Goal: Information Seeking & Learning: Learn about a topic

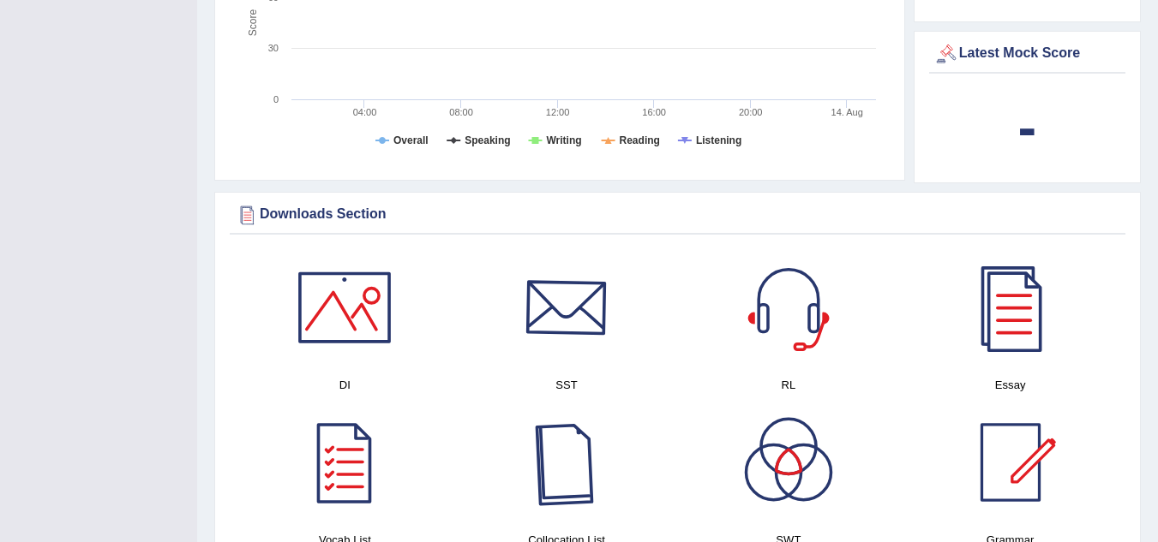
drag, startPoint x: 0, startPoint y: 0, endPoint x: 552, endPoint y: 263, distance: 611.4
click at [552, 263] on div at bounding box center [566, 308] width 120 height 120
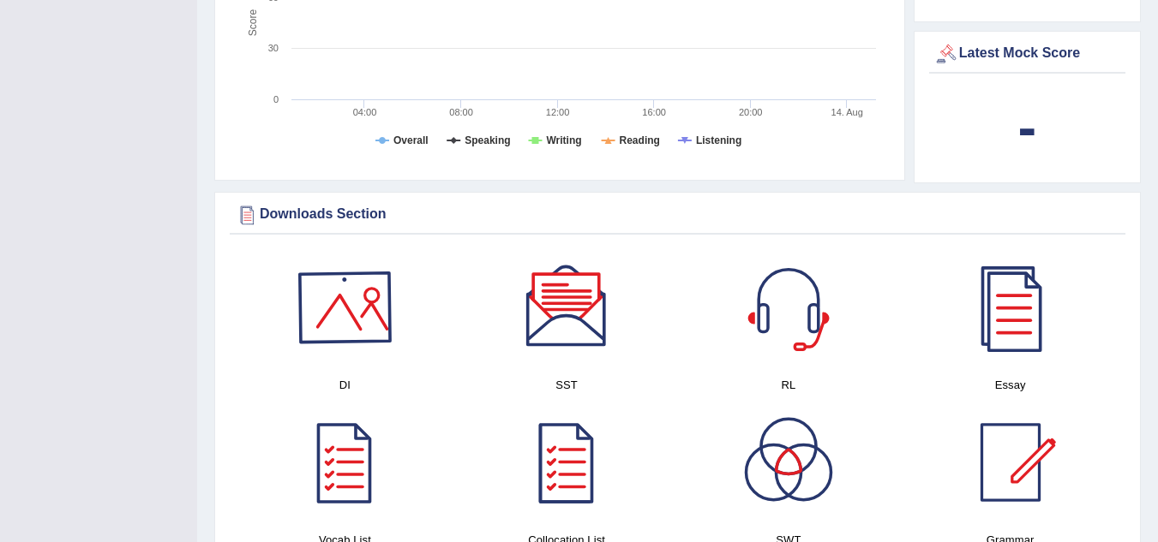
click at [338, 278] on div at bounding box center [344, 308] width 120 height 120
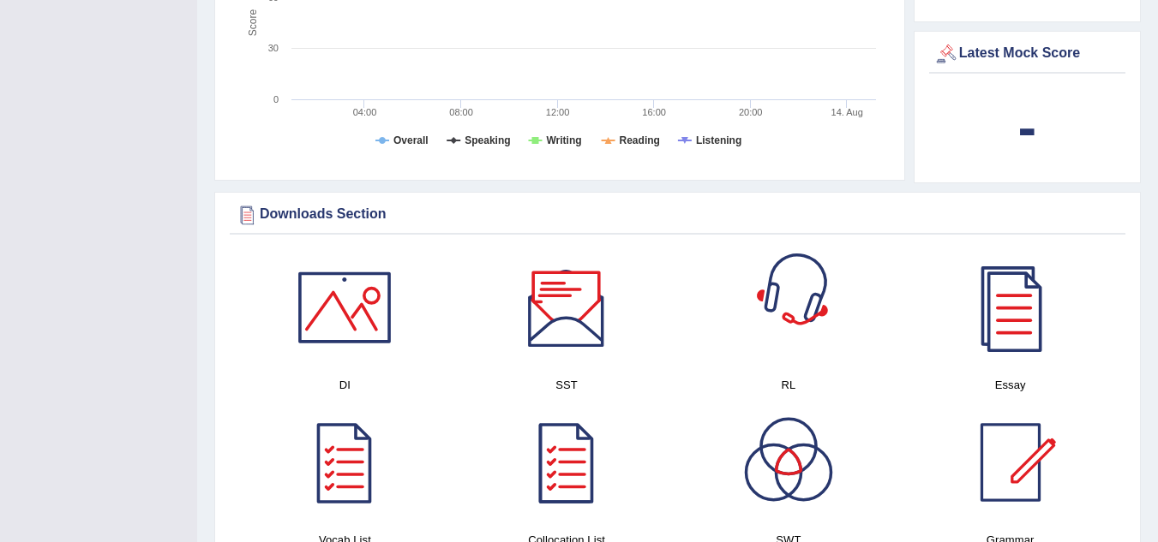
click at [790, 281] on div at bounding box center [788, 308] width 120 height 120
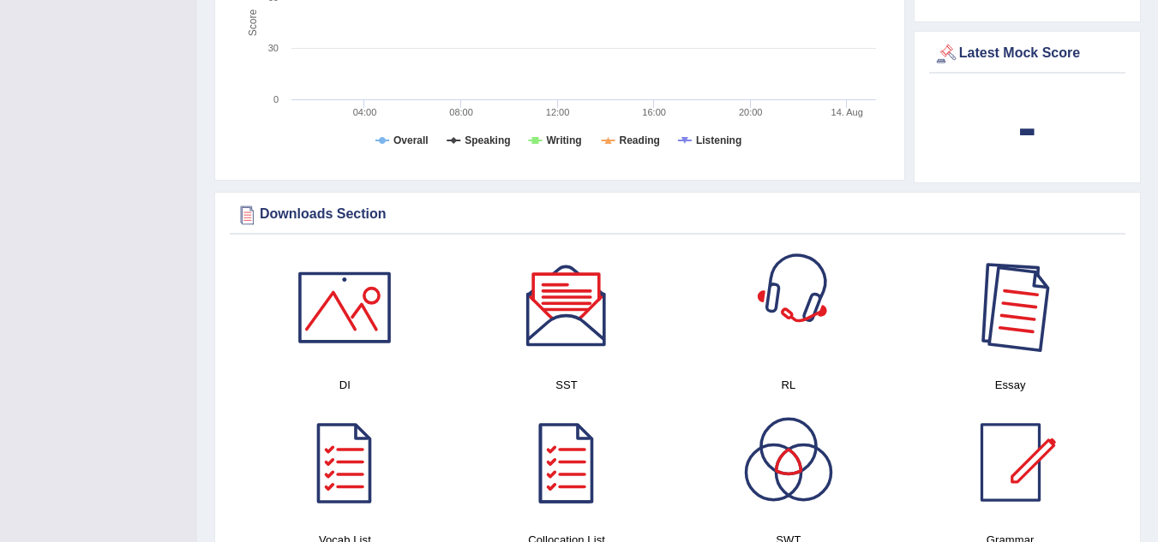
click at [1009, 279] on div at bounding box center [1010, 308] width 120 height 120
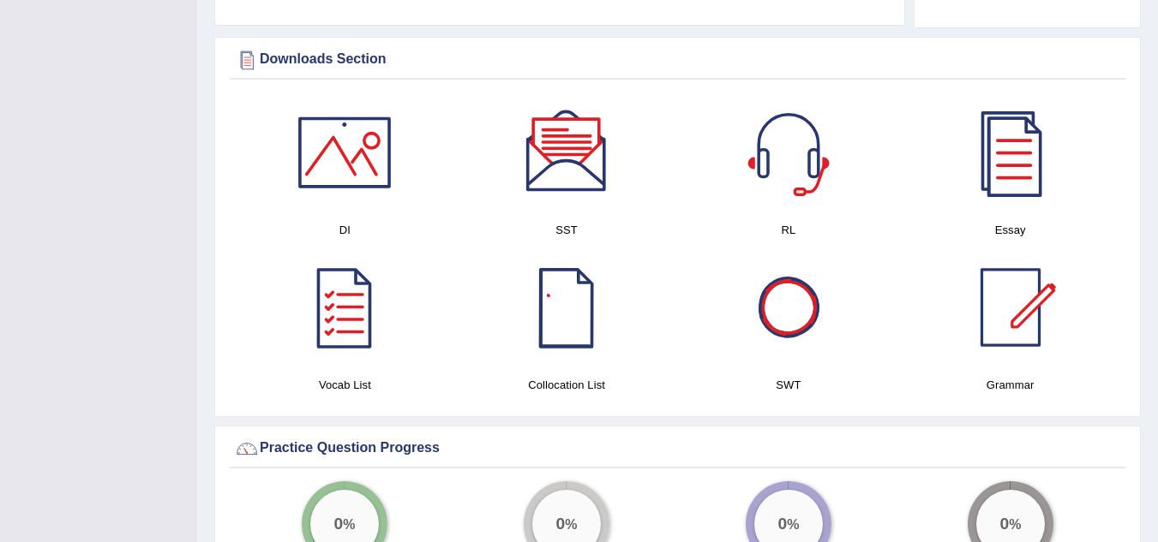
scroll to position [918, 0]
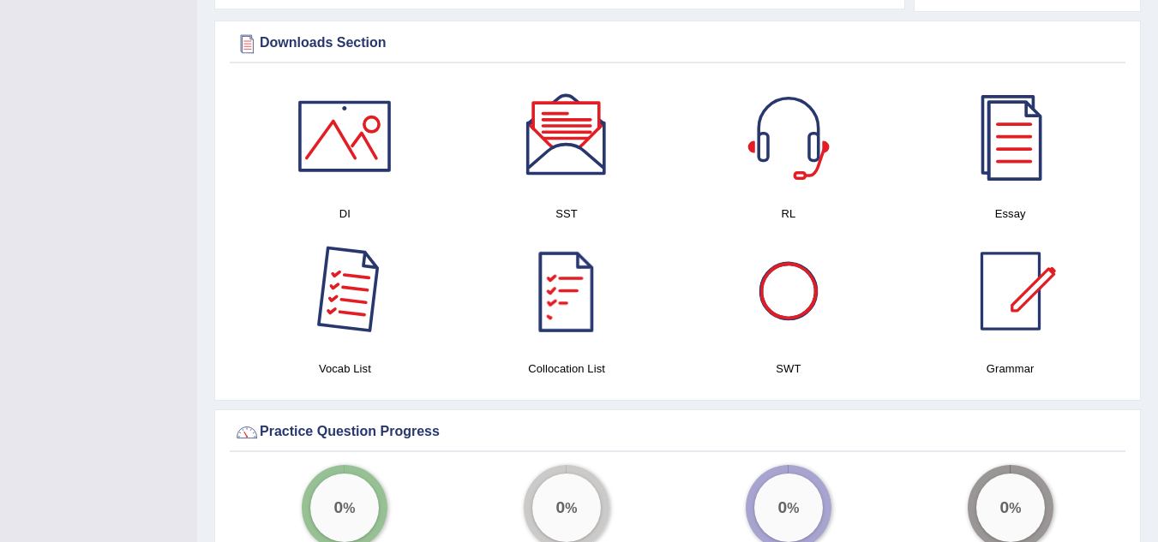
click at [357, 289] on div at bounding box center [344, 291] width 120 height 120
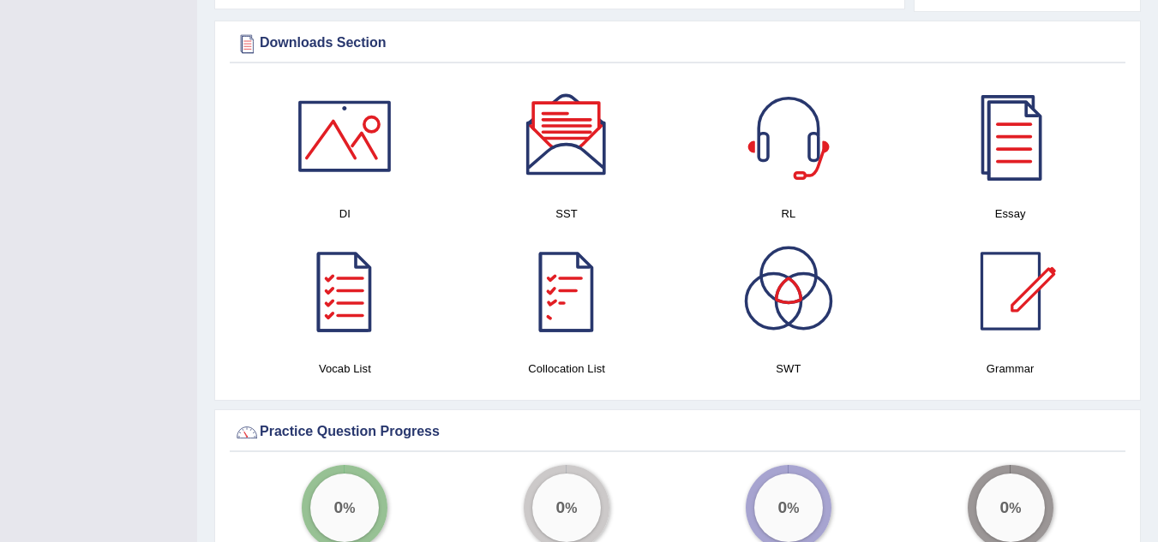
click at [572, 255] on div at bounding box center [566, 291] width 120 height 120
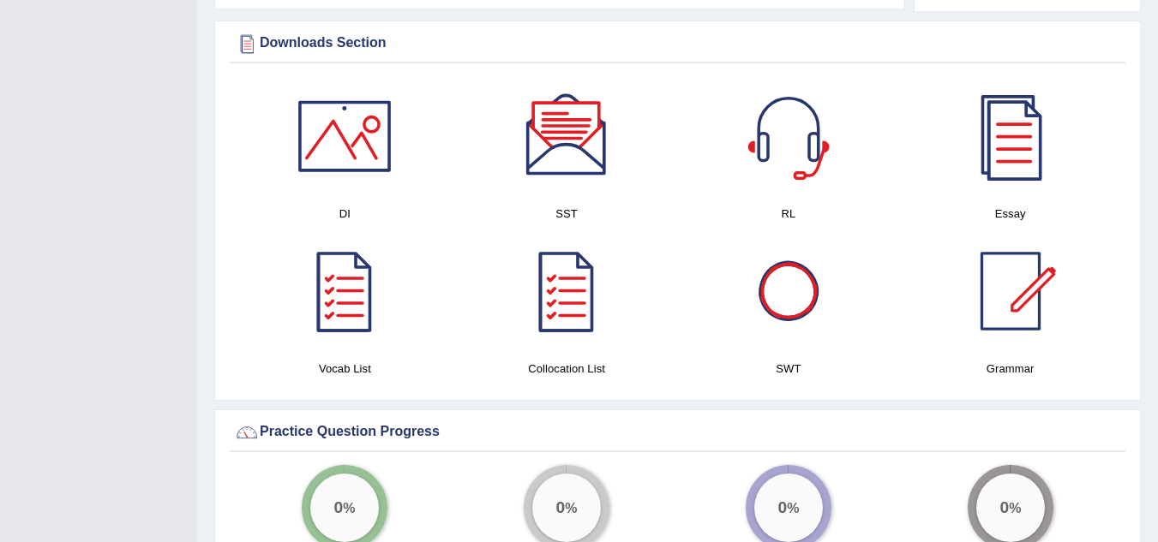
click at [766, 286] on div at bounding box center [788, 291] width 120 height 120
click at [1004, 293] on div at bounding box center [1010, 291] width 120 height 120
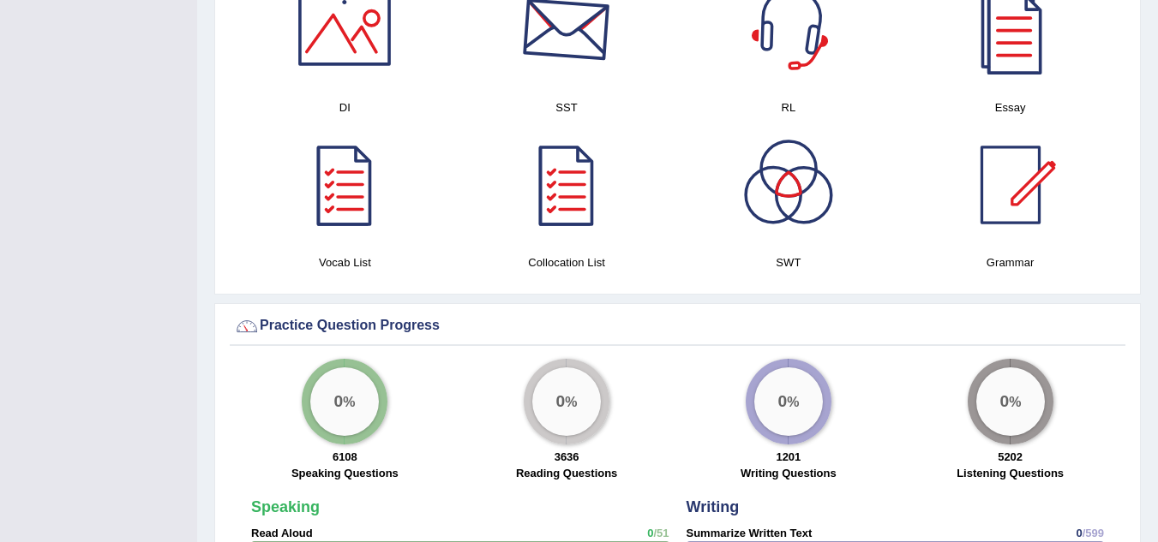
scroll to position [1261, 0]
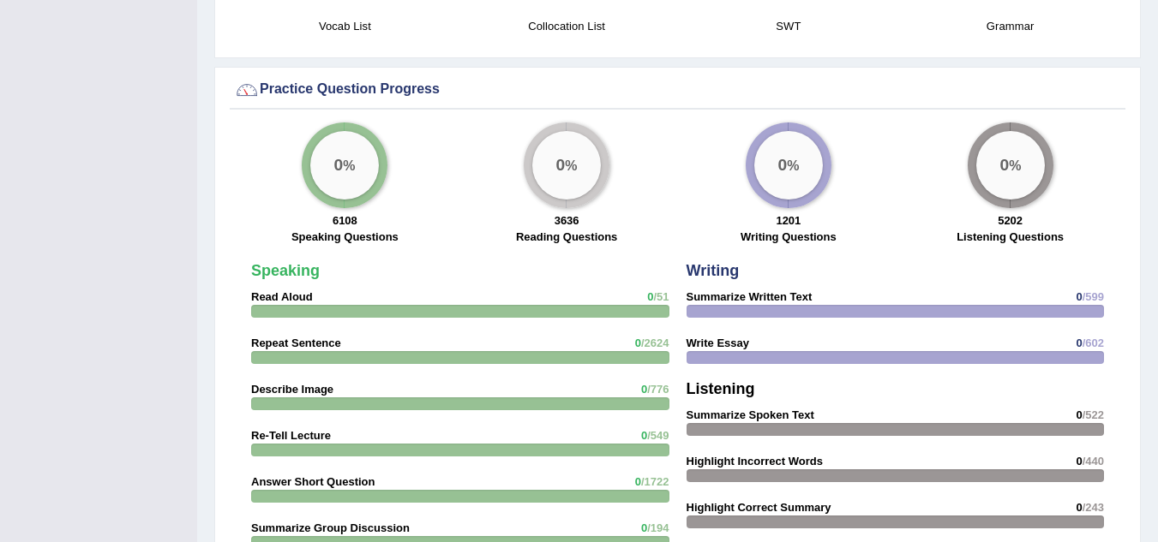
click at [292, 262] on strong "Speaking" at bounding box center [285, 270] width 69 height 17
click at [325, 169] on div "0 %" at bounding box center [344, 165] width 69 height 69
click at [336, 77] on div "Practice Question Progress" at bounding box center [677, 90] width 887 height 26
click at [659, 290] on span "/51" at bounding box center [660, 296] width 15 height 13
click at [659, 305] on div at bounding box center [460, 311] width 418 height 13
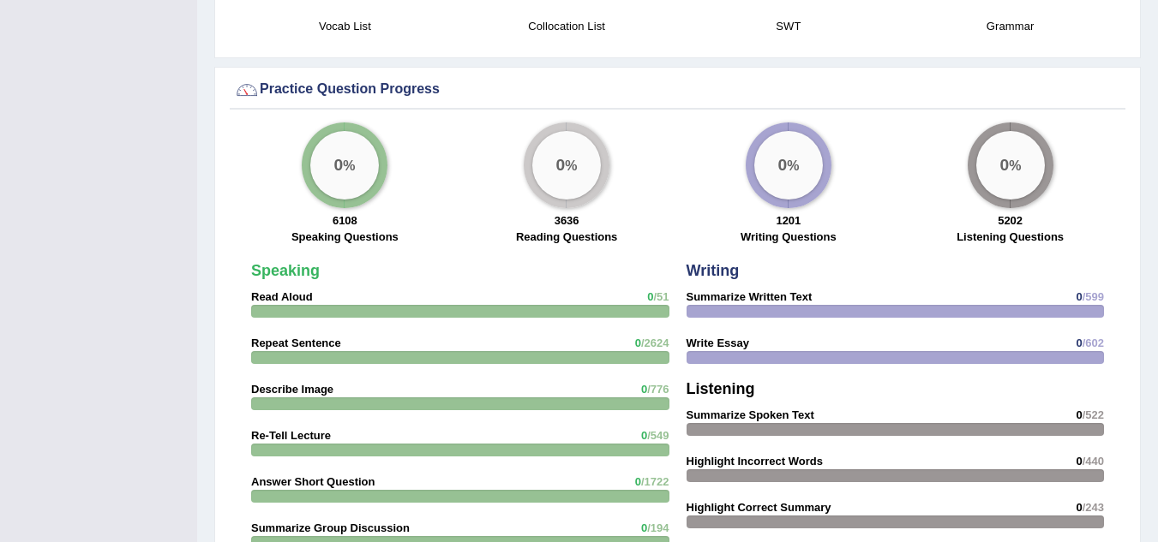
click at [566, 163] on div "0 %" at bounding box center [566, 165] width 69 height 69
click at [753, 163] on div "0 %" at bounding box center [789, 166] width 86 height 86
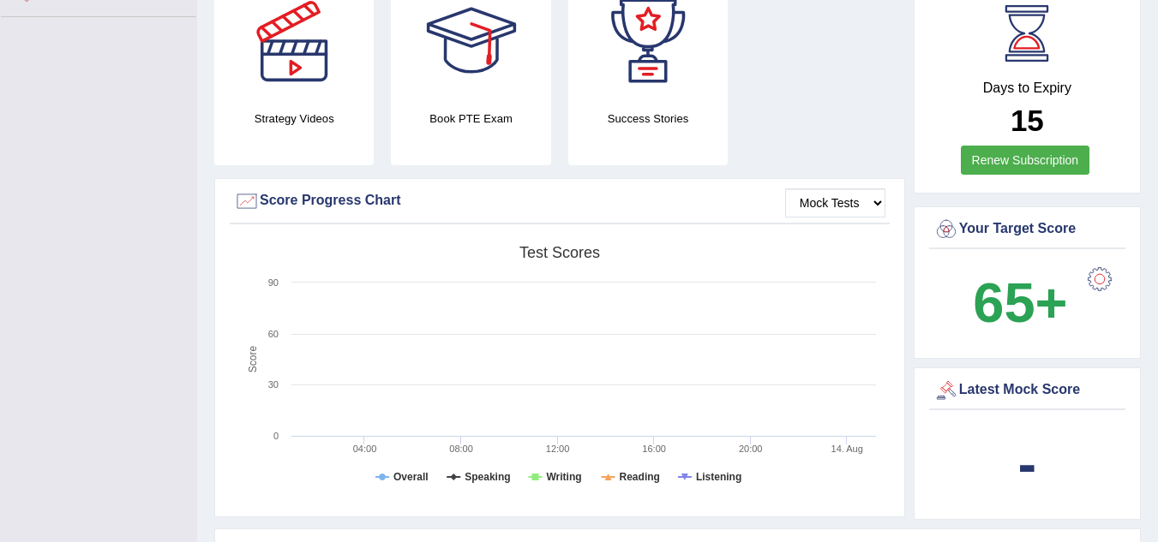
scroll to position [428, 0]
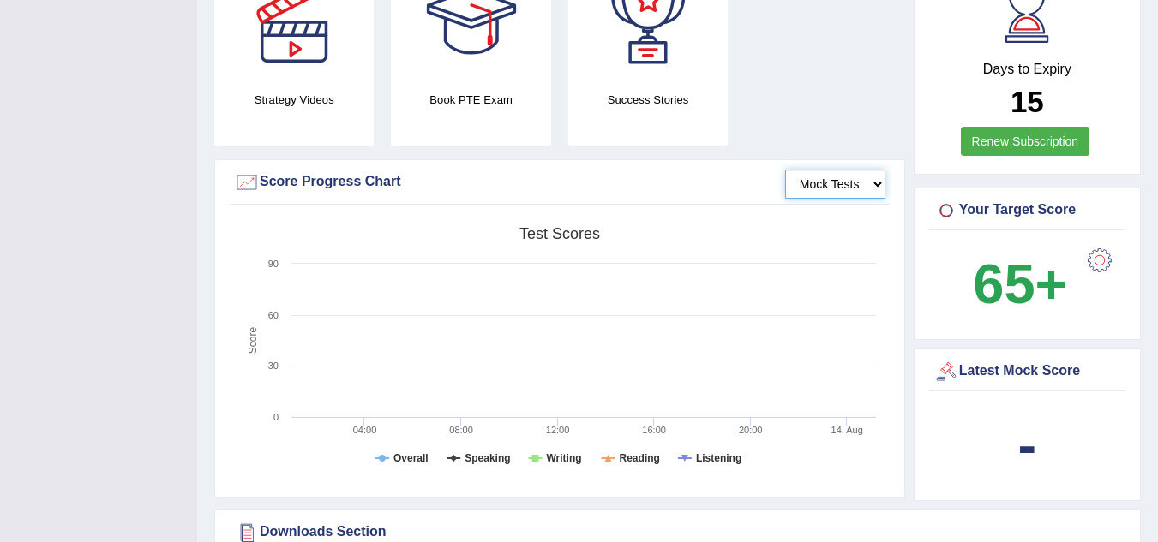
click at [880, 170] on select "Mock Tests" at bounding box center [835, 184] width 100 height 29
click at [859, 177] on select "Mock Tests" at bounding box center [835, 184] width 100 height 29
click at [248, 170] on div at bounding box center [247, 183] width 26 height 26
click at [404, 452] on tspan "Overall" at bounding box center [410, 458] width 35 height 12
click at [470, 452] on tspan "Speaking" at bounding box center [486, 458] width 45 height 12
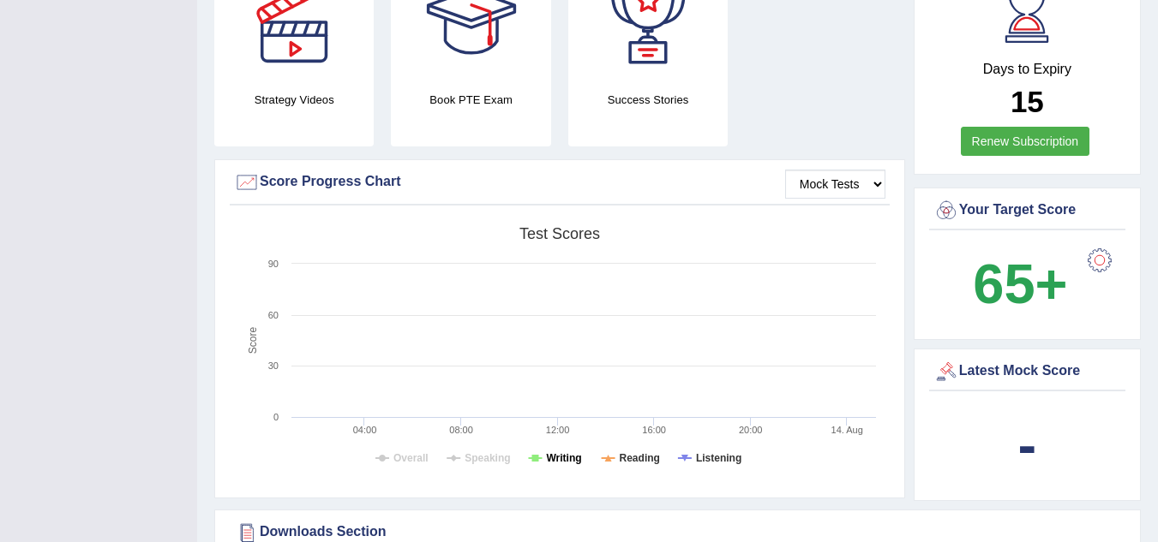
click at [551, 452] on tspan "Writing" at bounding box center [563, 458] width 35 height 12
click at [626, 452] on tspan "Reading" at bounding box center [640, 458] width 40 height 12
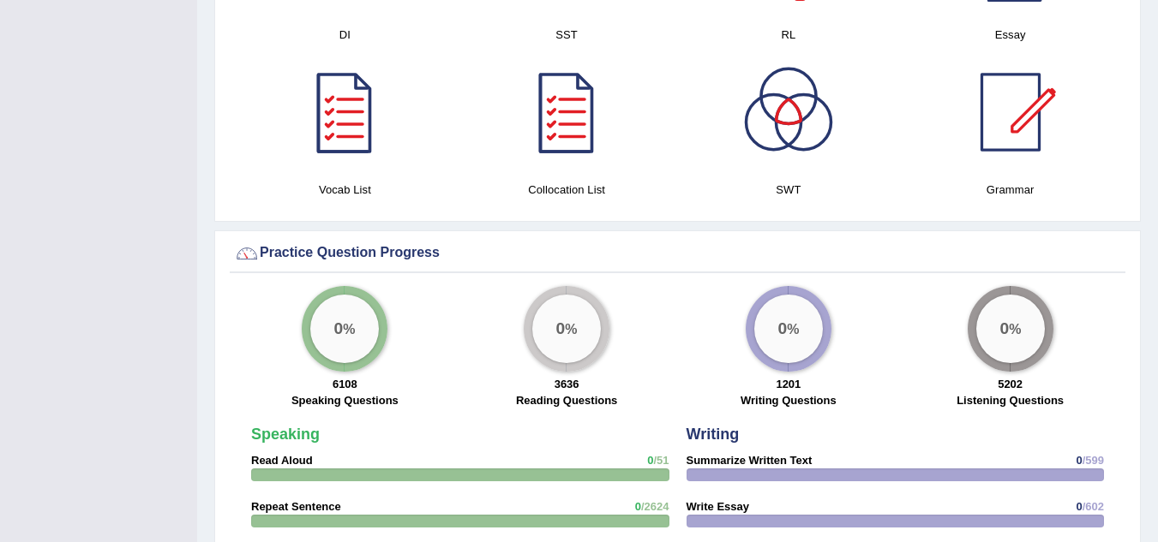
scroll to position [1114, 0]
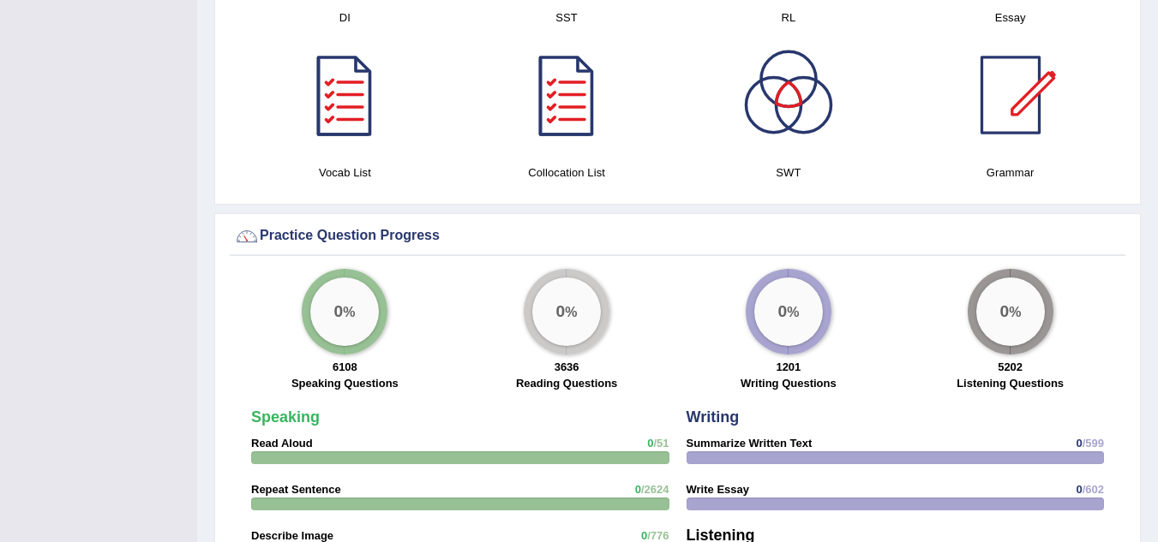
click at [379, 224] on div "Practice Question Progress" at bounding box center [677, 237] width 887 height 26
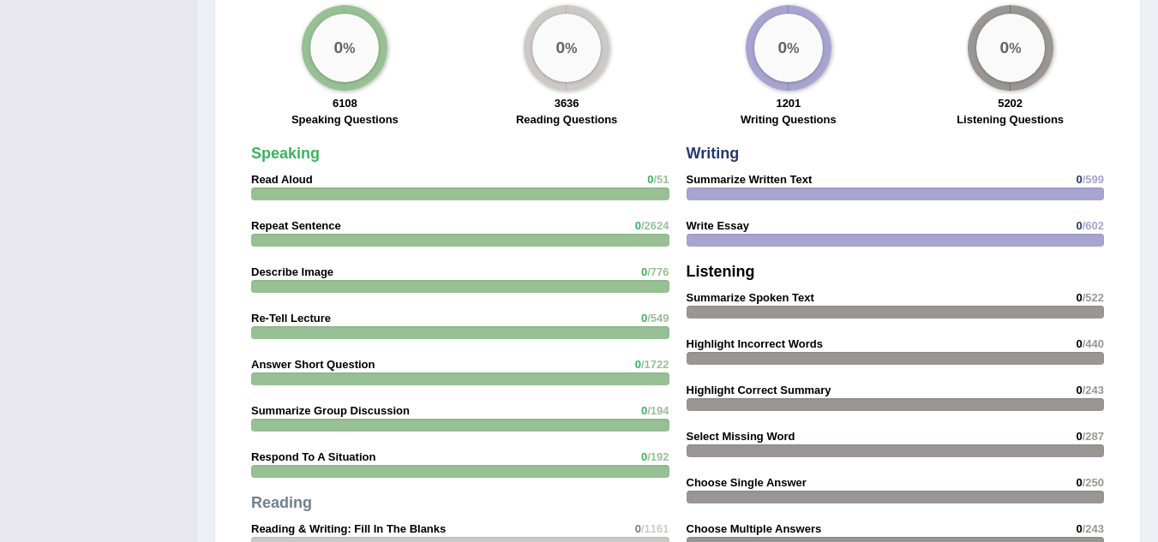
scroll to position [1371, 0]
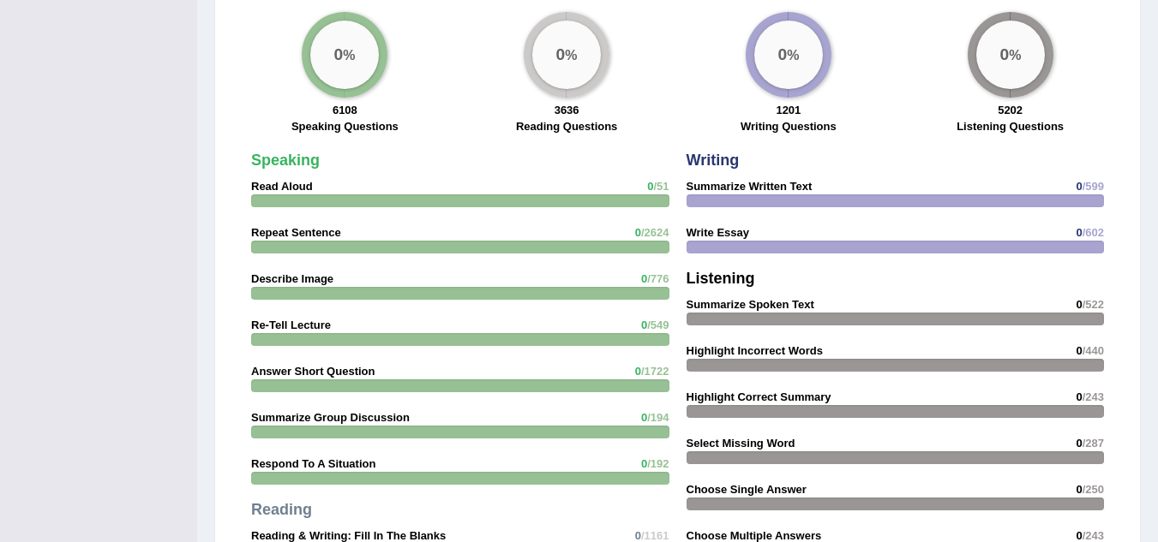
click at [284, 180] on strong "Read Aloud" at bounding box center [282, 186] width 62 height 13
click at [355, 61] on div "0 %" at bounding box center [344, 55] width 69 height 69
click at [722, 159] on div "Writing Summarize Written Text 0 /599 Write Essay 0 /602 Listening Summarize Sp…" at bounding box center [895, 406] width 435 height 524
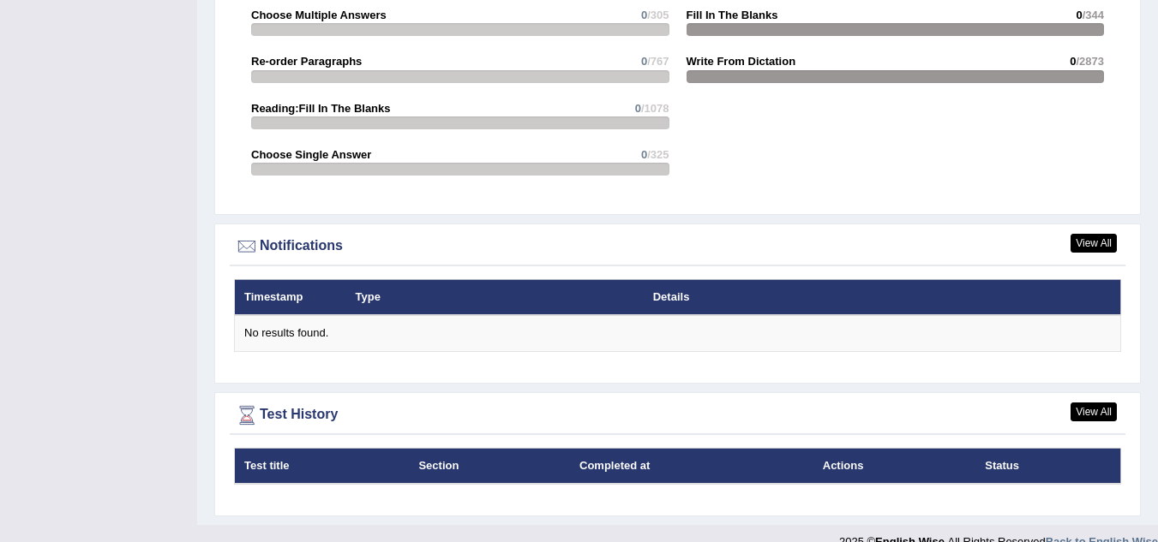
scroll to position [1946, 0]
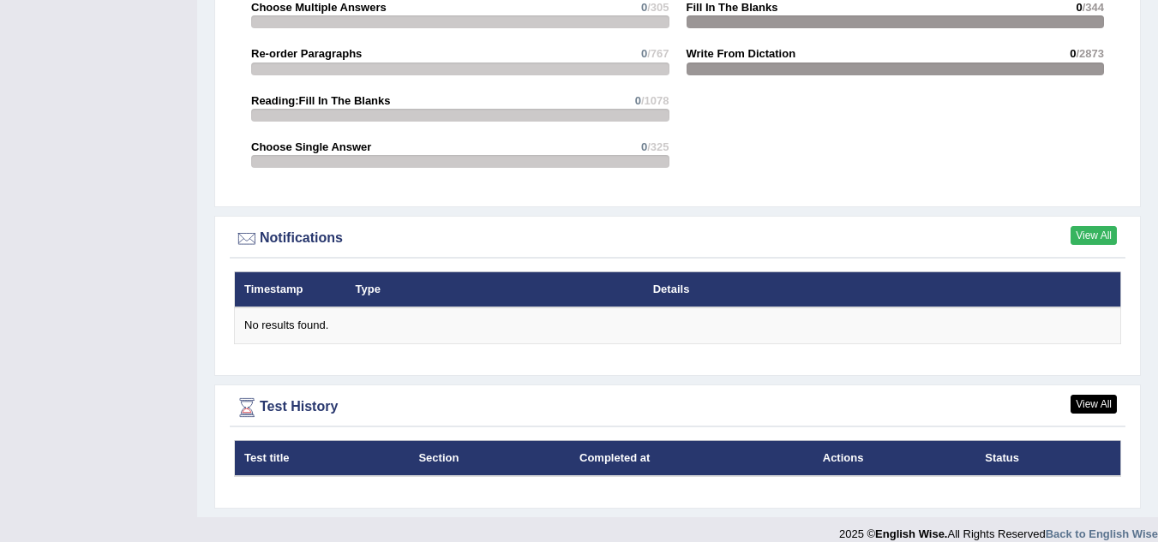
click at [1091, 226] on link "View All" at bounding box center [1093, 235] width 46 height 19
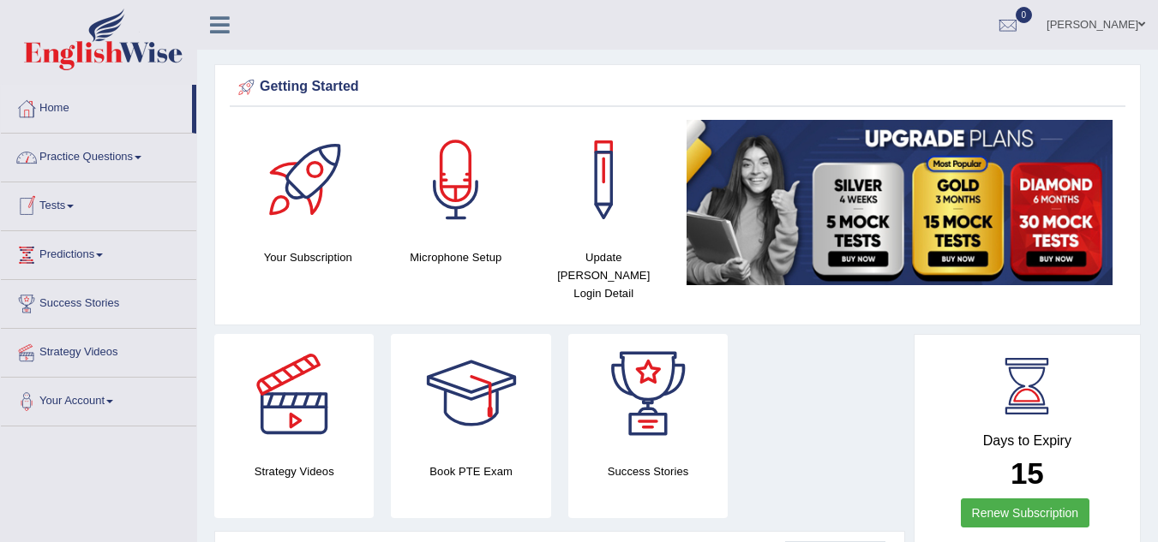
click at [146, 155] on link "Practice Questions" at bounding box center [98, 155] width 195 height 43
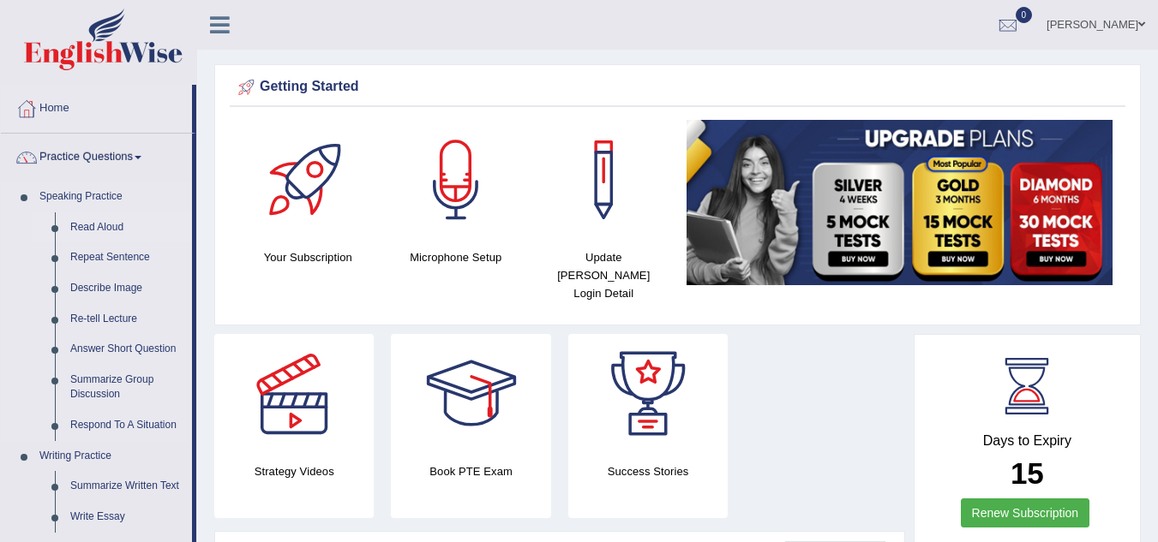
click at [108, 227] on link "Read Aloud" at bounding box center [127, 228] width 129 height 31
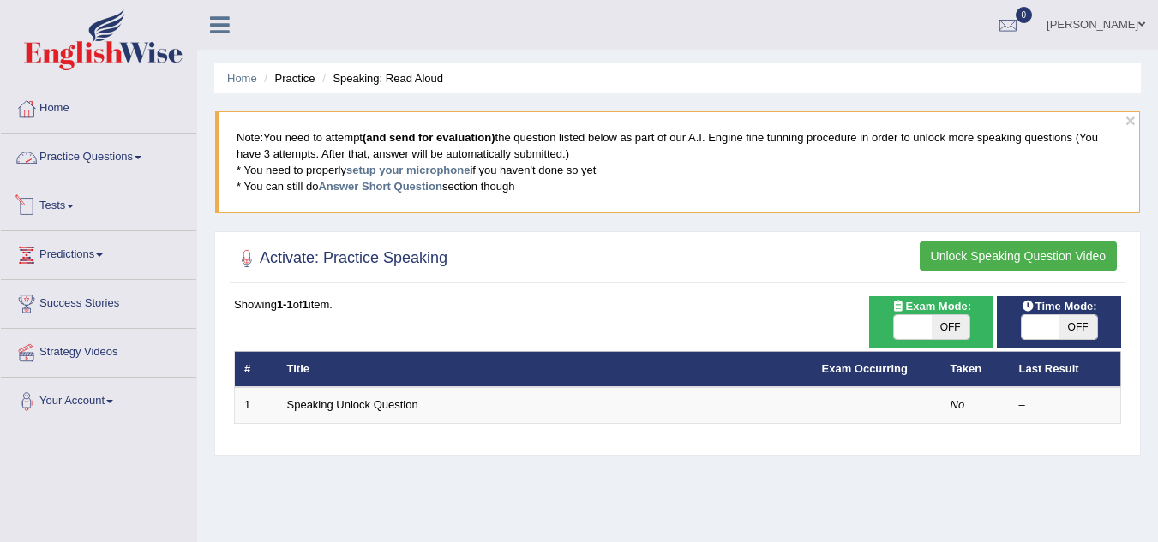
click at [63, 203] on link "Tests" at bounding box center [98, 204] width 195 height 43
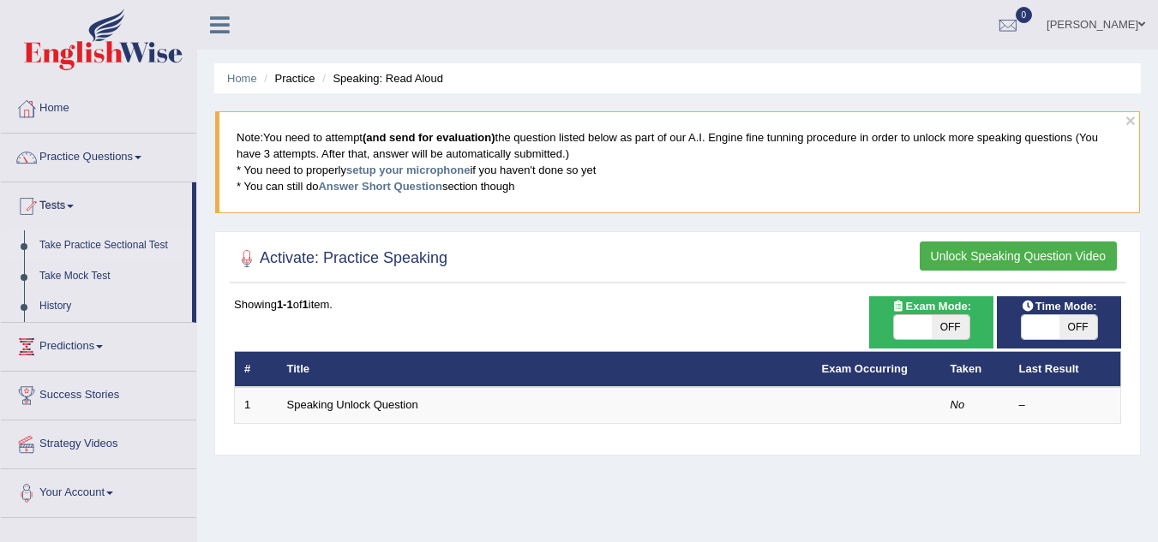
click at [122, 244] on link "Take Practice Sectional Test" at bounding box center [112, 246] width 160 height 31
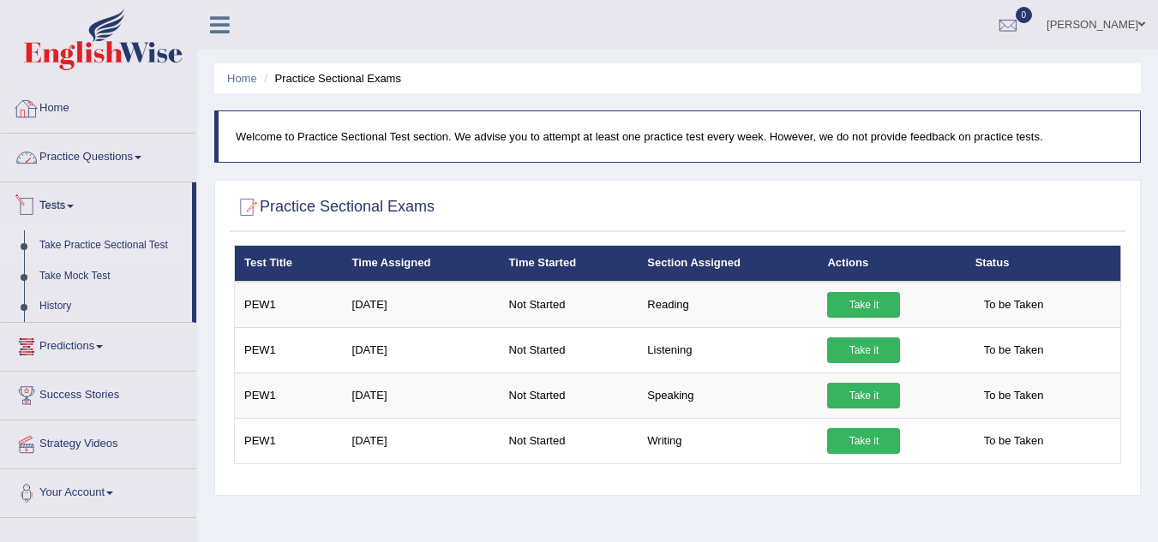
click at [74, 117] on link "Home" at bounding box center [98, 106] width 195 height 43
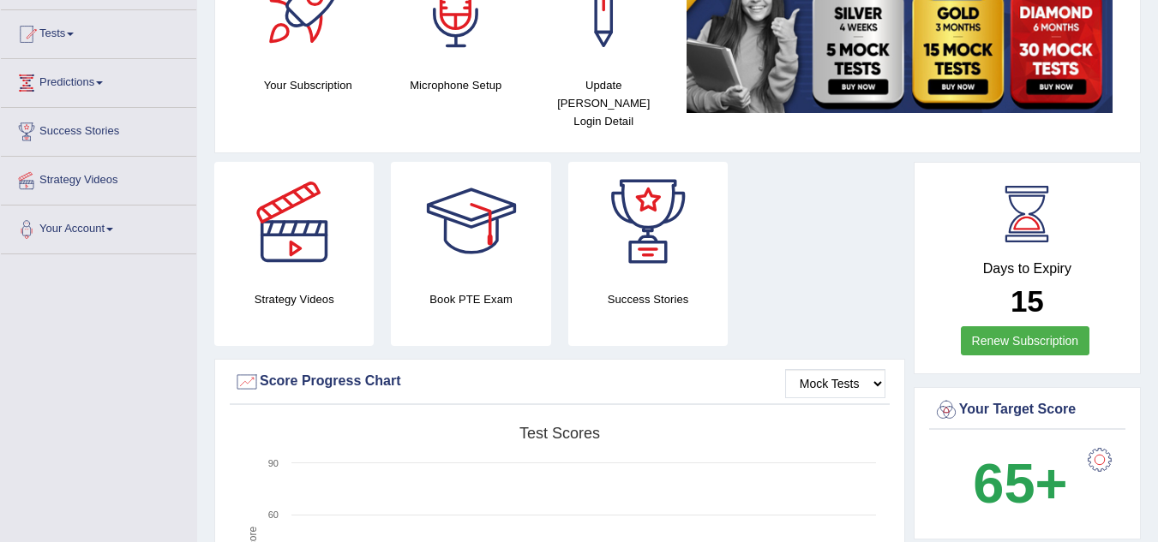
scroll to position [171, 0]
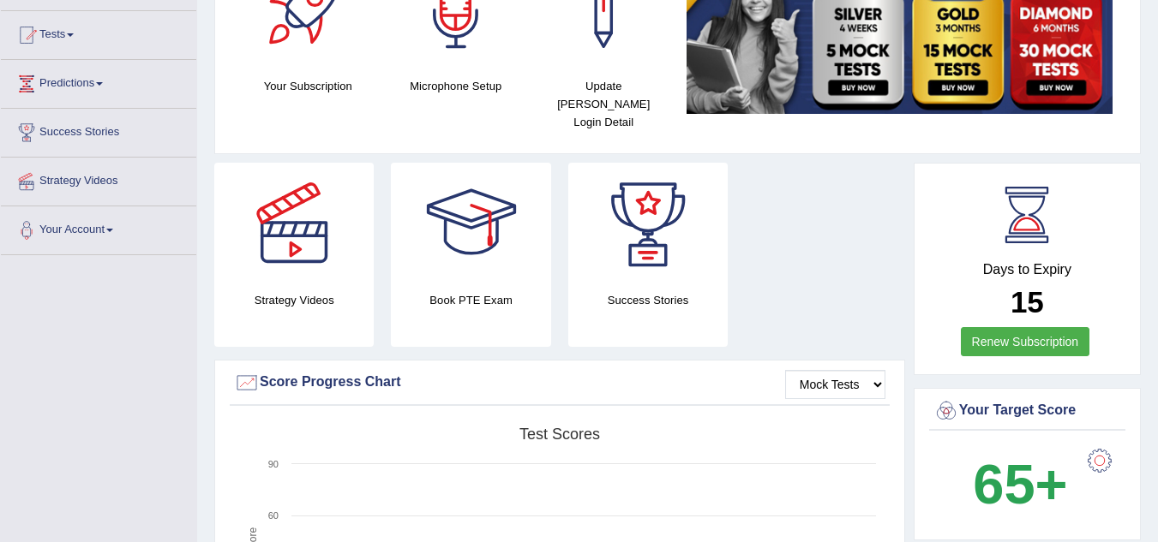
click at [653, 255] on div at bounding box center [648, 223] width 120 height 120
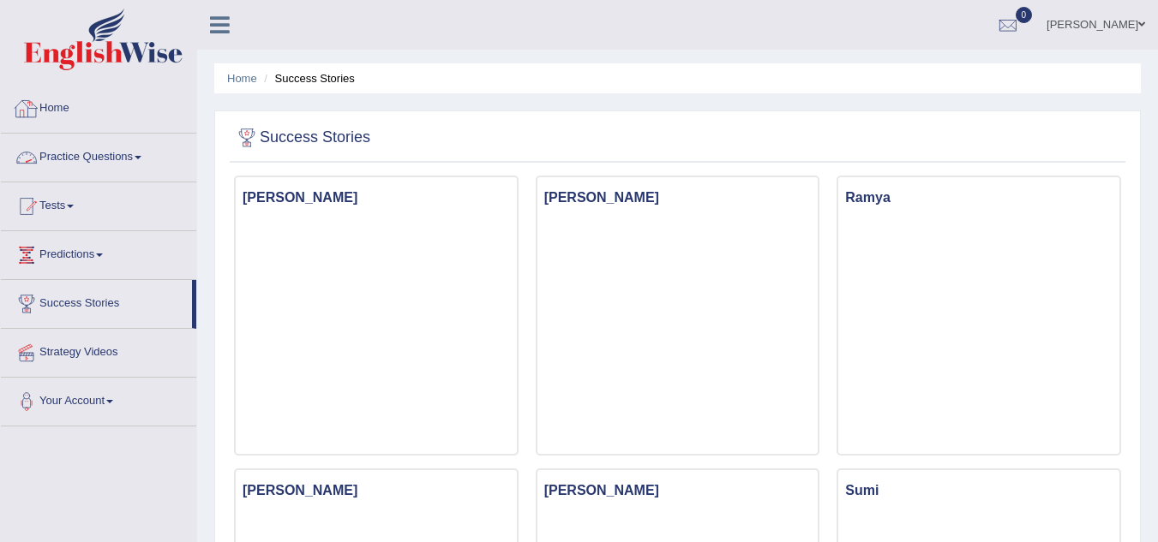
click at [38, 105] on div at bounding box center [27, 109] width 26 height 26
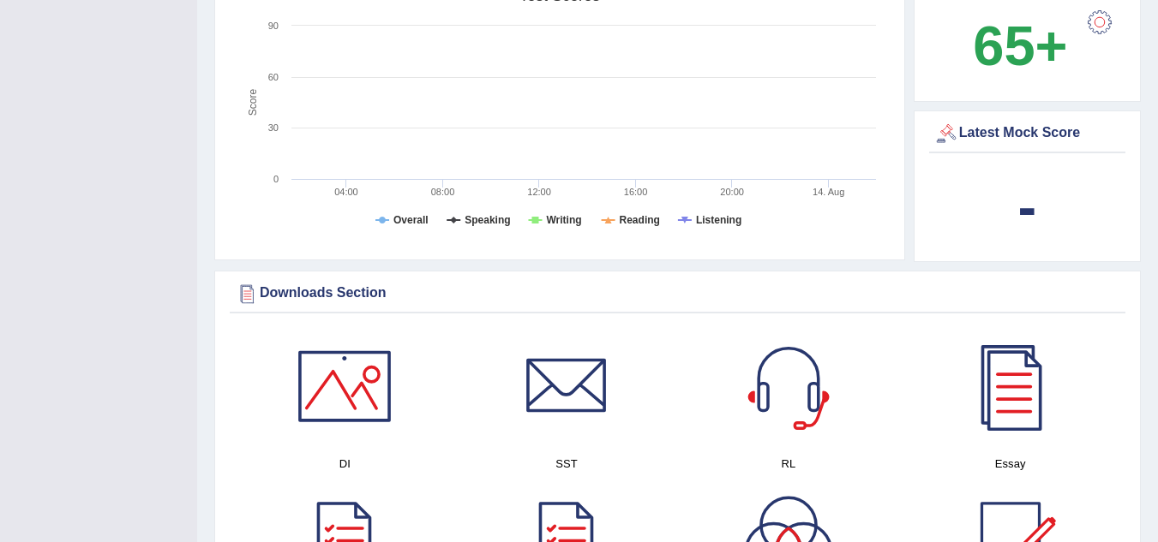
scroll to position [771, 0]
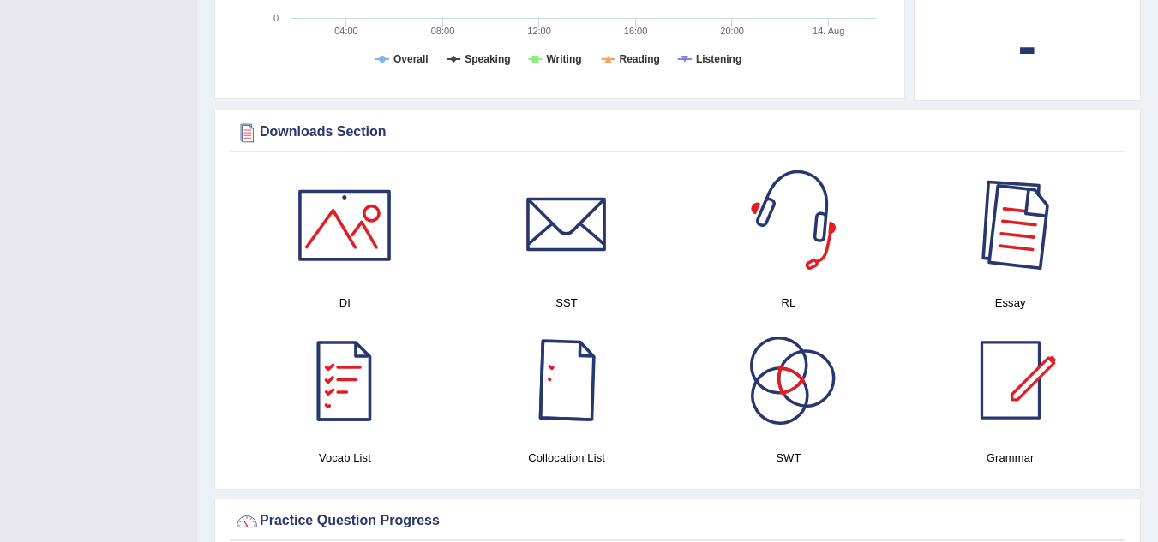
click at [983, 214] on div at bounding box center [1010, 225] width 120 height 120
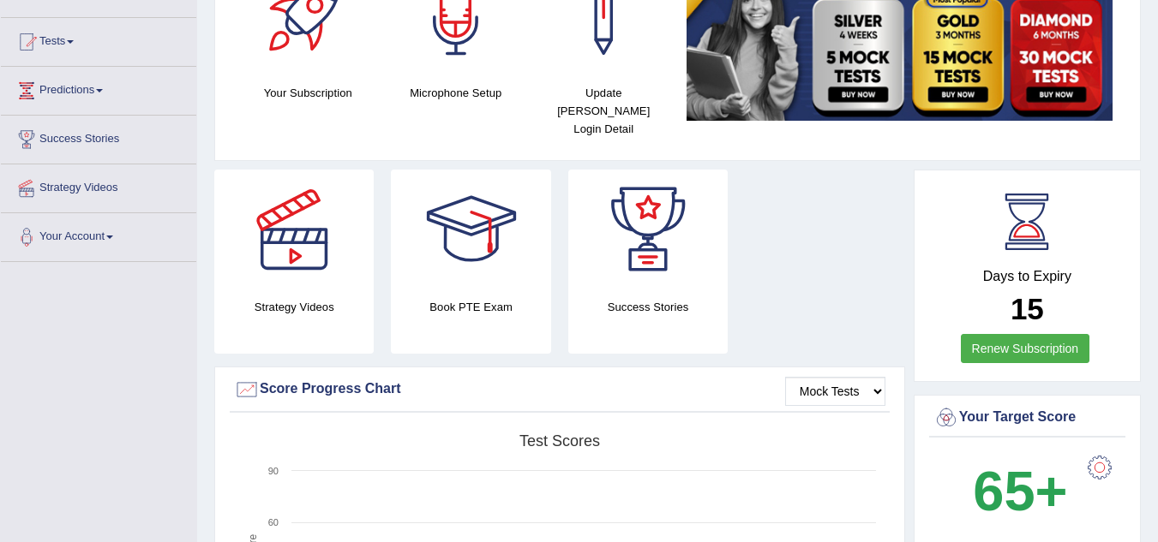
scroll to position [0, 0]
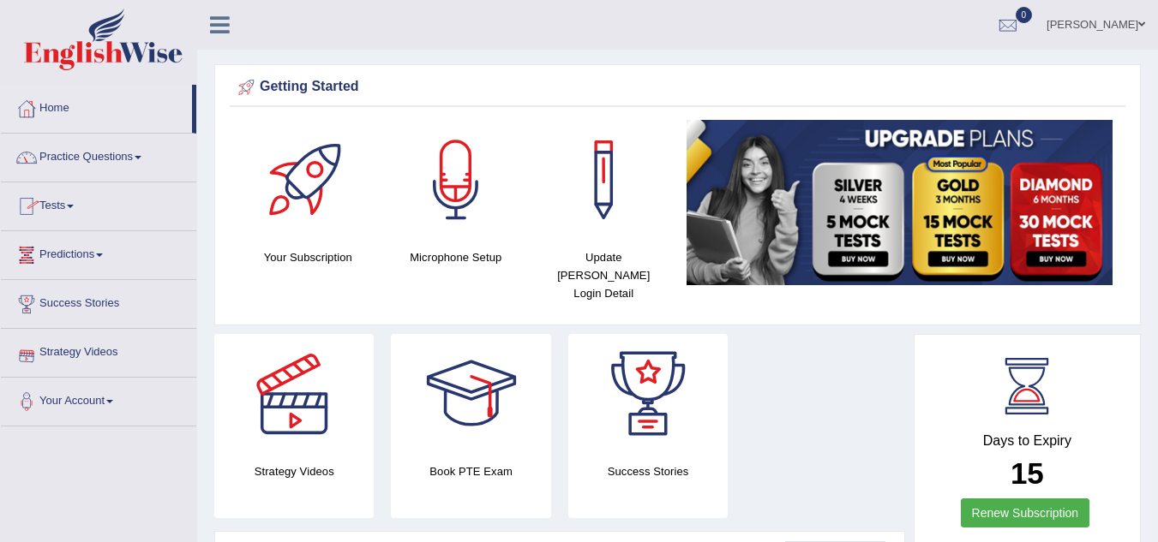
click at [141, 162] on link "Practice Questions" at bounding box center [98, 155] width 195 height 43
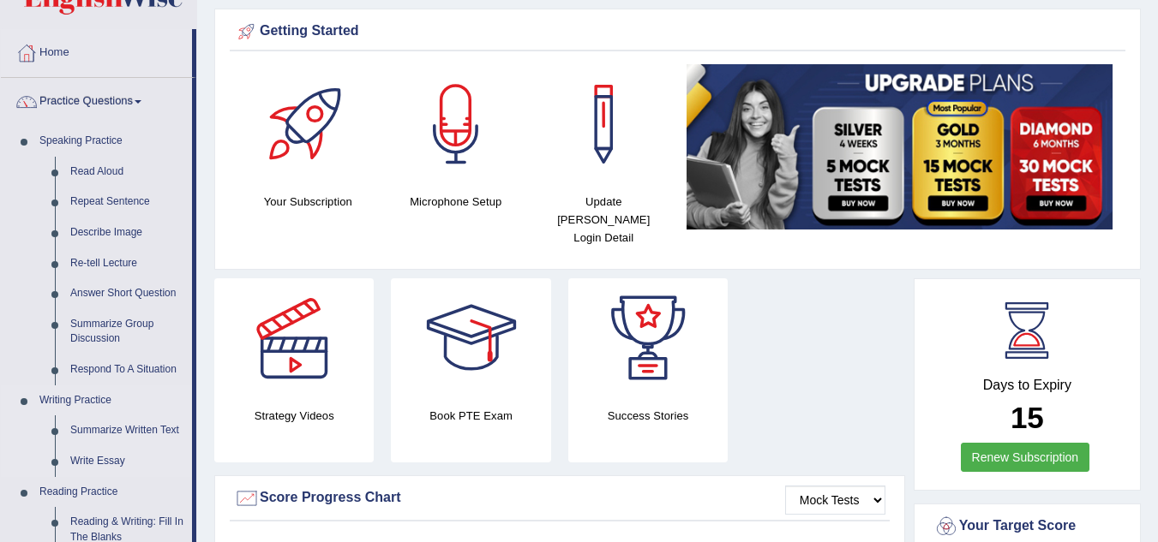
scroll to position [86, 0]
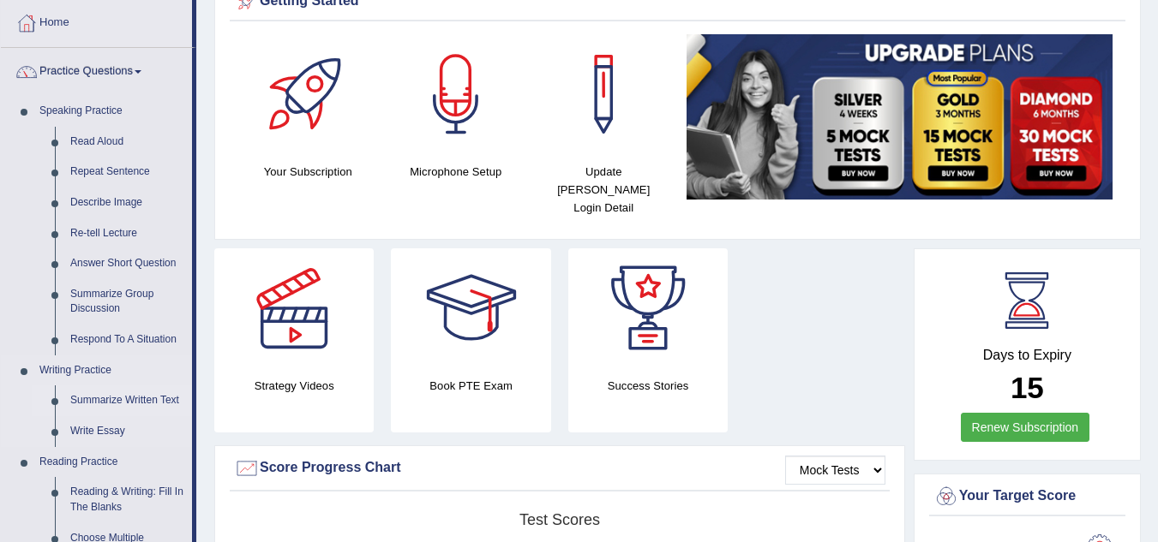
click at [107, 402] on link "Summarize Written Text" at bounding box center [127, 401] width 129 height 31
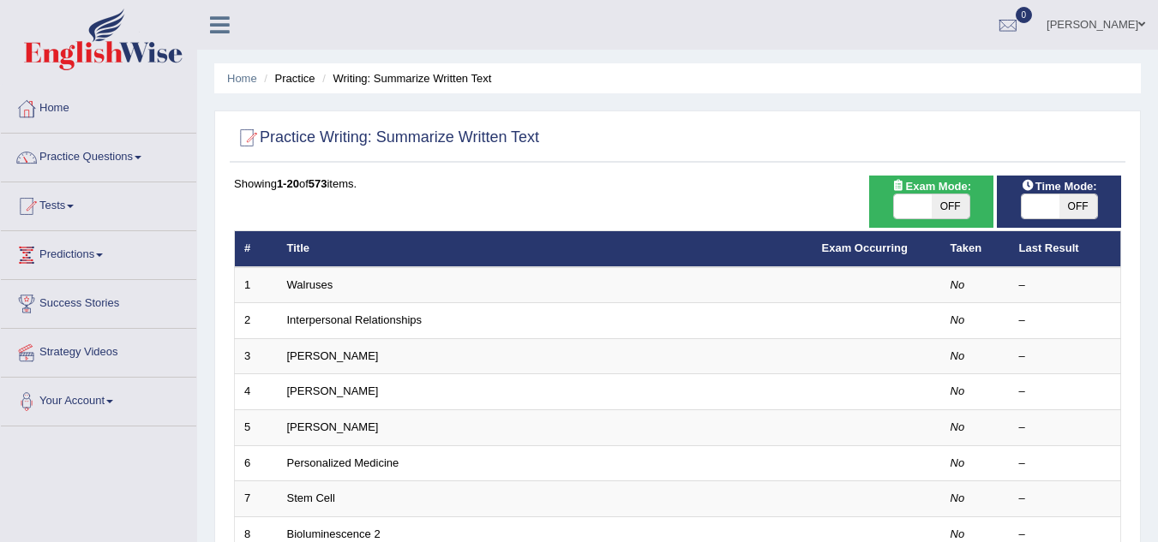
click at [943, 196] on span "OFF" at bounding box center [950, 207] width 38 height 24
checkbox input "true"
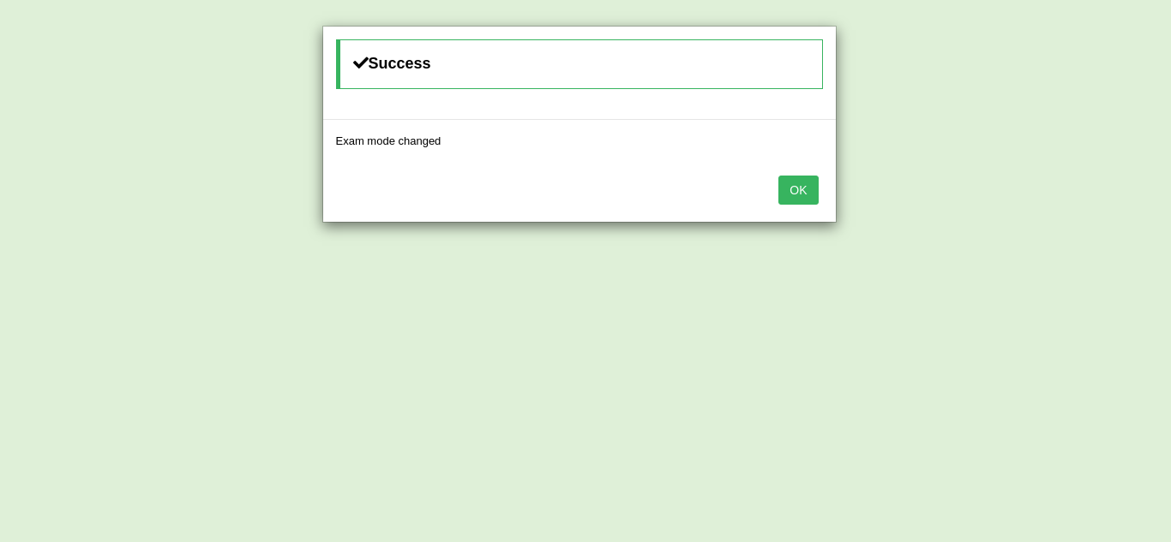
click at [807, 194] on button "OK" at bounding box center [797, 190] width 39 height 29
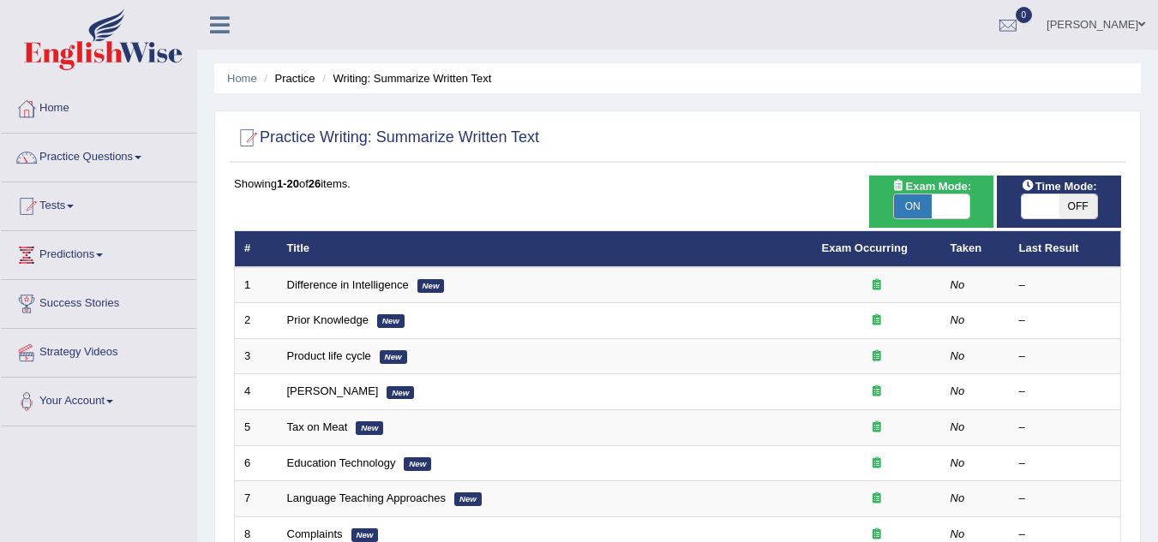
click at [1078, 208] on span "OFF" at bounding box center [1078, 207] width 38 height 24
checkbox input "true"
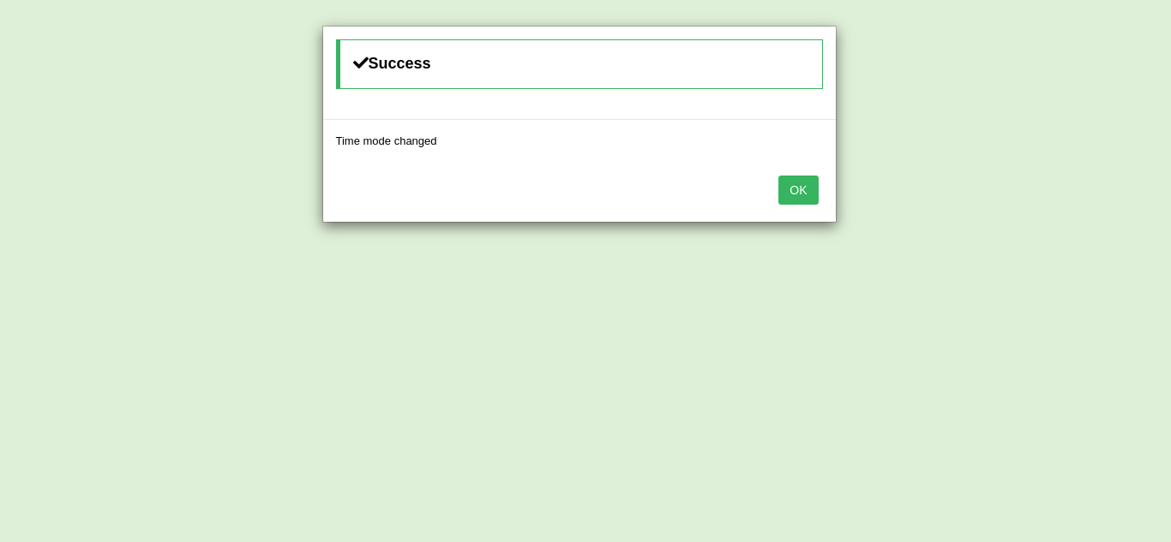
click at [814, 183] on button "OK" at bounding box center [797, 190] width 39 height 29
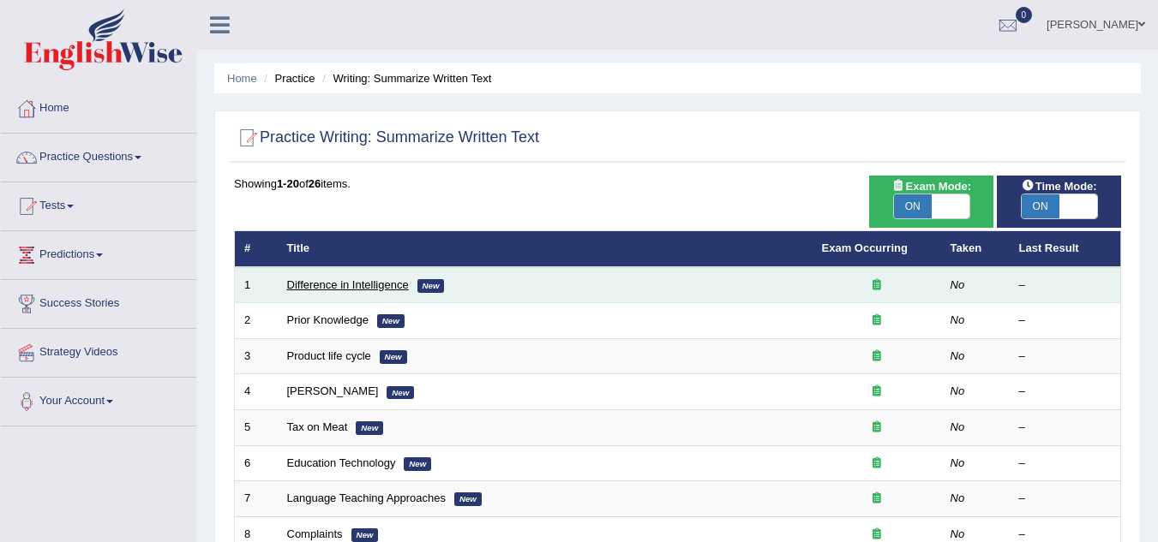
click at [366, 282] on link "Difference in Intelligence" at bounding box center [348, 285] width 122 height 13
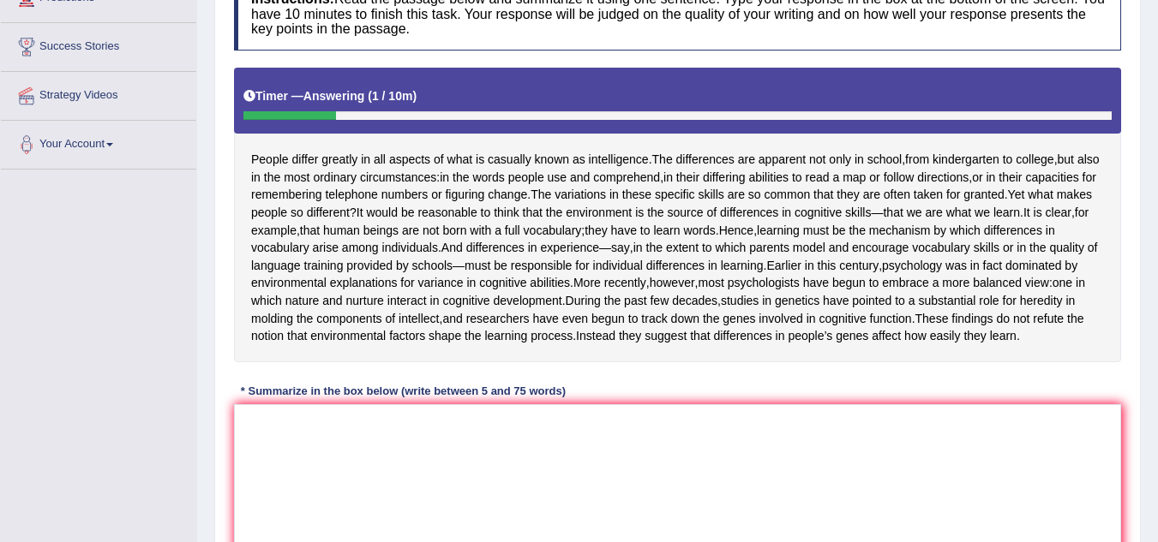
scroll to position [343, 0]
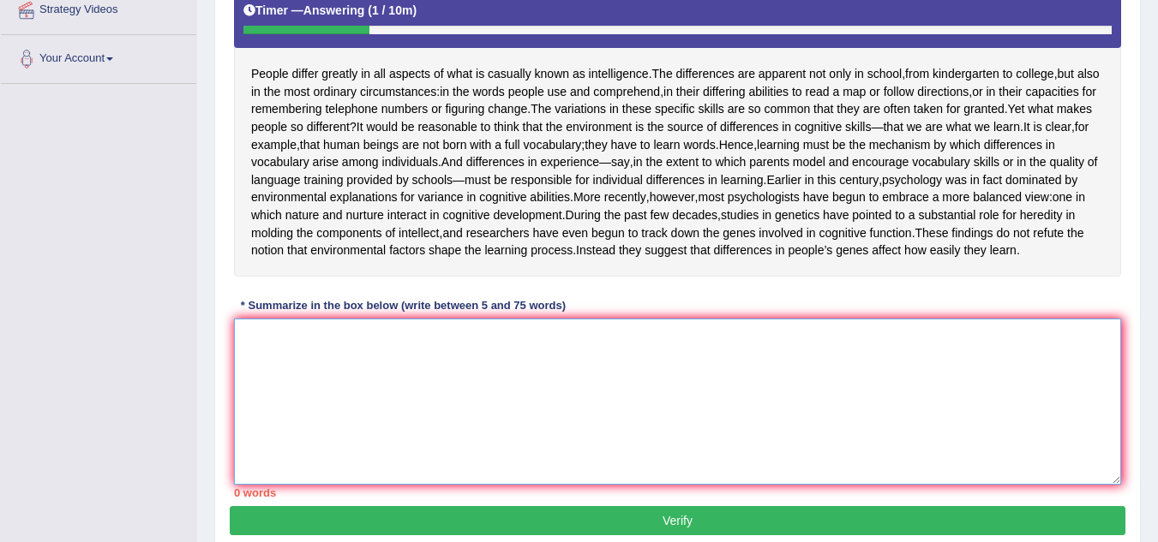
click at [524, 416] on textarea at bounding box center [677, 402] width 887 height 166
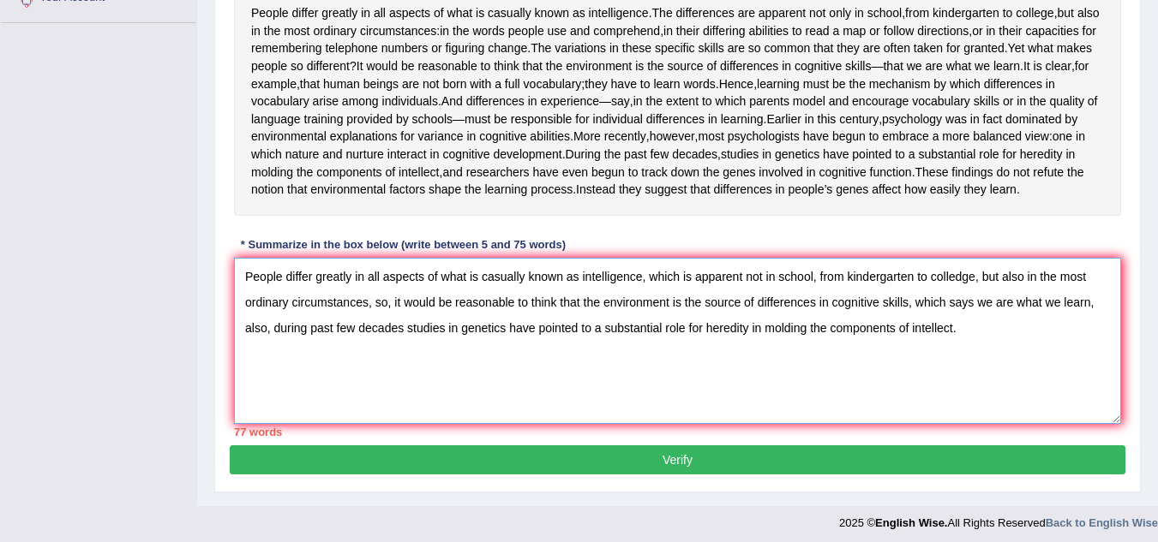
scroll to position [481, 0]
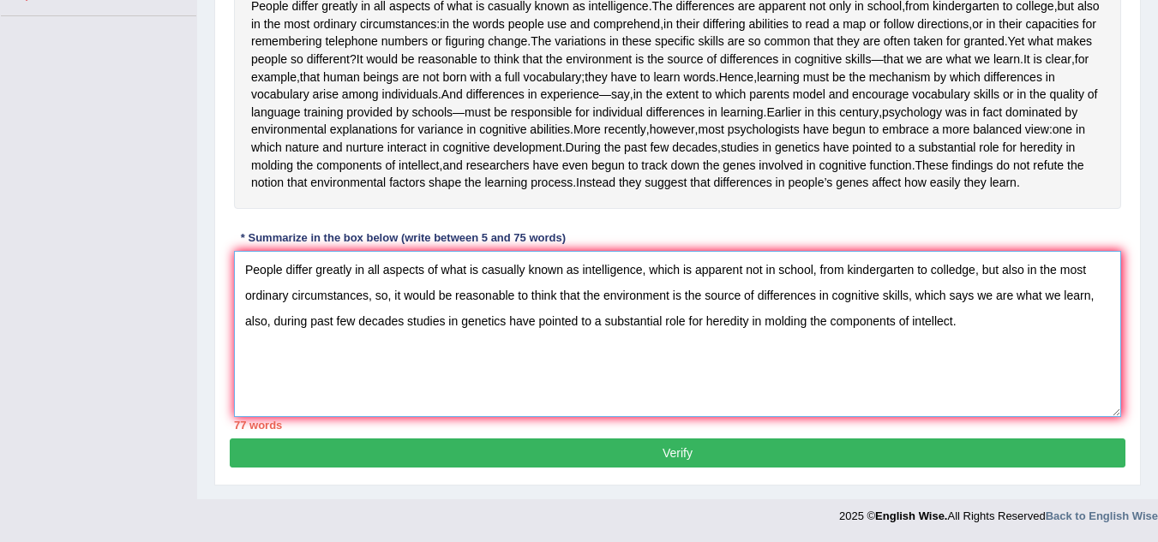
type textarea "People differ greatly in all aspects of what is casually known as intelligence,…"
click at [668, 457] on button "Verify" at bounding box center [677, 453] width 895 height 29
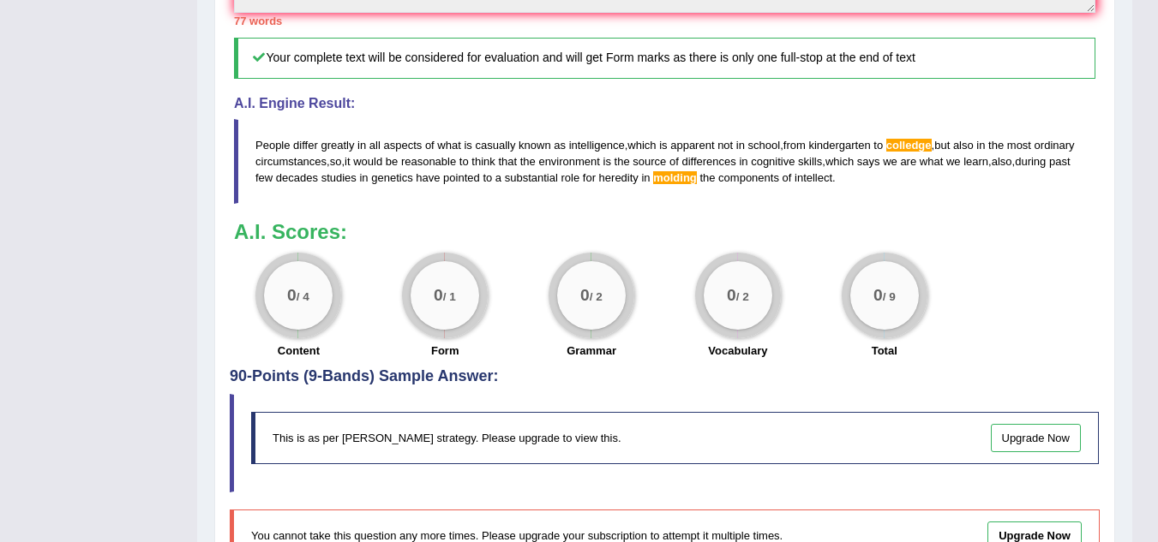
scroll to position [896, 0]
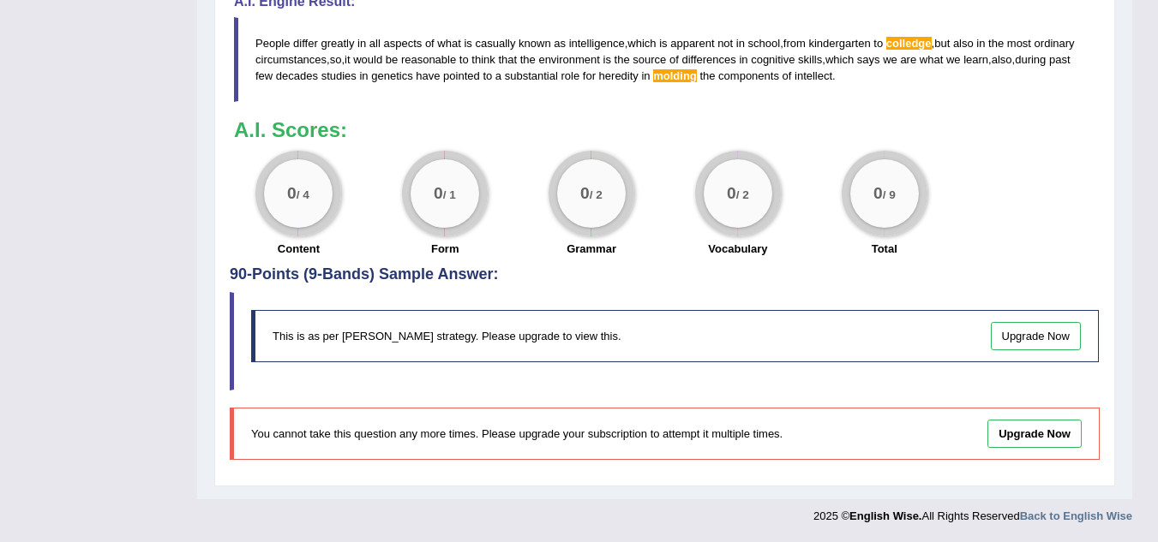
click at [1036, 326] on link "Upgrade Now" at bounding box center [1036, 336] width 91 height 28
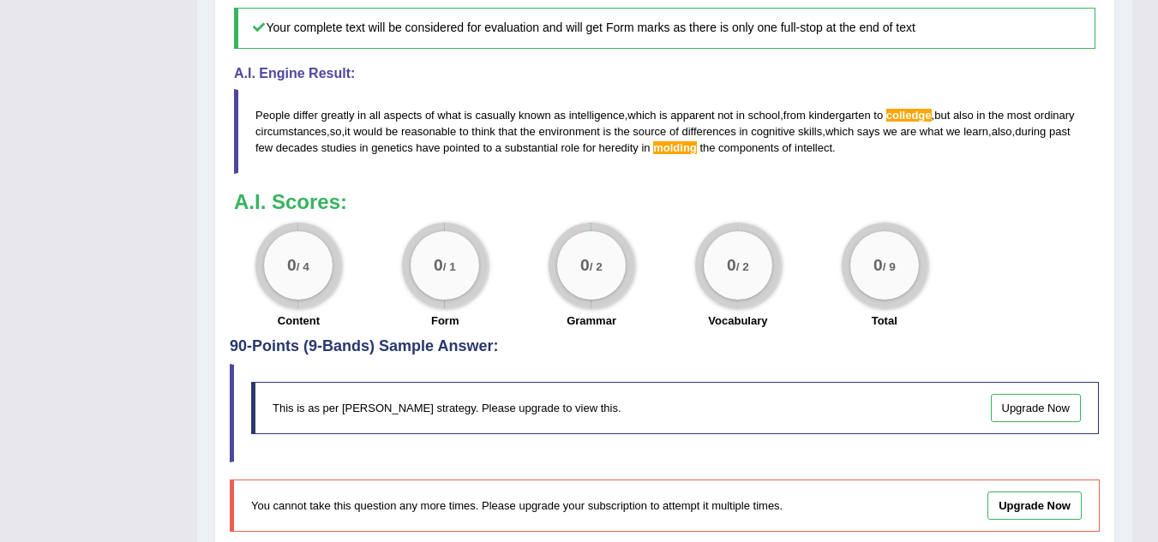
scroll to position [857, 0]
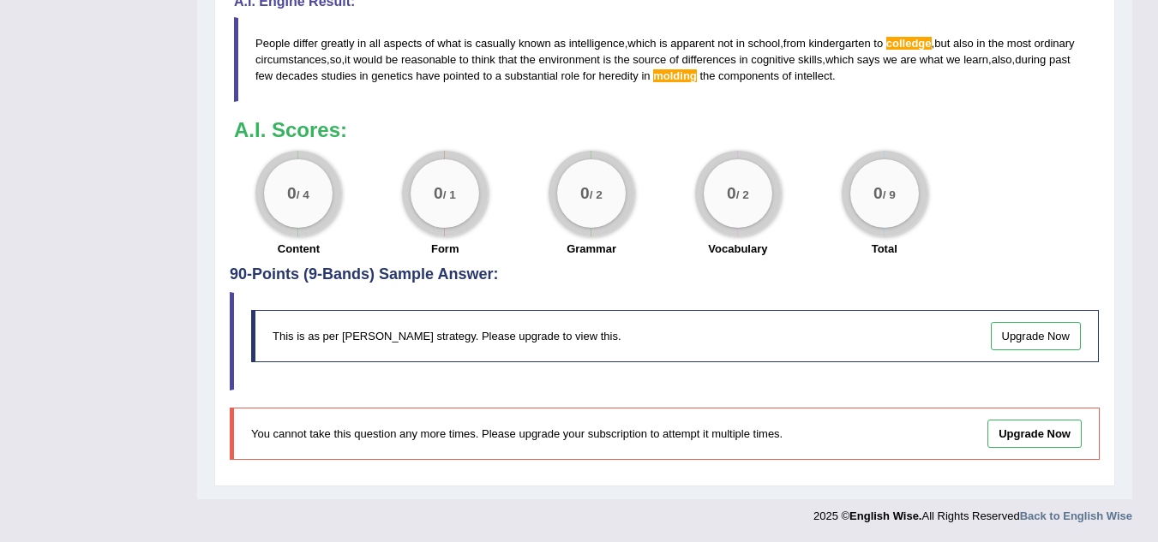
click at [323, 141] on b "A.I. Scores:" at bounding box center [290, 129] width 113 height 23
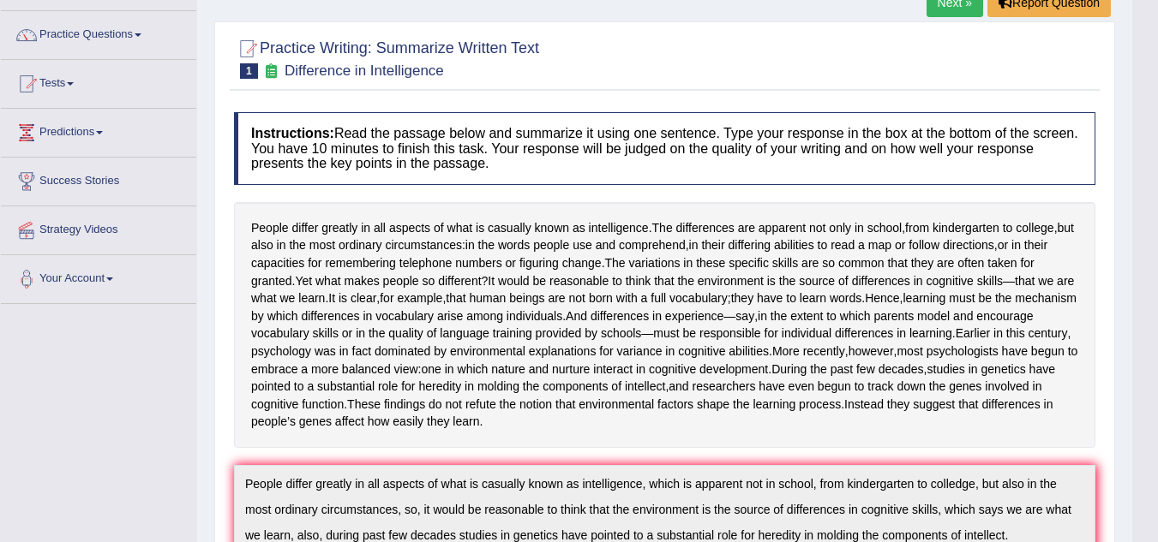
scroll to position [0, 0]
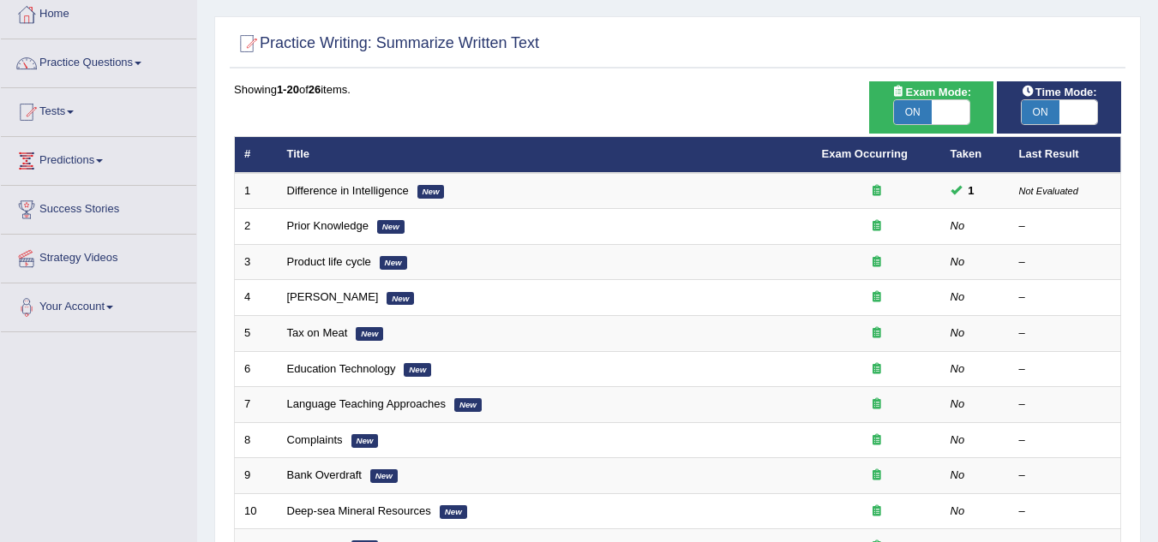
scroll to position [78, 0]
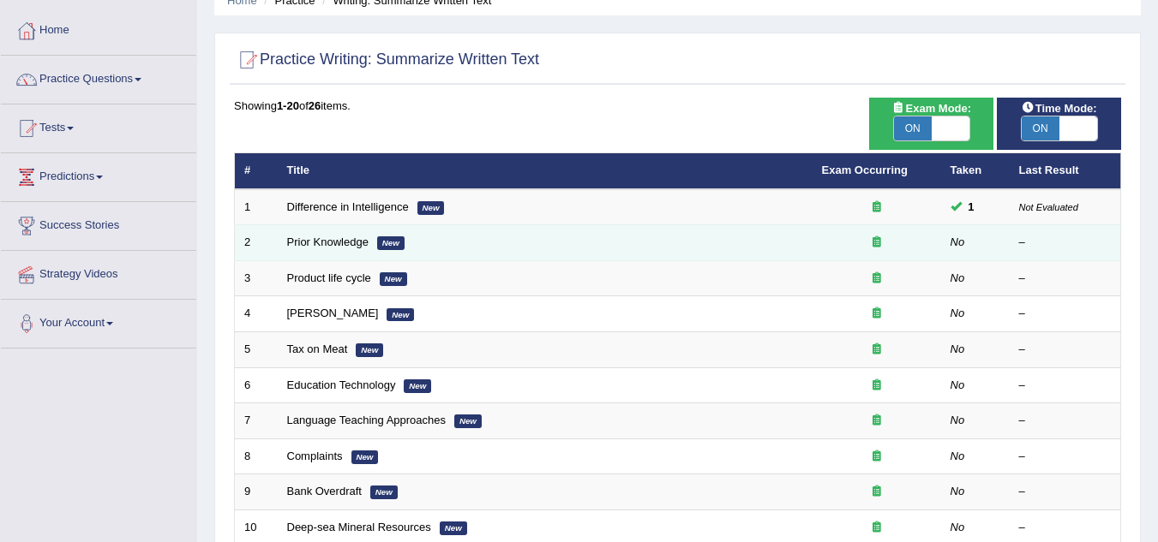
click at [880, 242] on icon at bounding box center [876, 242] width 9 height 11
click at [879, 248] on icon at bounding box center [876, 242] width 9 height 11
click at [1031, 242] on div "–" at bounding box center [1065, 243] width 93 height 16
click at [956, 242] on em "No" at bounding box center [957, 242] width 15 height 13
click at [350, 245] on link "Prior Knowledge" at bounding box center [327, 242] width 81 height 13
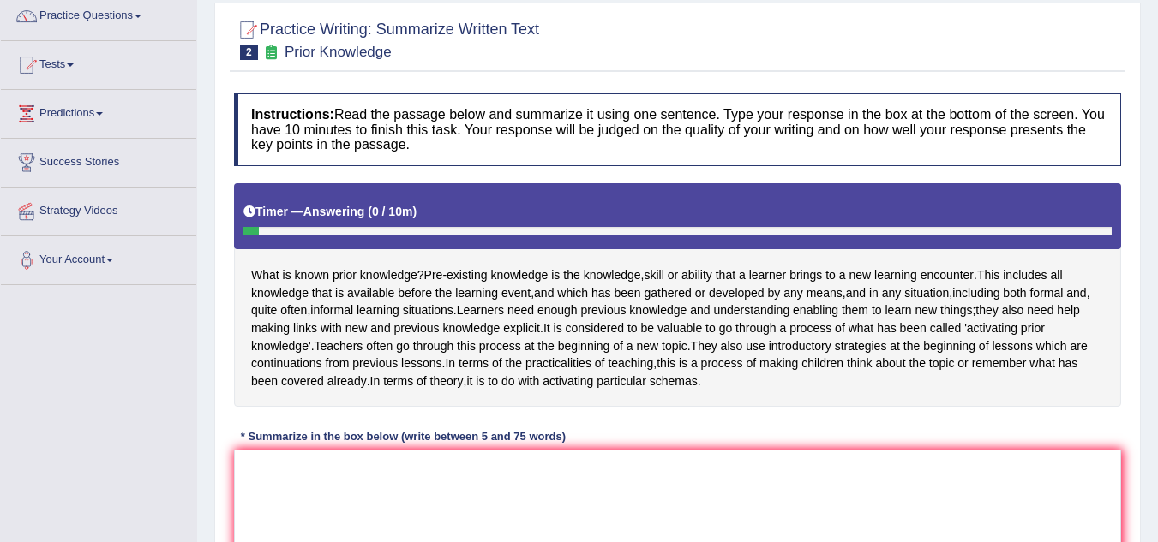
scroll to position [171, 0]
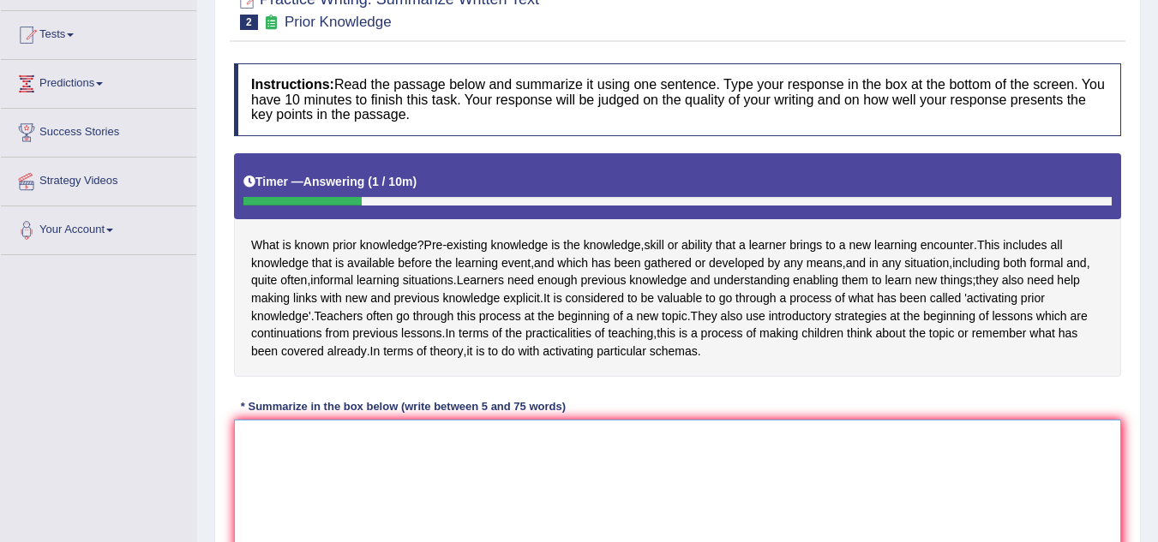
click at [353, 472] on textarea at bounding box center [677, 503] width 887 height 166
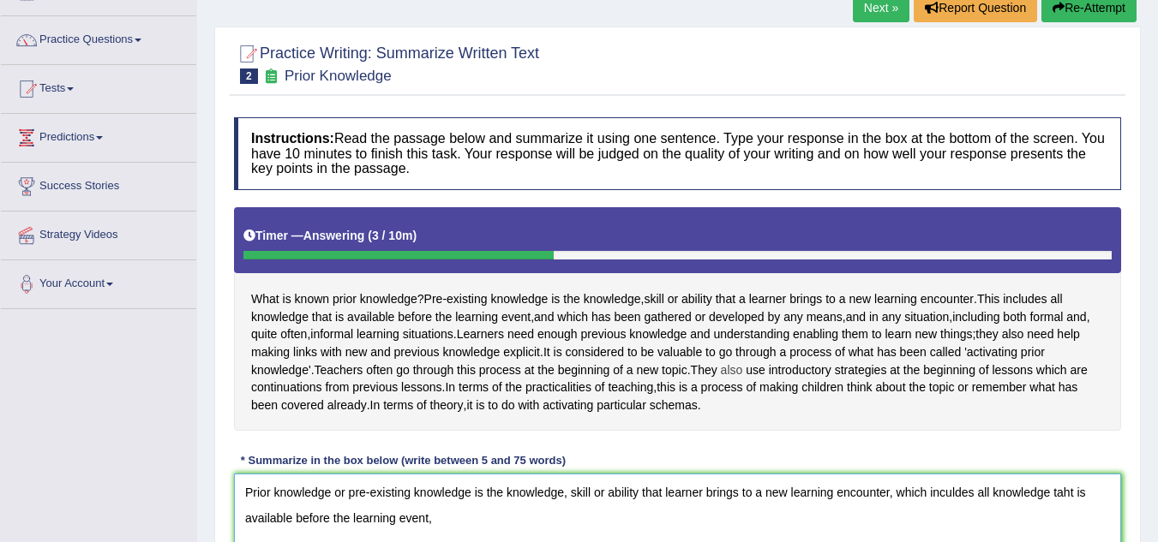
scroll to position [203, 0]
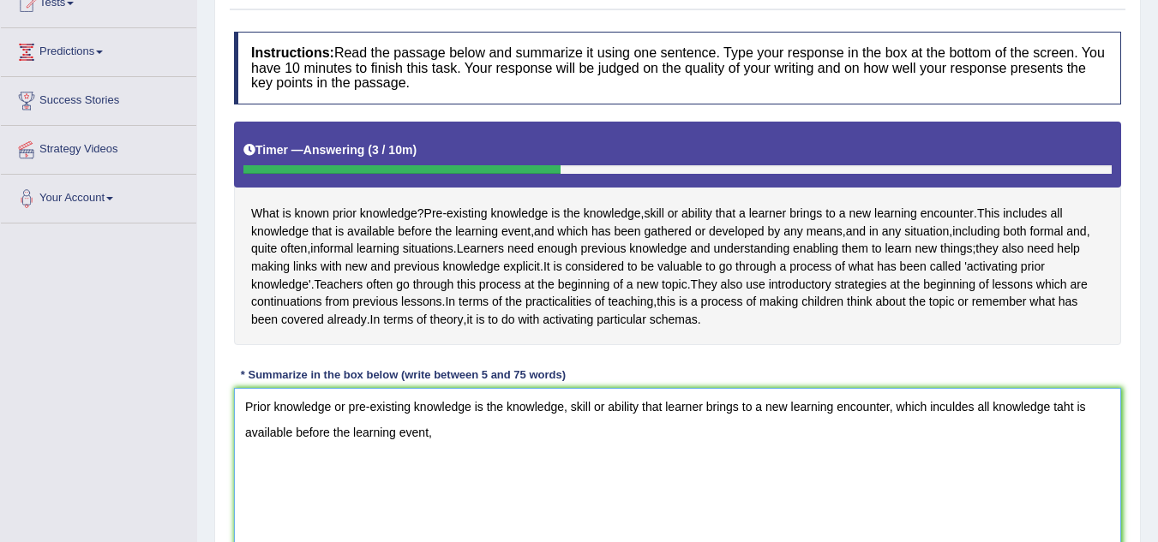
click at [1066, 445] on textarea "Prior knowledge or pre-existing knowledge is the knowledge, skill or ability th…" at bounding box center [677, 471] width 887 height 166
click at [434, 466] on textarea "Prior knowledge or pre-existing knowledge is the knowledge, skill or ability th…" at bounding box center [677, 471] width 887 height 166
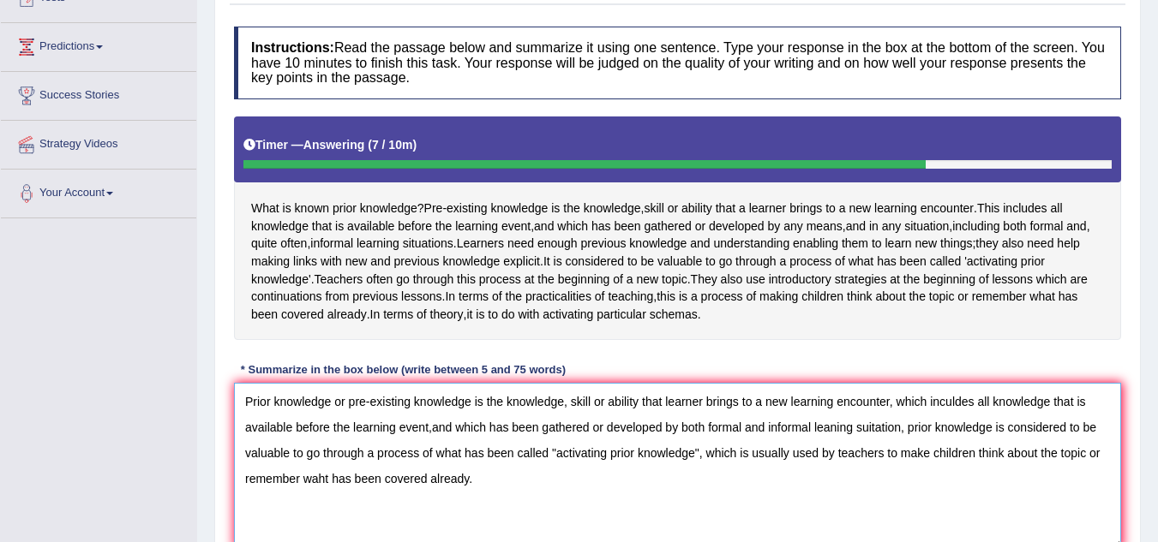
scroll to position [289, 0]
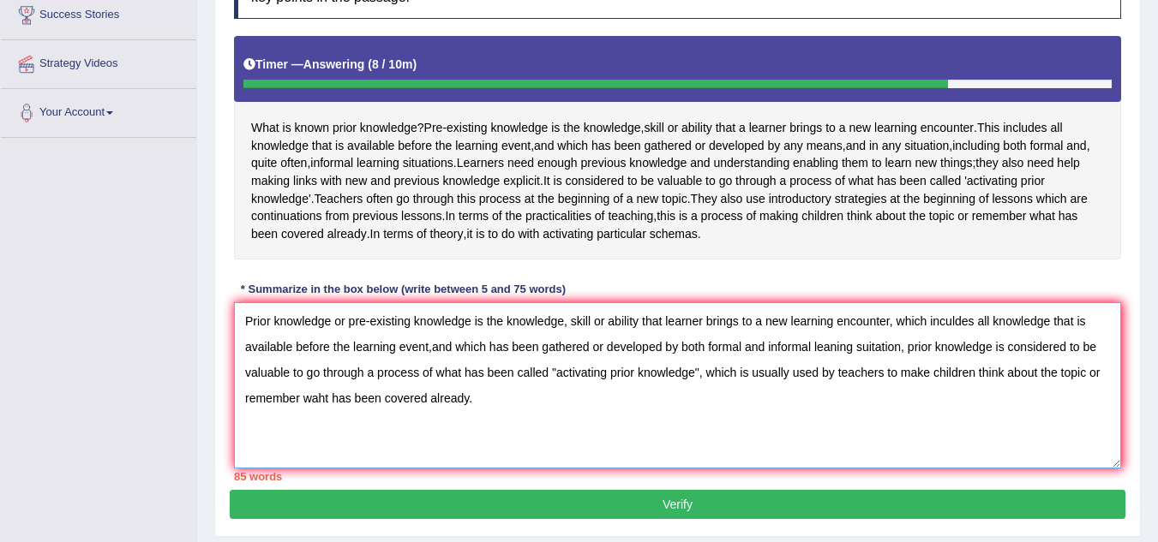
click at [953, 358] on textarea "Prior knowledge or pre-existing knowledge is the knowledge, skill or ability th…" at bounding box center [677, 385] width 887 height 166
click at [431, 386] on textarea "Prior knowledge or pre-existing knowledge is the knowledge, skill or ability th…" at bounding box center [677, 385] width 887 height 166
drag, startPoint x: 836, startPoint y: 408, endPoint x: 707, endPoint y: 416, distance: 128.8
click at [707, 416] on textarea "Prior knowledge or pre-existing knowledge is the knowledge, skill or ability th…" at bounding box center [677, 385] width 887 height 166
click at [750, 410] on textarea "Prior knowledge or pre-existing knowledge is the knowledge, skill or ability th…" at bounding box center [677, 385] width 887 height 166
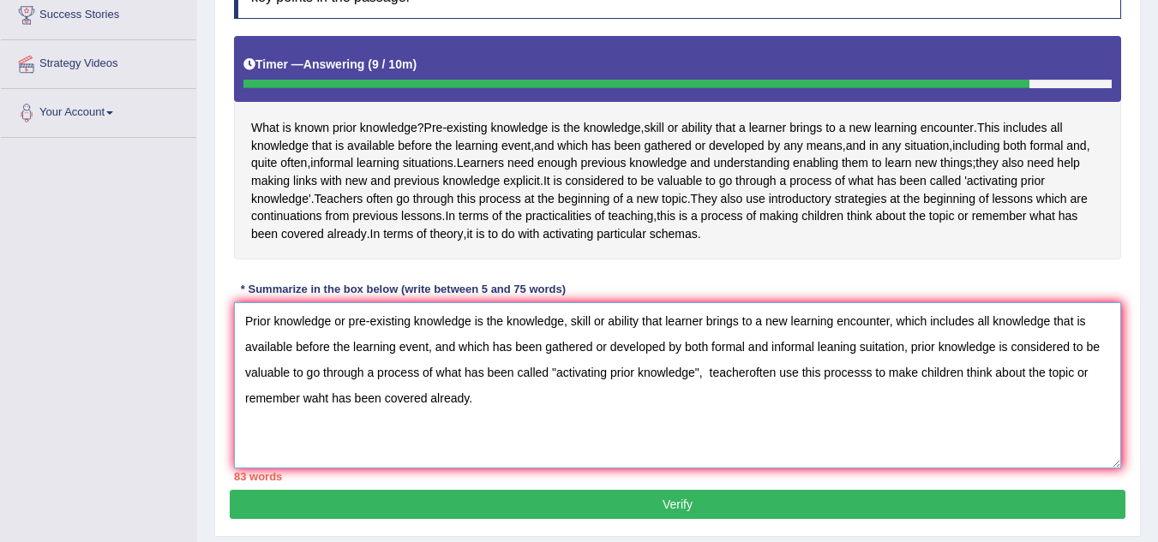
click at [750, 408] on textarea "Prior knowledge or pre-existing knowledge is the knowledge, skill or ability th…" at bounding box center [677, 385] width 887 height 166
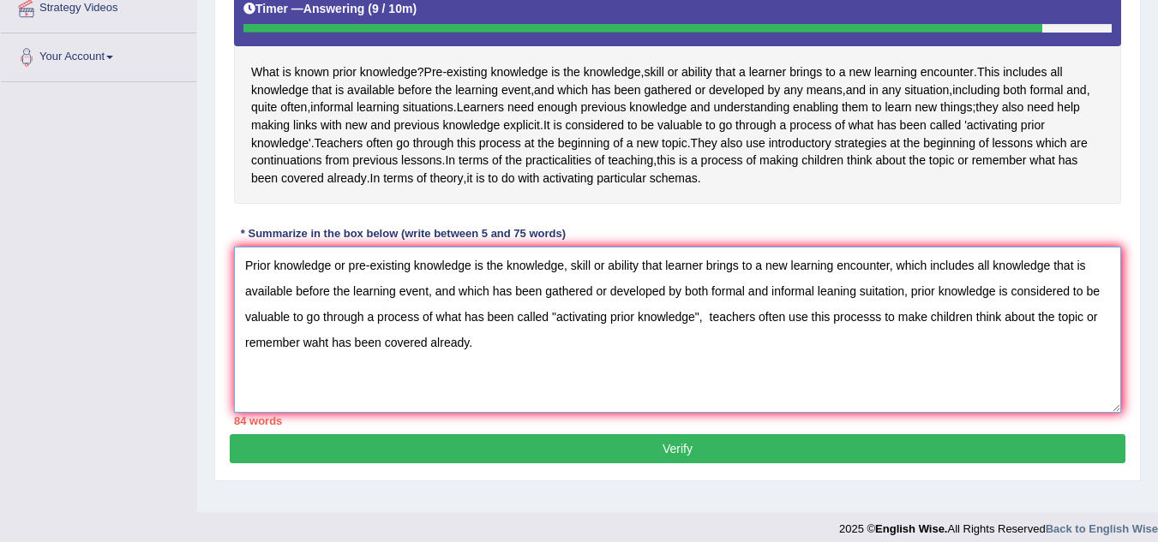
scroll to position [374, 0]
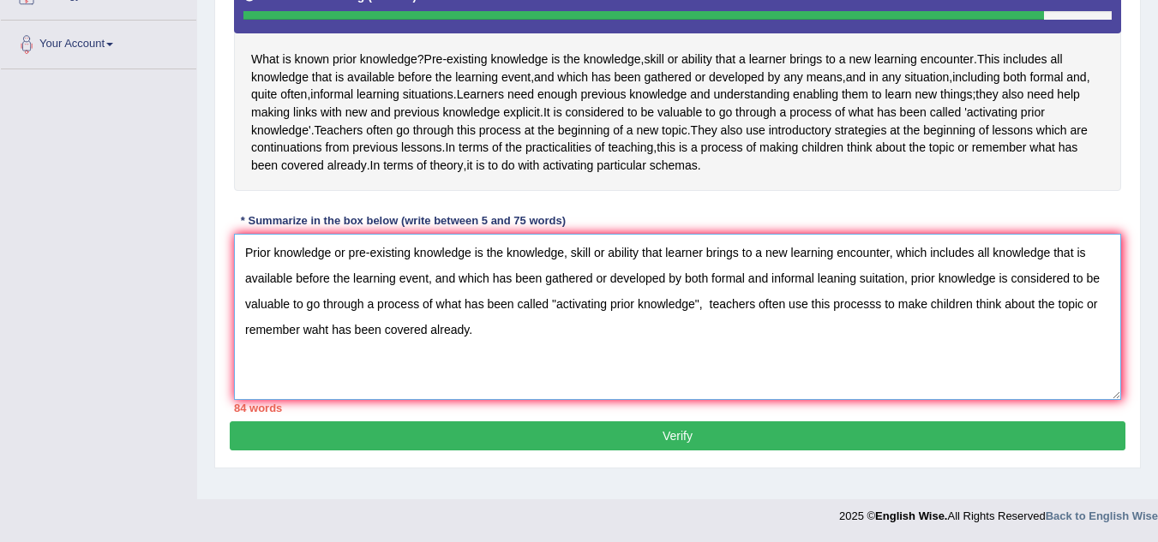
type textarea "Prior knowledge or pre-existing knowledge is the knowledge, skill or ability th…"
click at [739, 451] on button "Verify" at bounding box center [677, 436] width 895 height 29
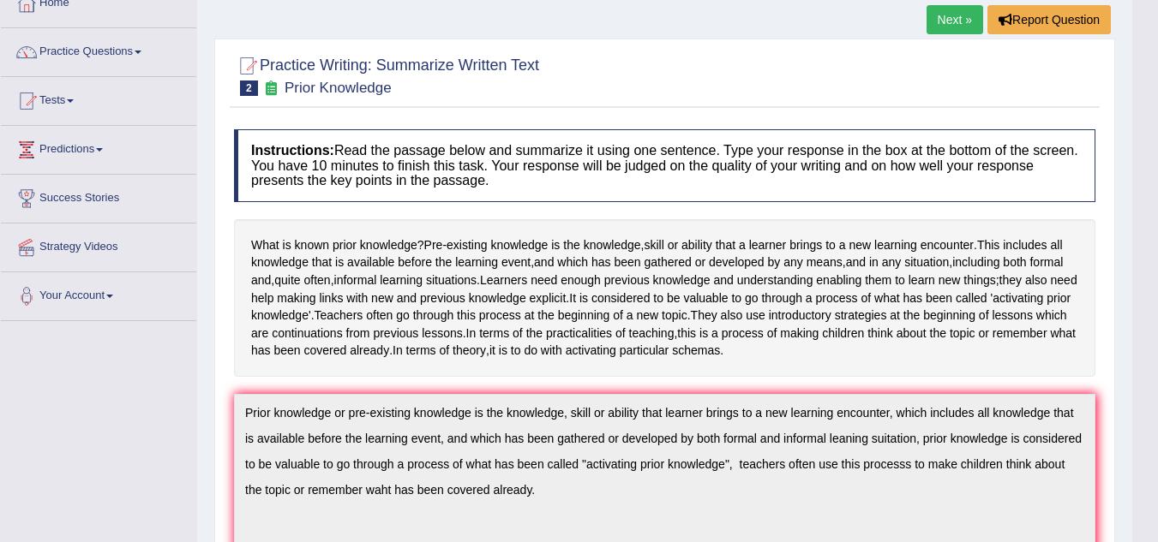
scroll to position [0, 0]
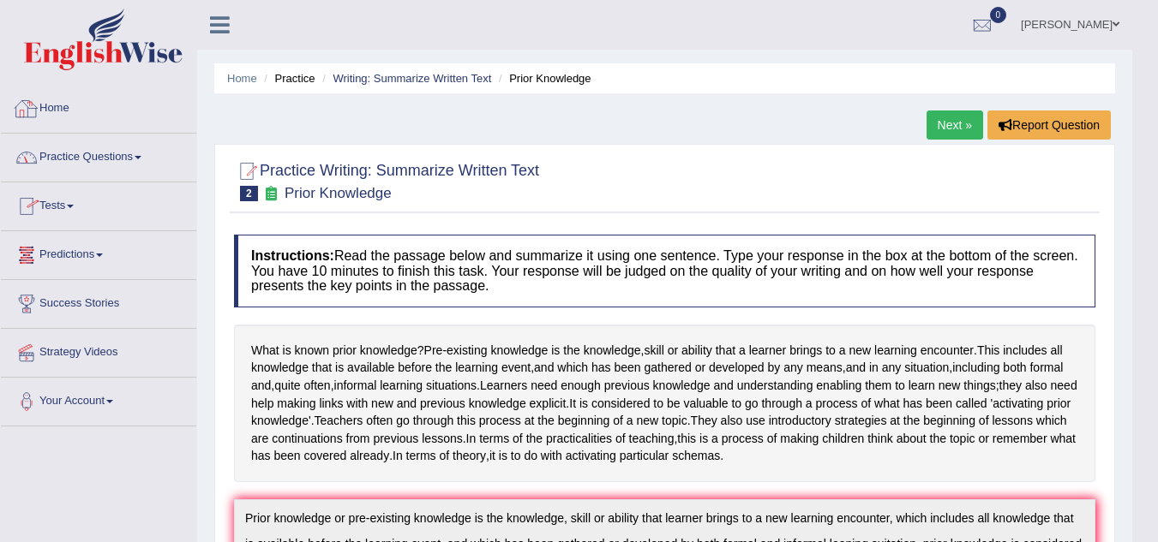
click at [122, 151] on link "Practice Questions" at bounding box center [98, 155] width 195 height 43
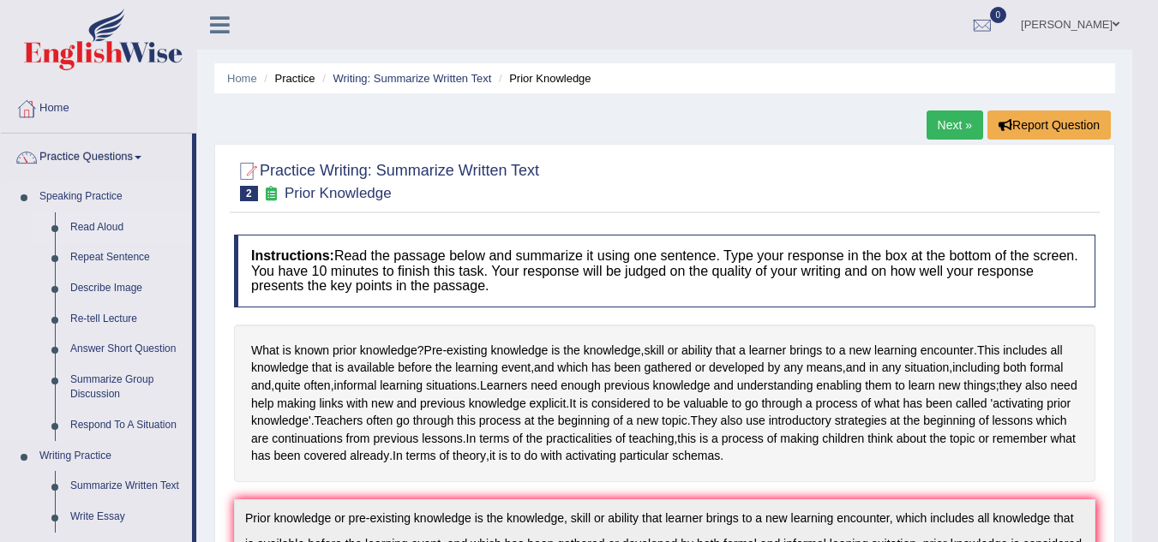
click at [93, 226] on link "Read Aloud" at bounding box center [127, 228] width 129 height 31
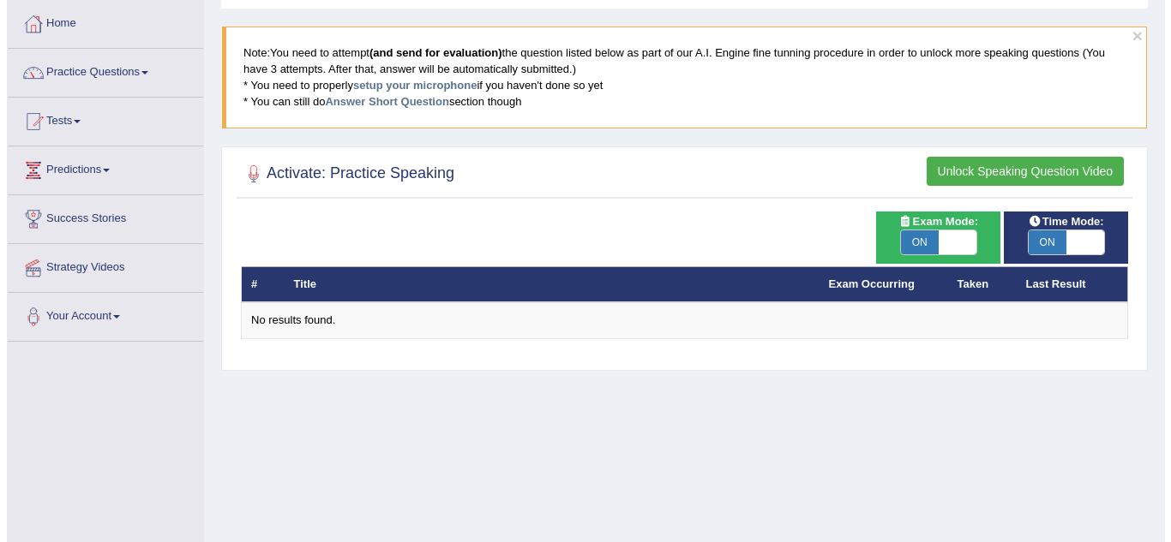
scroll to position [86, 0]
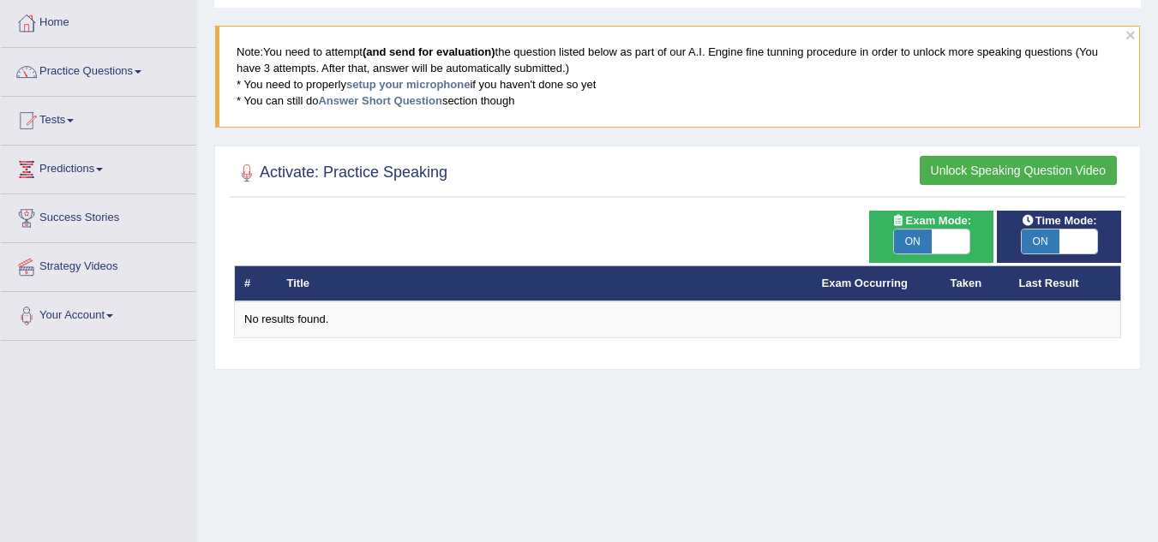
click at [1002, 171] on button "Unlock Speaking Question Video" at bounding box center [1017, 170] width 197 height 29
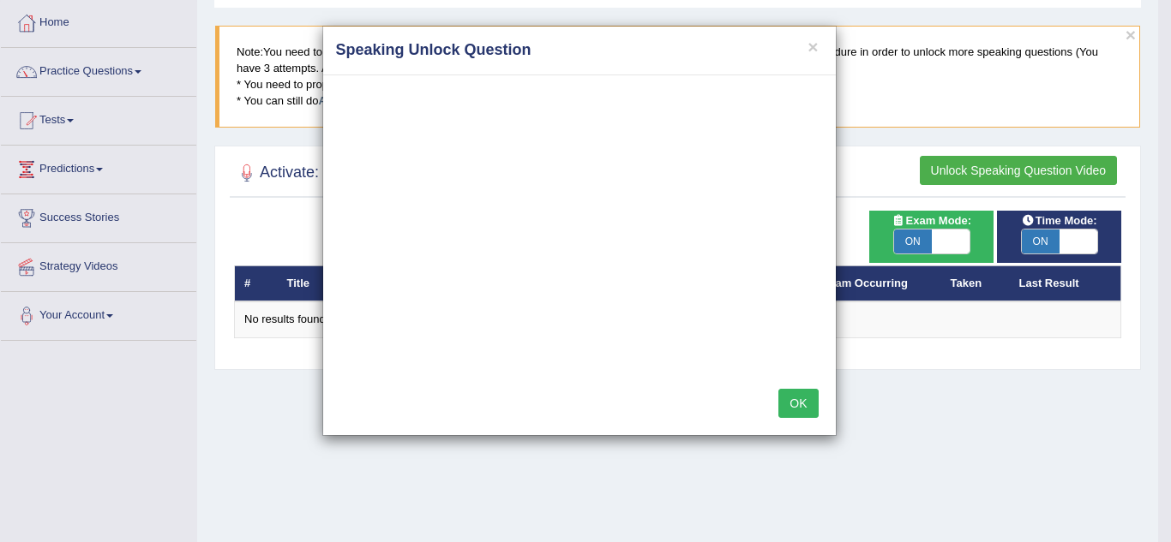
click at [792, 410] on button "OK" at bounding box center [797, 403] width 39 height 29
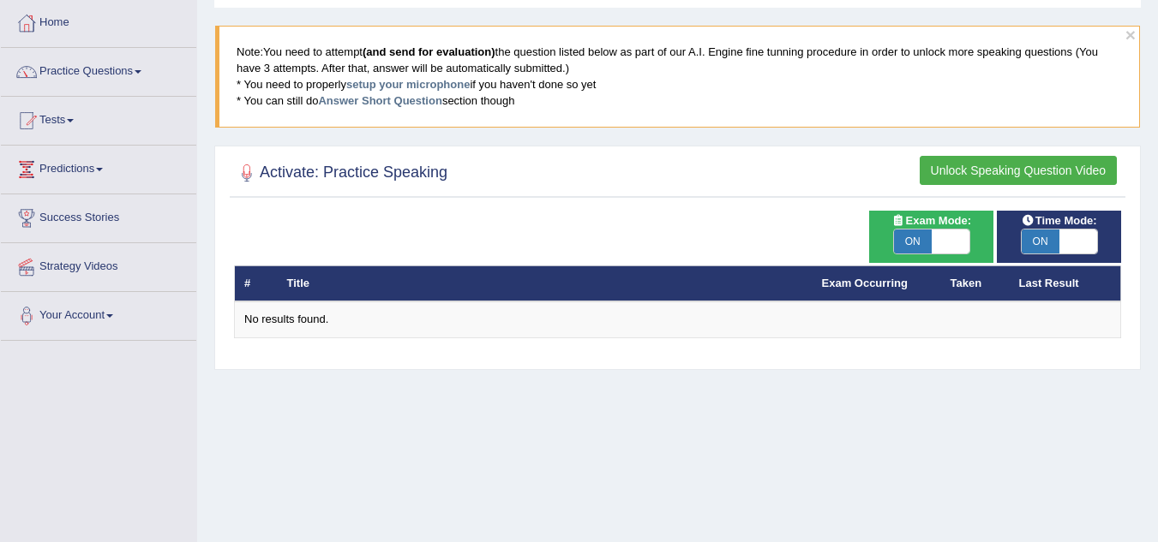
click at [392, 170] on h2 "Activate: Practice Speaking" at bounding box center [340, 173] width 213 height 26
click at [288, 284] on th "Title" at bounding box center [545, 284] width 535 height 36
click at [912, 239] on span "ON" at bounding box center [913, 242] width 38 height 24
checkbox input "false"
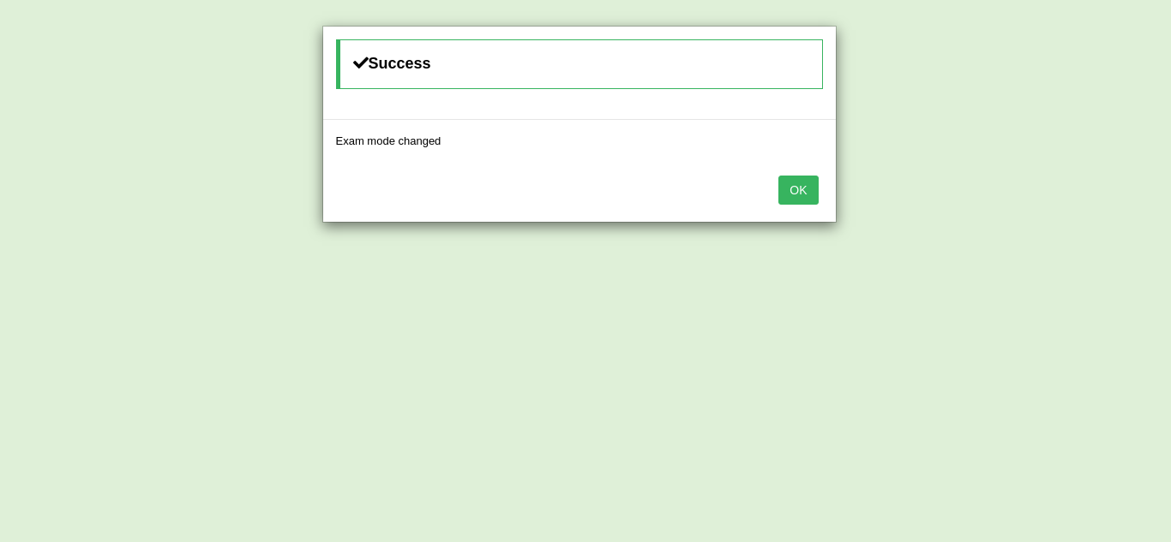
click at [763, 188] on div "OK" at bounding box center [579, 192] width 512 height 60
click at [799, 192] on button "OK" at bounding box center [797, 190] width 39 height 29
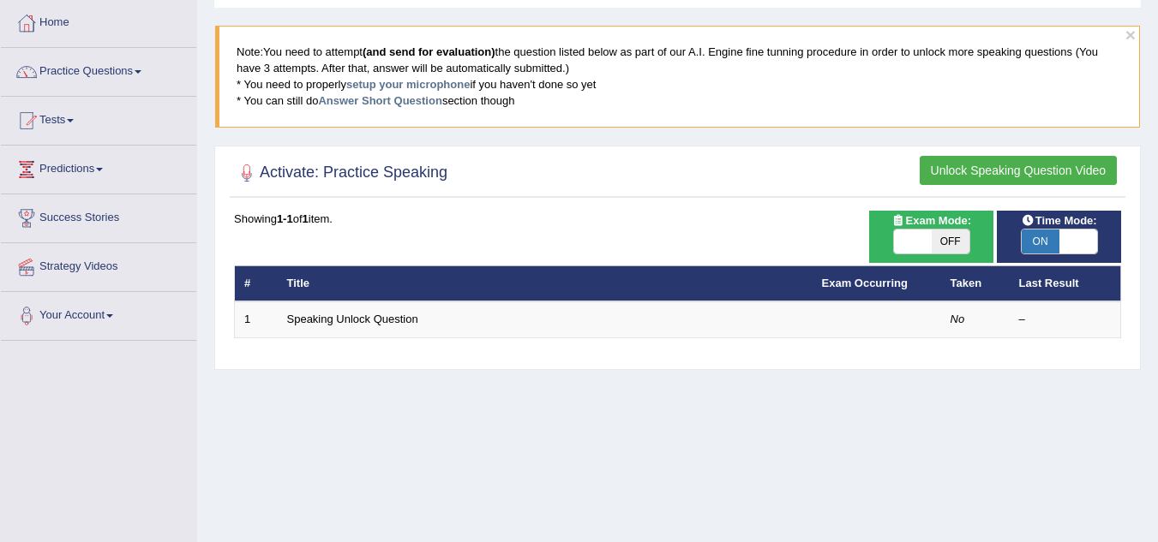
click at [933, 241] on span "OFF" at bounding box center [950, 242] width 38 height 24
checkbox input "true"
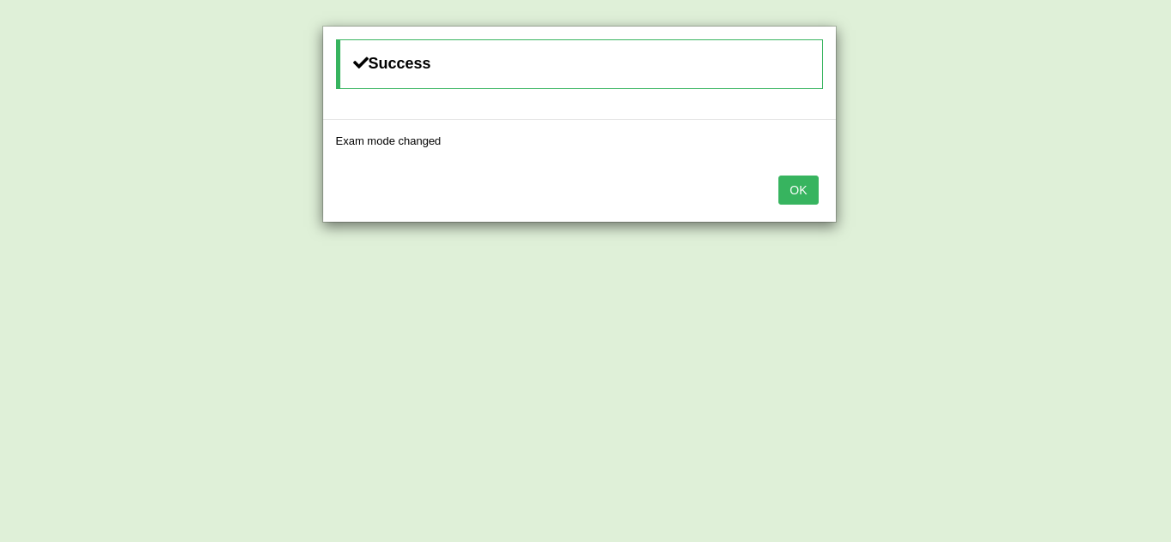
click at [785, 189] on button "OK" at bounding box center [797, 190] width 39 height 29
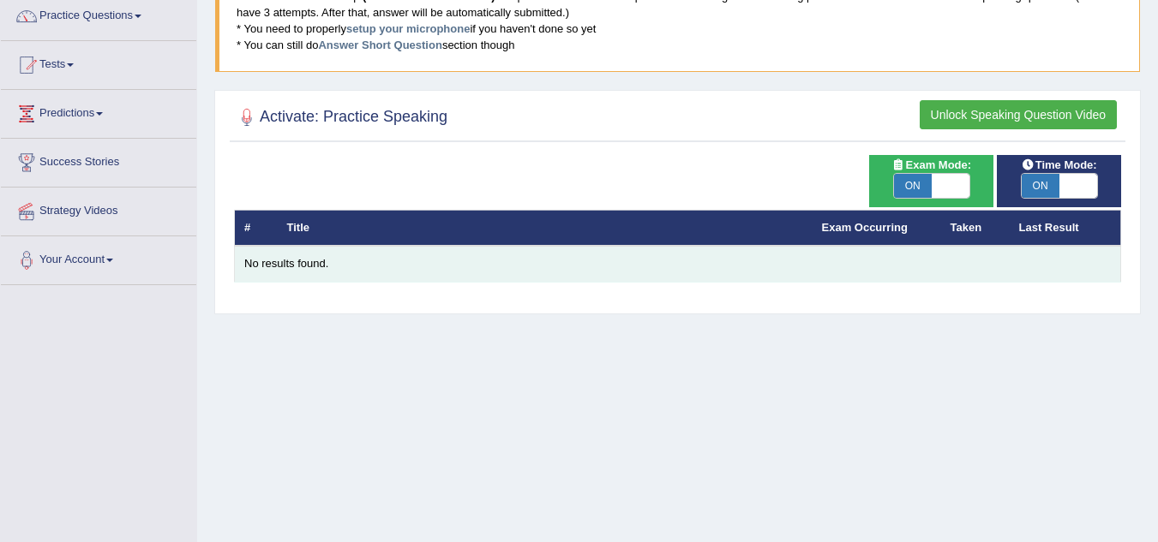
scroll to position [171, 0]
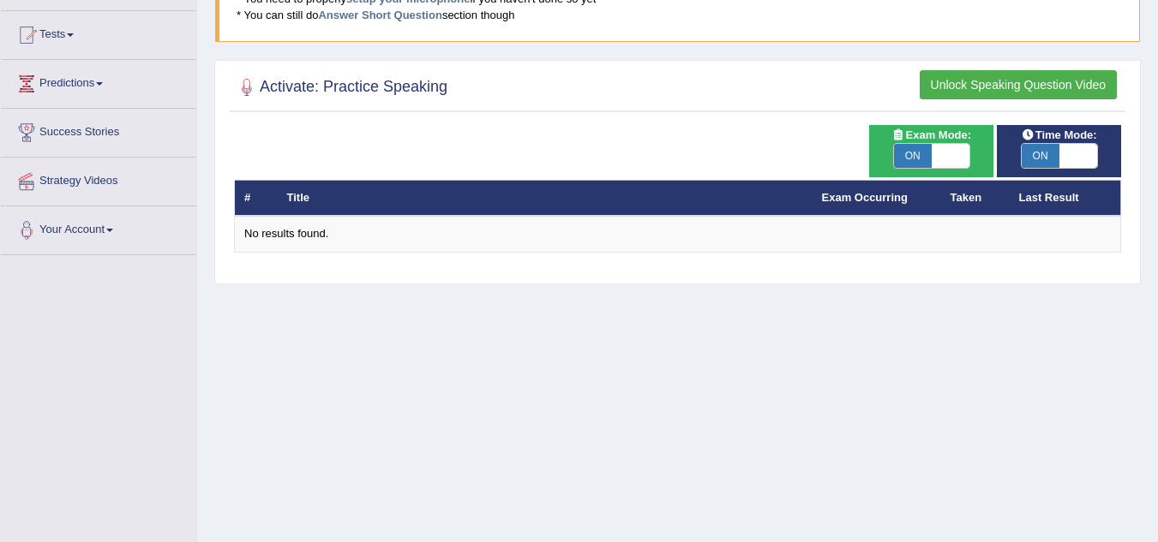
click at [375, 81] on h2 "Activate: Practice Speaking" at bounding box center [340, 88] width 213 height 26
click at [378, 87] on h2 "Activate: Practice Speaking" at bounding box center [340, 88] width 213 height 26
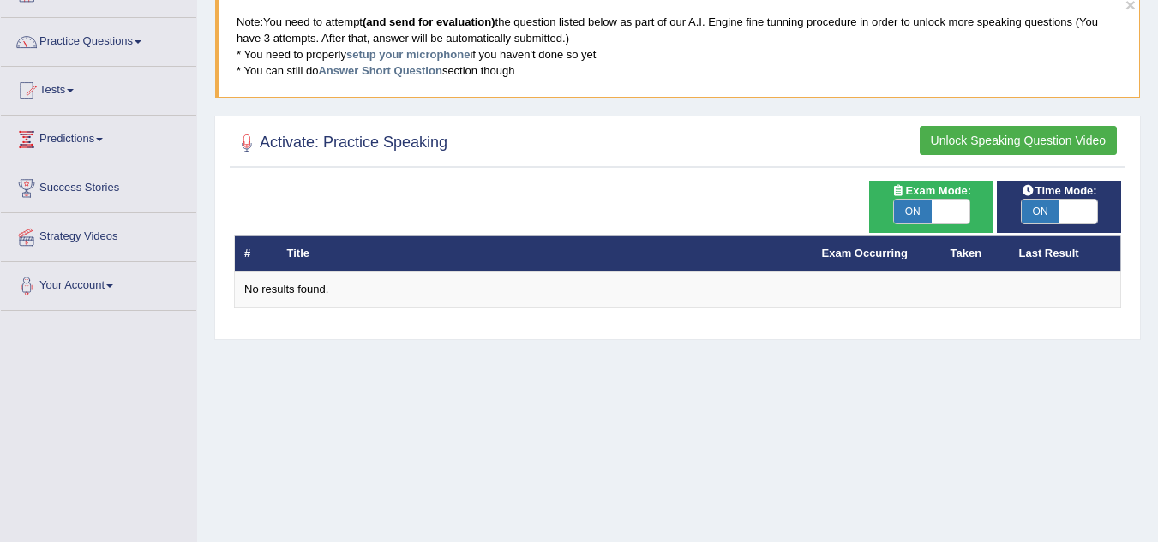
scroll to position [86, 0]
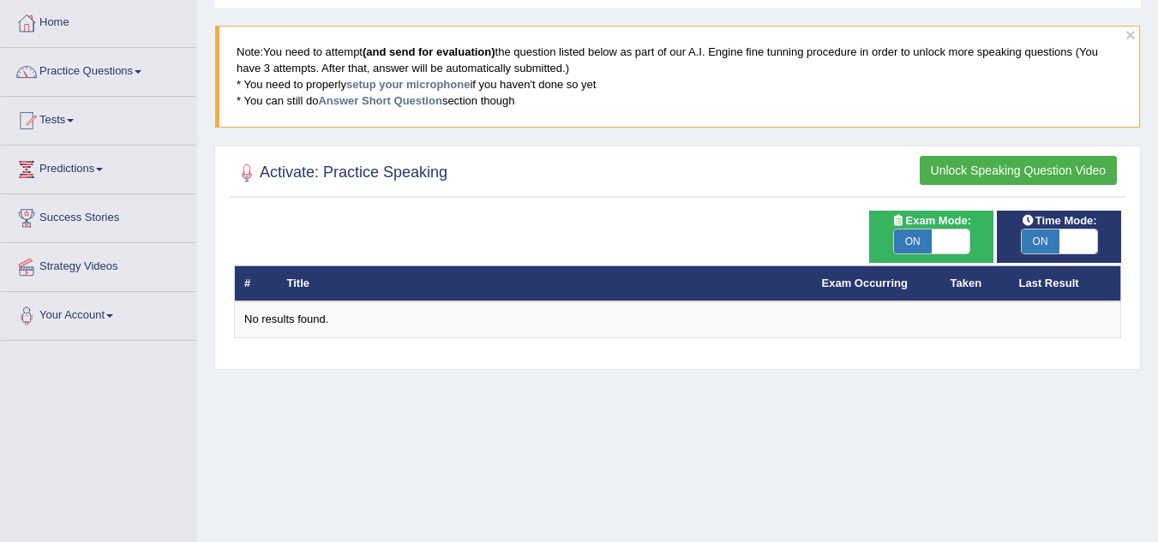
click at [1004, 165] on button "Unlock Speaking Question Video" at bounding box center [1017, 170] width 197 height 29
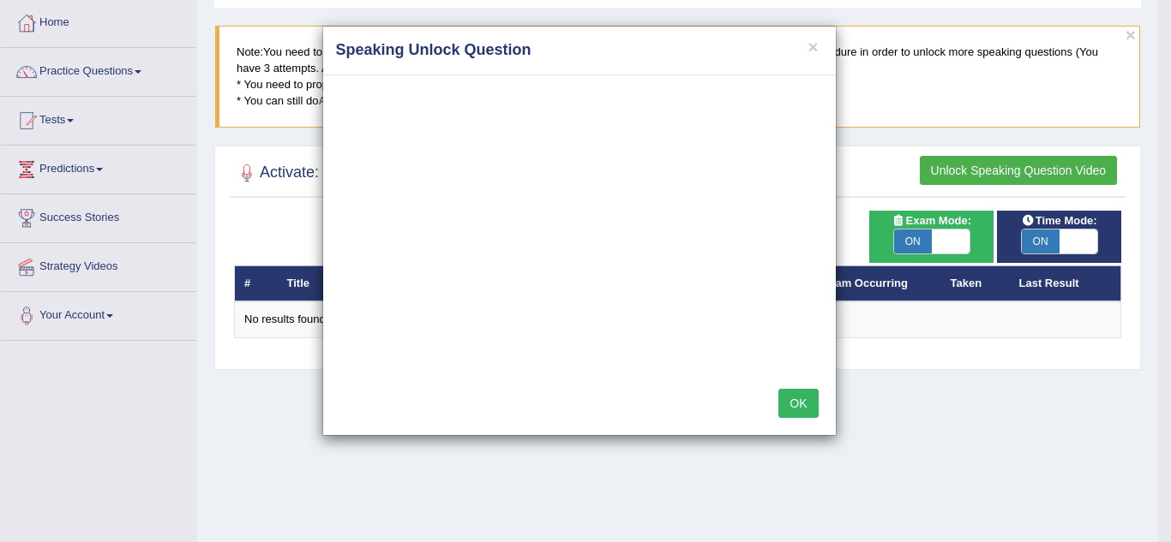
click at [789, 410] on button "OK" at bounding box center [797, 403] width 39 height 29
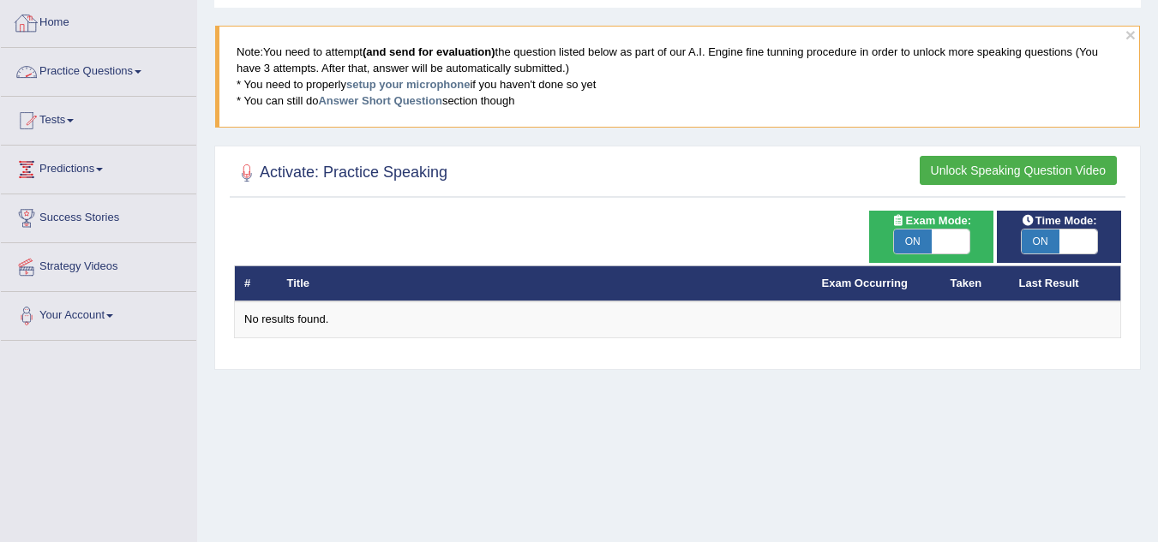
click at [55, 29] on link "Home" at bounding box center [98, 20] width 195 height 43
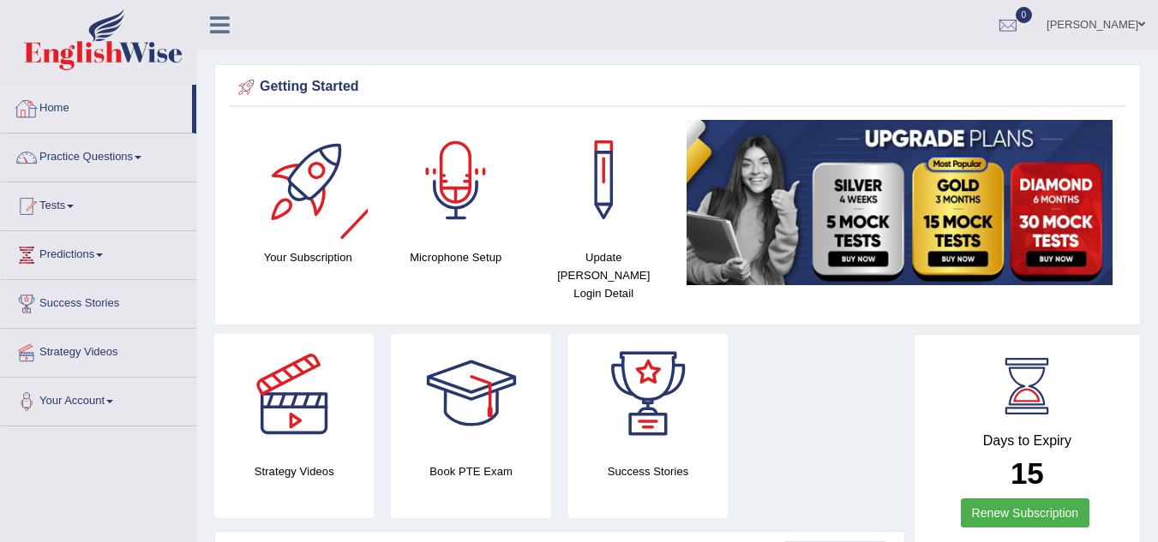
click at [448, 188] on div at bounding box center [456, 180] width 120 height 120
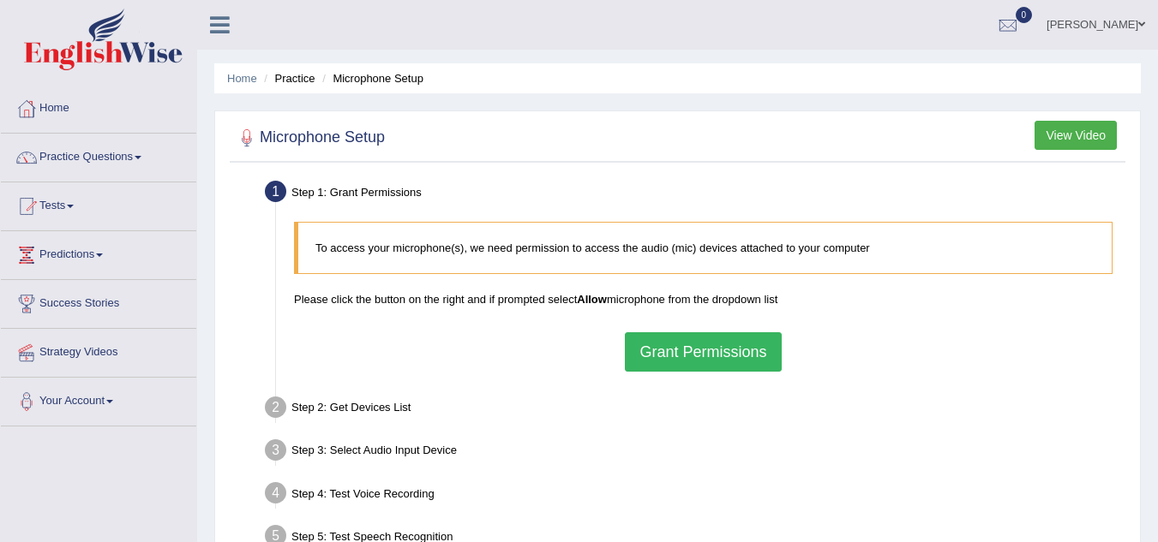
click at [689, 355] on button "Grant Permissions" at bounding box center [703, 351] width 156 height 39
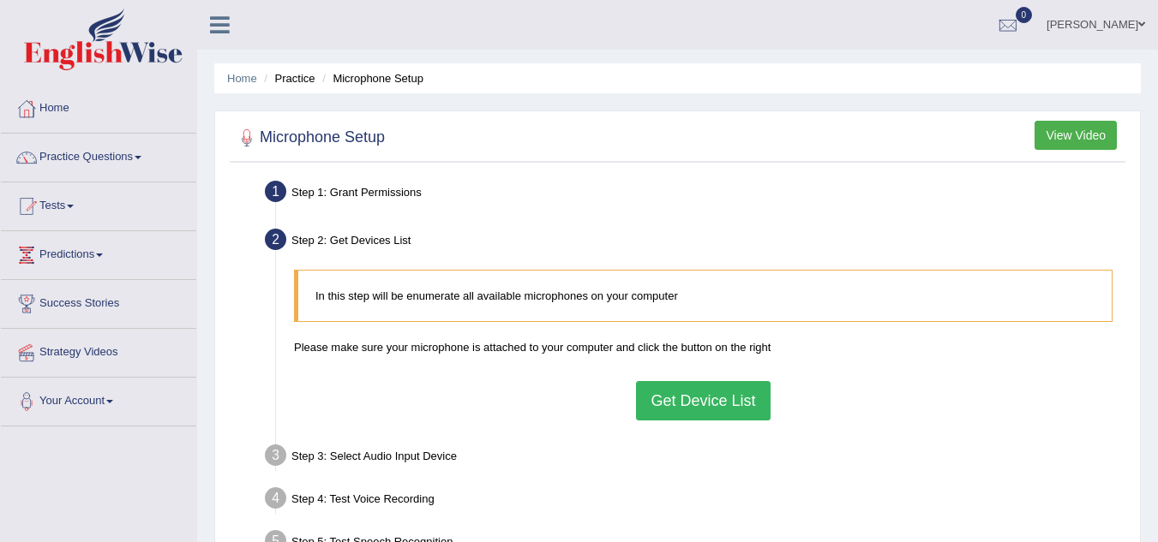
click at [680, 410] on button "Get Device List" at bounding box center [703, 400] width 134 height 39
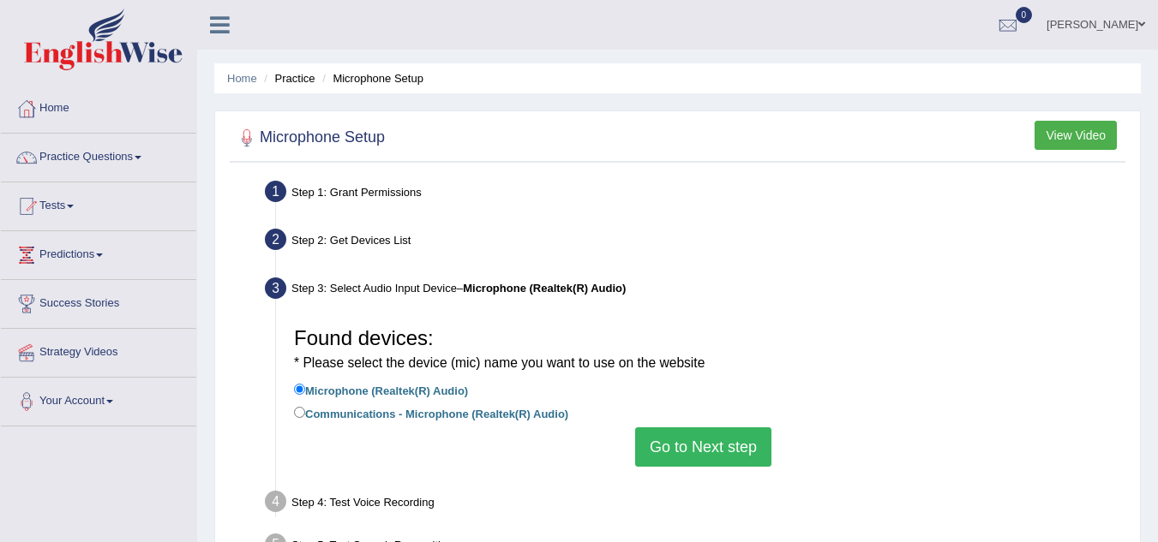
click at [680, 452] on button "Go to Next step" at bounding box center [703, 447] width 136 height 39
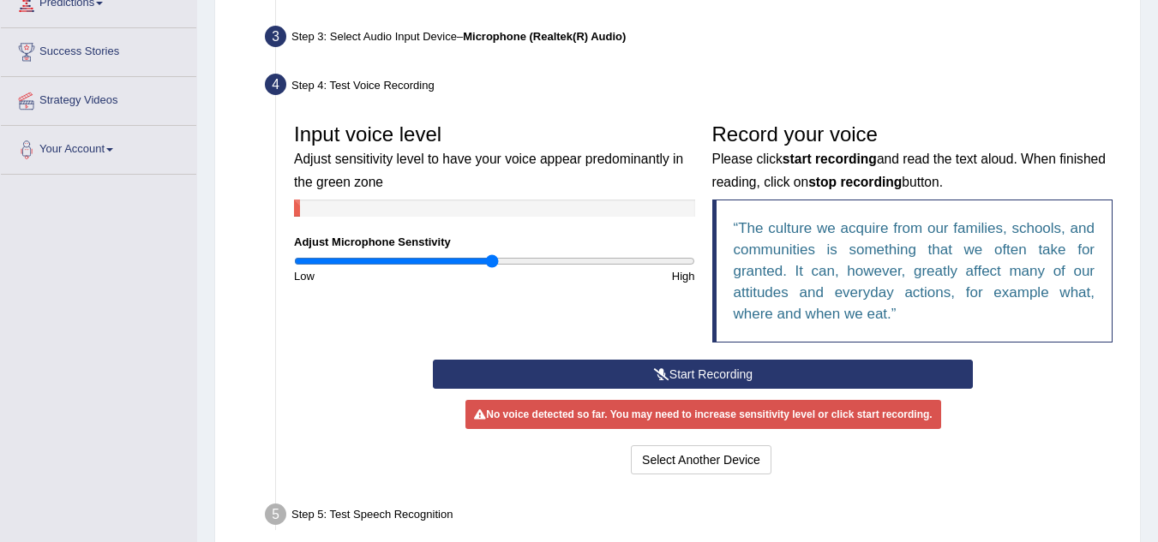
scroll to position [257, 0]
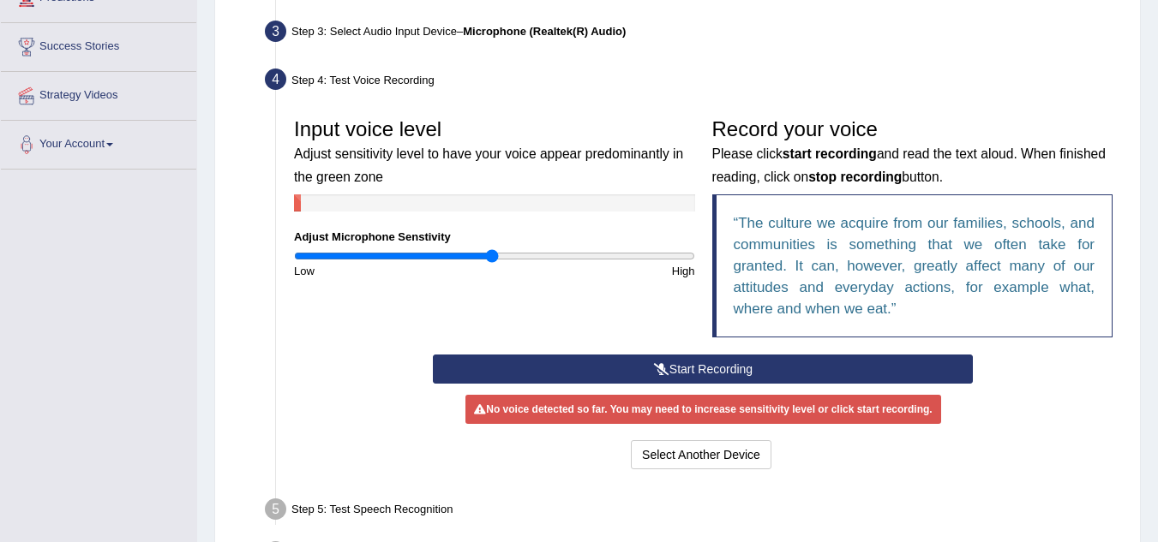
click at [688, 370] on button "Start Recording" at bounding box center [703, 369] width 540 height 29
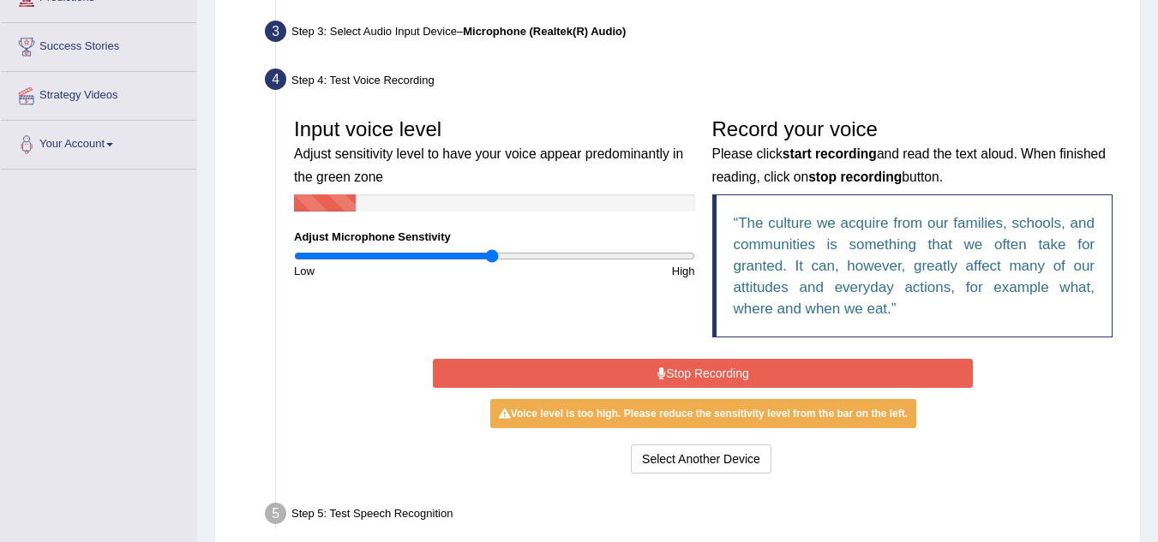
click at [670, 376] on button "Stop Recording" at bounding box center [703, 373] width 540 height 29
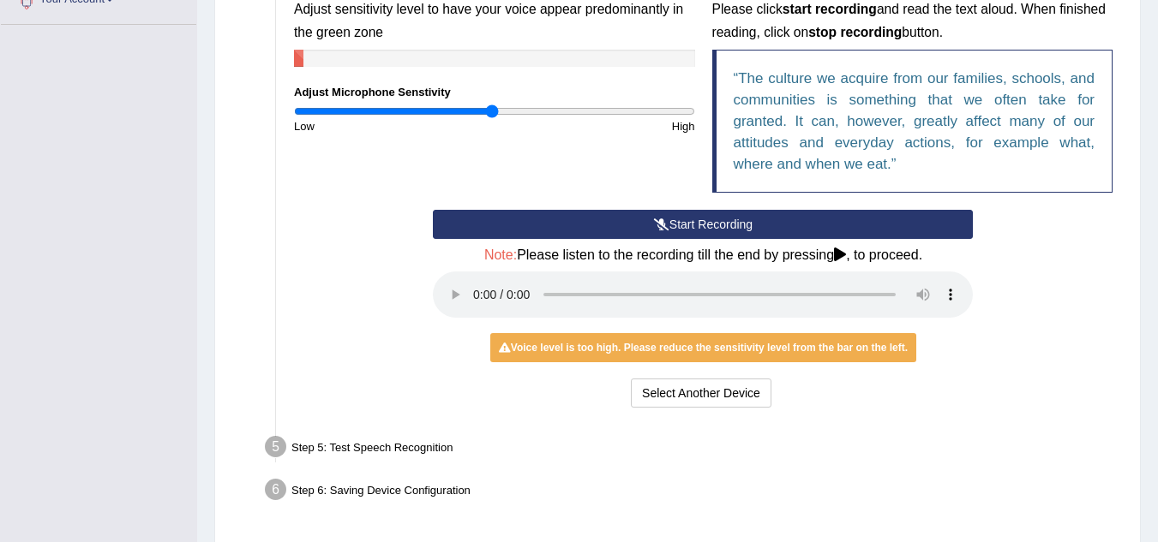
scroll to position [287, 0]
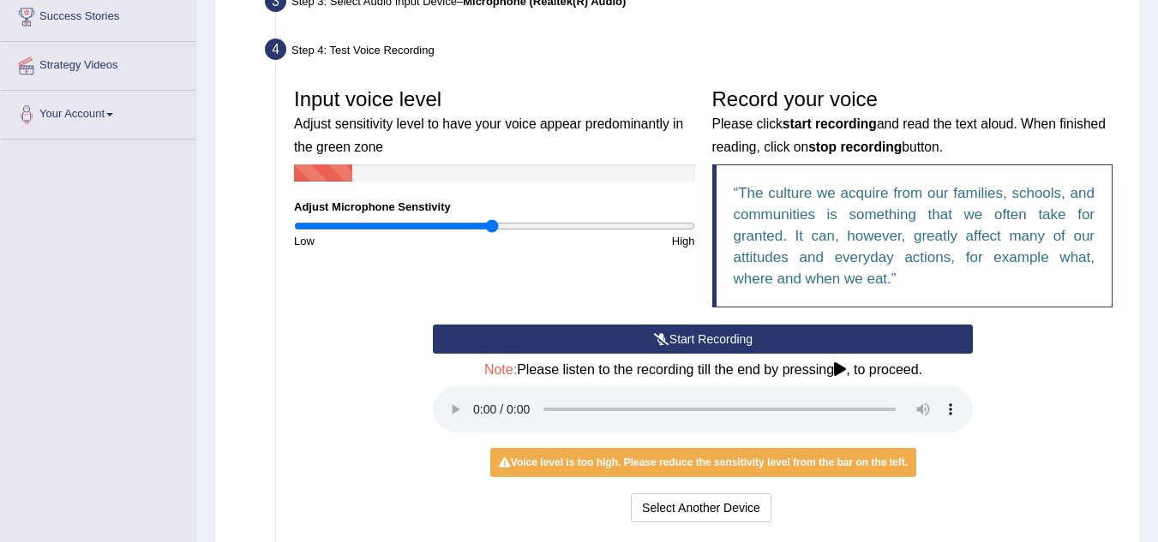
click at [697, 340] on button "Start Recording" at bounding box center [703, 339] width 540 height 29
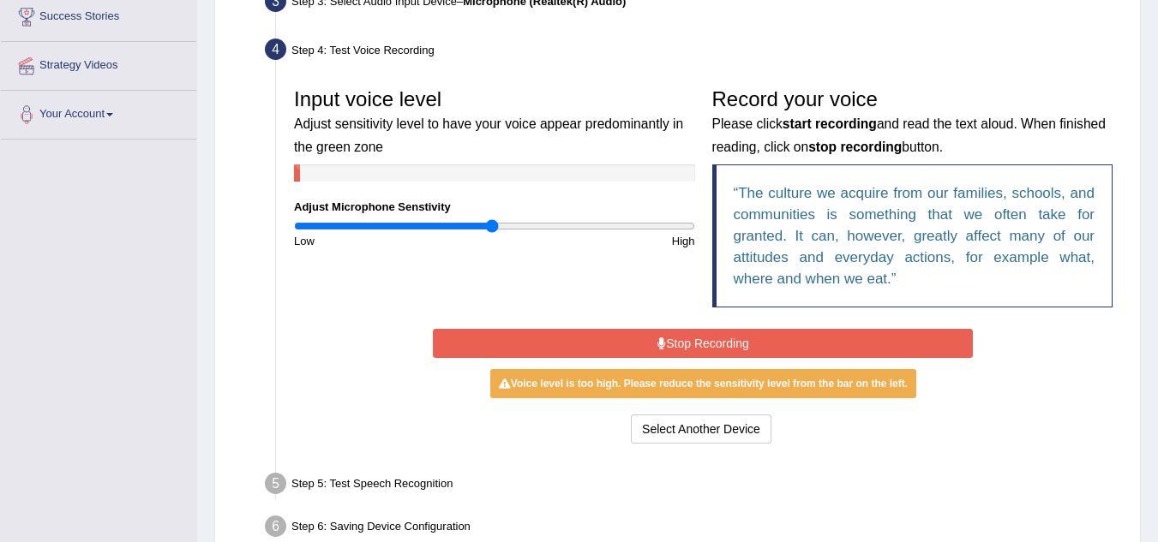
click at [704, 332] on button "Stop Recording" at bounding box center [703, 343] width 540 height 29
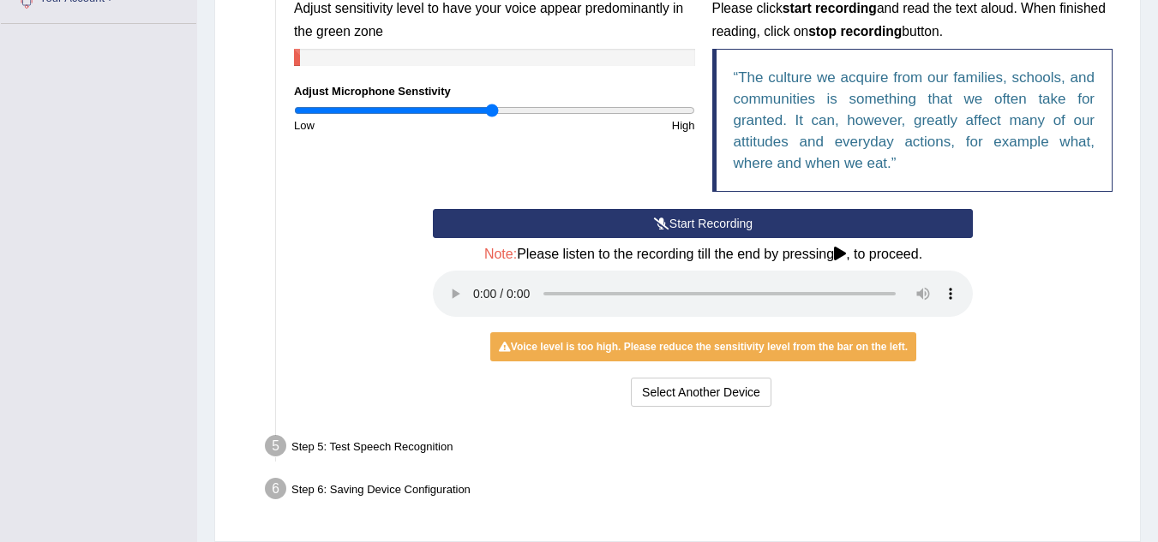
scroll to position [373, 0]
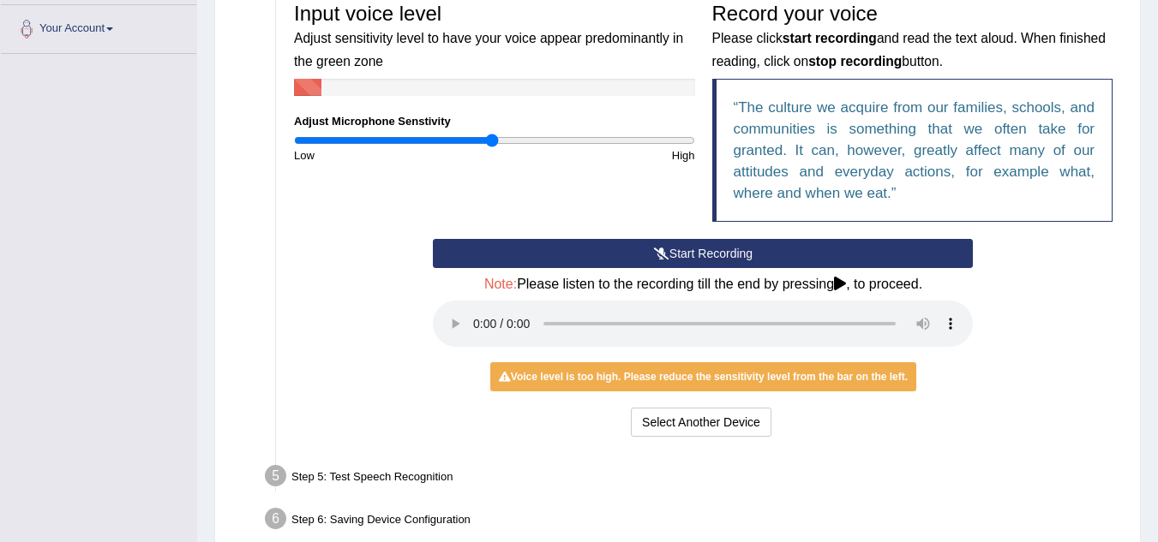
click at [634, 256] on button "Start Recording" at bounding box center [703, 253] width 540 height 29
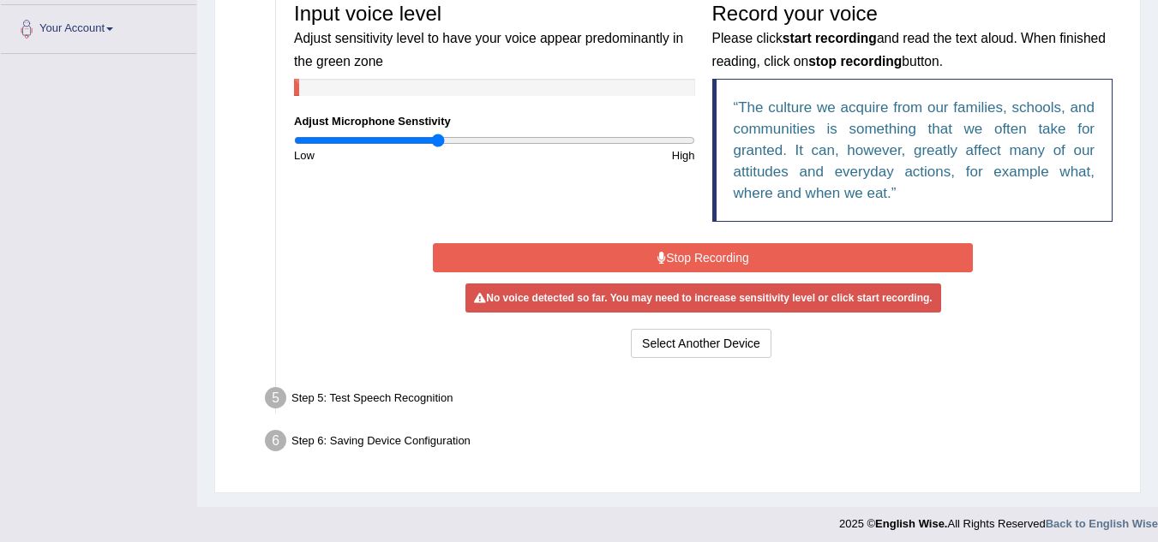
drag, startPoint x: 488, startPoint y: 138, endPoint x: 438, endPoint y: 141, distance: 49.8
click at [438, 141] on input "range" at bounding box center [494, 141] width 401 height 14
click at [627, 261] on button "Stop Recording" at bounding box center [703, 257] width 540 height 29
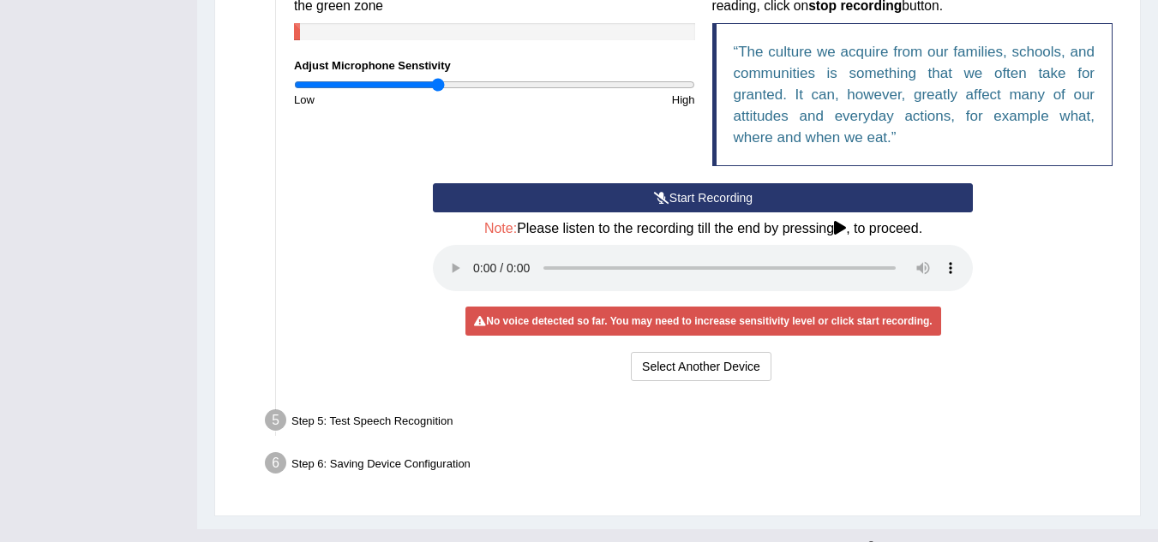
scroll to position [458, 0]
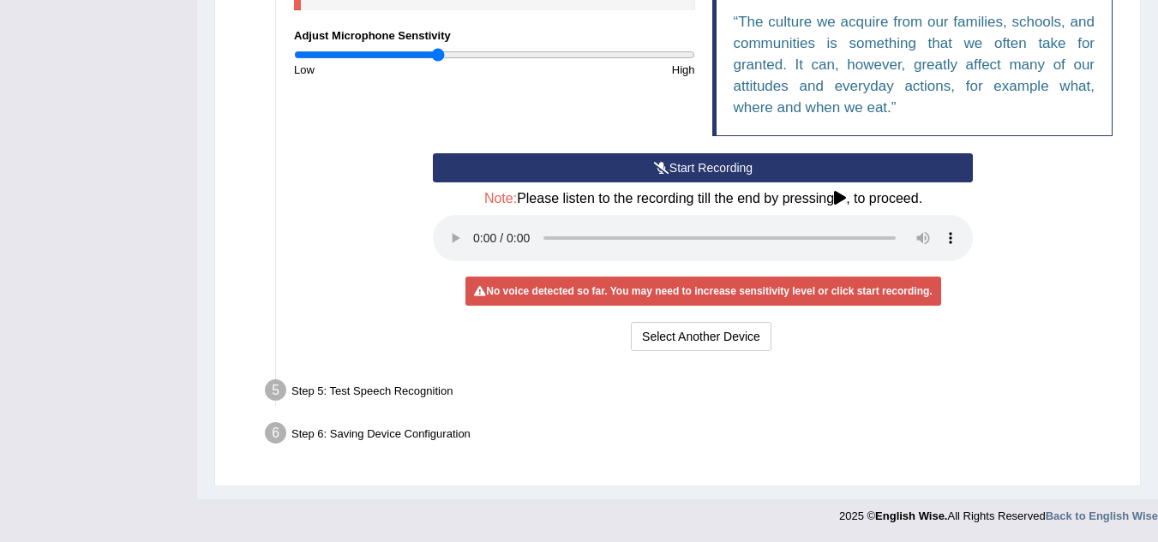
click at [396, 398] on div "Step 5: Test Speech Recognition" at bounding box center [694, 393] width 875 height 38
drag, startPoint x: 436, startPoint y: 53, endPoint x: 468, endPoint y: 57, distance: 32.0
click at [468, 57] on input "range" at bounding box center [494, 55] width 401 height 14
click at [686, 168] on button "Start Recording" at bounding box center [703, 167] width 540 height 29
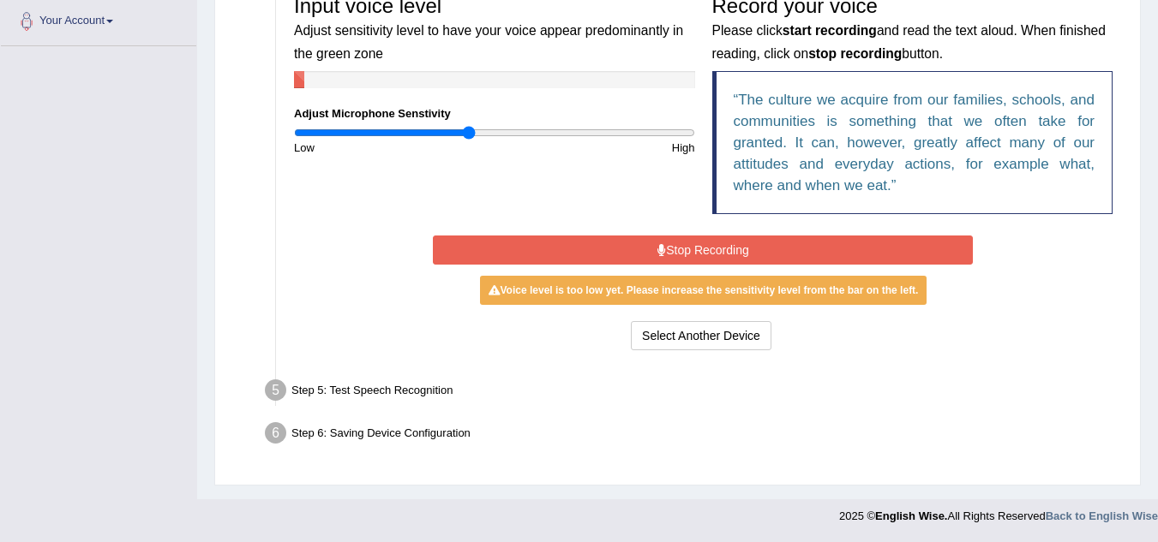
scroll to position [380, 0]
click at [662, 251] on icon at bounding box center [661, 250] width 9 height 12
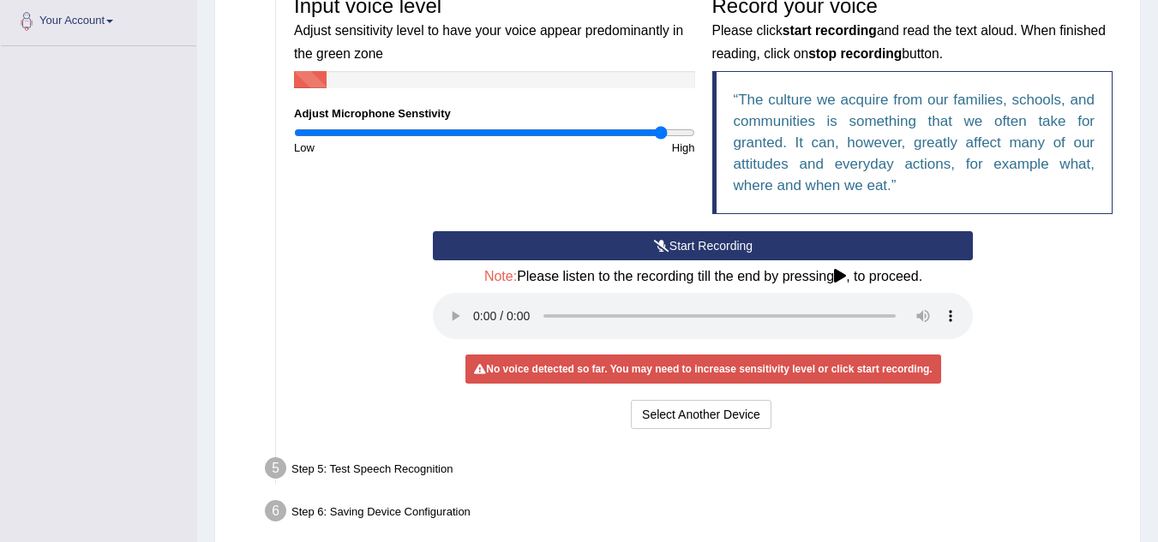
drag, startPoint x: 470, startPoint y: 129, endPoint x: 662, endPoint y: 144, distance: 191.6
type input "1.86"
click at [662, 140] on input "range" at bounding box center [494, 133] width 401 height 14
click at [700, 239] on button "Start Recording" at bounding box center [703, 245] width 540 height 29
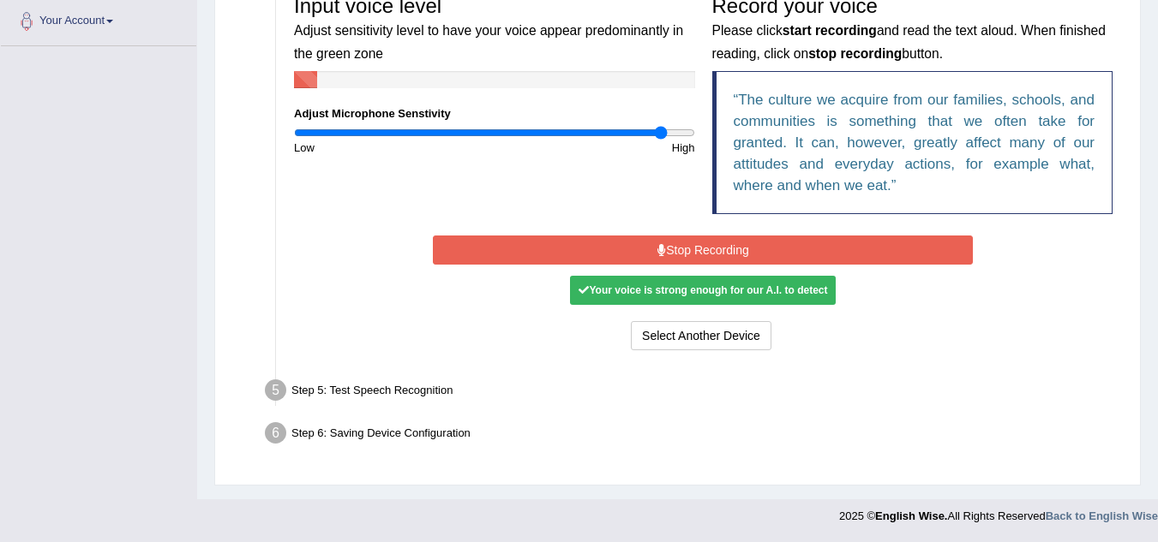
click at [687, 252] on button "Stop Recording" at bounding box center [703, 250] width 540 height 29
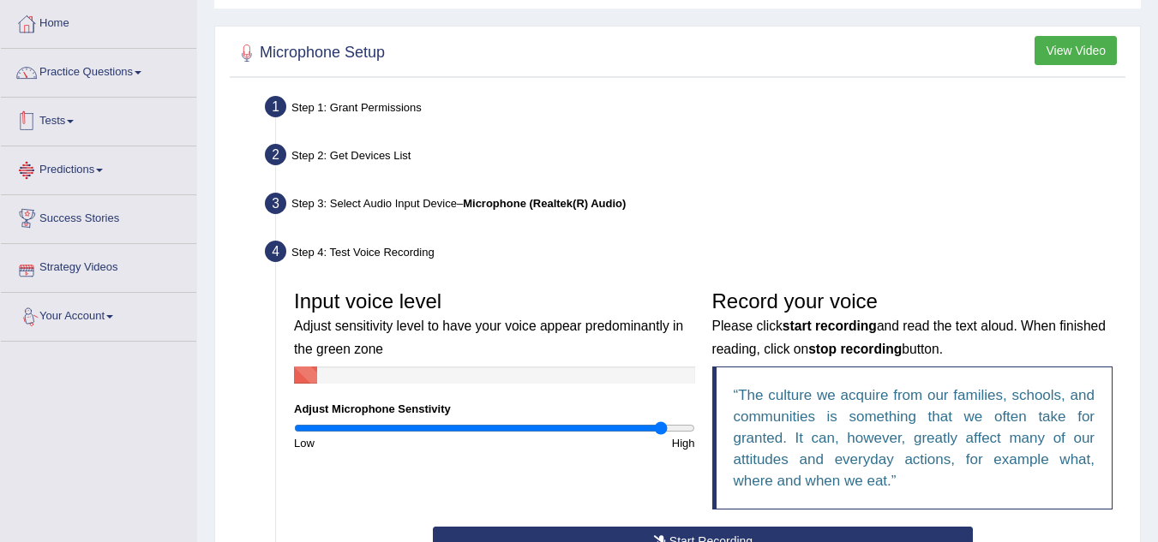
scroll to position [30, 0]
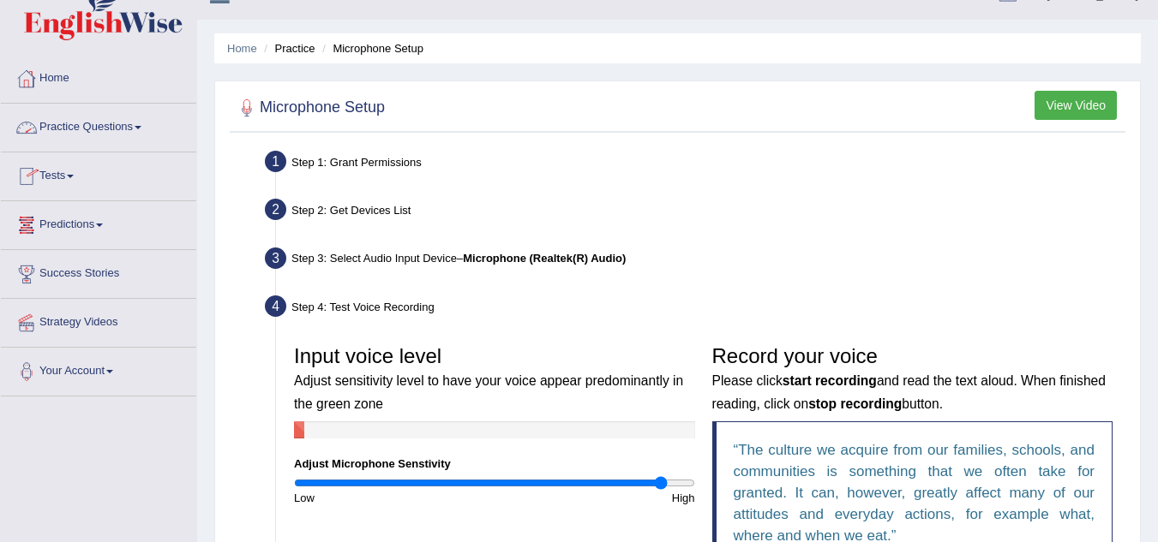
click at [99, 135] on link "Practice Questions" at bounding box center [98, 125] width 195 height 43
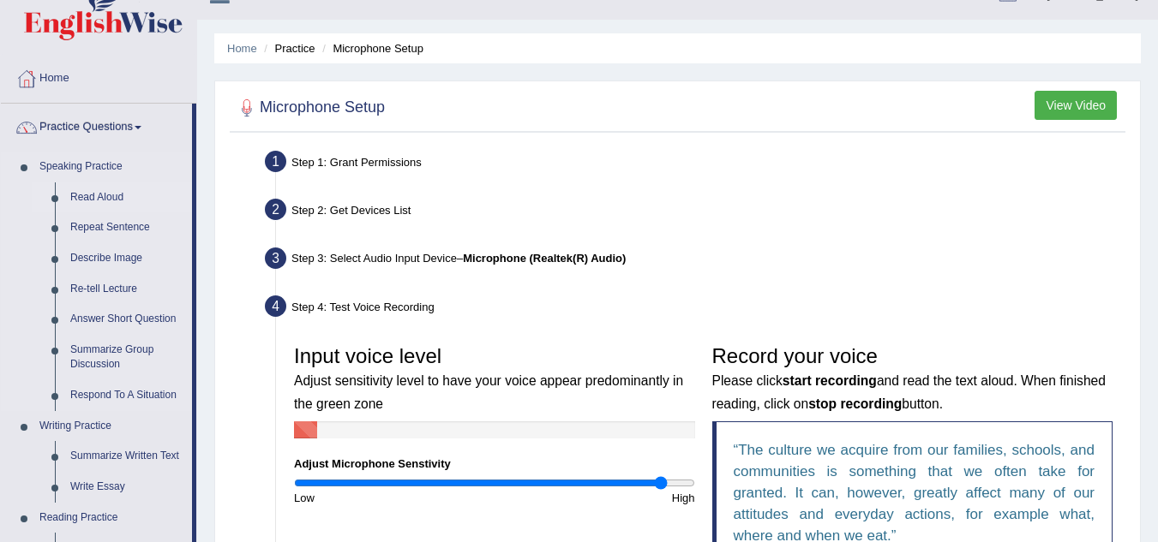
click at [116, 202] on link "Read Aloud" at bounding box center [127, 198] width 129 height 31
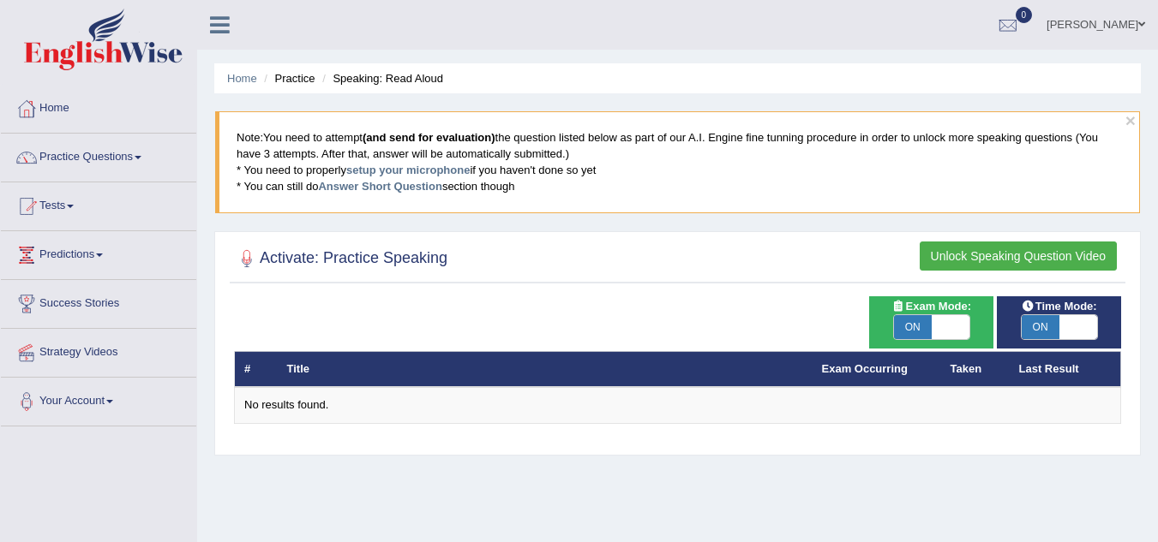
click at [1005, 256] on button "Unlock Speaking Question Video" at bounding box center [1017, 256] width 197 height 29
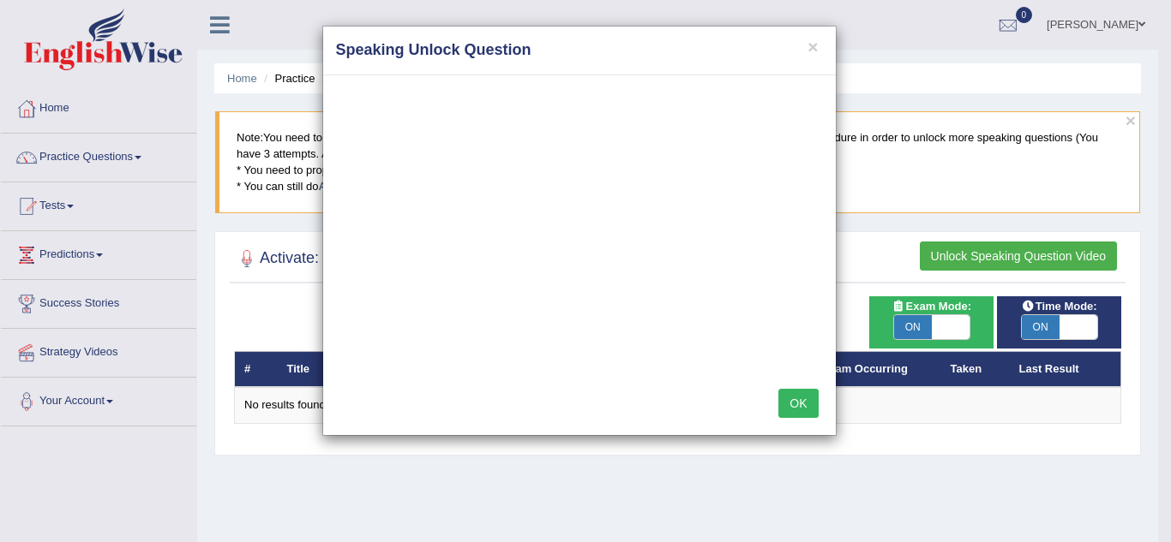
click at [820, 53] on h4 "Speaking Unlock Question" at bounding box center [579, 50] width 487 height 22
click at [812, 51] on button "×" at bounding box center [812, 47] width 10 height 18
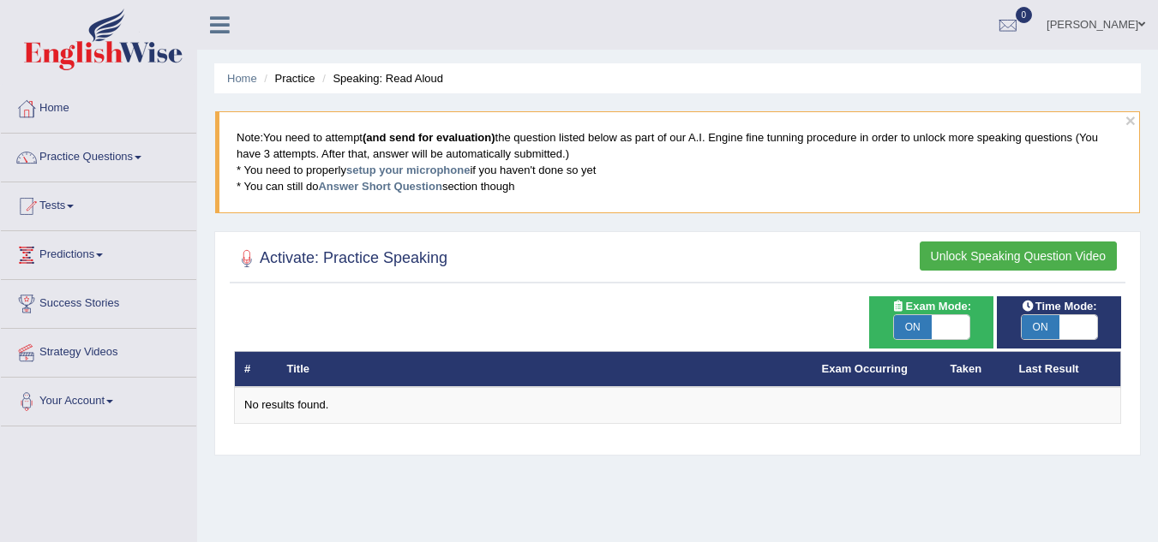
click at [916, 330] on span "ON" at bounding box center [913, 327] width 38 height 24
checkbox input "false"
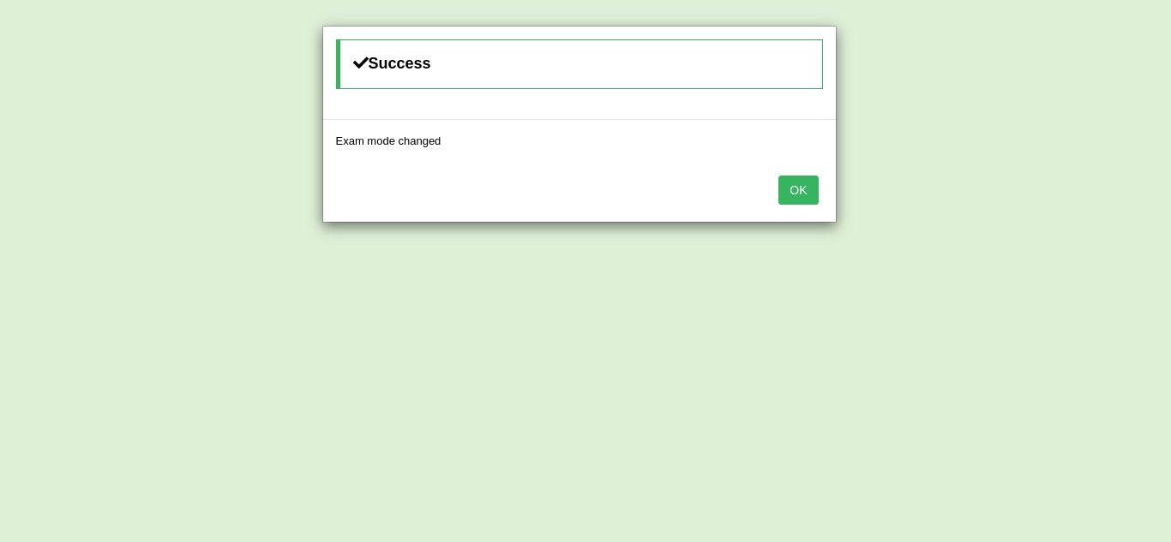
click at [787, 183] on button "OK" at bounding box center [797, 190] width 39 height 29
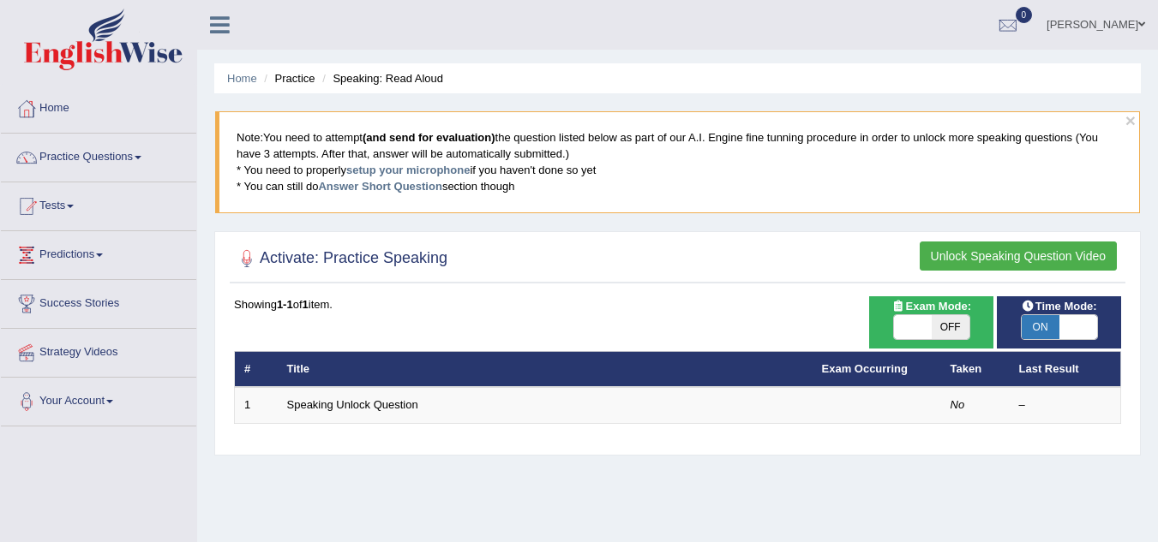
click at [1046, 327] on span "ON" at bounding box center [1040, 327] width 38 height 24
checkbox input "false"
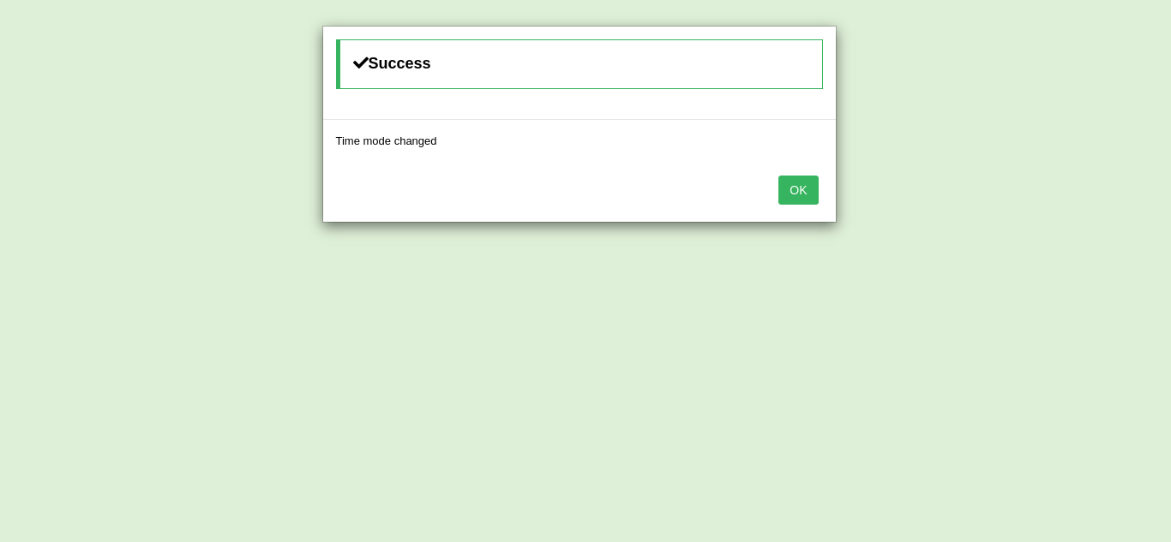
click at [789, 178] on button "OK" at bounding box center [797, 190] width 39 height 29
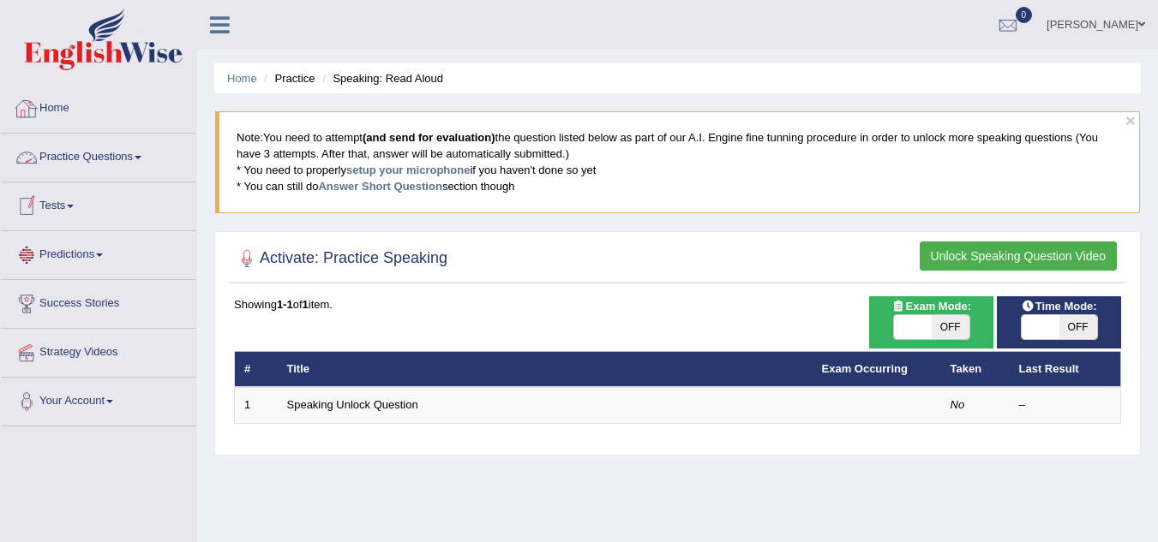
click at [62, 117] on link "Home" at bounding box center [98, 106] width 195 height 43
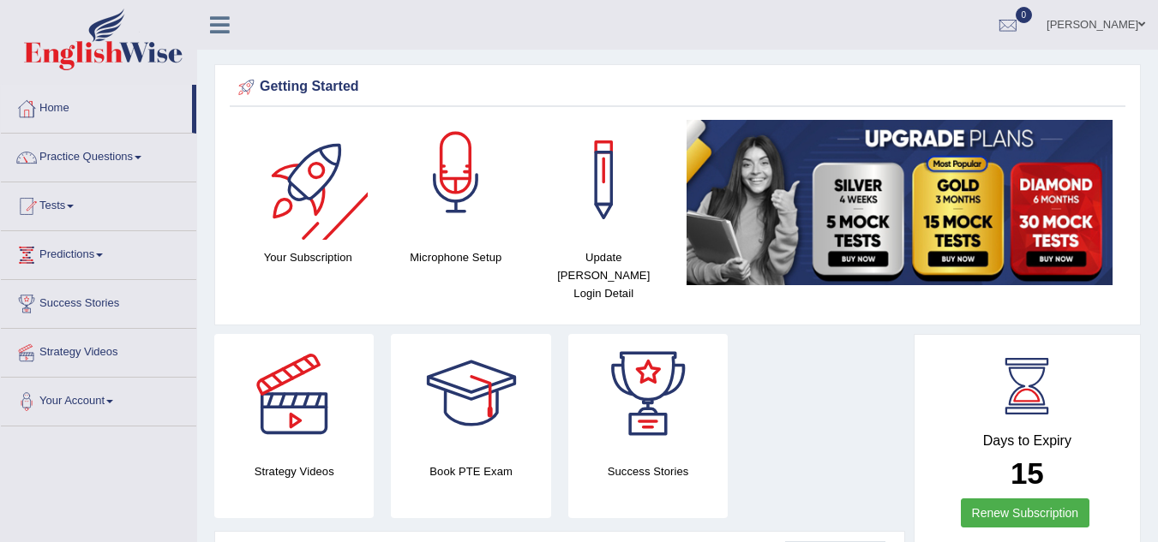
click at [456, 192] on div at bounding box center [456, 180] width 120 height 120
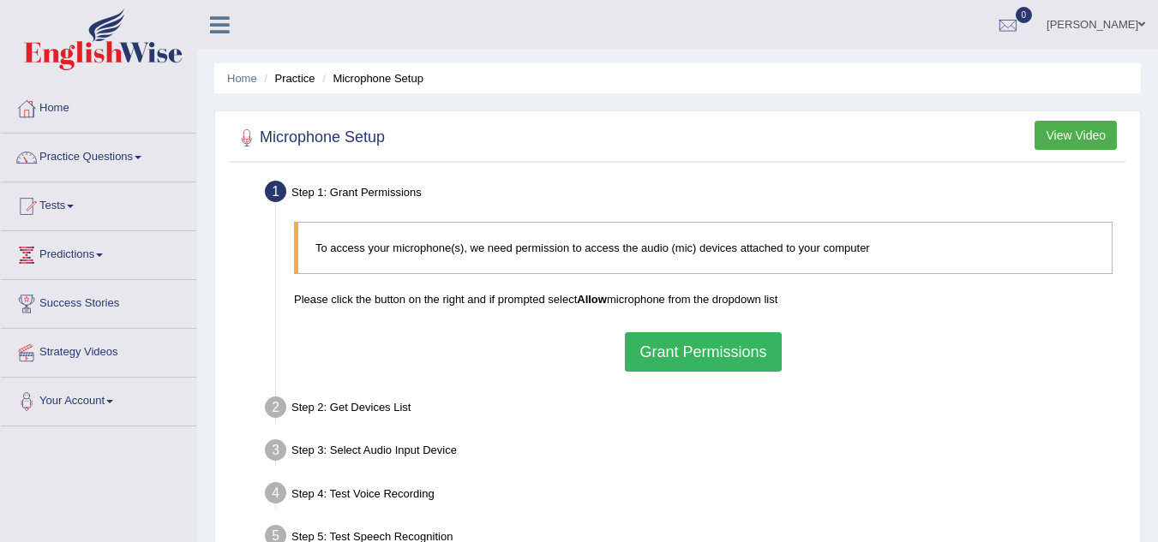
click at [682, 348] on button "Grant Permissions" at bounding box center [703, 351] width 156 height 39
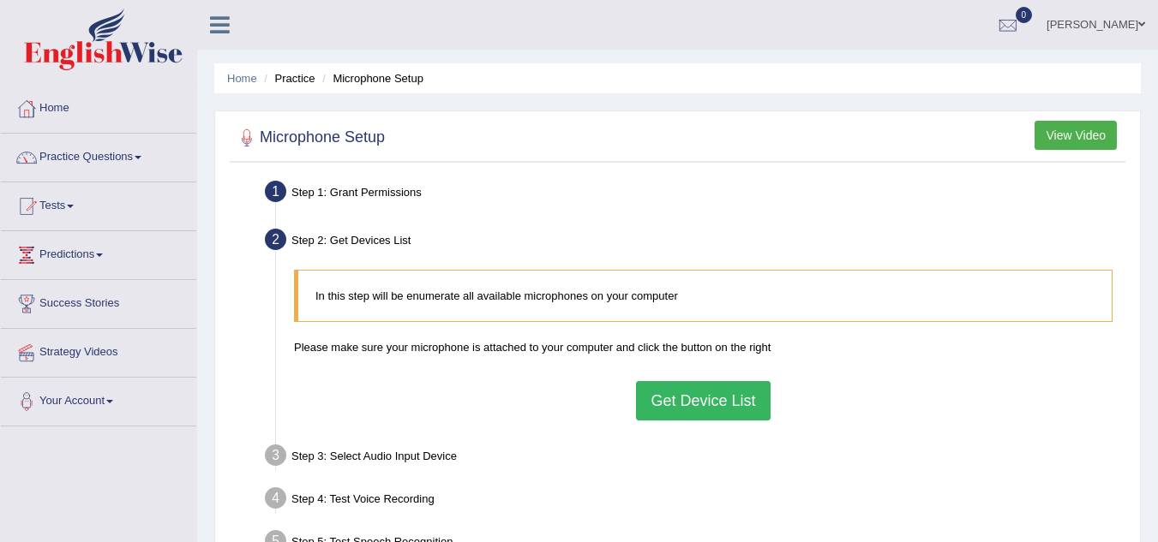
click at [713, 392] on button "Get Device List" at bounding box center [703, 400] width 134 height 39
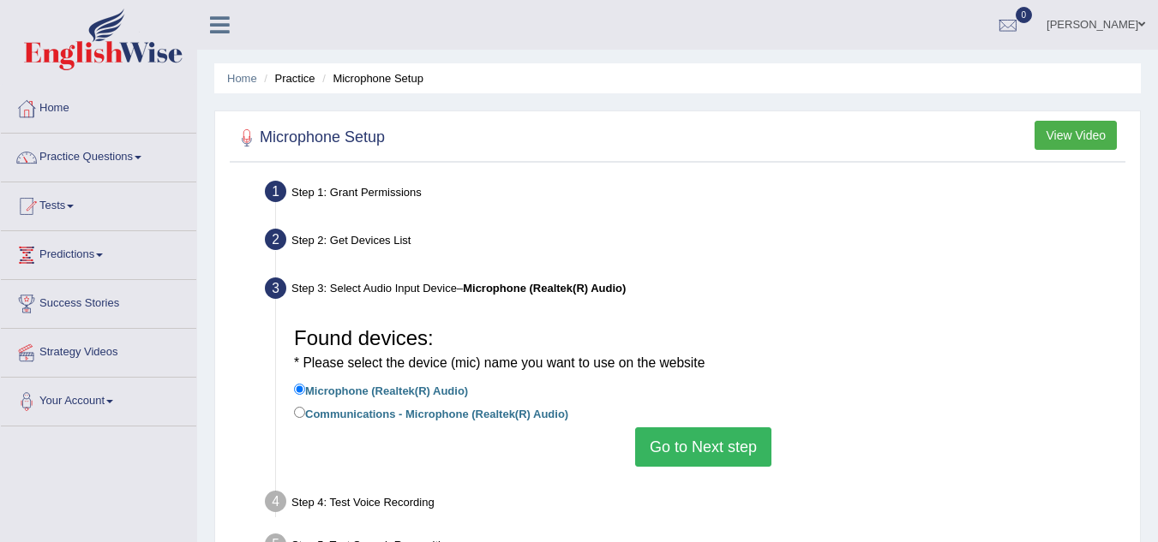
click at [708, 443] on button "Go to Next step" at bounding box center [703, 447] width 136 height 39
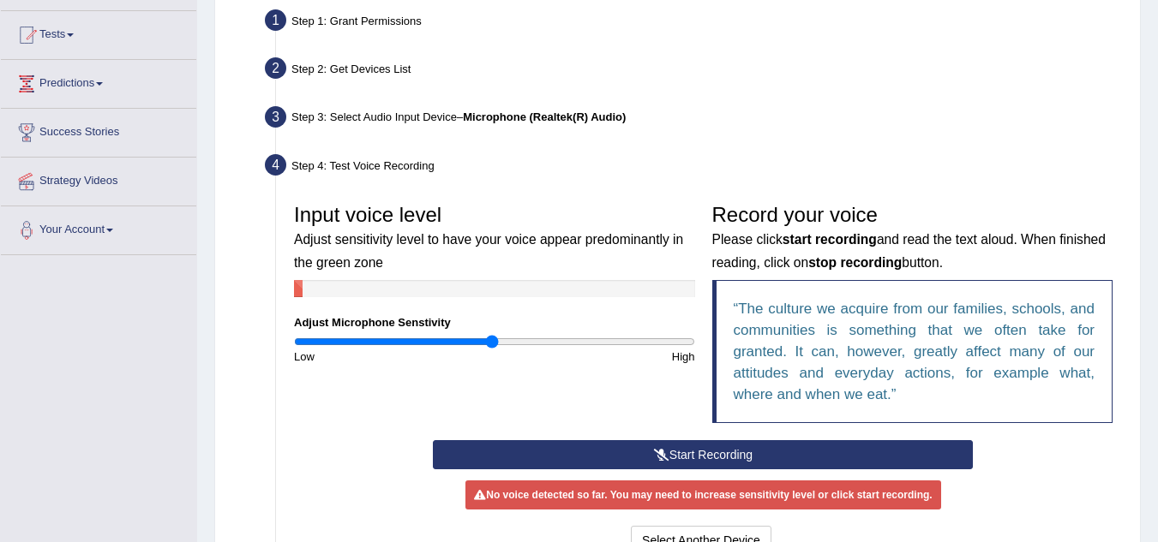
scroll to position [257, 0]
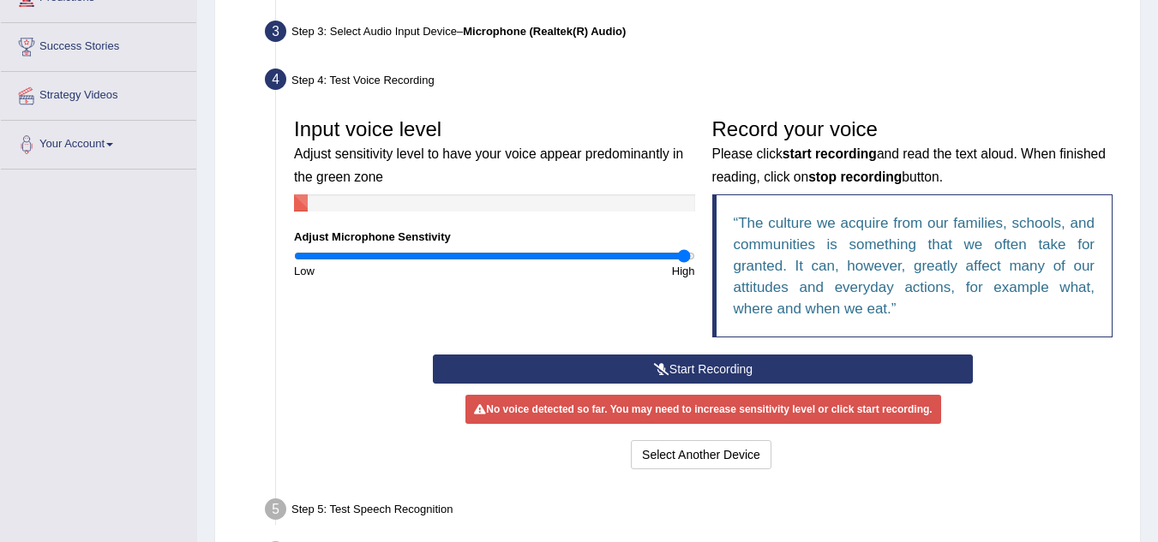
drag, startPoint x: 492, startPoint y: 255, endPoint x: 686, endPoint y: 258, distance: 193.7
type input "1.98"
click at [686, 257] on input "range" at bounding box center [494, 256] width 401 height 14
click at [689, 370] on button "Start Recording" at bounding box center [703, 369] width 540 height 29
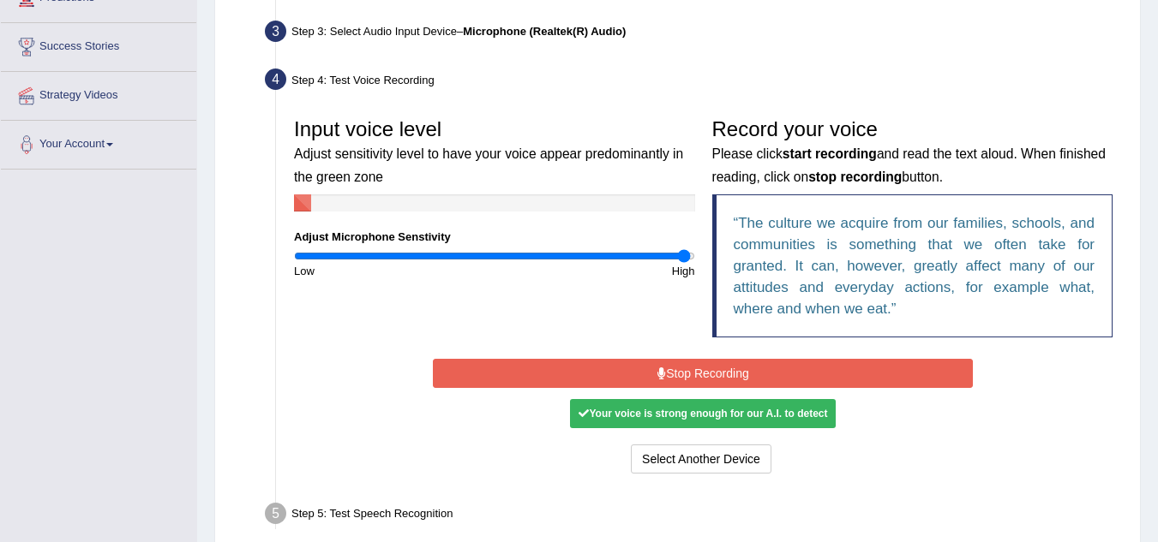
click at [658, 366] on button "Stop Recording" at bounding box center [703, 373] width 540 height 29
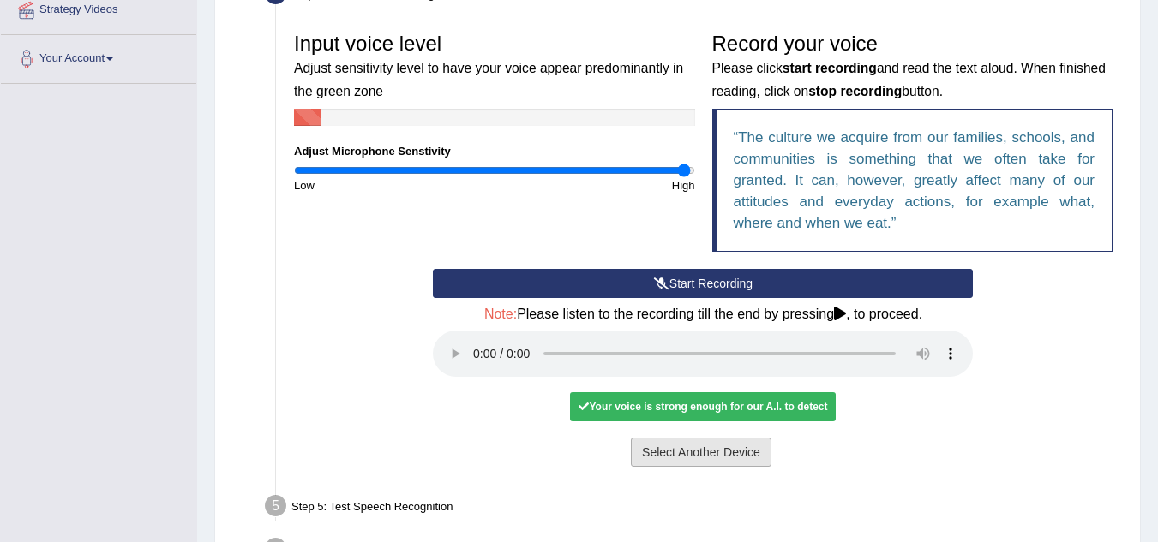
scroll to position [428, 0]
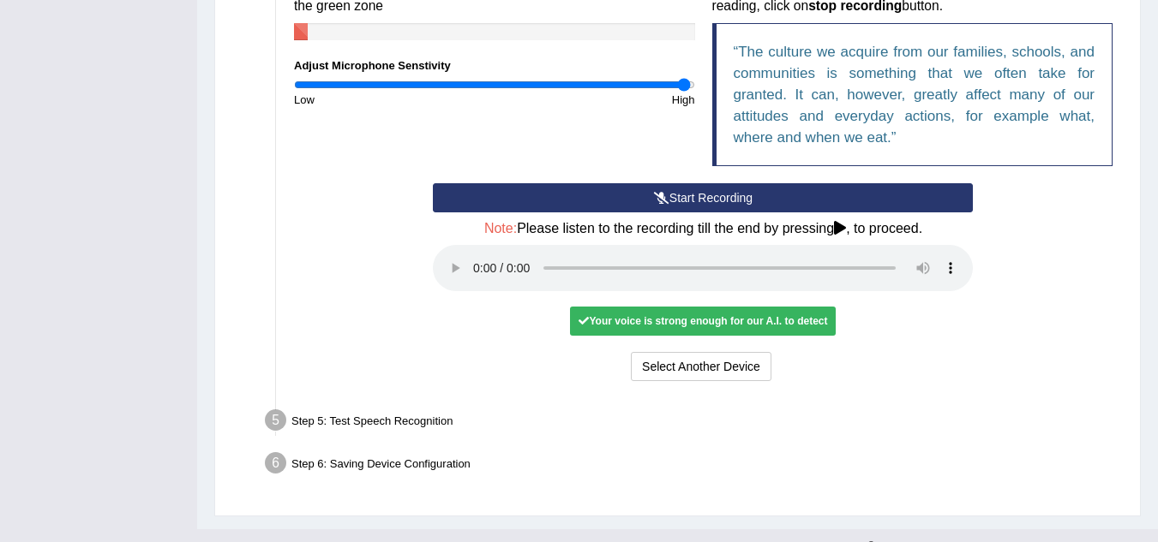
click at [670, 328] on div "Your voice is strong enough for our A.I. to detect" at bounding box center [703, 321] width 266 height 29
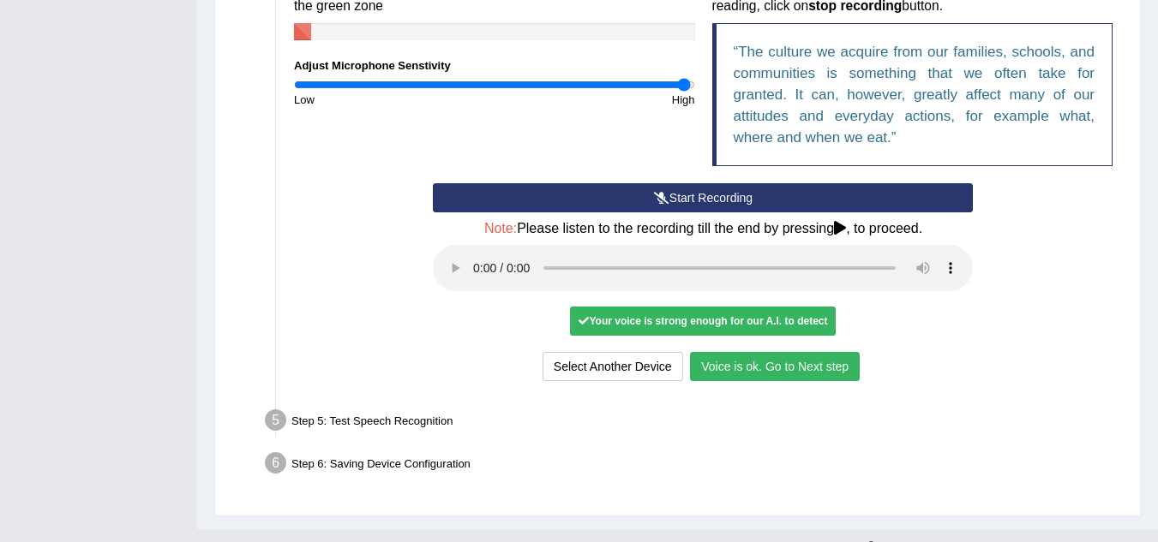
click at [758, 367] on button "Voice is ok. Go to Next step" at bounding box center [775, 366] width 170 height 29
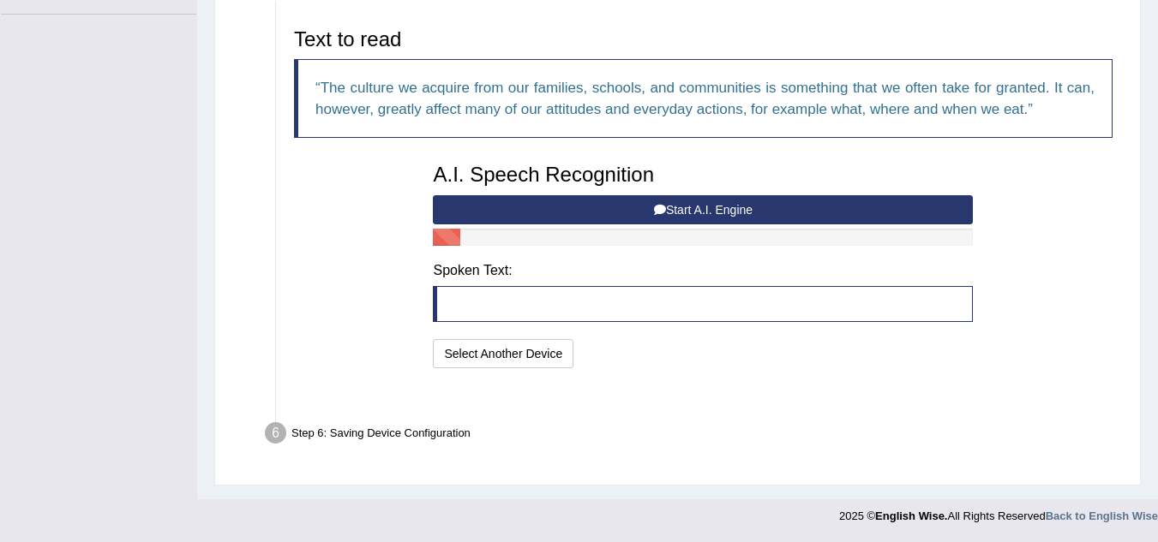
scroll to position [370, 0]
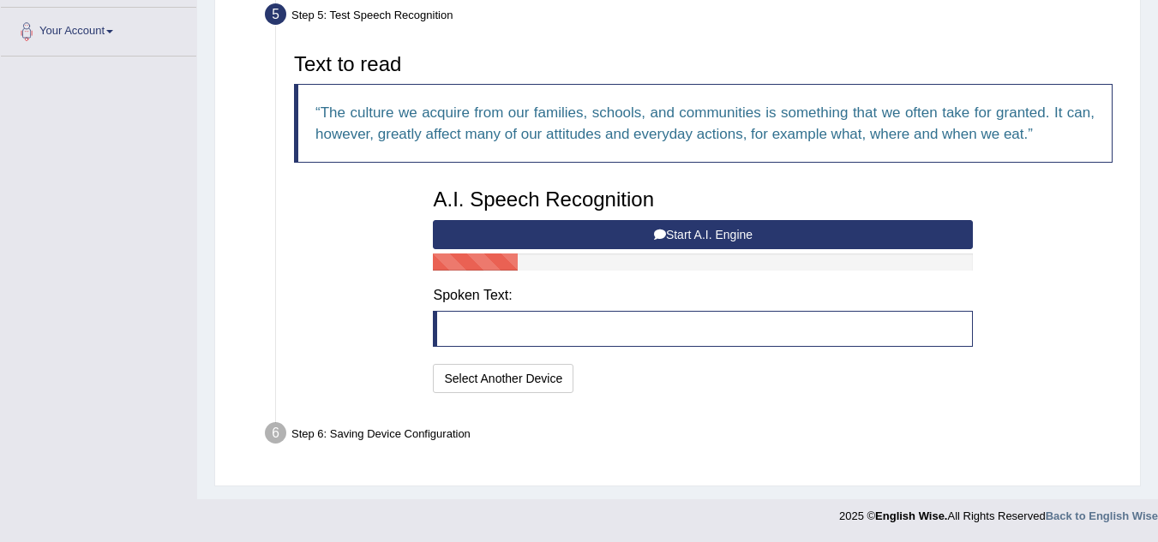
click at [695, 232] on button "Start A.I. Engine" at bounding box center [703, 234] width 540 height 29
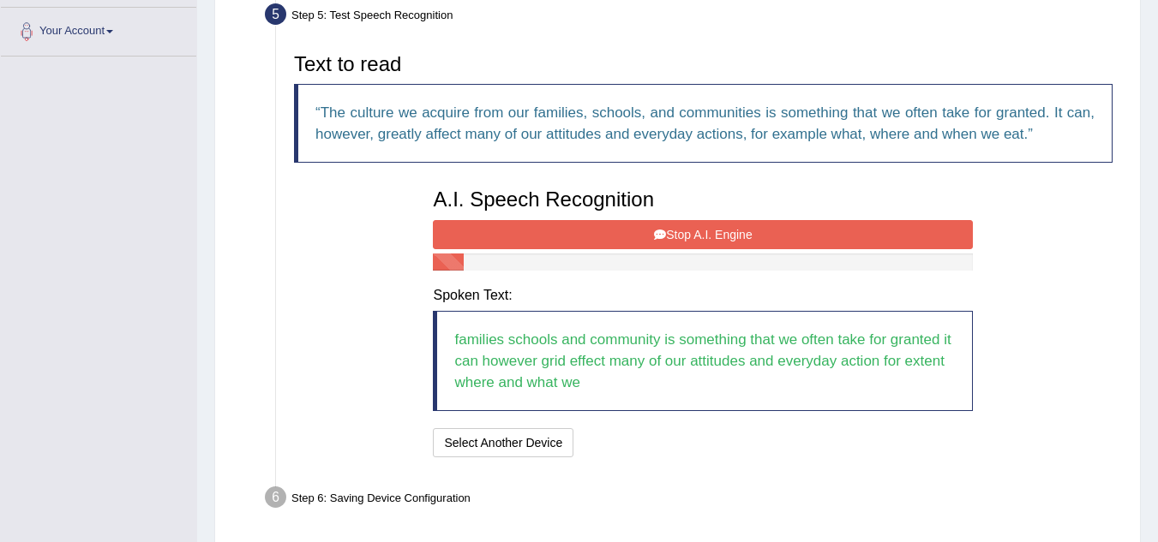
click at [654, 229] on icon at bounding box center [660, 235] width 12 height 12
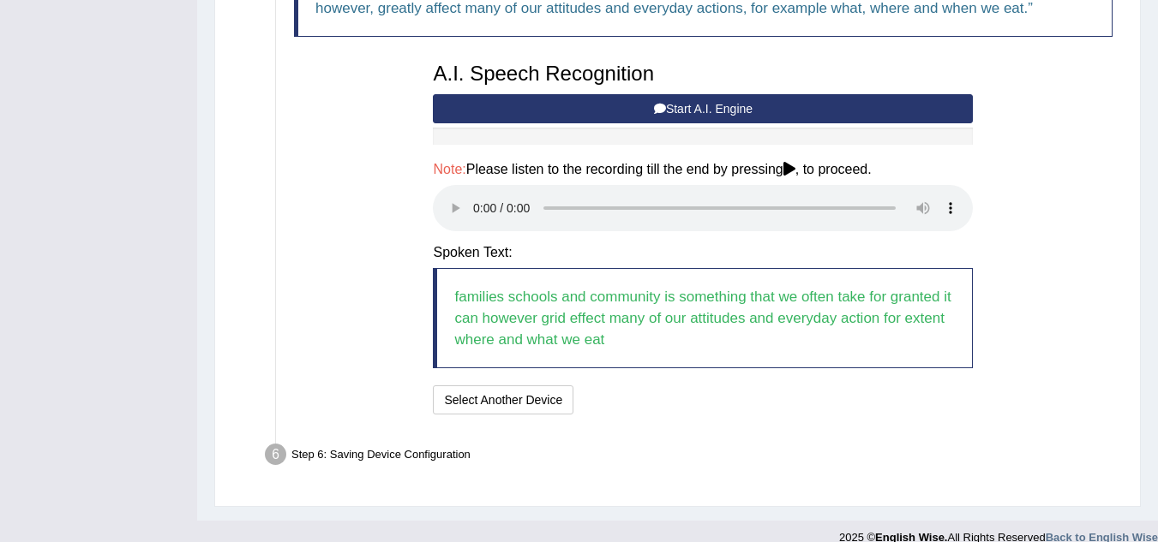
scroll to position [518, 0]
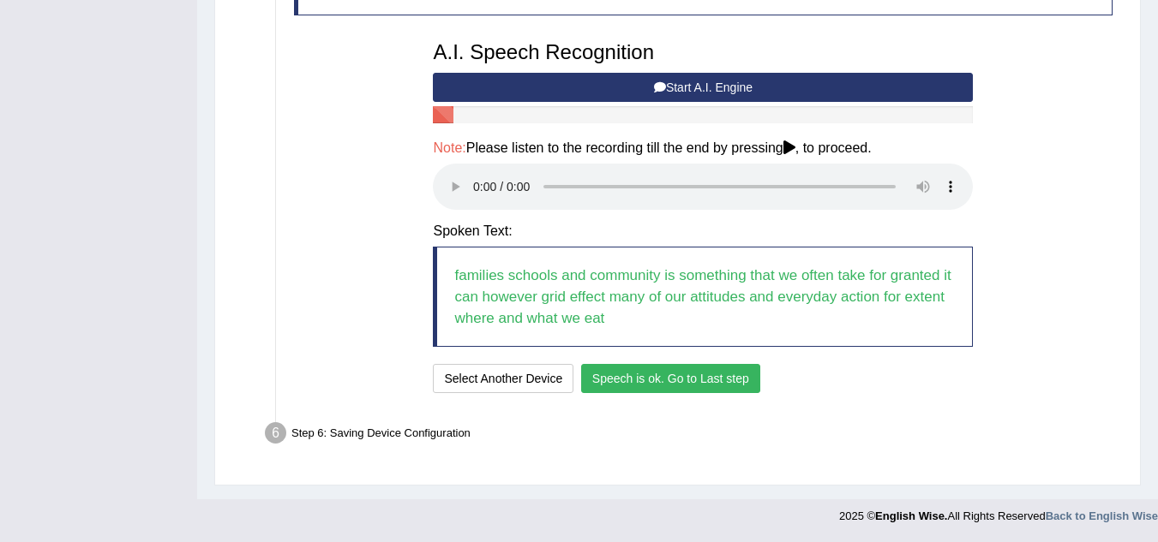
click at [637, 375] on button "Speech is ok. Go to Last step" at bounding box center [670, 378] width 179 height 29
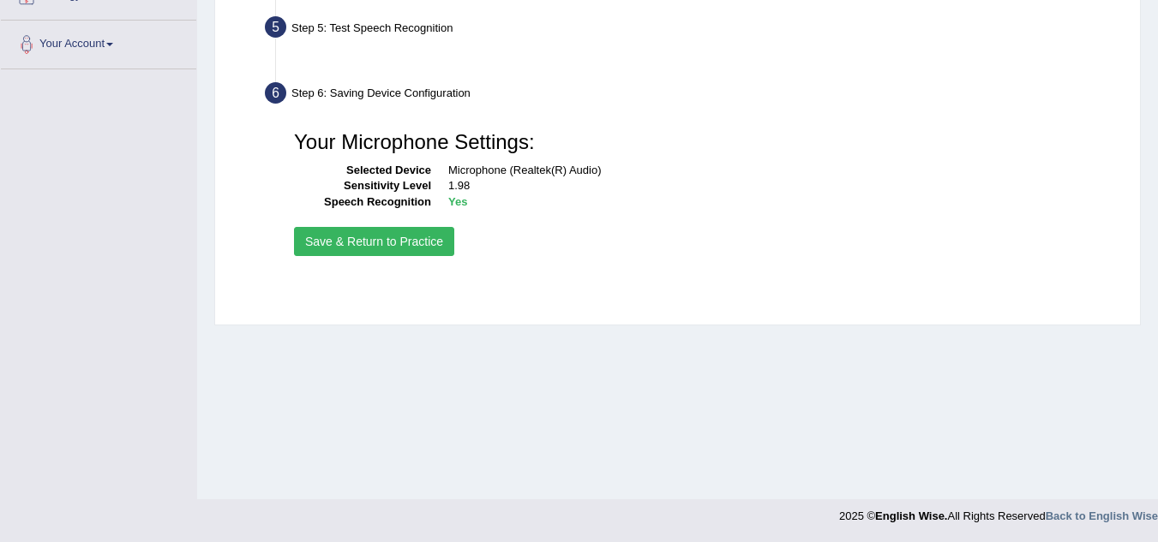
scroll to position [357, 0]
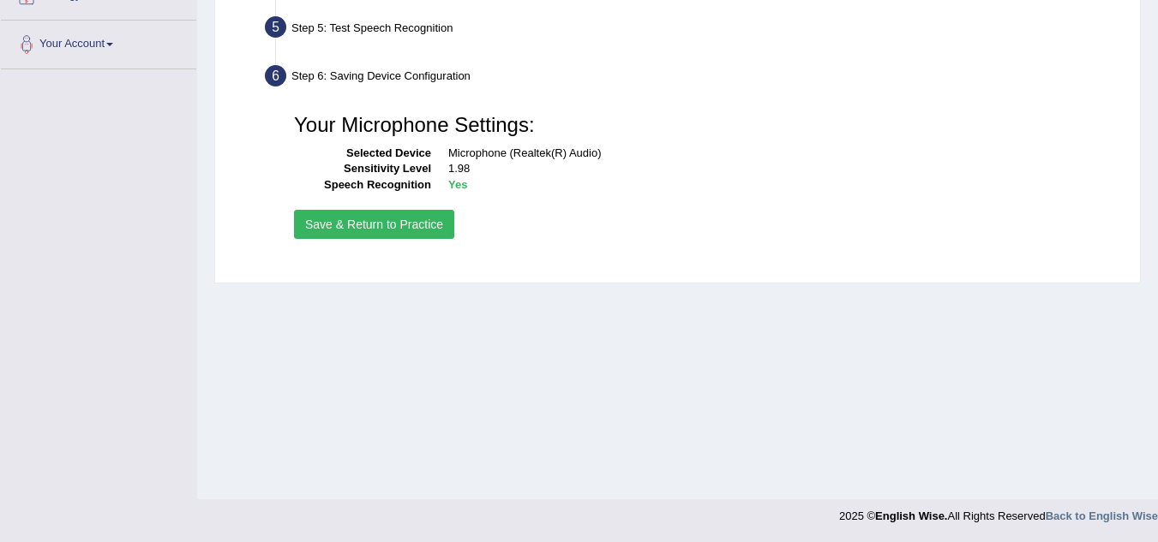
click at [421, 226] on button "Save & Return to Practice" at bounding box center [374, 224] width 160 height 29
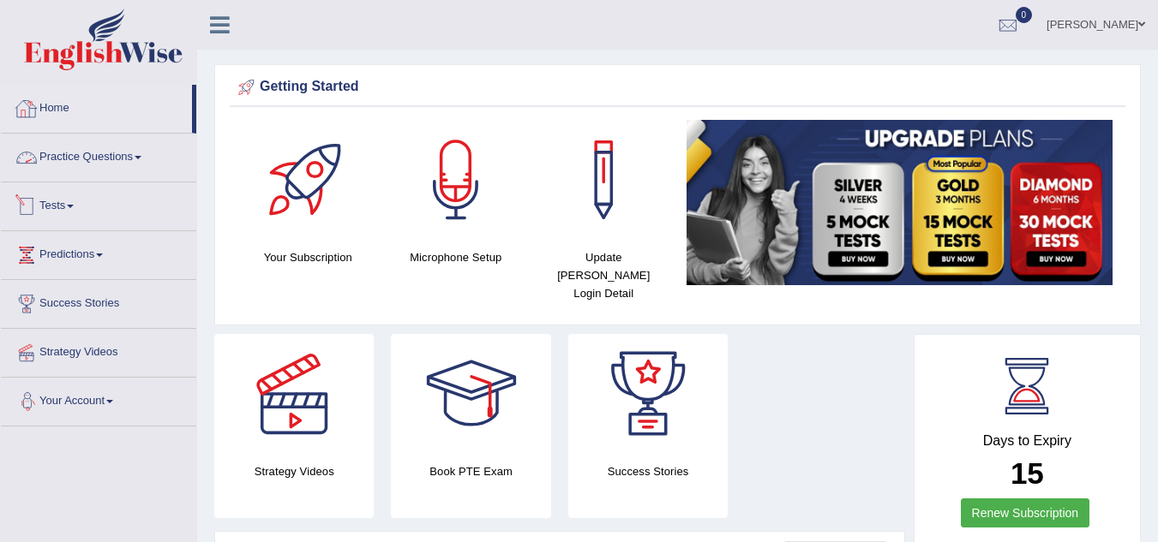
click at [141, 156] on span at bounding box center [138, 157] width 7 height 3
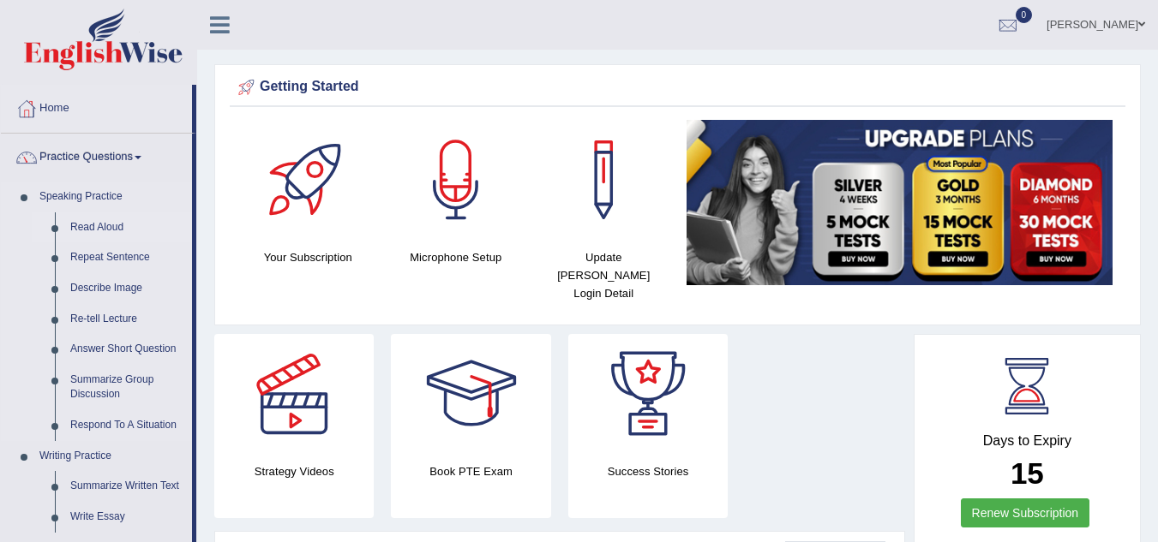
click at [102, 223] on link "Read Aloud" at bounding box center [127, 228] width 129 height 31
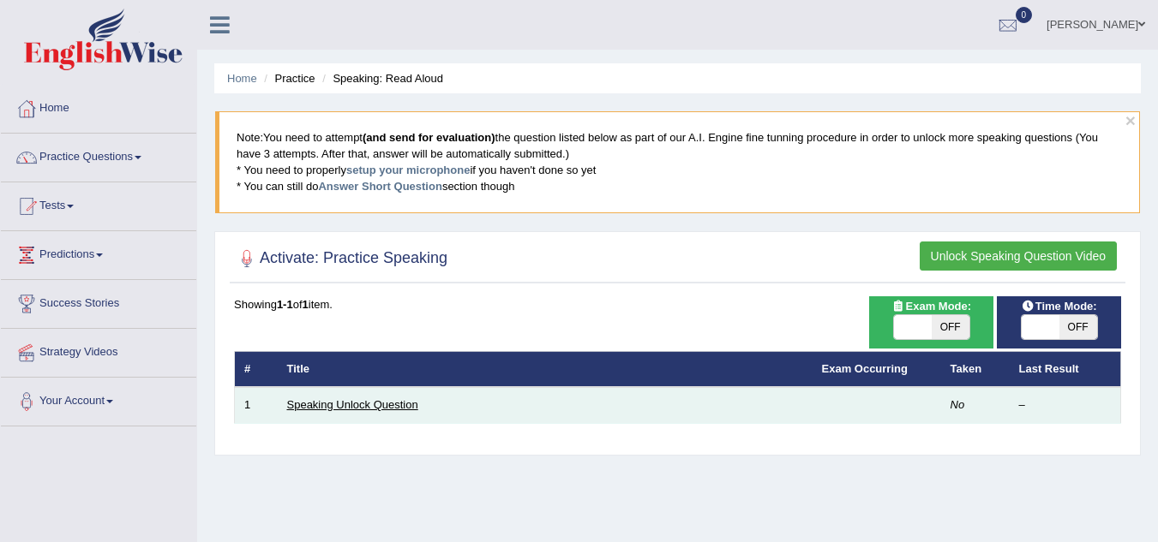
click at [380, 404] on link "Speaking Unlock Question" at bounding box center [352, 404] width 131 height 13
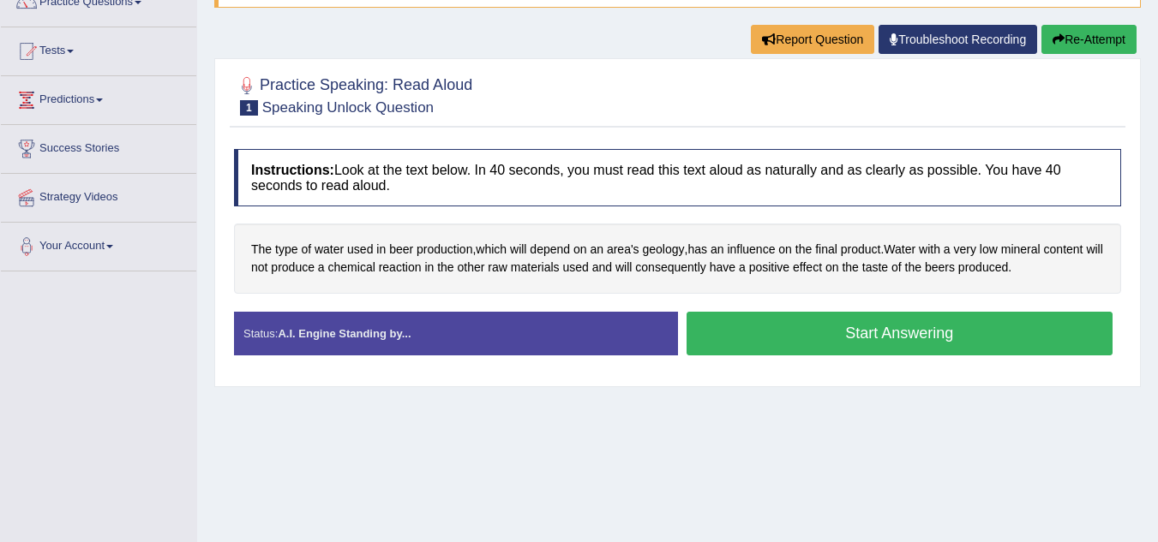
scroll to position [171, 0]
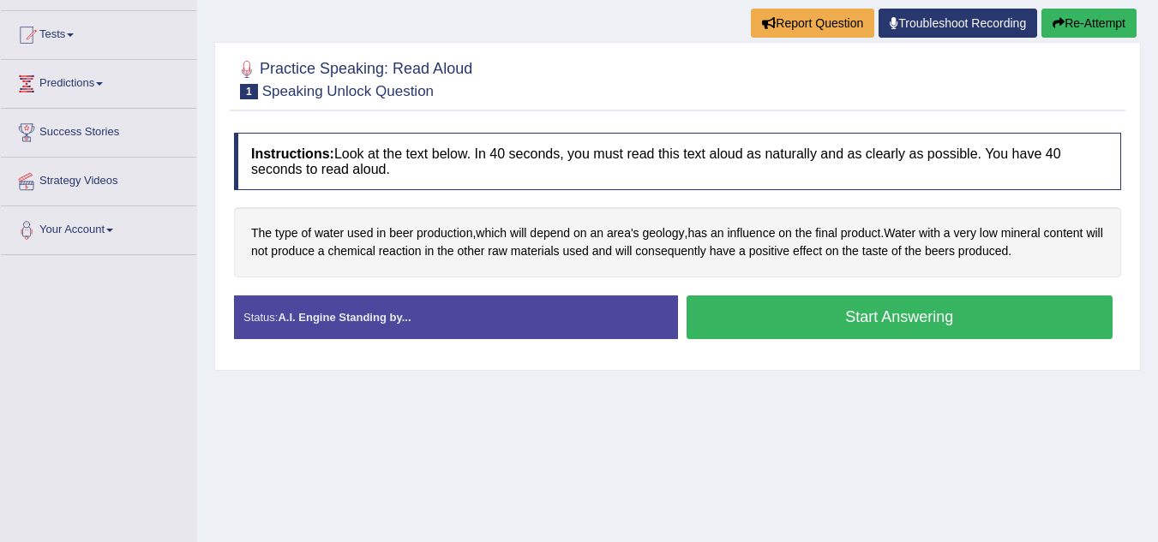
click at [827, 315] on button "Start Answering" at bounding box center [899, 318] width 427 height 44
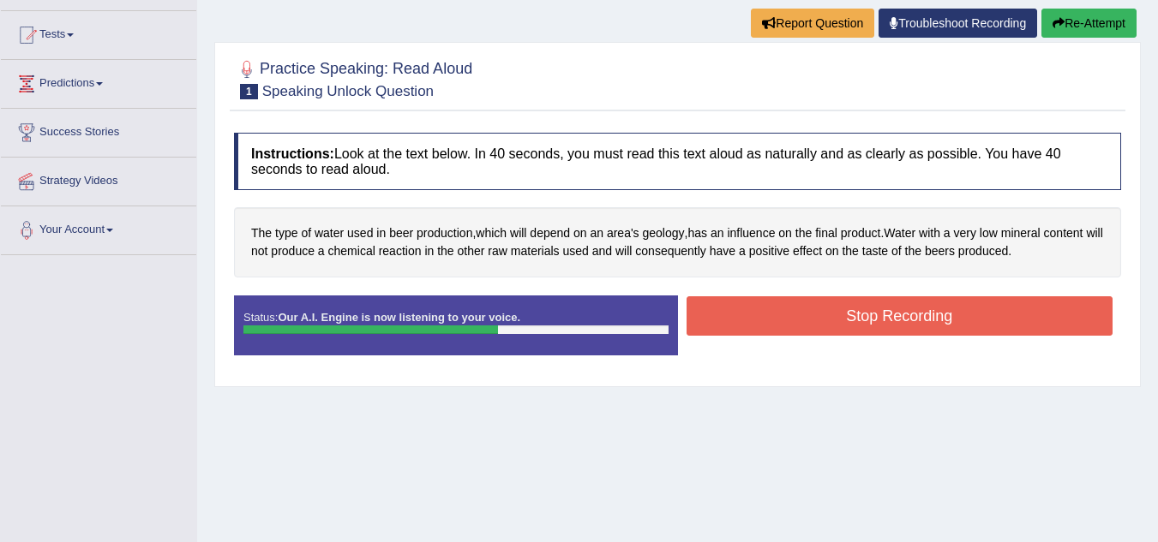
click at [791, 315] on button "Stop Recording" at bounding box center [899, 315] width 427 height 39
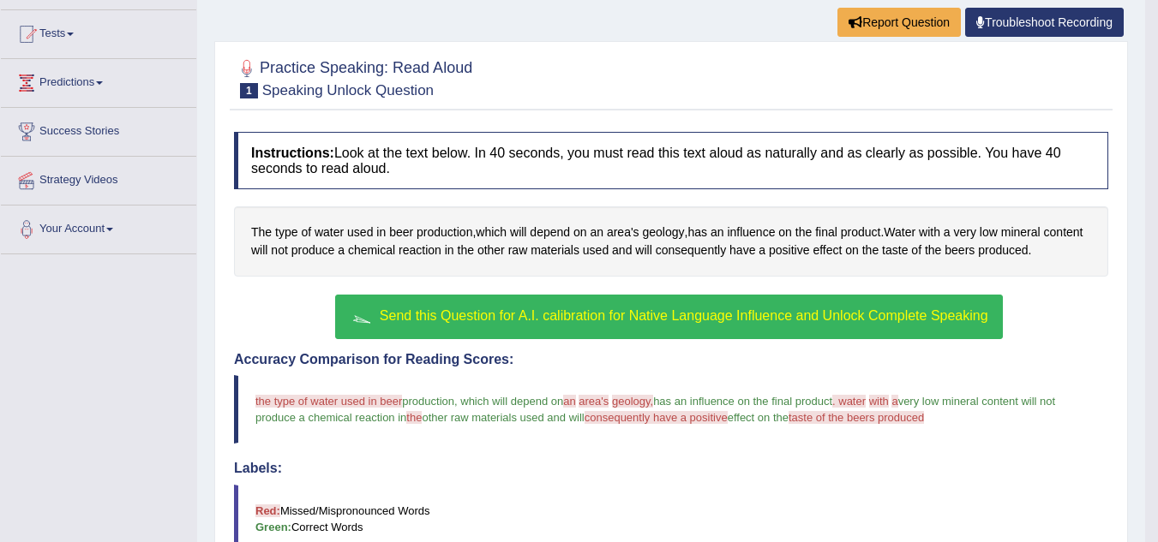
scroll to position [87, 0]
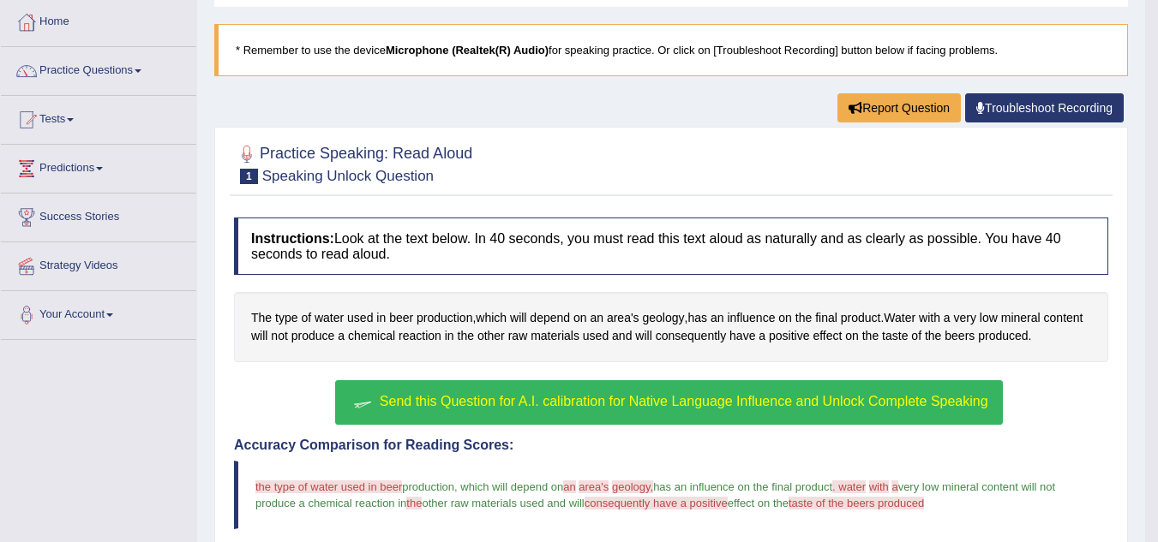
click at [1030, 106] on link "Troubleshoot Recording" at bounding box center [1044, 107] width 159 height 29
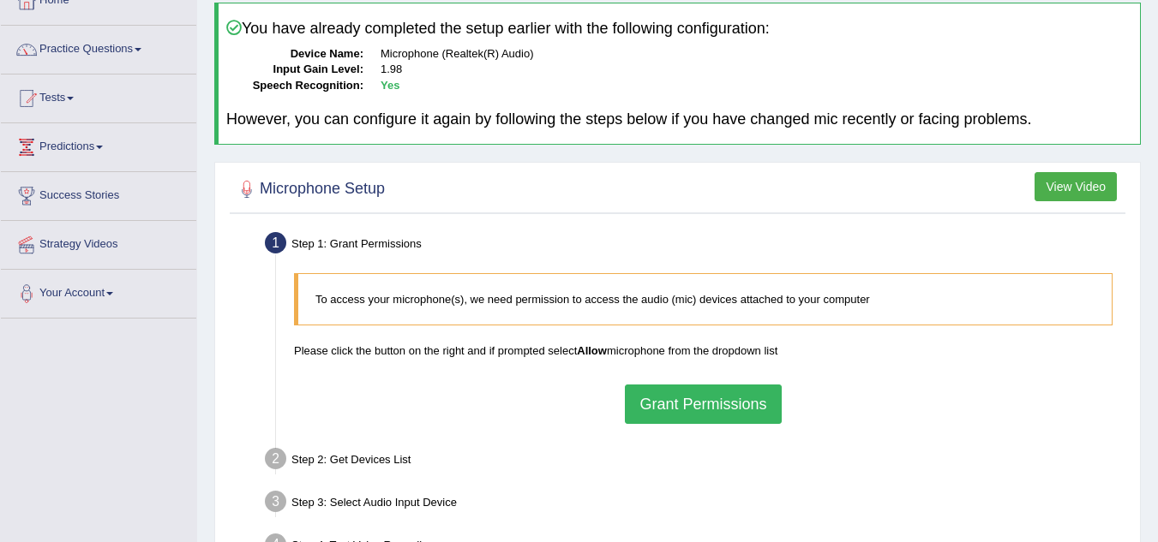
scroll to position [100, 0]
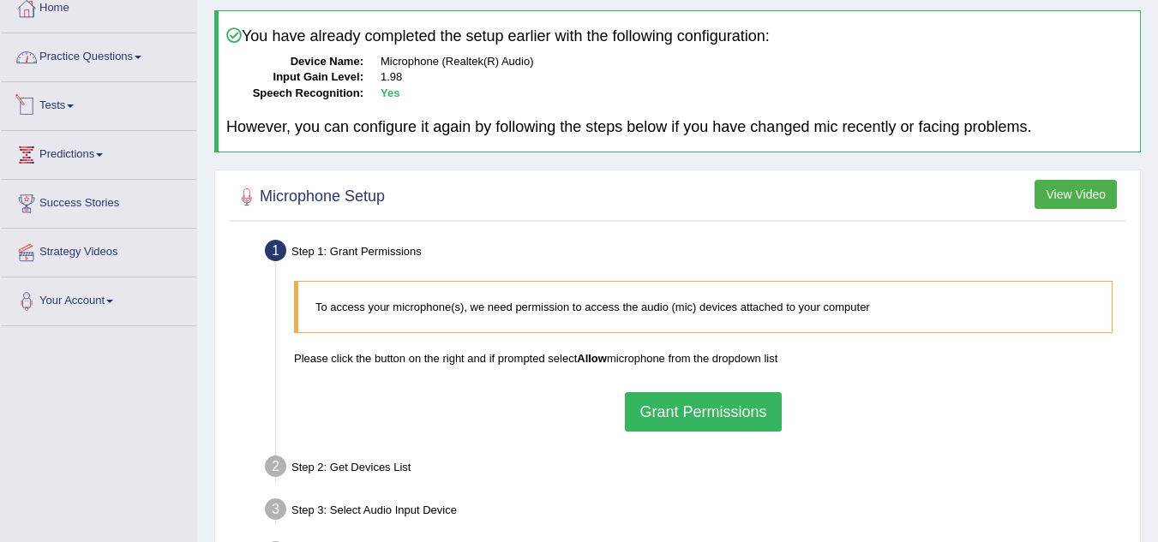
click at [106, 63] on link "Practice Questions" at bounding box center [98, 54] width 195 height 43
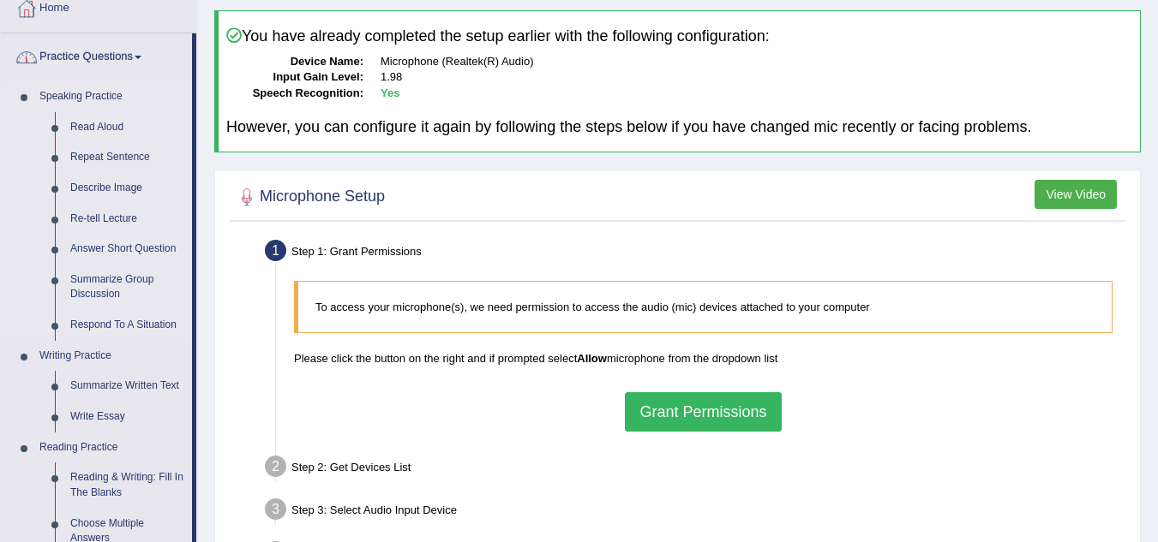
click at [100, 122] on link "Read Aloud" at bounding box center [127, 127] width 129 height 31
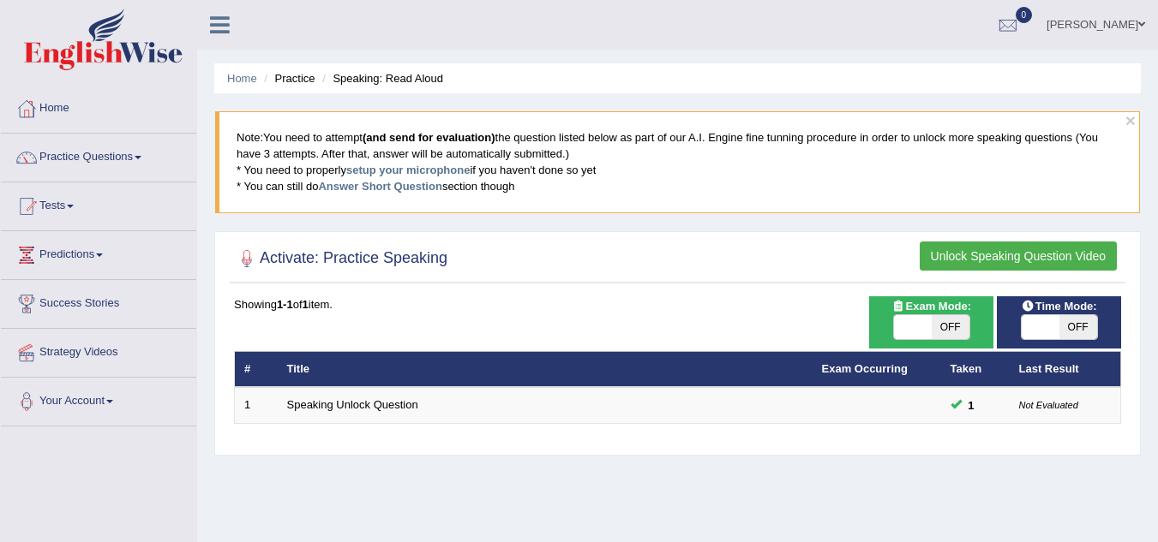
click at [924, 331] on span at bounding box center [913, 327] width 38 height 24
checkbox input "true"
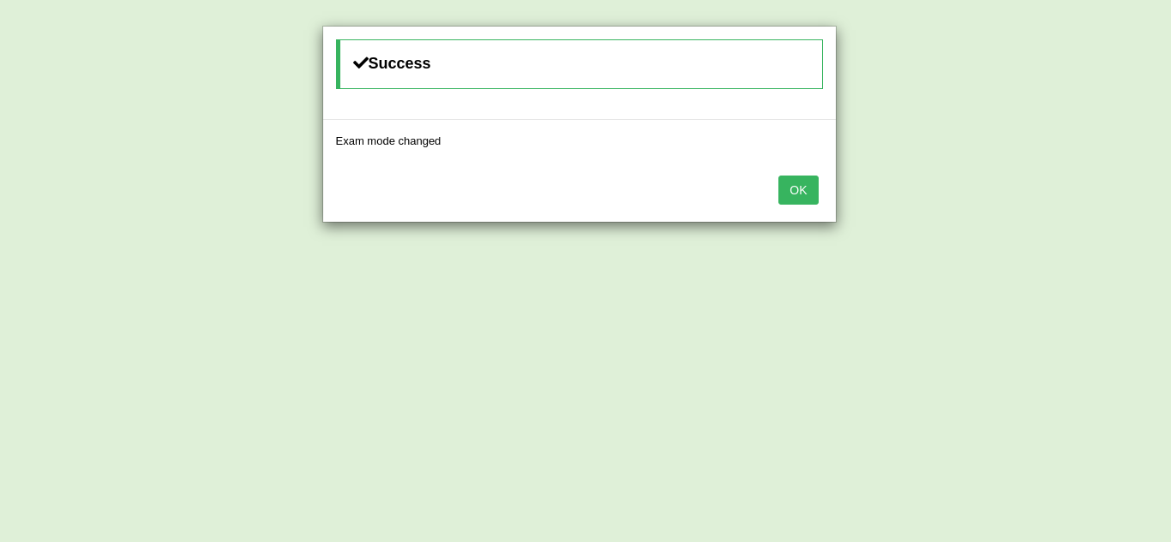
click at [798, 187] on button "OK" at bounding box center [797, 190] width 39 height 29
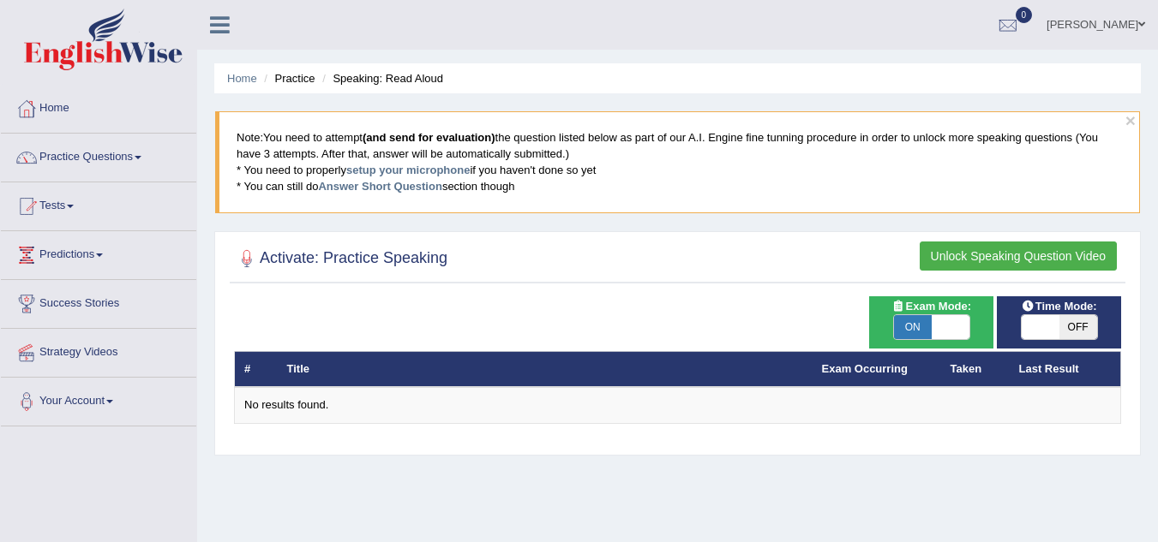
click at [1081, 322] on span "OFF" at bounding box center [1078, 327] width 38 height 24
checkbox input "true"
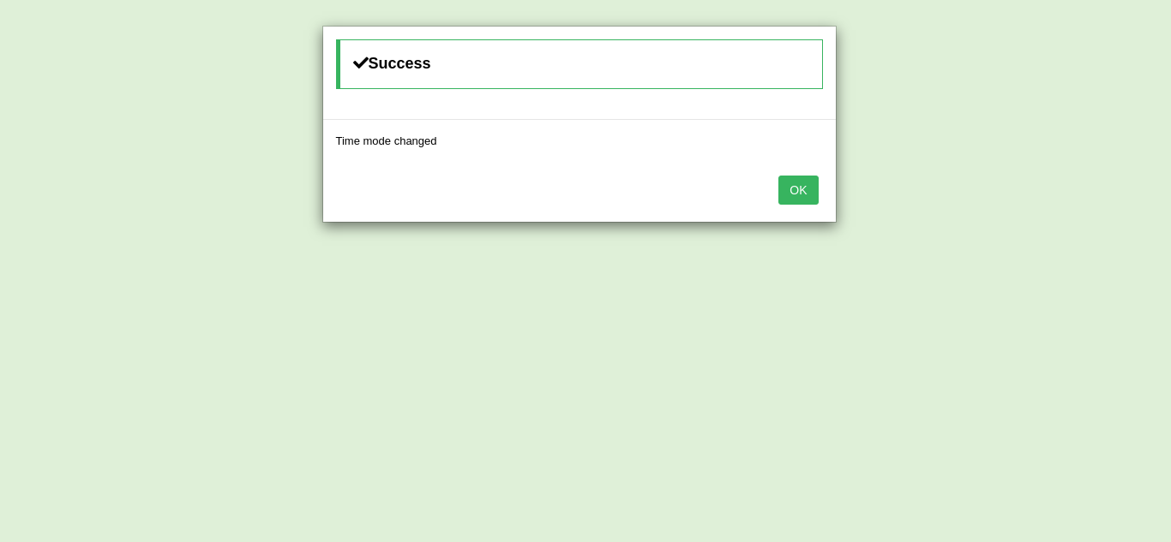
click at [792, 188] on button "OK" at bounding box center [797, 190] width 39 height 29
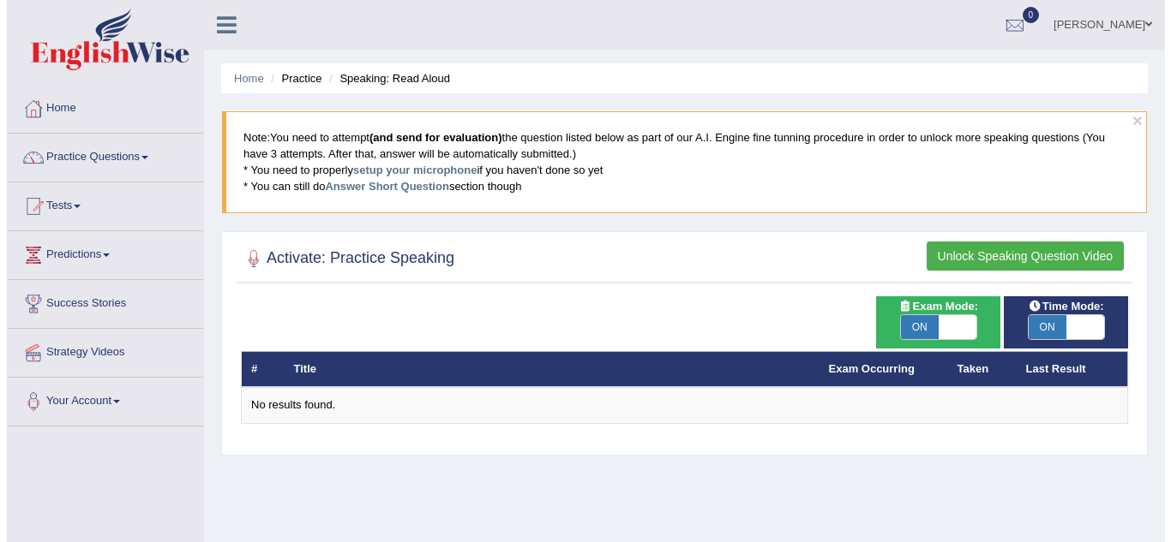
scroll to position [86, 0]
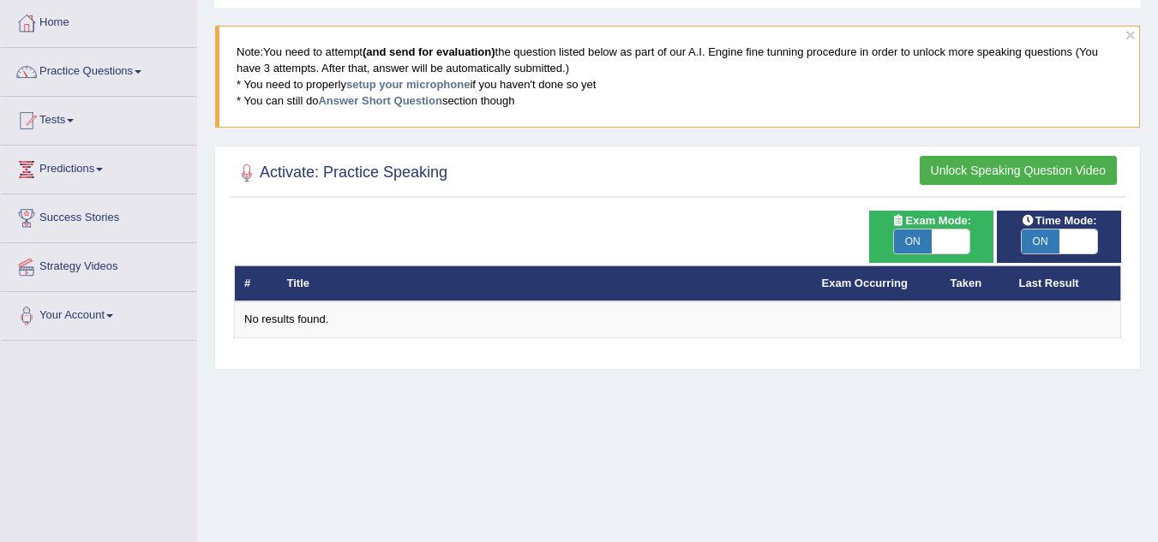
click at [922, 239] on span "ON" at bounding box center [913, 242] width 38 height 24
checkbox input "false"
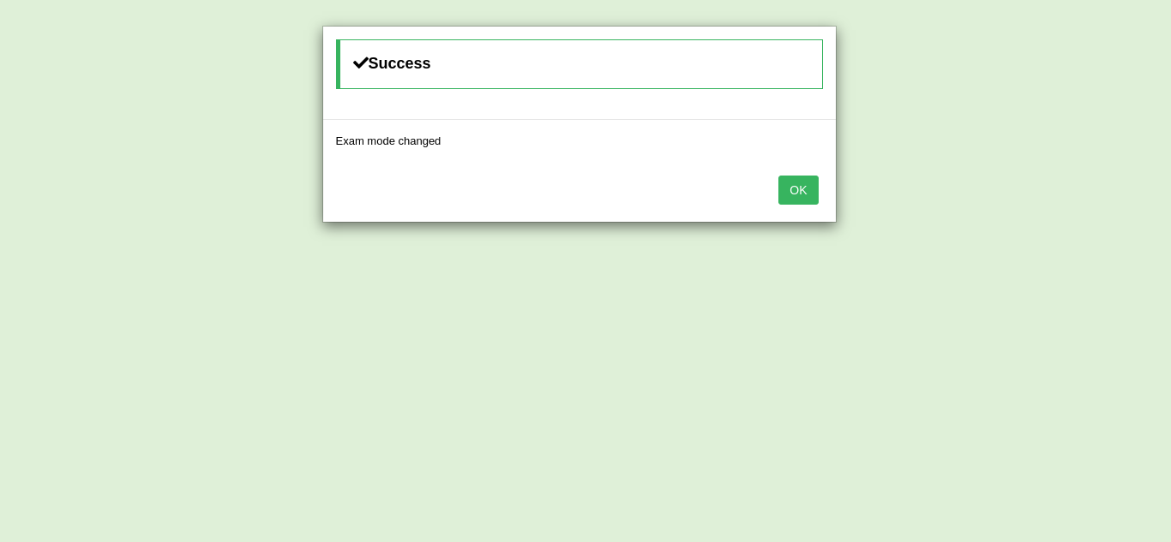
click at [799, 179] on button "OK" at bounding box center [797, 190] width 39 height 29
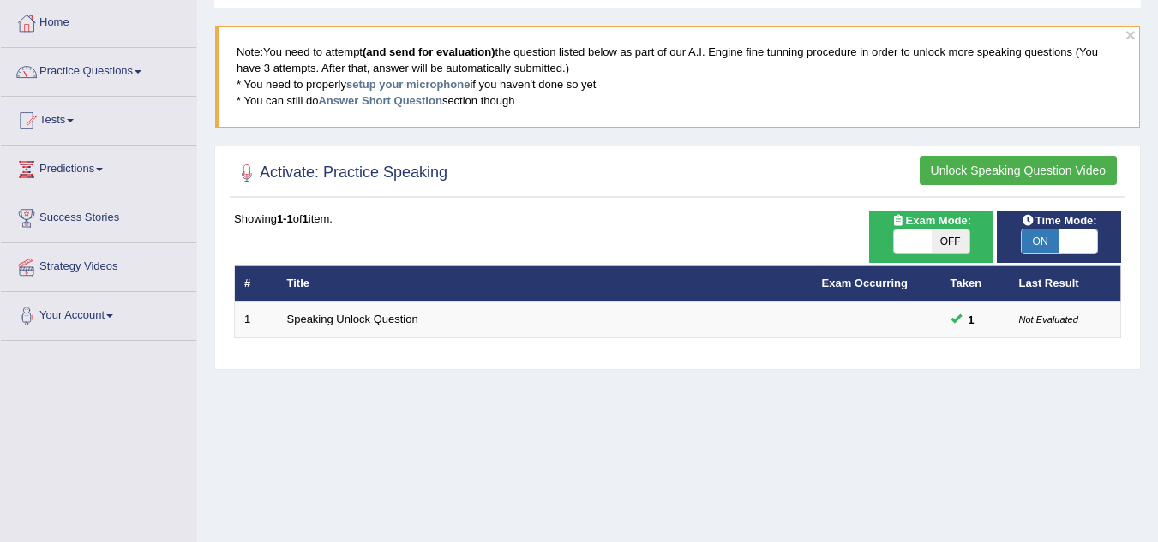
click at [1029, 247] on span "ON" at bounding box center [1040, 242] width 38 height 24
checkbox input "false"
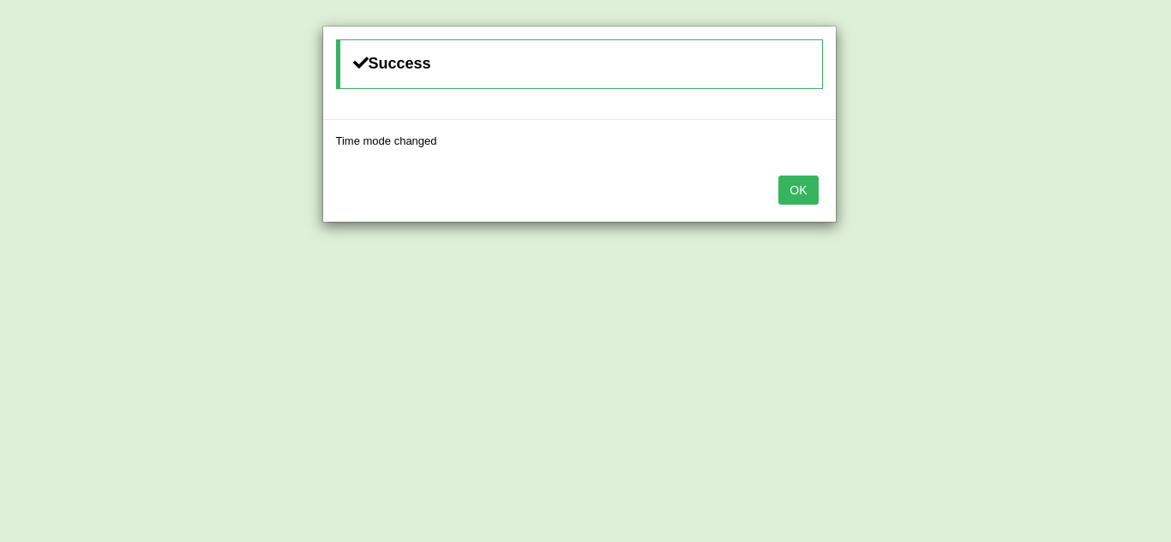
click at [807, 183] on button "OK" at bounding box center [797, 190] width 39 height 29
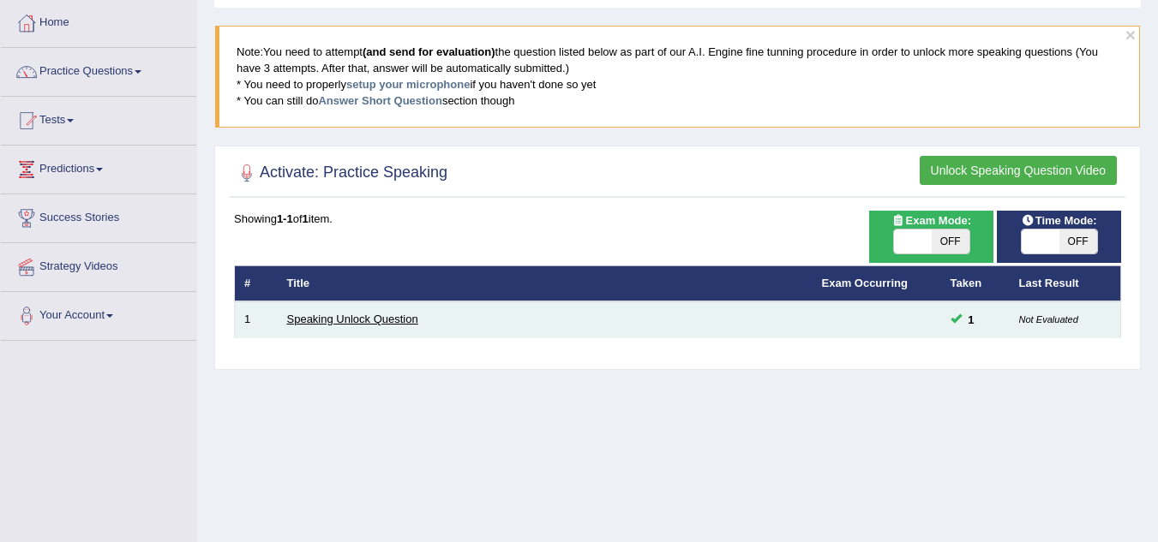
click at [366, 320] on link "Speaking Unlock Question" at bounding box center [352, 319] width 131 height 13
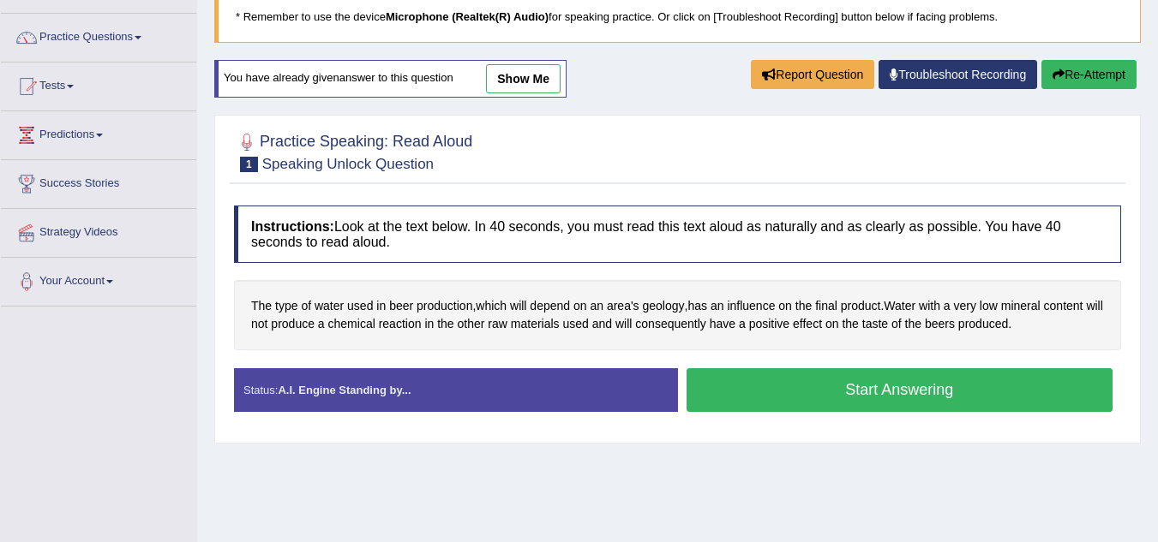
scroll to position [171, 0]
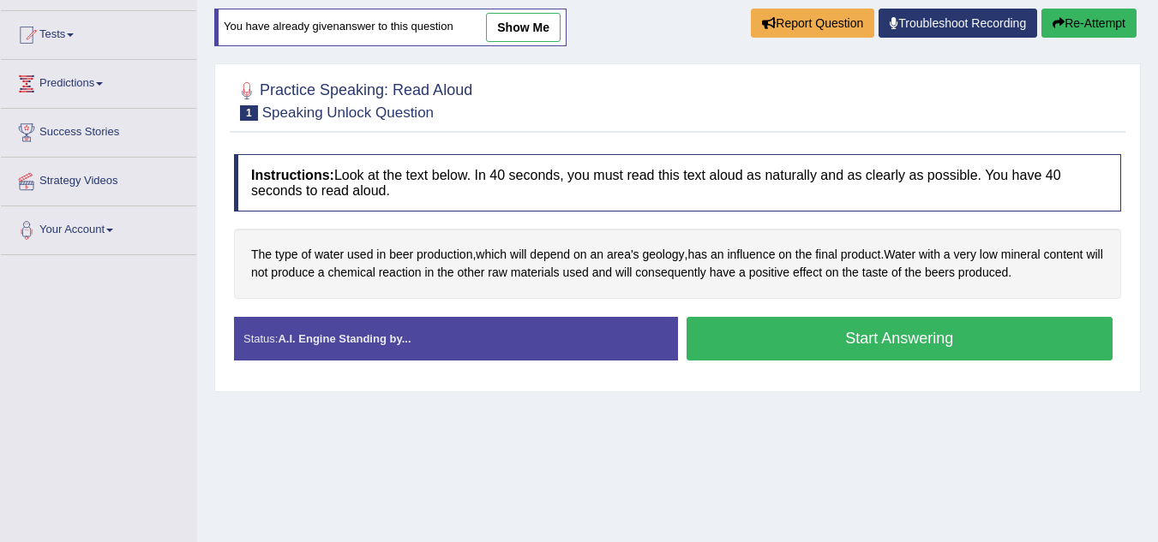
click at [865, 340] on button "Start Answering" at bounding box center [899, 339] width 427 height 44
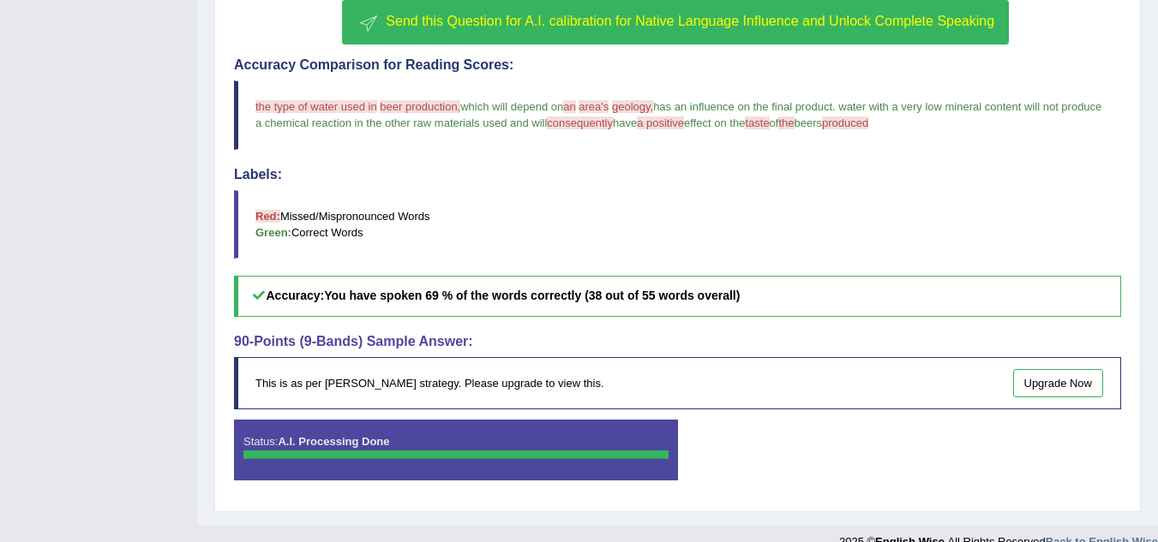
scroll to position [501, 0]
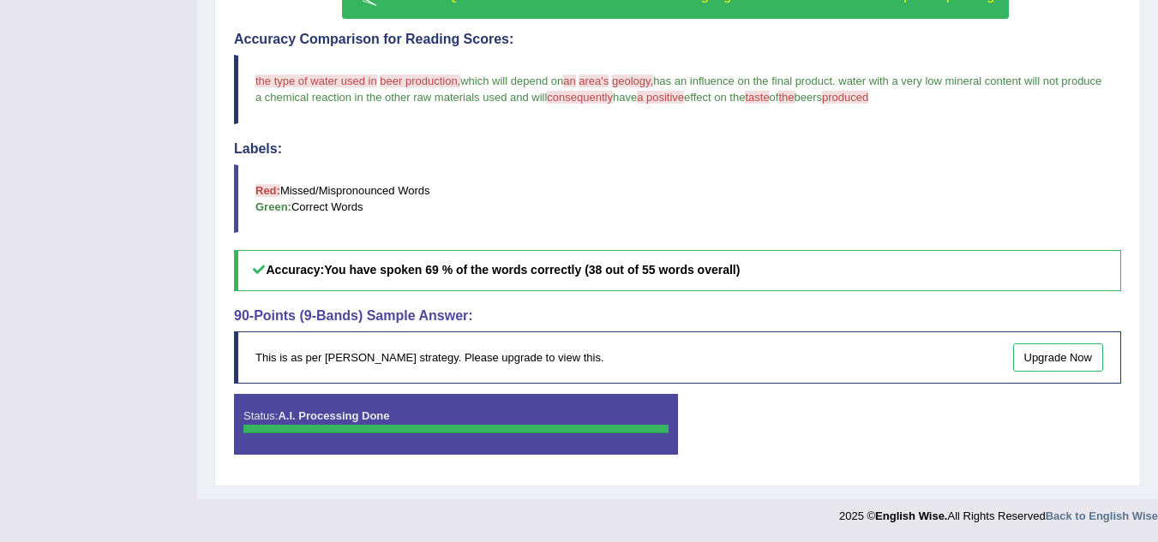
click at [1068, 359] on link "Upgrade Now" at bounding box center [1058, 358] width 91 height 28
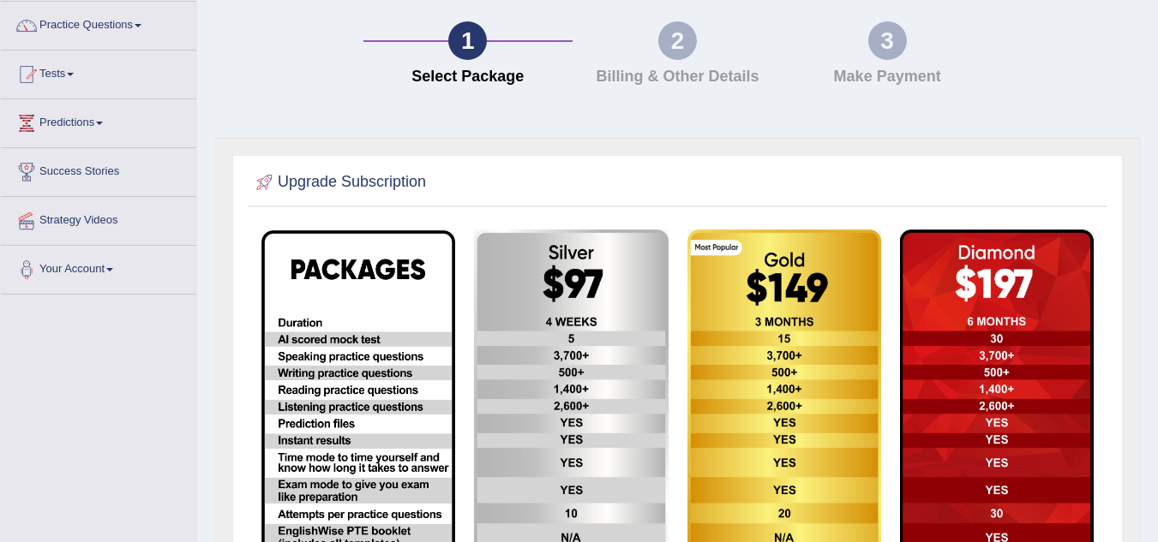
scroll to position [46, 0]
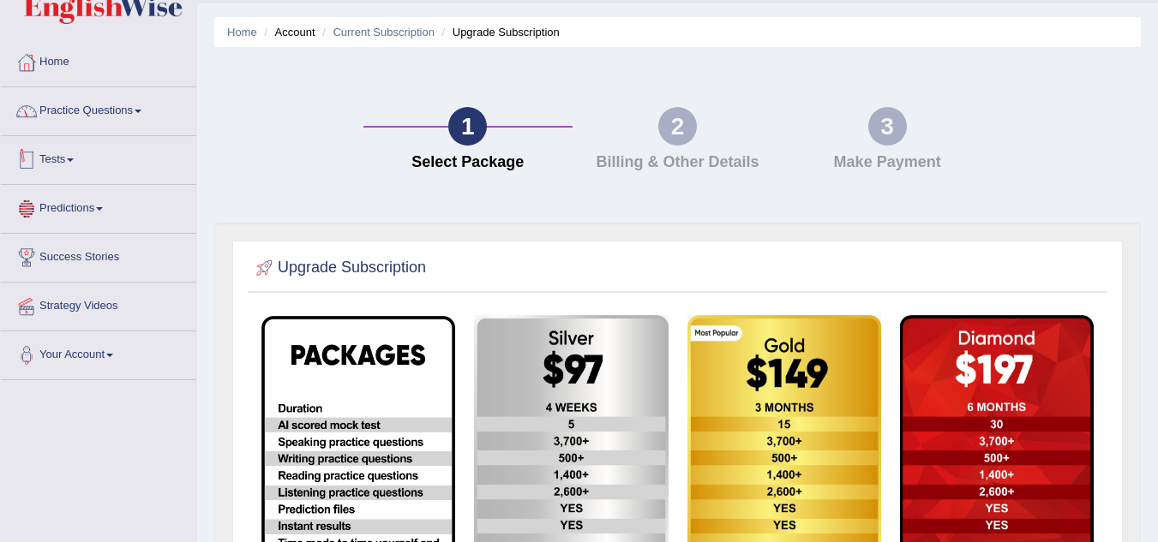
click at [135, 123] on link "Practice Questions" at bounding box center [98, 108] width 195 height 43
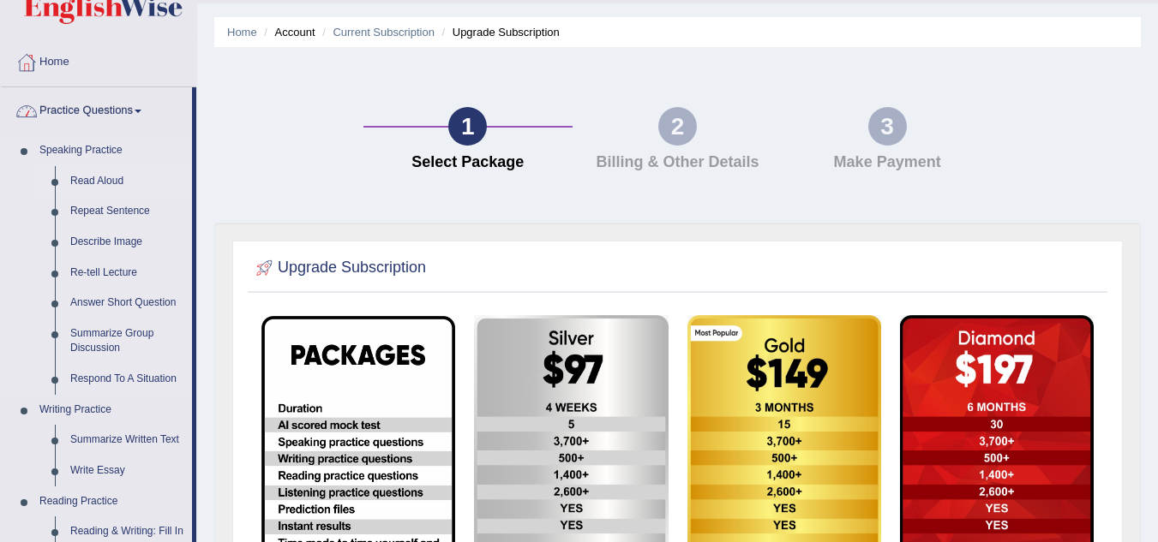
click at [117, 176] on link "Read Aloud" at bounding box center [127, 181] width 129 height 31
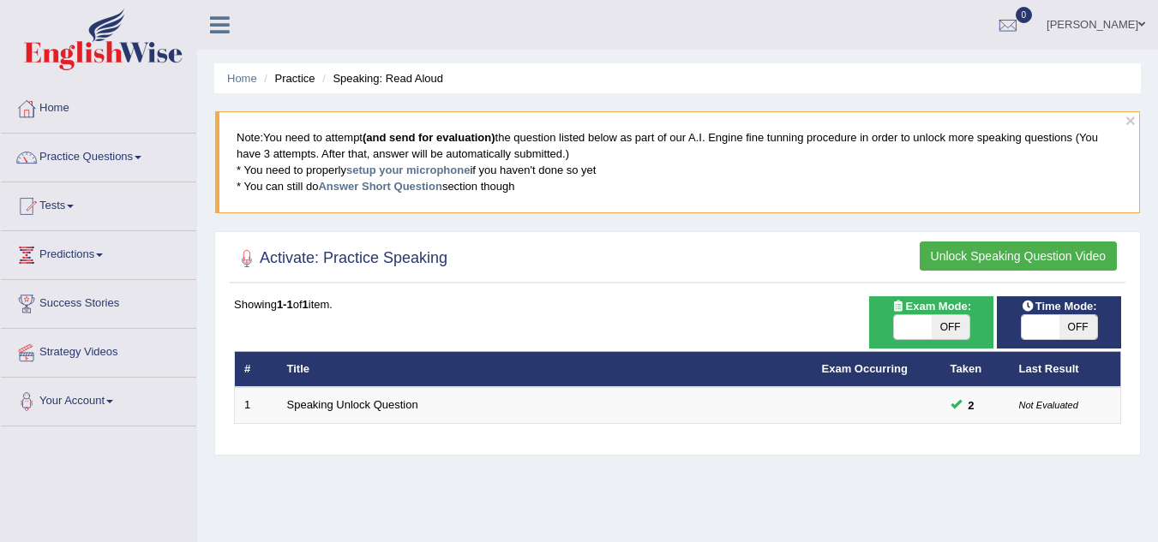
click at [975, 258] on button "Unlock Speaking Question Video" at bounding box center [1017, 256] width 197 height 29
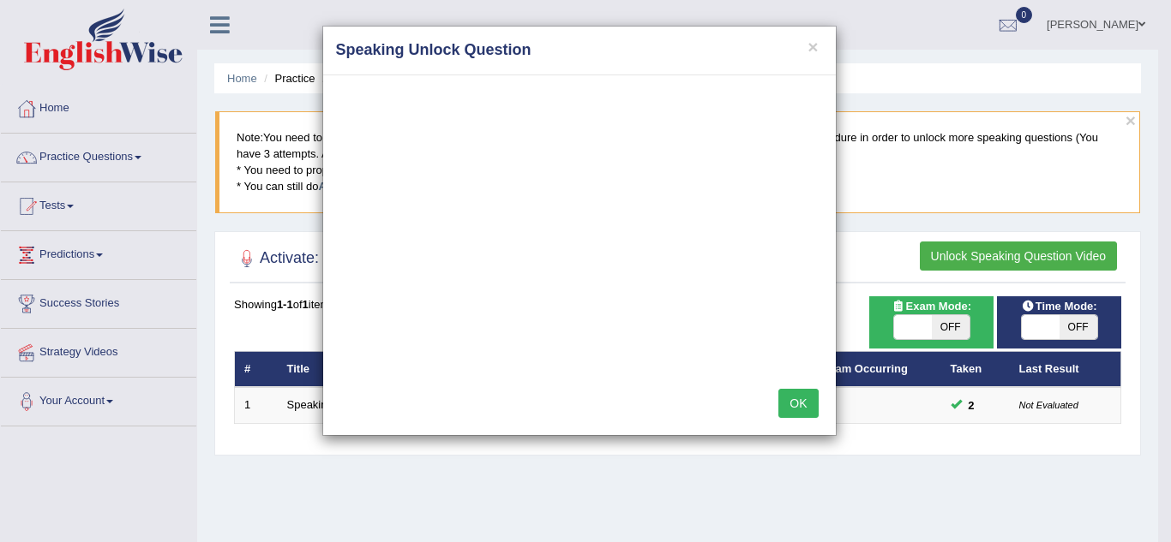
click at [793, 398] on button "OK" at bounding box center [797, 403] width 39 height 29
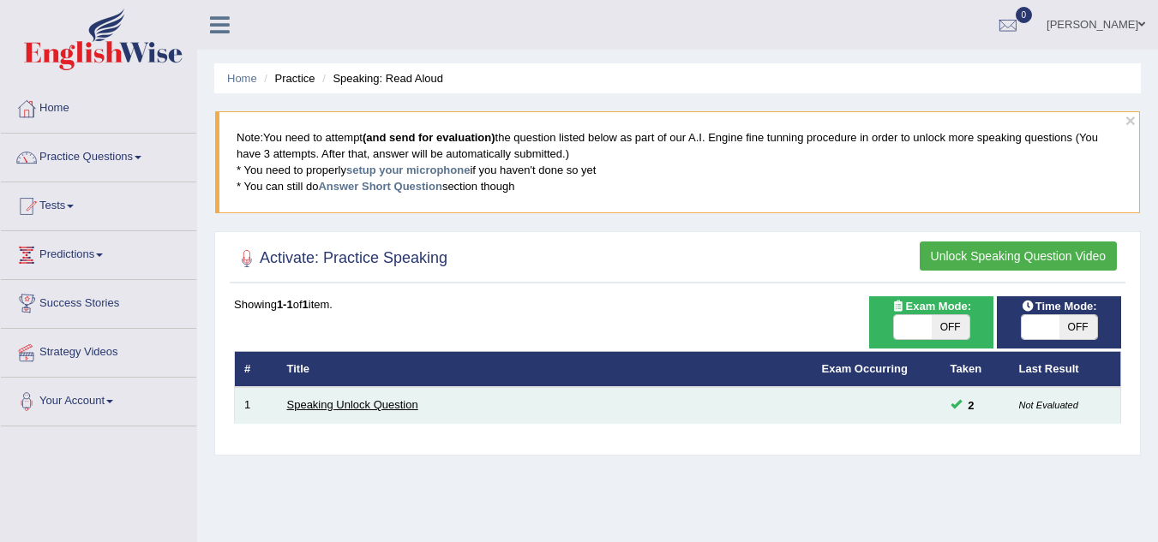
click at [354, 406] on link "Speaking Unlock Question" at bounding box center [352, 404] width 131 height 13
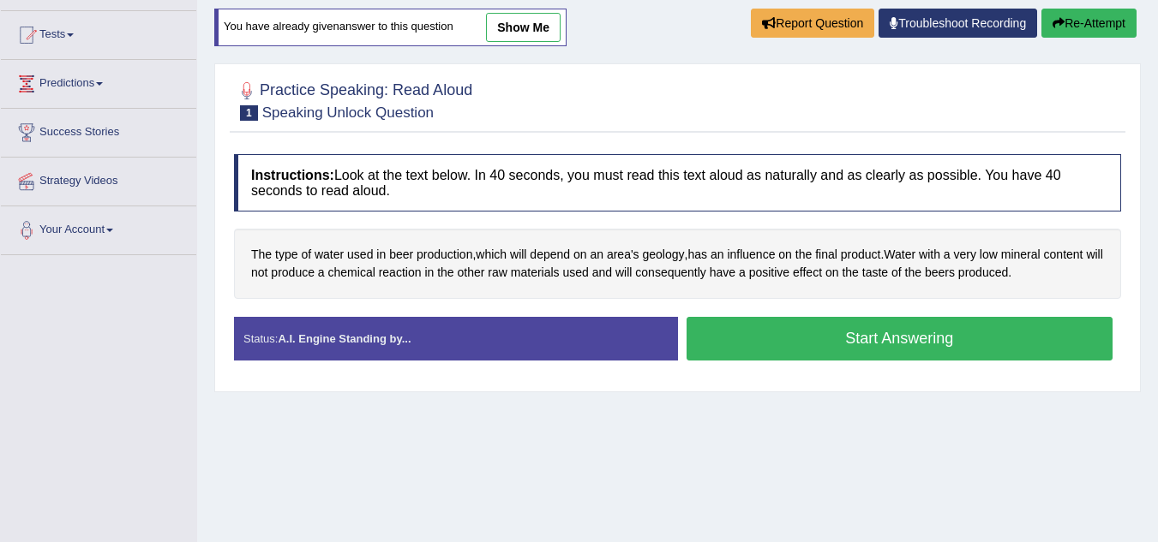
click at [808, 342] on button "Start Answering" at bounding box center [899, 339] width 427 height 44
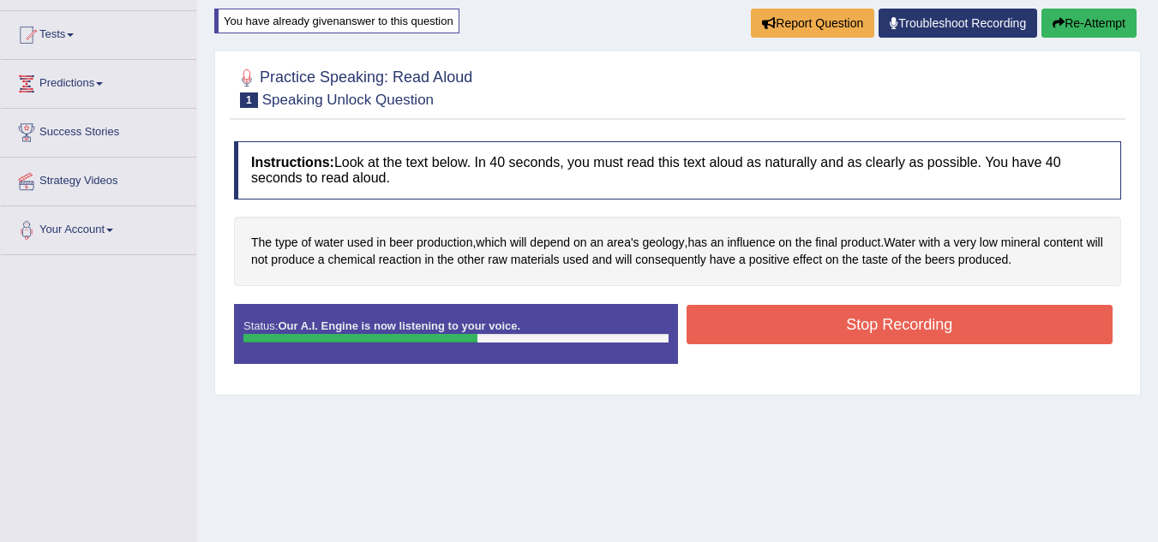
click at [825, 322] on button "Stop Recording" at bounding box center [899, 324] width 427 height 39
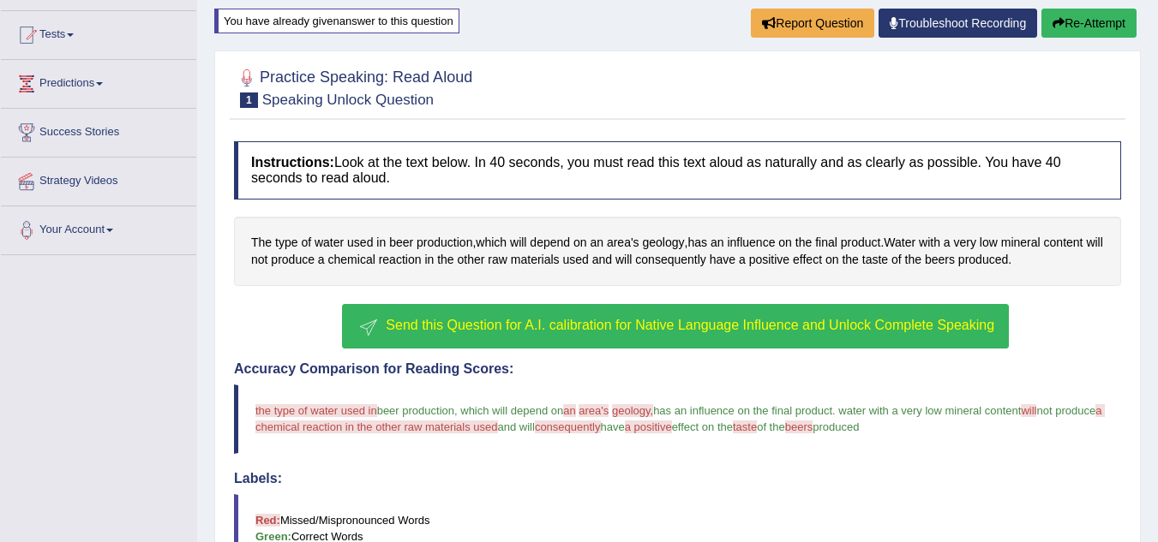
click at [662, 324] on span "Send this Question for A.I. calibration for Native Language Influence and Unloc…" at bounding box center [690, 325] width 608 height 15
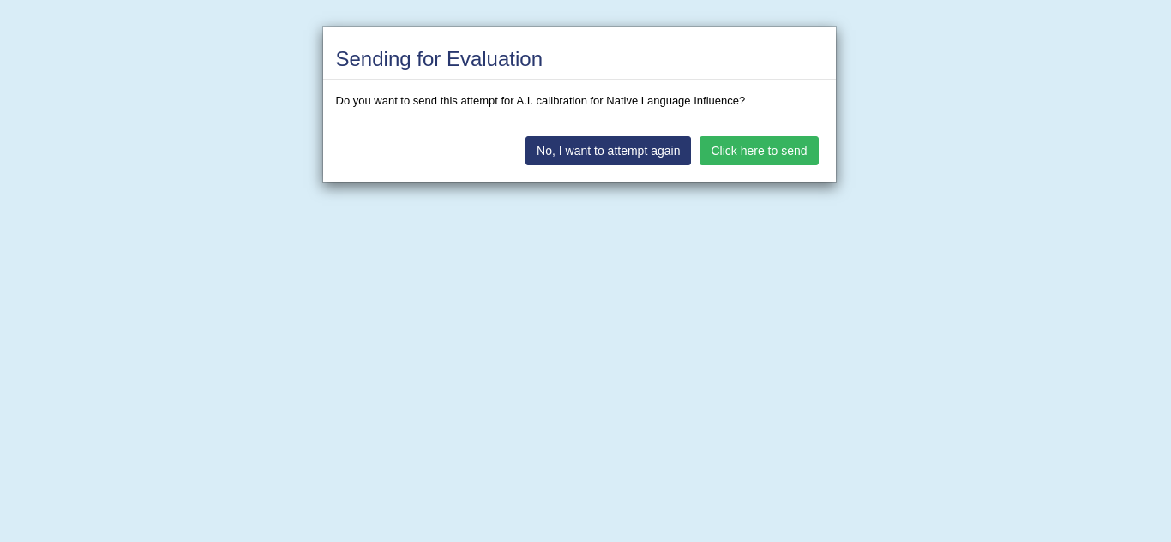
click at [774, 149] on button "Click here to send" at bounding box center [758, 150] width 118 height 29
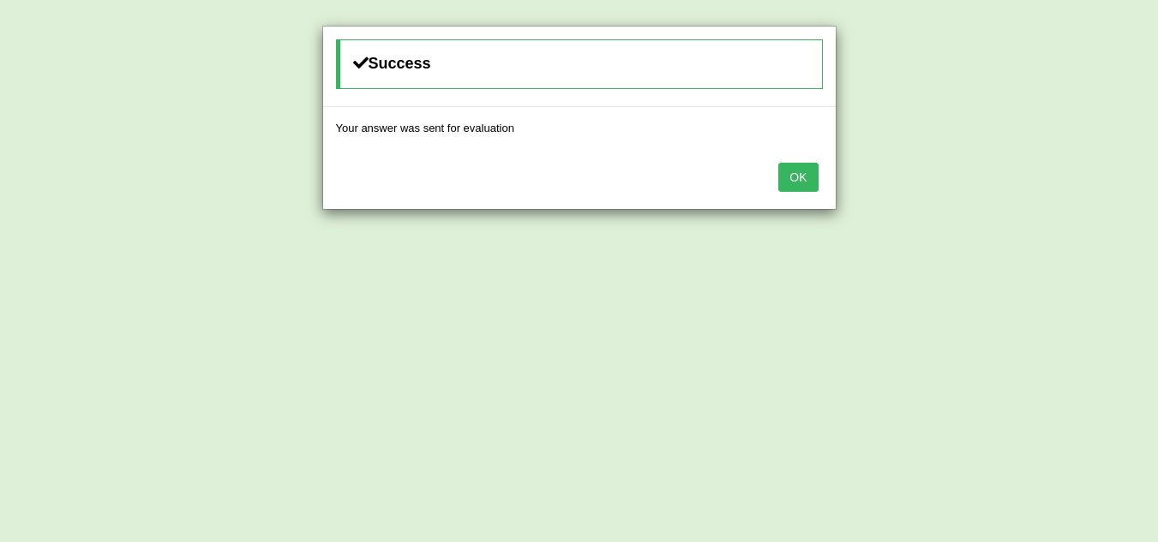
click at [797, 171] on button "OK" at bounding box center [797, 177] width 39 height 29
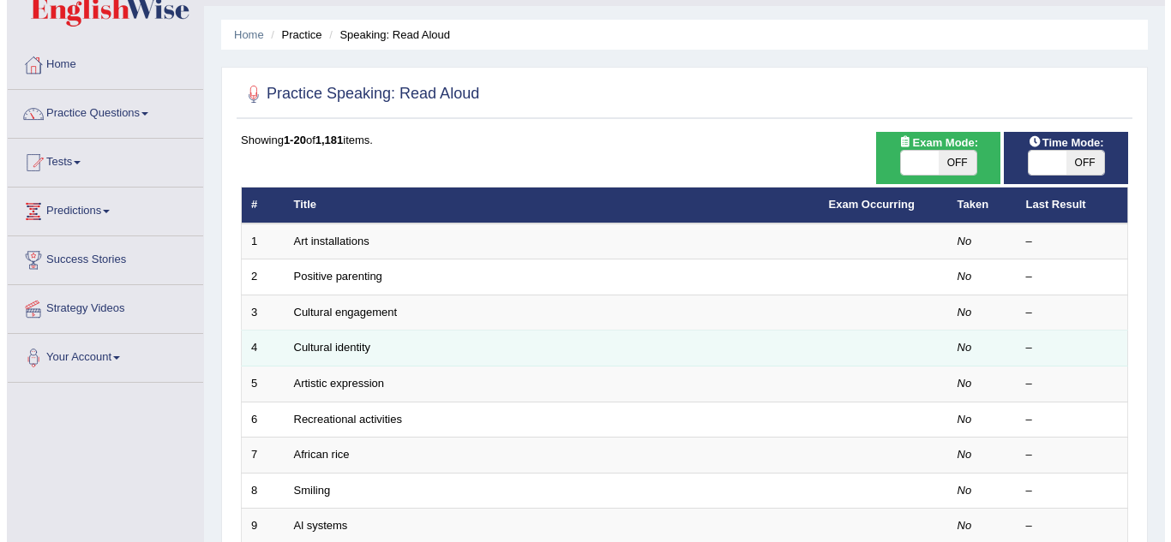
scroll to position [86, 0]
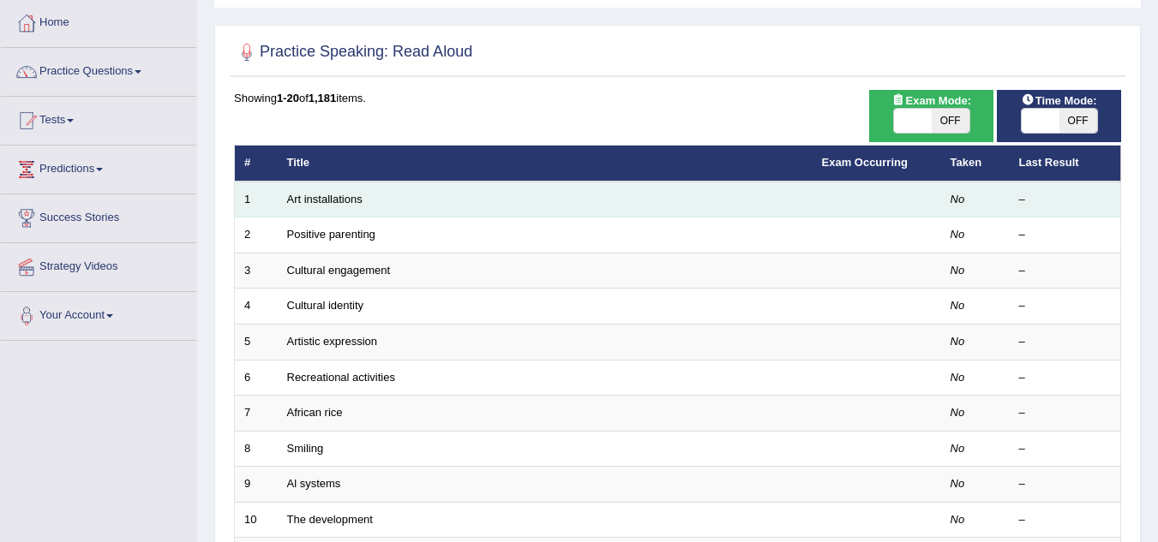
click at [1019, 196] on div "–" at bounding box center [1065, 200] width 93 height 16
click at [962, 193] on em "No" at bounding box center [957, 199] width 15 height 13
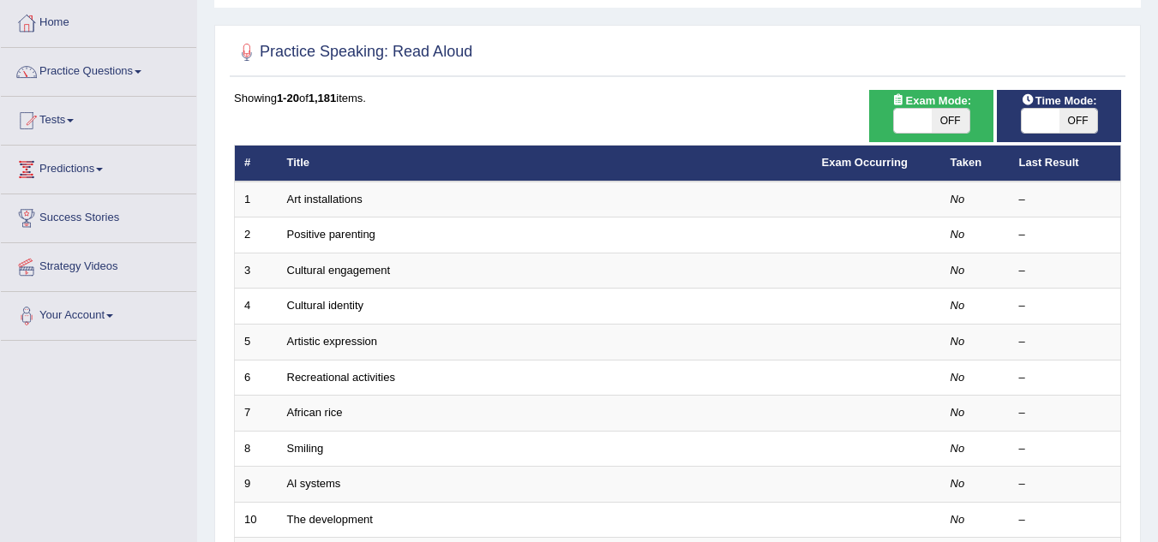
click at [951, 121] on span "OFF" at bounding box center [950, 121] width 38 height 24
checkbox input "true"
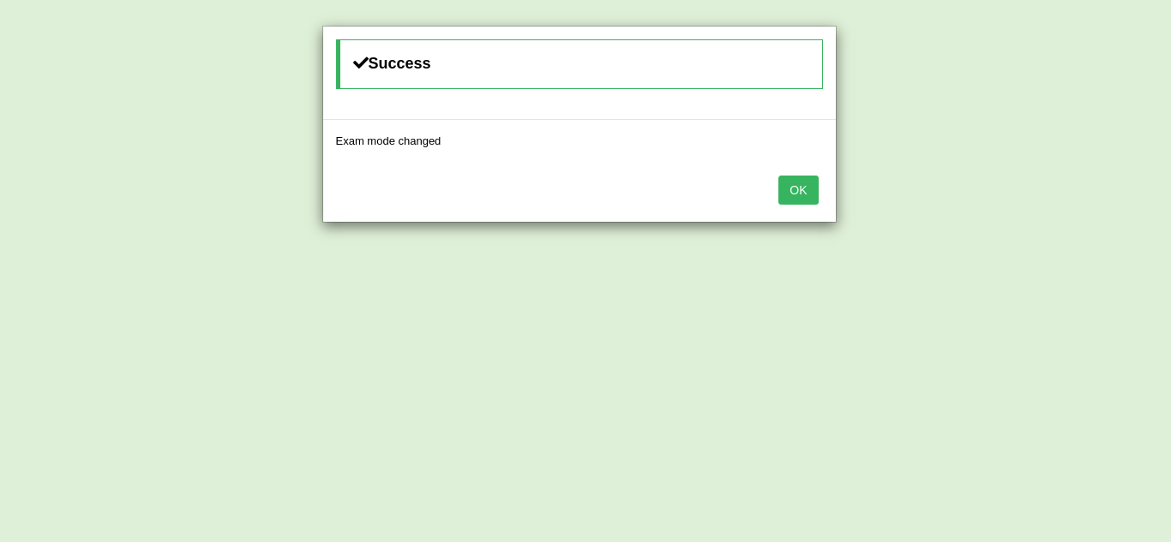
click at [802, 188] on button "OK" at bounding box center [797, 190] width 39 height 29
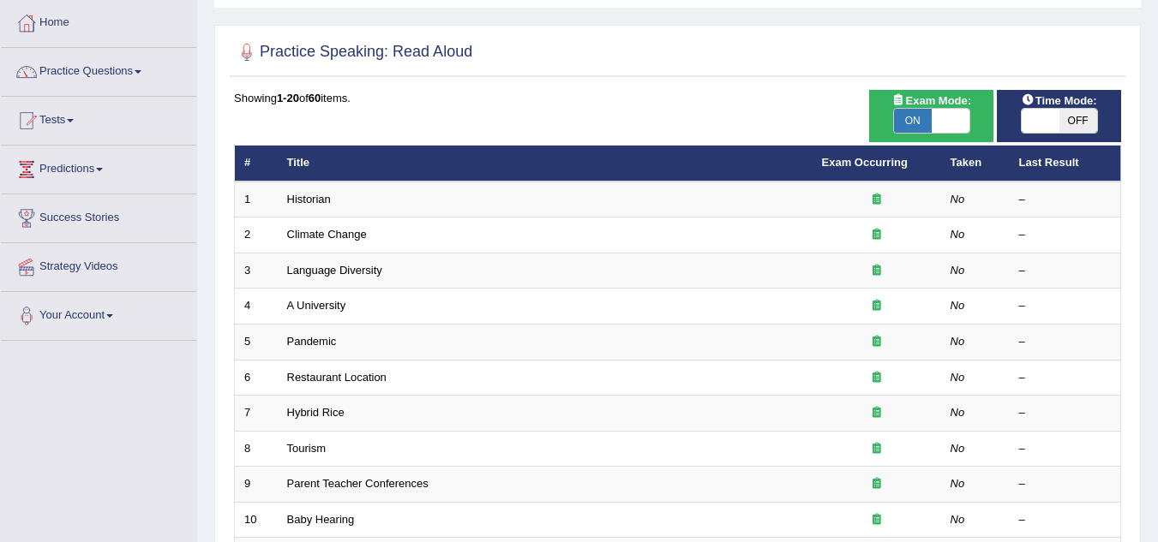
click at [1077, 123] on span "OFF" at bounding box center [1078, 121] width 38 height 24
checkbox input "true"
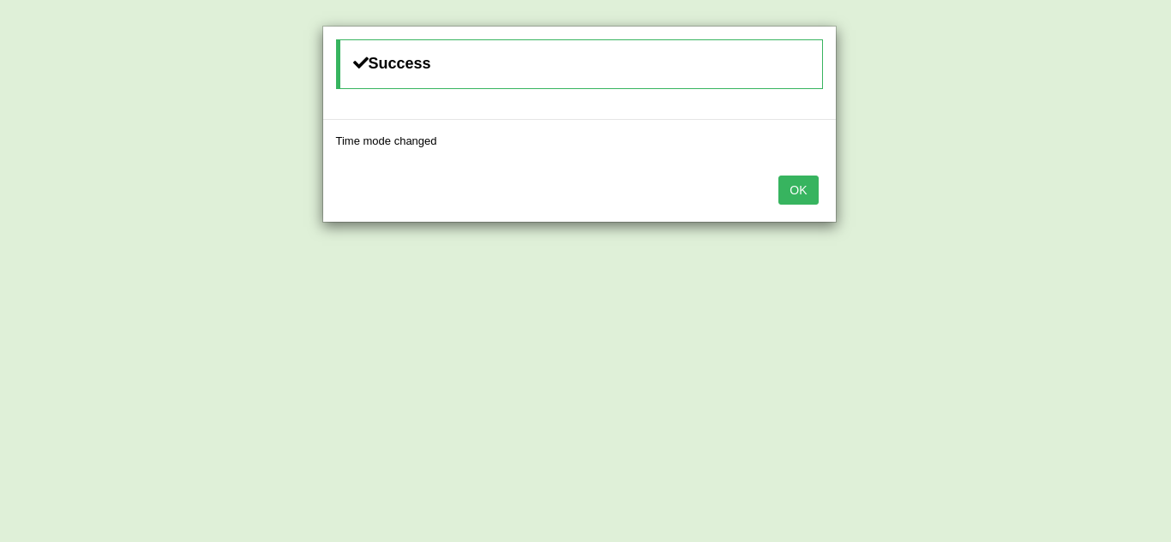
click at [812, 189] on button "OK" at bounding box center [797, 190] width 39 height 29
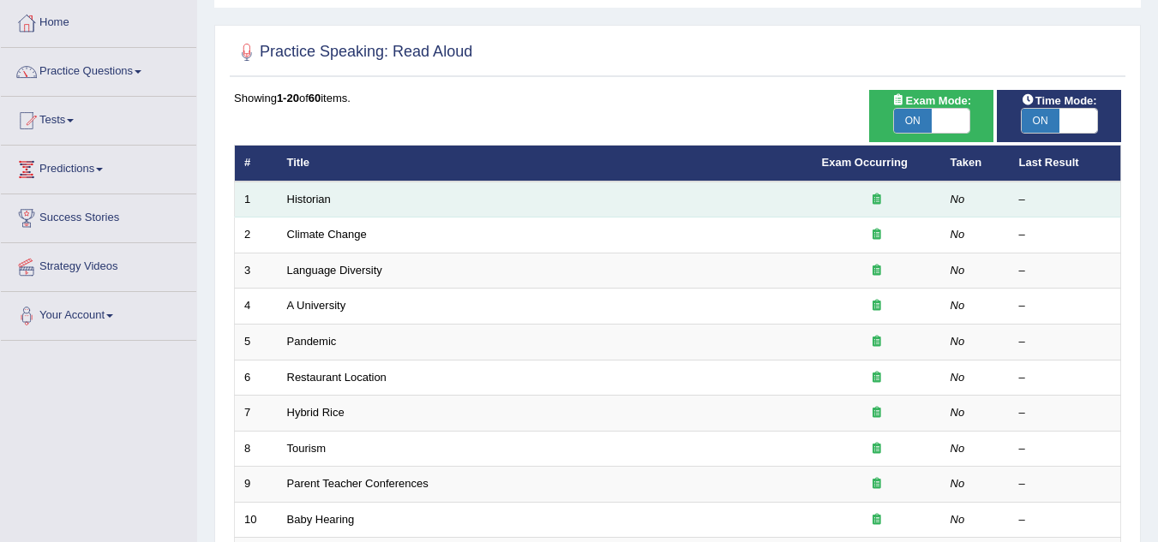
click at [867, 195] on div at bounding box center [877, 200] width 110 height 16
click at [881, 196] on div at bounding box center [877, 200] width 110 height 16
click at [877, 196] on icon at bounding box center [876, 199] width 9 height 11
click at [950, 200] on em "No" at bounding box center [957, 199] width 15 height 13
click at [326, 204] on link "Historian" at bounding box center [309, 199] width 44 height 13
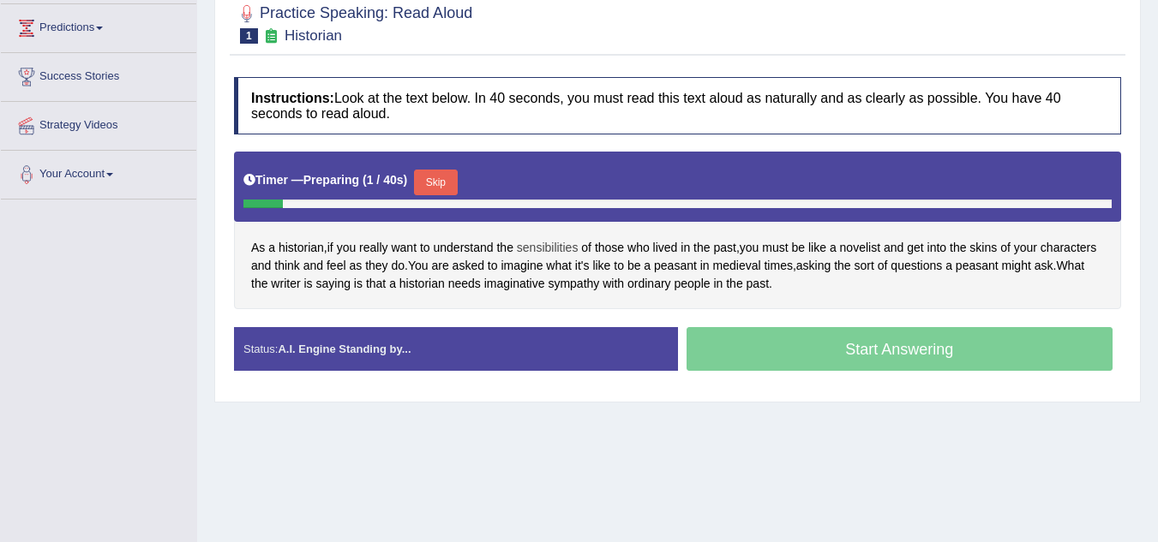
scroll to position [257, 0]
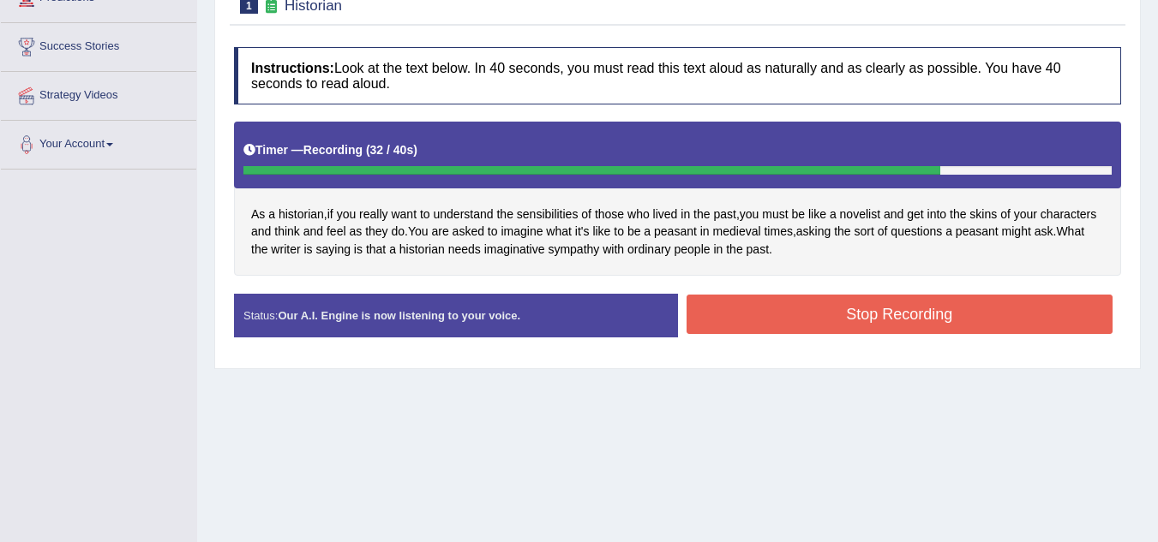
click at [809, 320] on button "Stop Recording" at bounding box center [899, 314] width 427 height 39
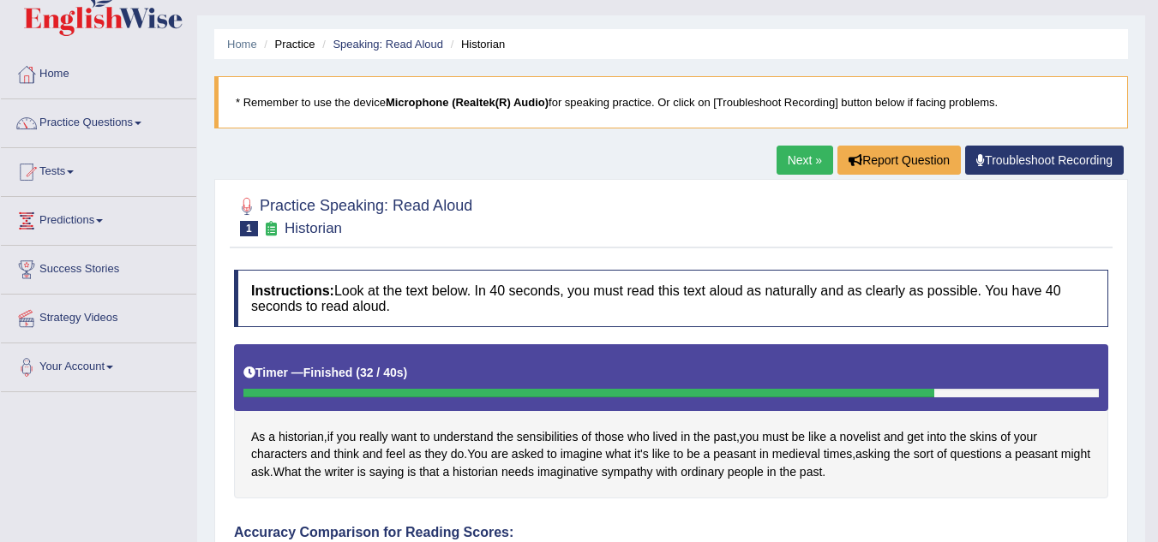
scroll to position [31, 0]
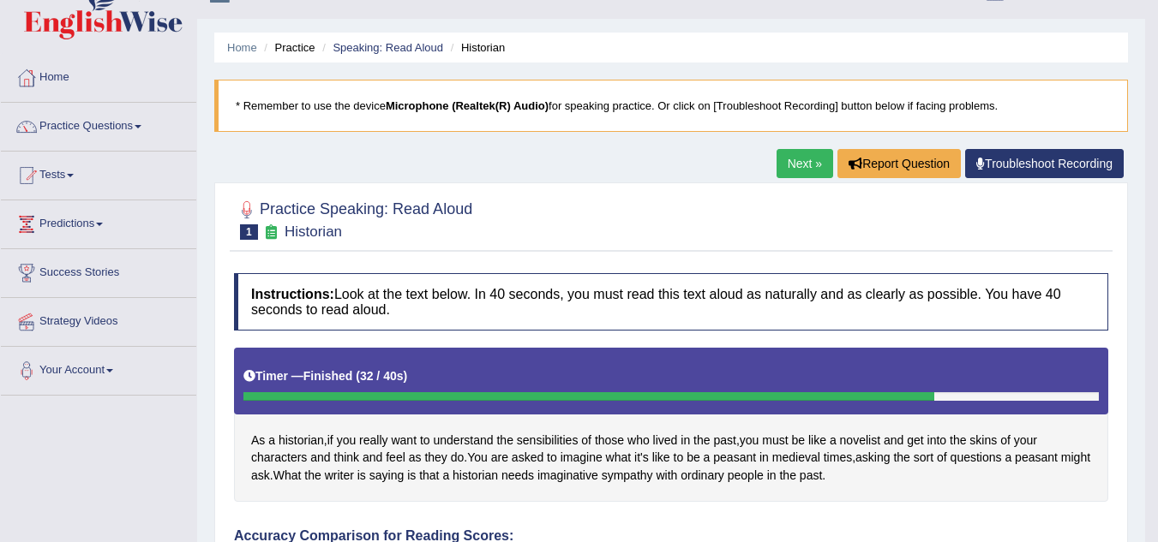
click at [805, 171] on link "Next »" at bounding box center [804, 163] width 57 height 29
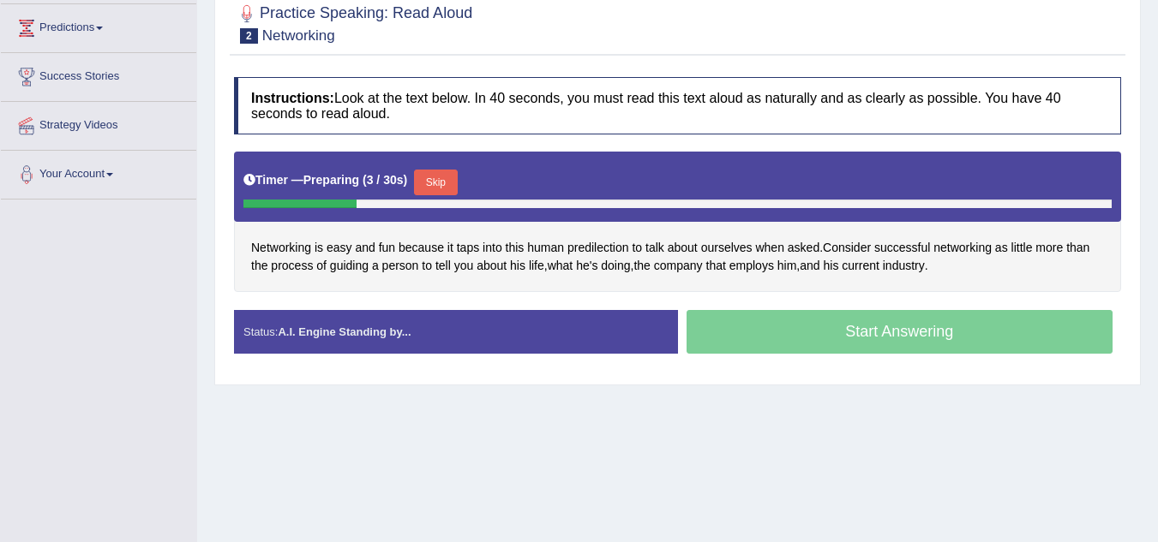
scroll to position [257, 0]
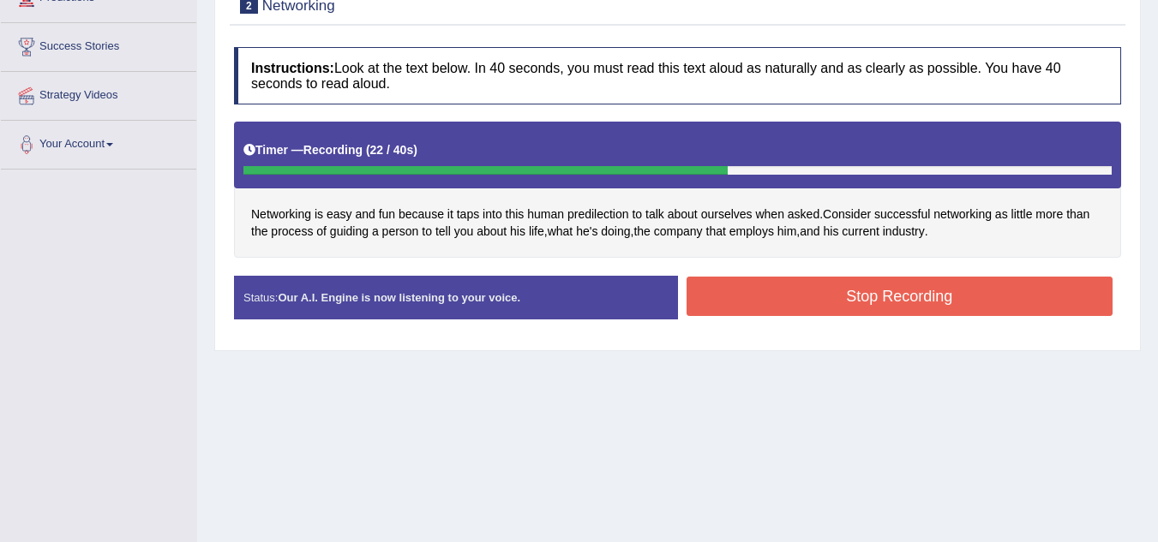
click at [942, 309] on button "Stop Recording" at bounding box center [899, 296] width 427 height 39
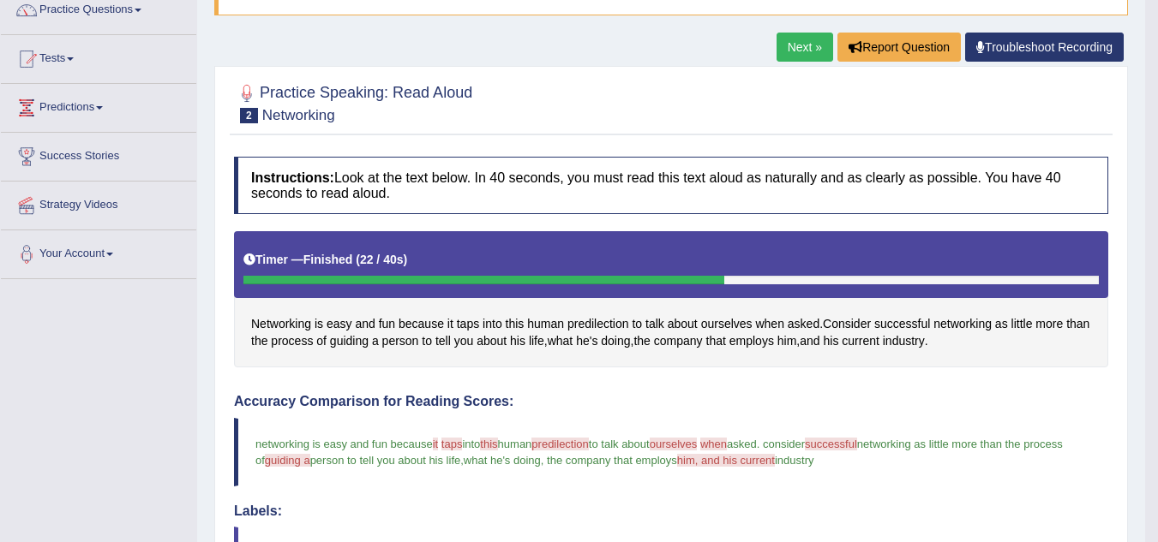
scroll to position [66, 0]
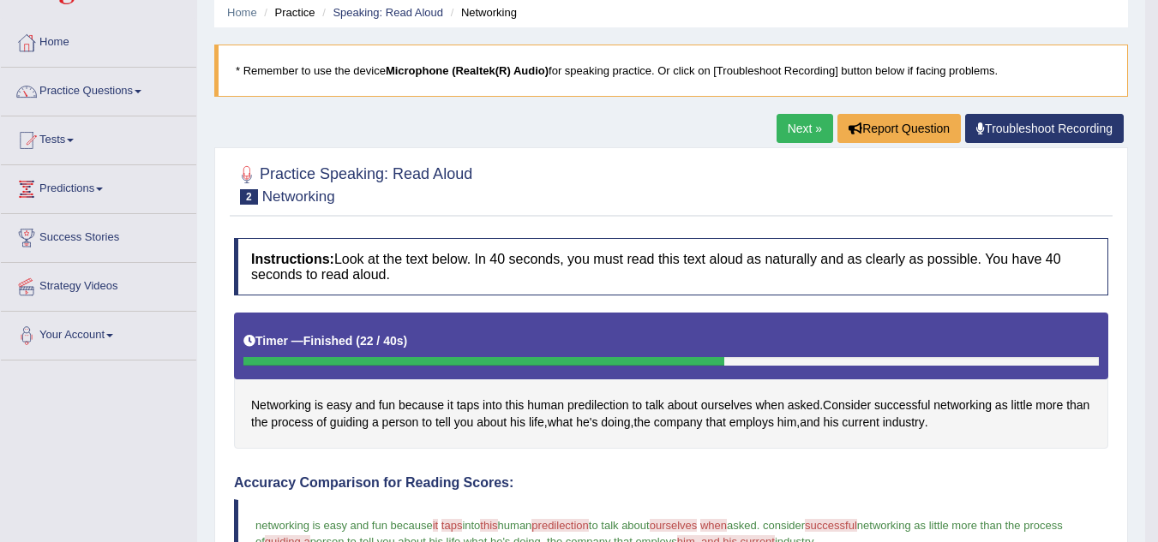
click at [809, 129] on link "Next »" at bounding box center [804, 128] width 57 height 29
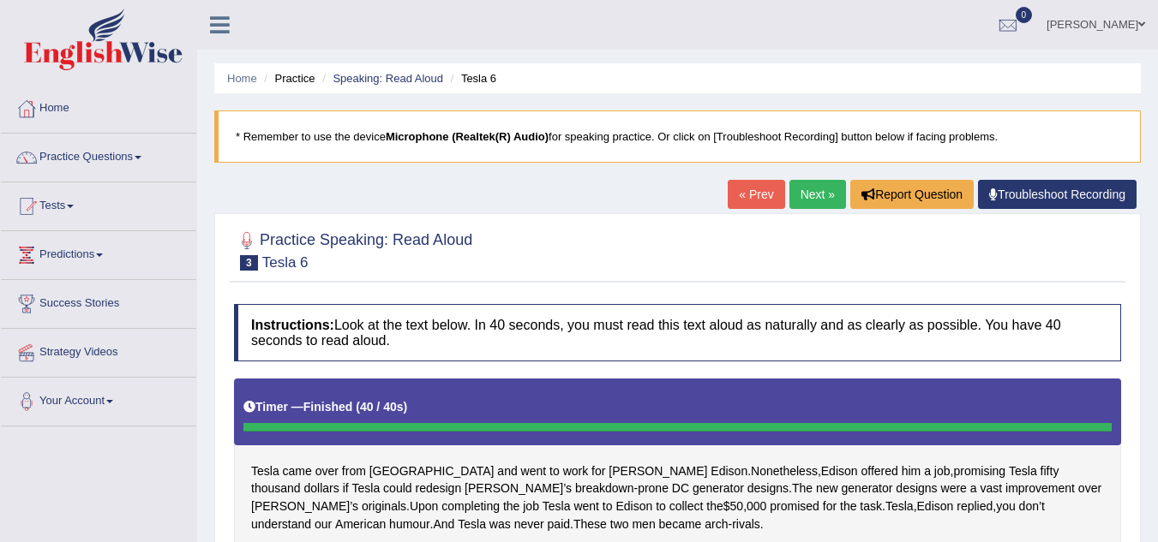
click at [798, 190] on link "Next »" at bounding box center [817, 194] width 57 height 29
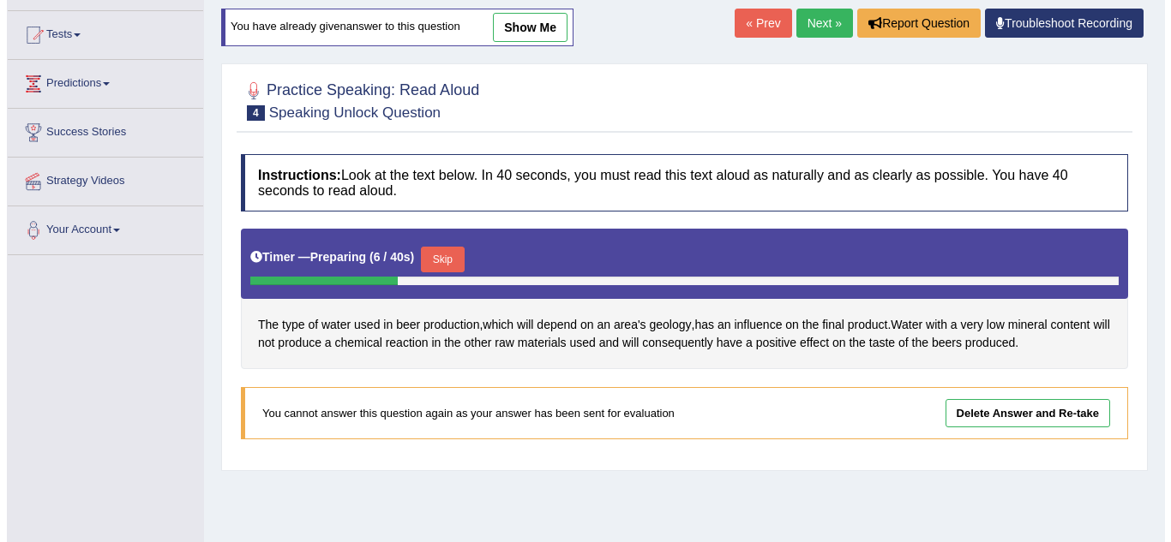
scroll to position [257, 0]
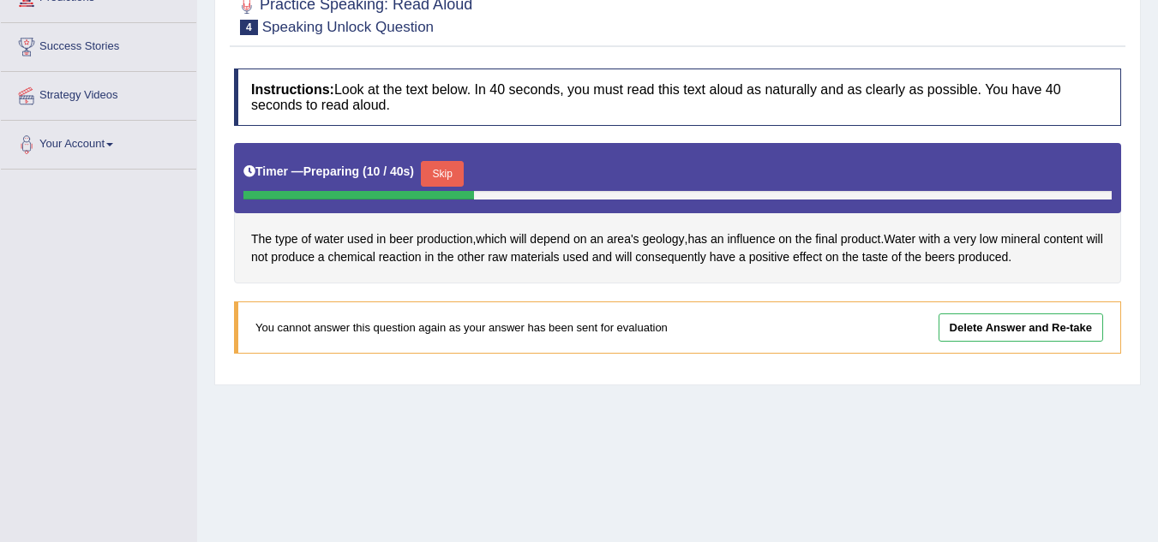
click at [987, 325] on link "Delete Answer and Re-take" at bounding box center [1020, 328] width 165 height 28
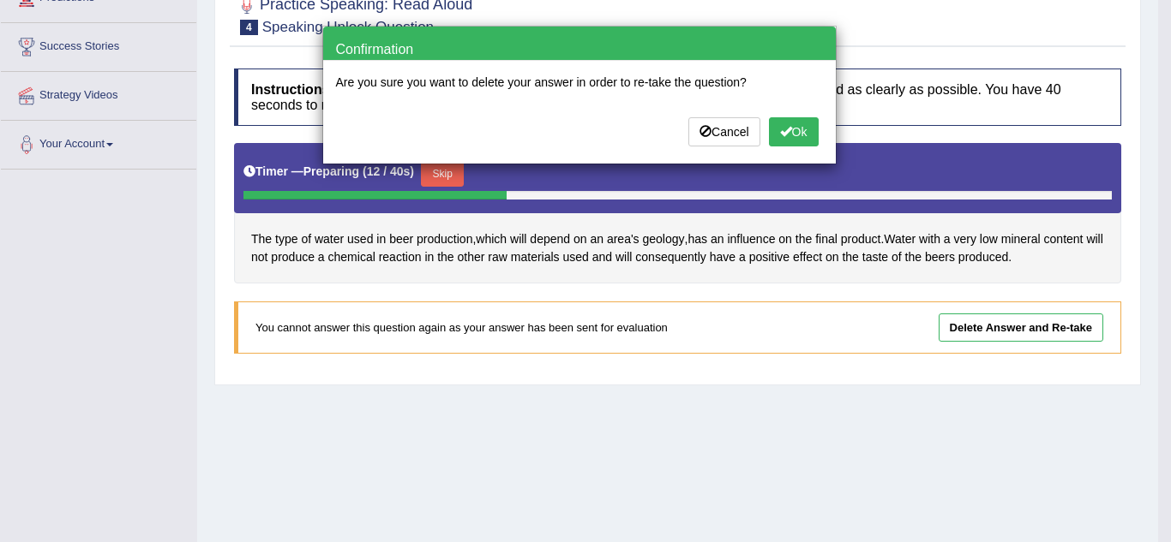
click at [811, 132] on button "Ok" at bounding box center [794, 131] width 50 height 29
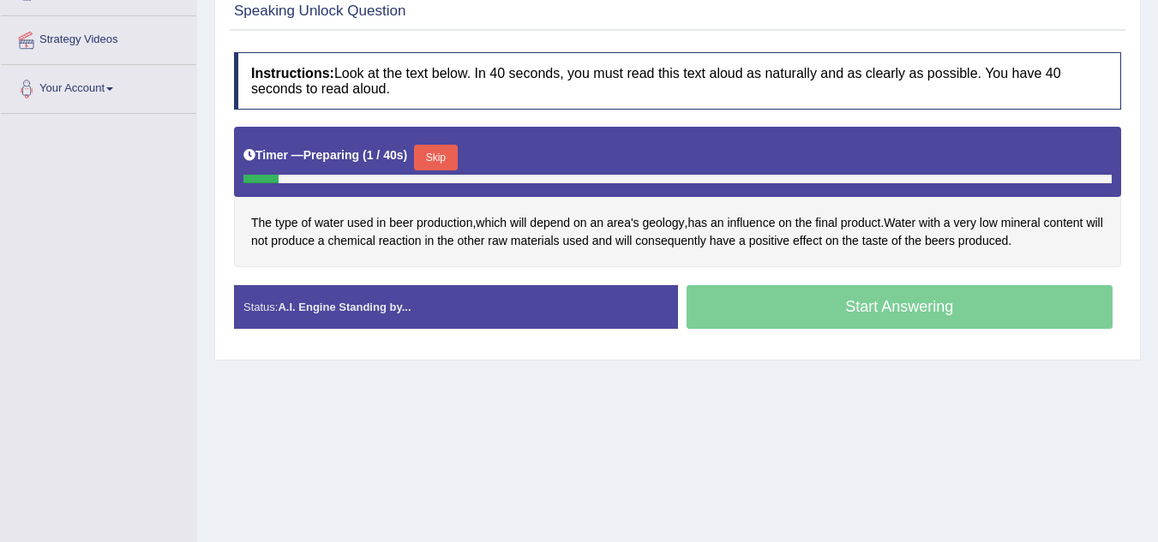
scroll to position [343, 0]
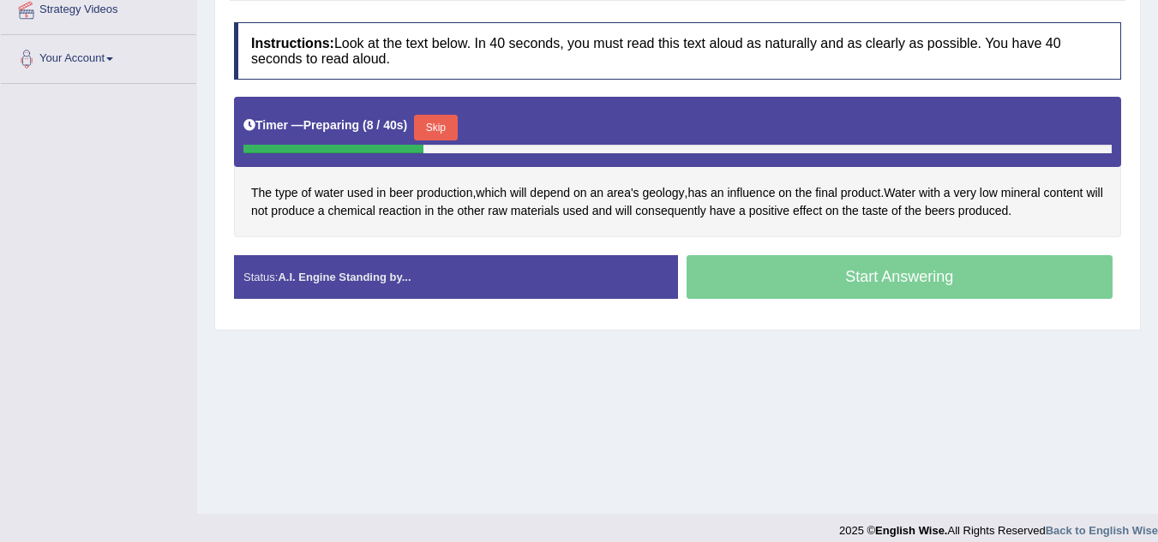
click at [440, 129] on button "Skip" at bounding box center [435, 128] width 43 height 26
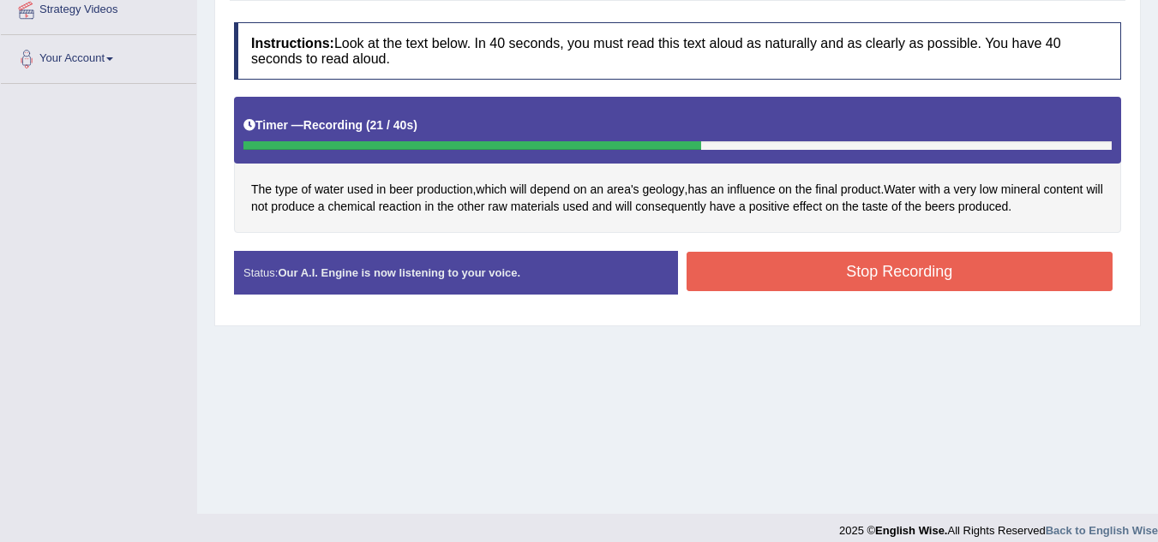
click at [813, 269] on button "Stop Recording" at bounding box center [899, 271] width 427 height 39
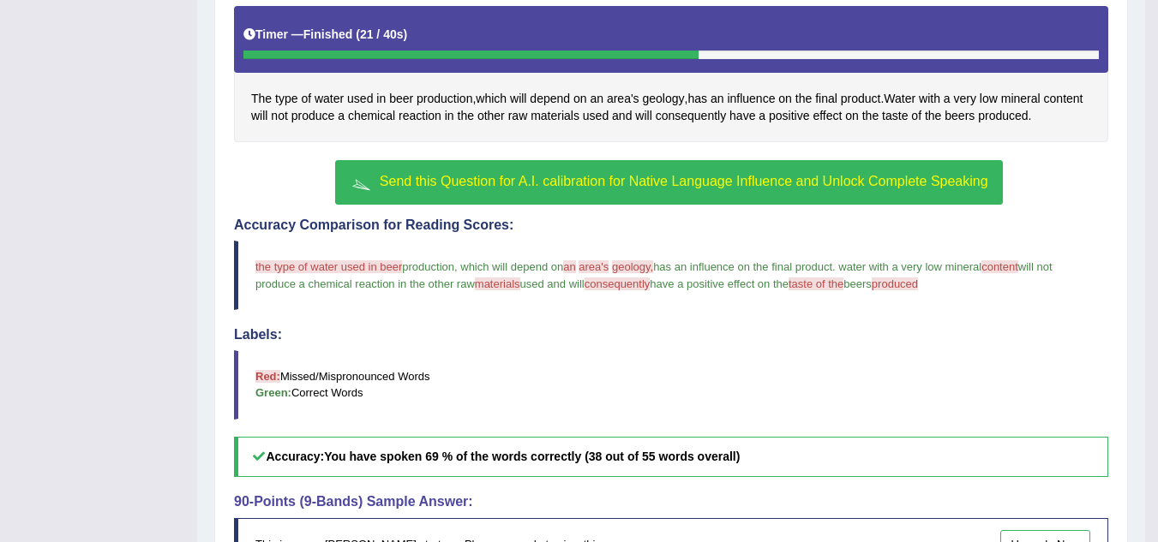
scroll to position [432, 0]
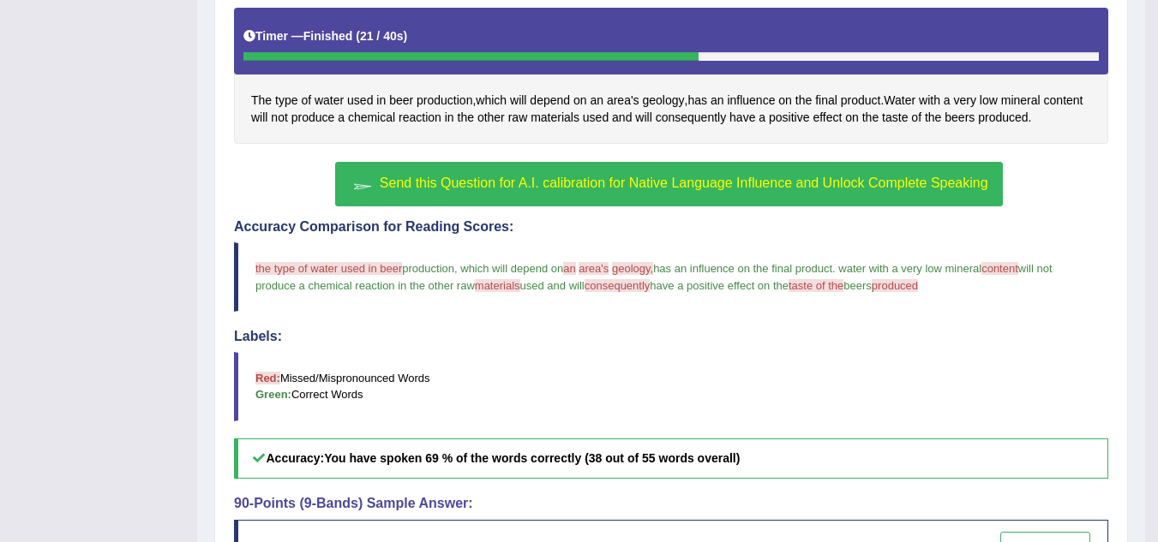
click at [710, 180] on span "Send this Question for A.I. calibration for Native Language Influence and Unloc…" at bounding box center [684, 183] width 608 height 15
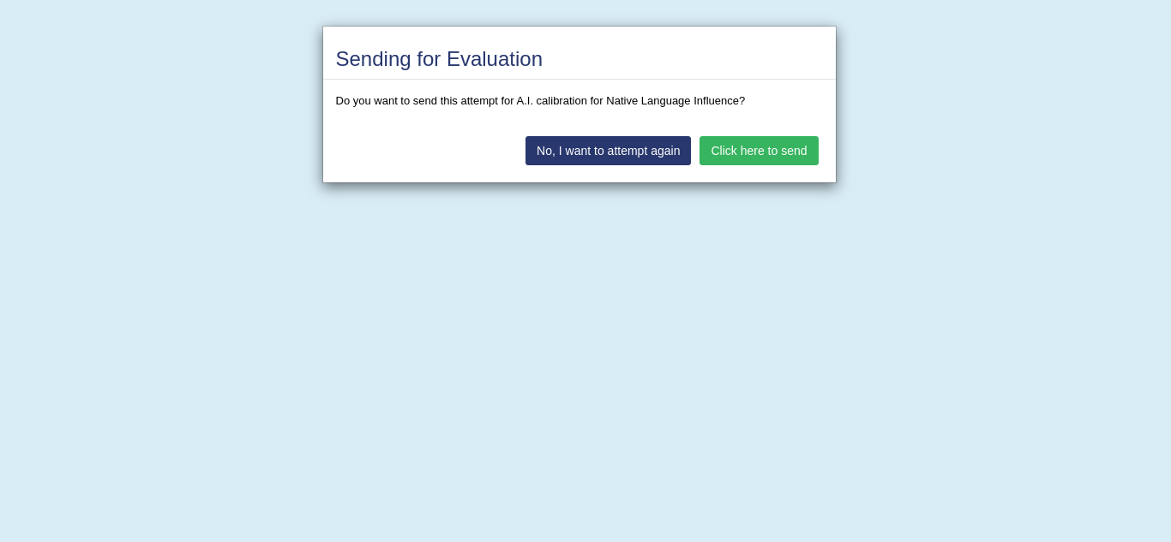
click at [767, 149] on button "Click here to send" at bounding box center [758, 150] width 118 height 29
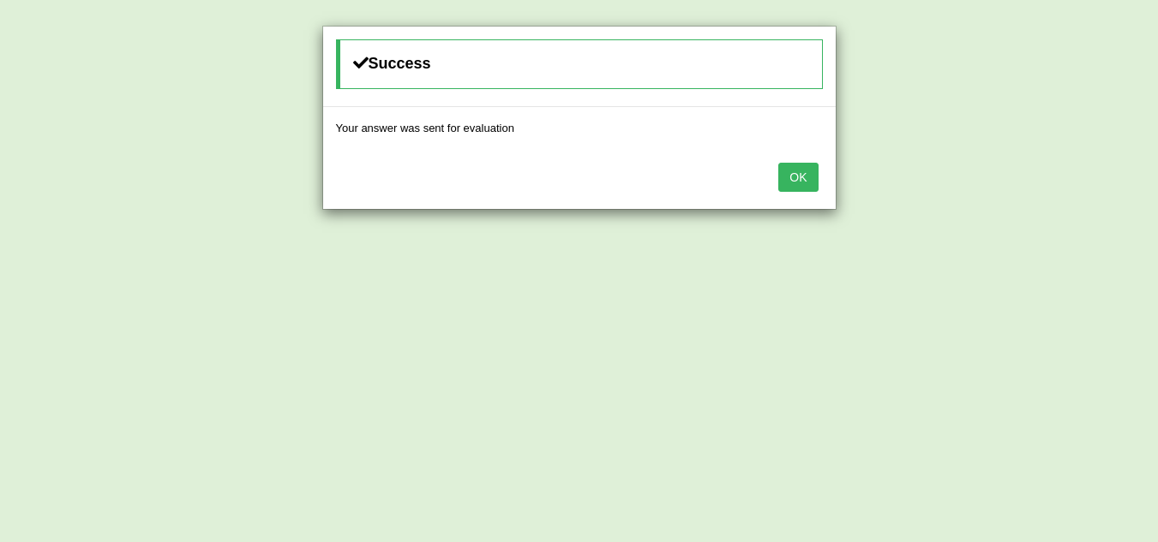
click at [804, 178] on button "OK" at bounding box center [797, 177] width 39 height 29
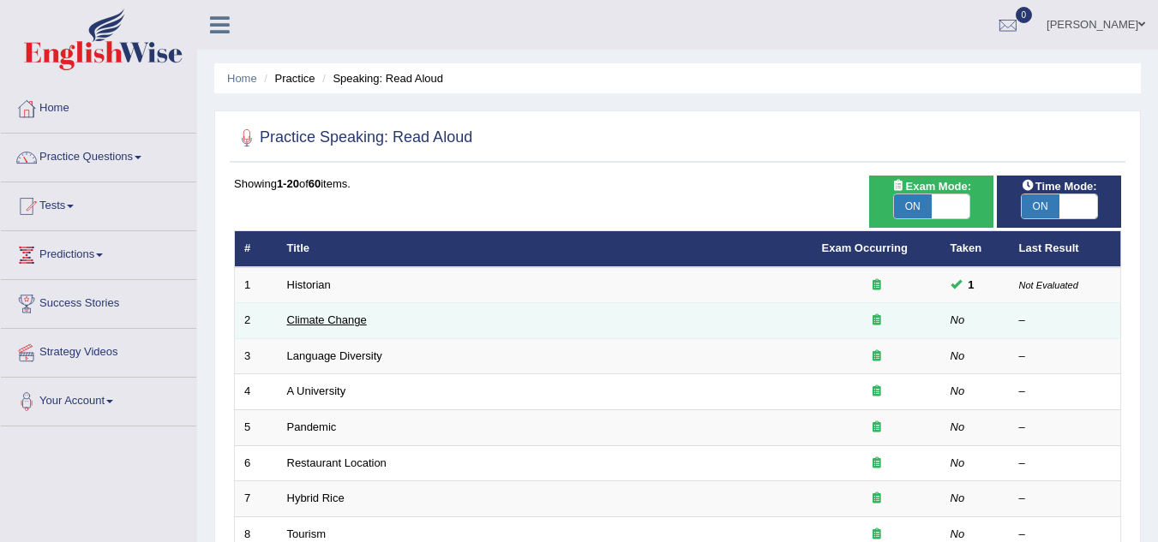
click at [366, 321] on link "Climate Change" at bounding box center [327, 320] width 80 height 13
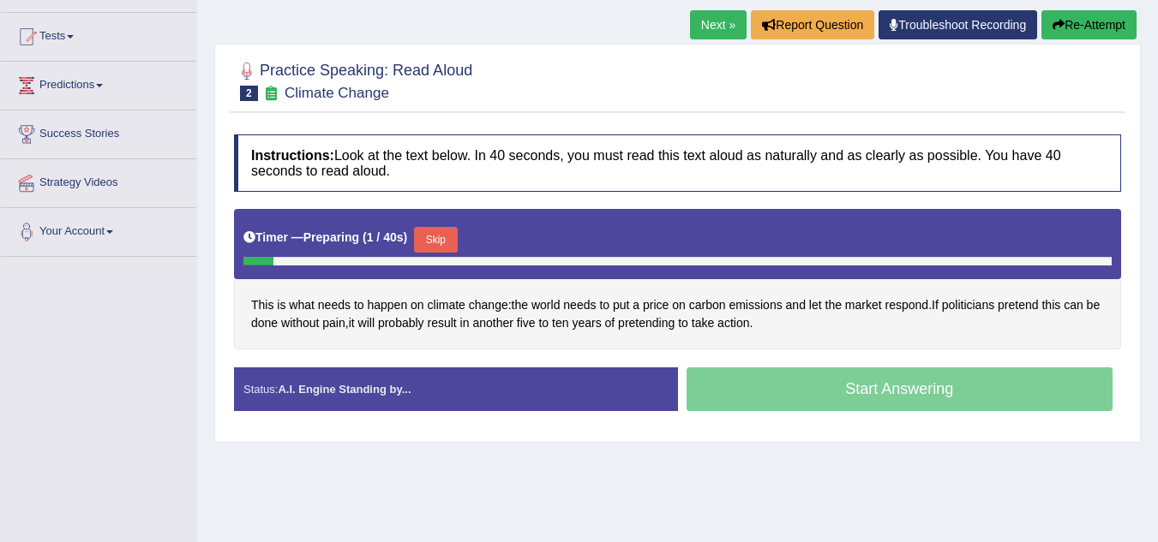
scroll to position [171, 0]
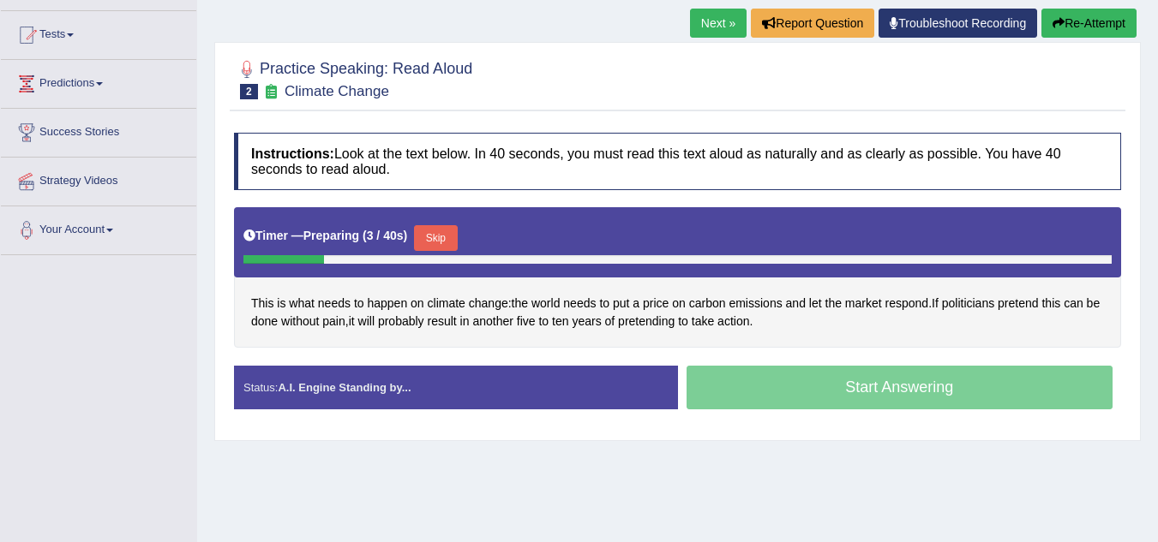
click at [439, 233] on button "Skip" at bounding box center [435, 238] width 43 height 26
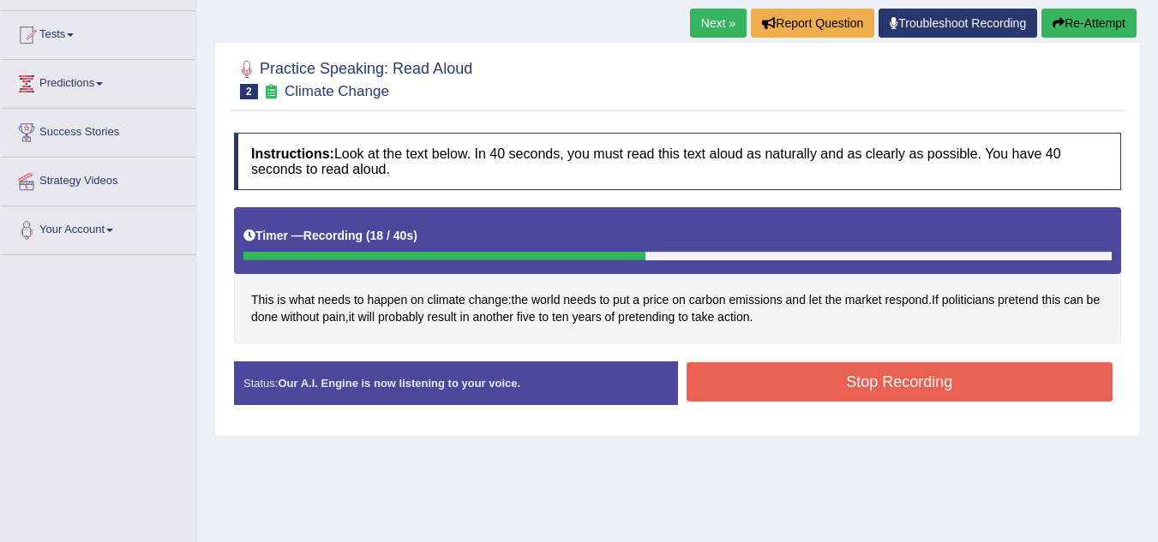
click at [798, 380] on button "Stop Recording" at bounding box center [899, 381] width 427 height 39
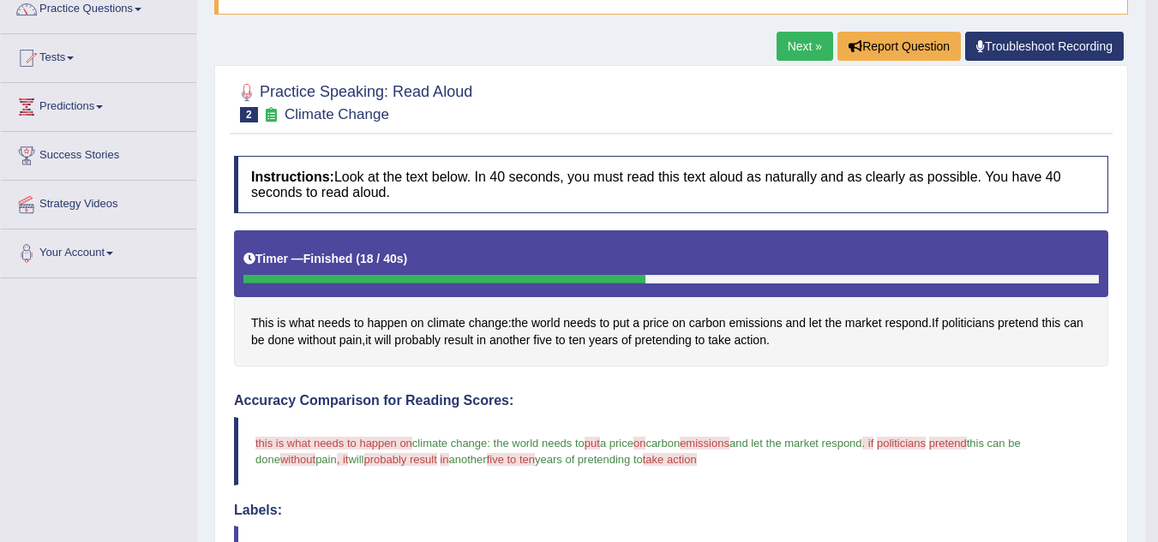
scroll to position [82, 0]
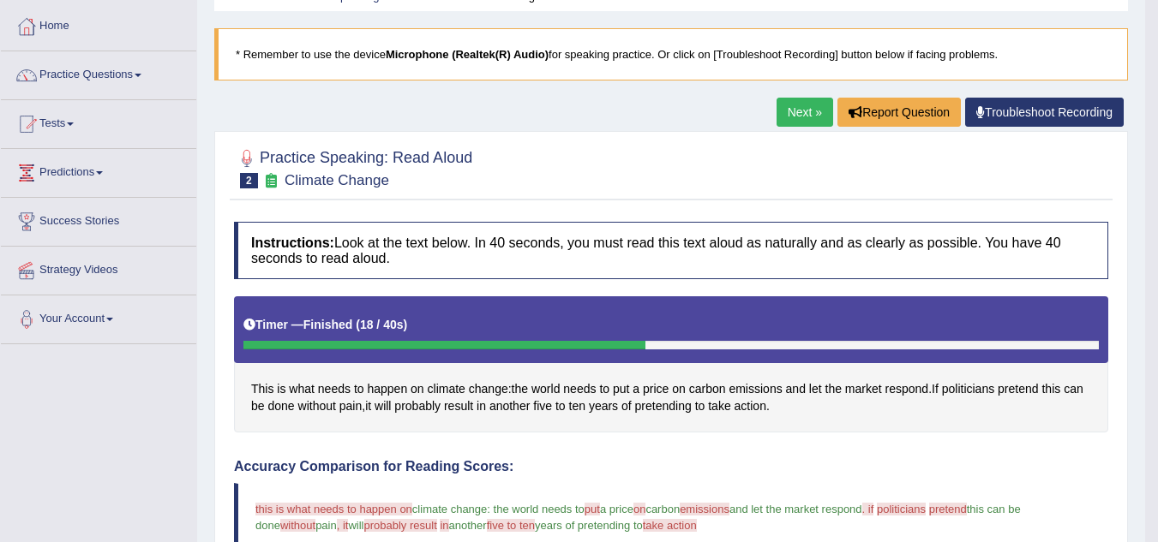
click at [811, 106] on link "Next »" at bounding box center [804, 112] width 57 height 29
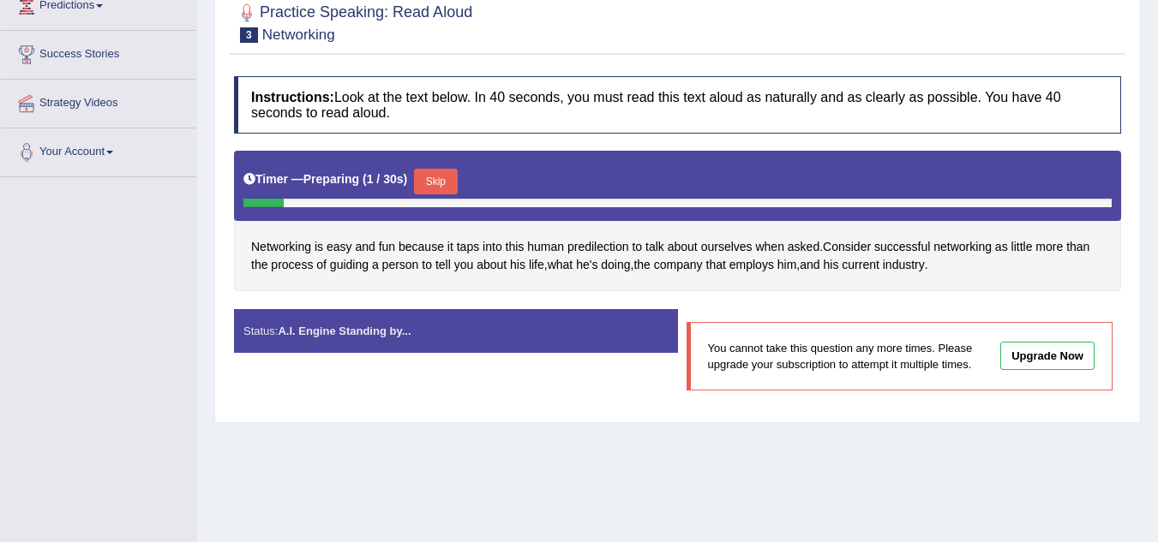
scroll to position [257, 0]
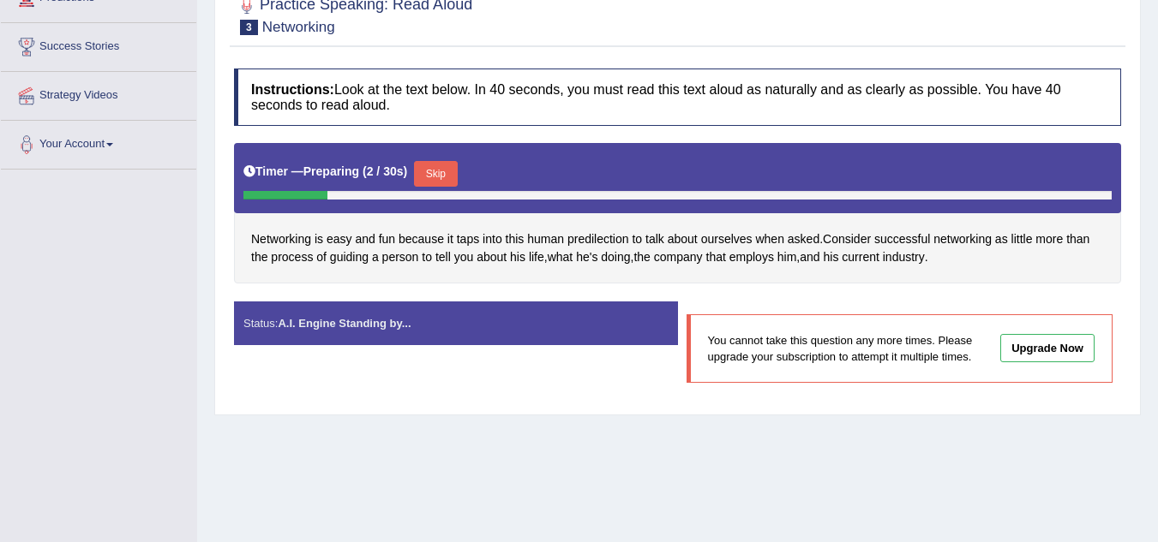
click at [456, 171] on button "Skip" at bounding box center [435, 174] width 43 height 26
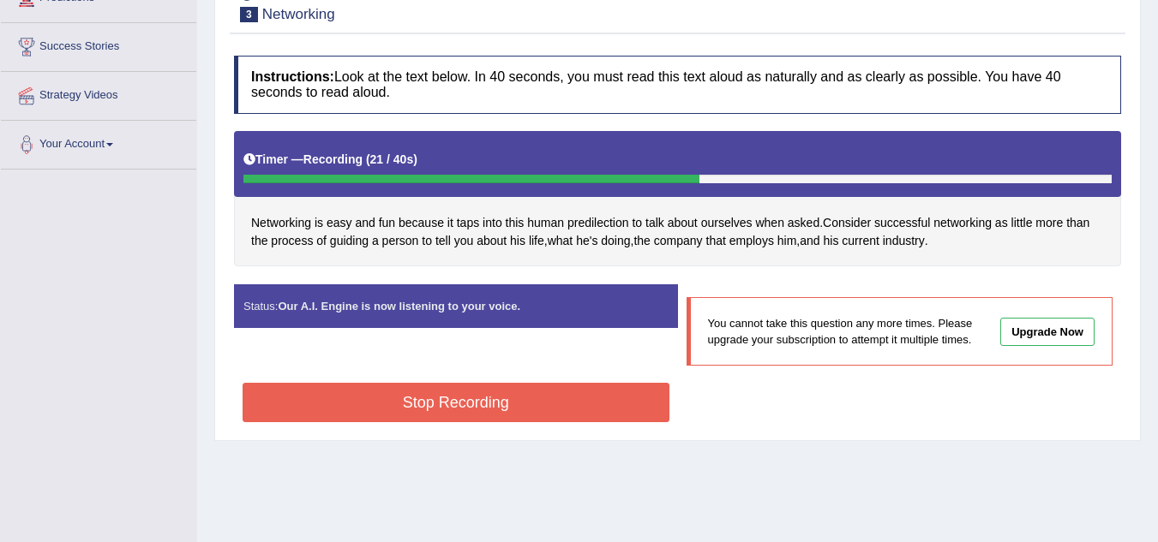
click at [573, 392] on button "Stop Recording" at bounding box center [456, 402] width 427 height 39
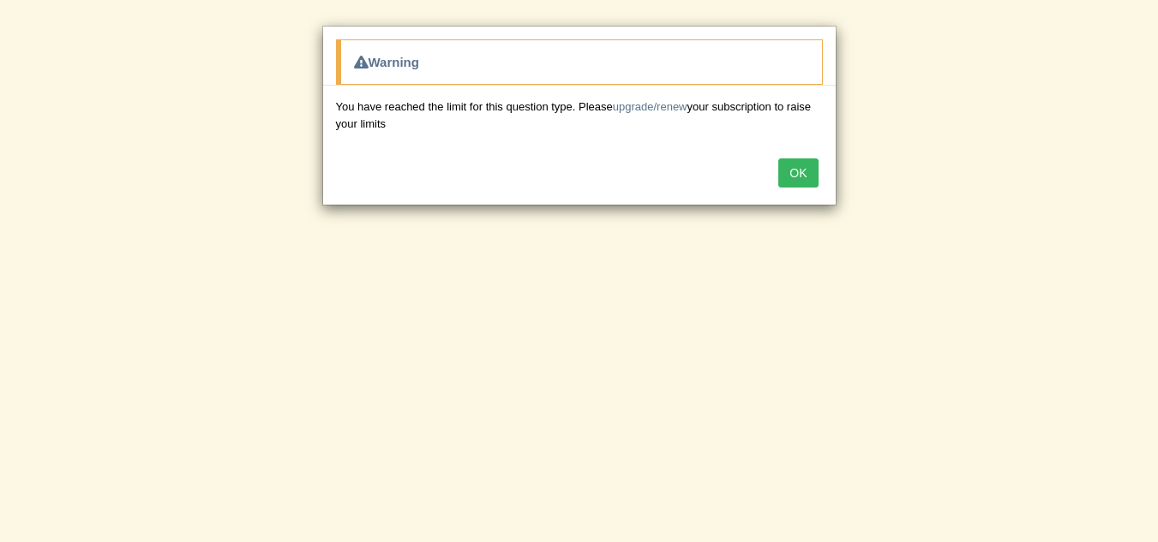
click at [813, 168] on button "OK" at bounding box center [797, 173] width 39 height 29
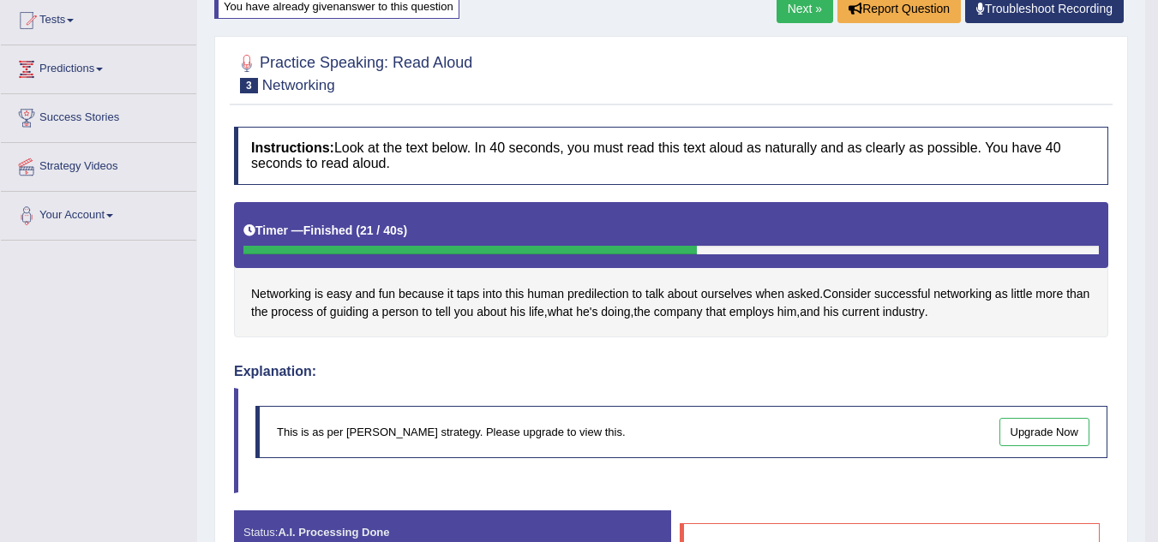
scroll to position [15, 0]
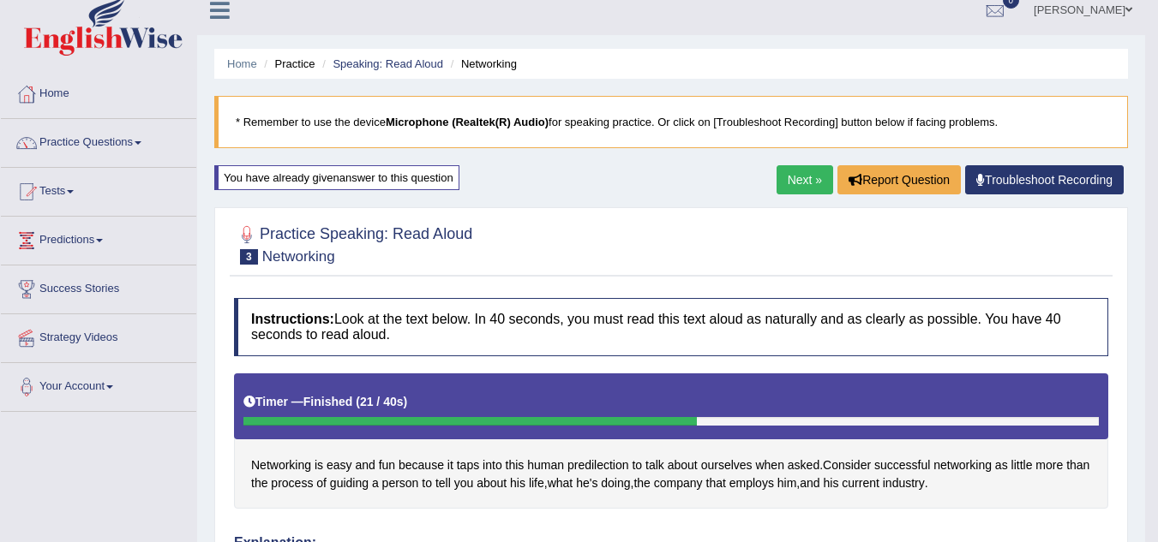
click at [792, 171] on link "Next »" at bounding box center [804, 179] width 57 height 29
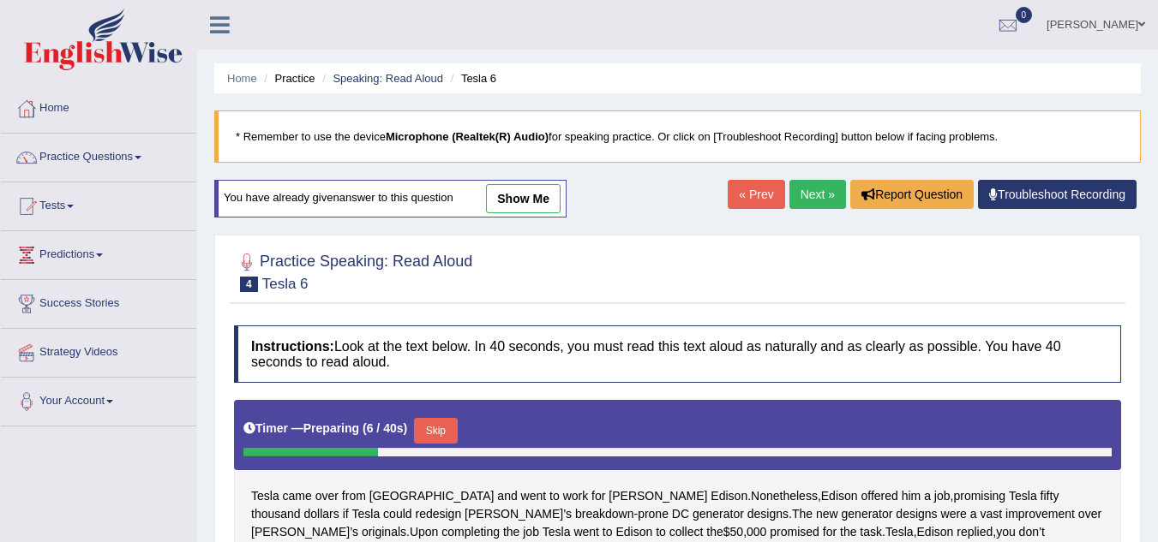
click at [511, 194] on link "show me" at bounding box center [523, 198] width 75 height 29
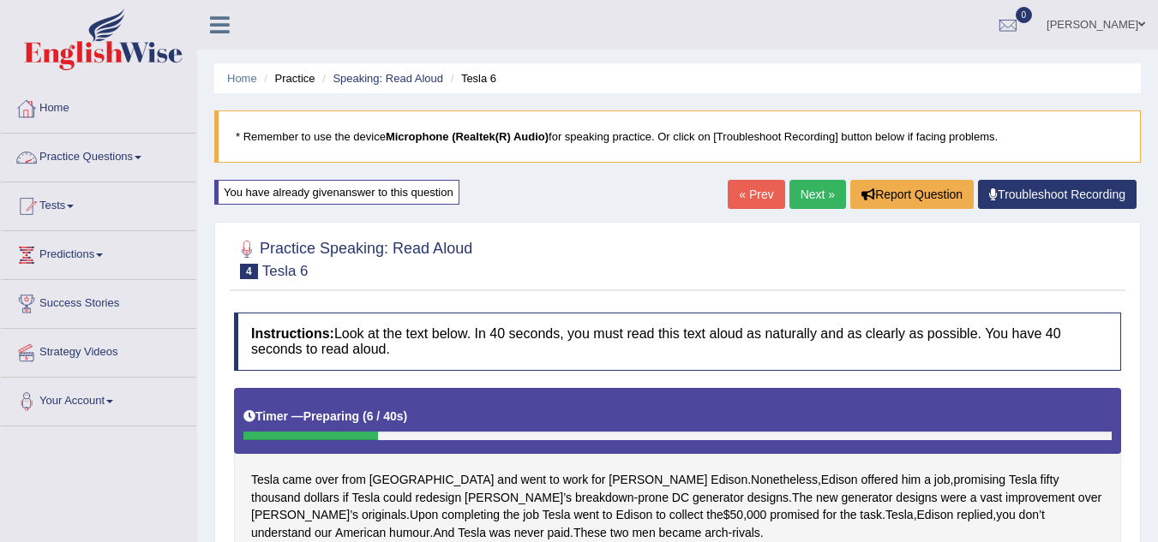
click at [145, 154] on link "Practice Questions" at bounding box center [98, 155] width 195 height 43
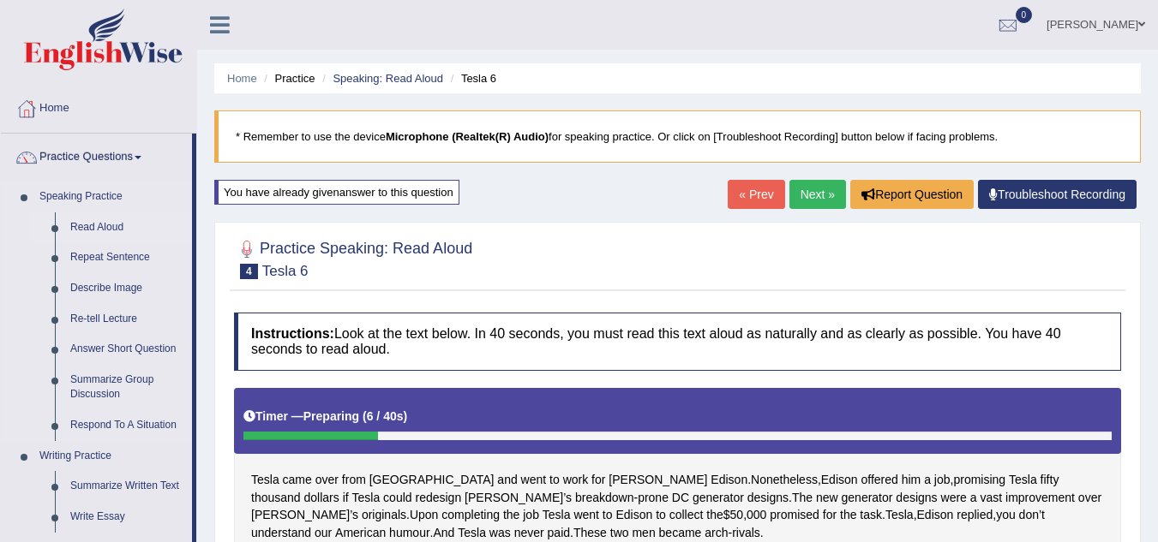
click at [113, 221] on link "Read Aloud" at bounding box center [127, 228] width 129 height 31
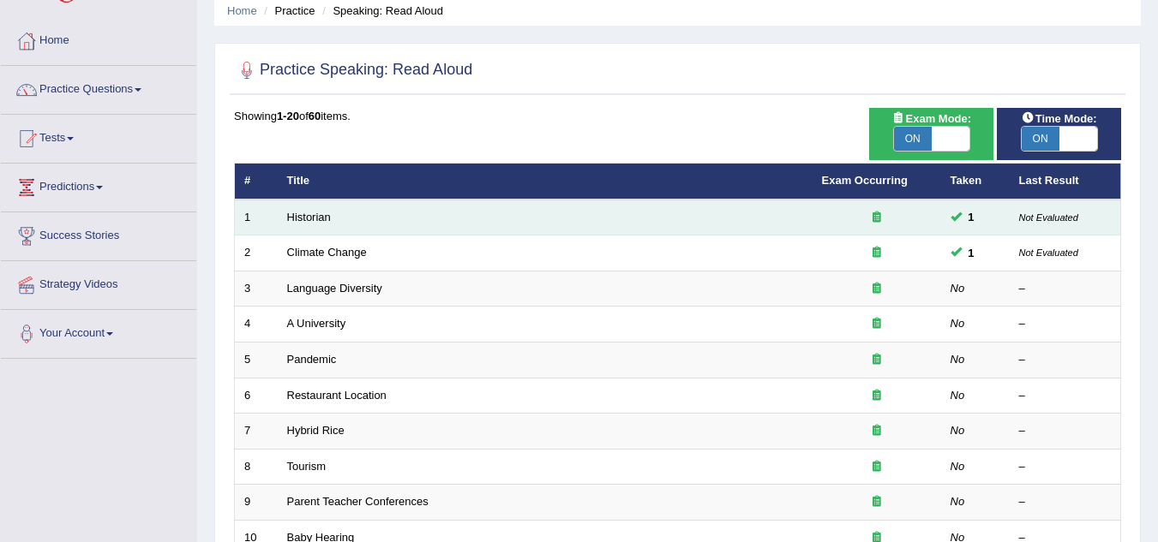
scroll to position [171, 0]
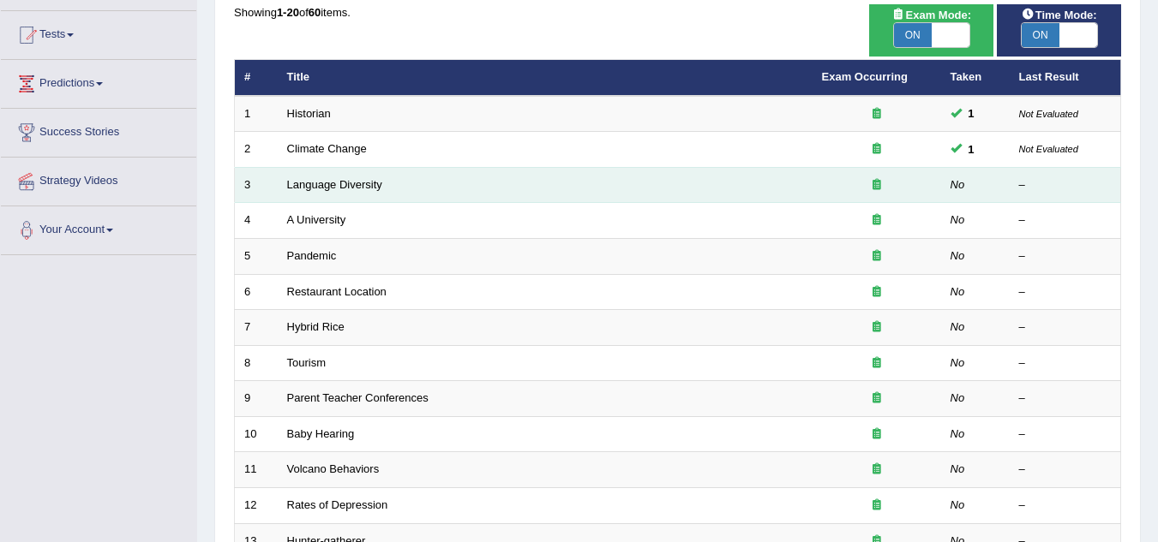
click at [879, 185] on icon at bounding box center [876, 184] width 9 height 11
click at [874, 186] on icon at bounding box center [876, 184] width 9 height 11
drag, startPoint x: 875, startPoint y: 184, endPoint x: 487, endPoint y: 184, distance: 388.2
click at [836, 184] on div at bounding box center [877, 185] width 110 height 16
click at [326, 183] on link "Language Diversity" at bounding box center [334, 184] width 95 height 13
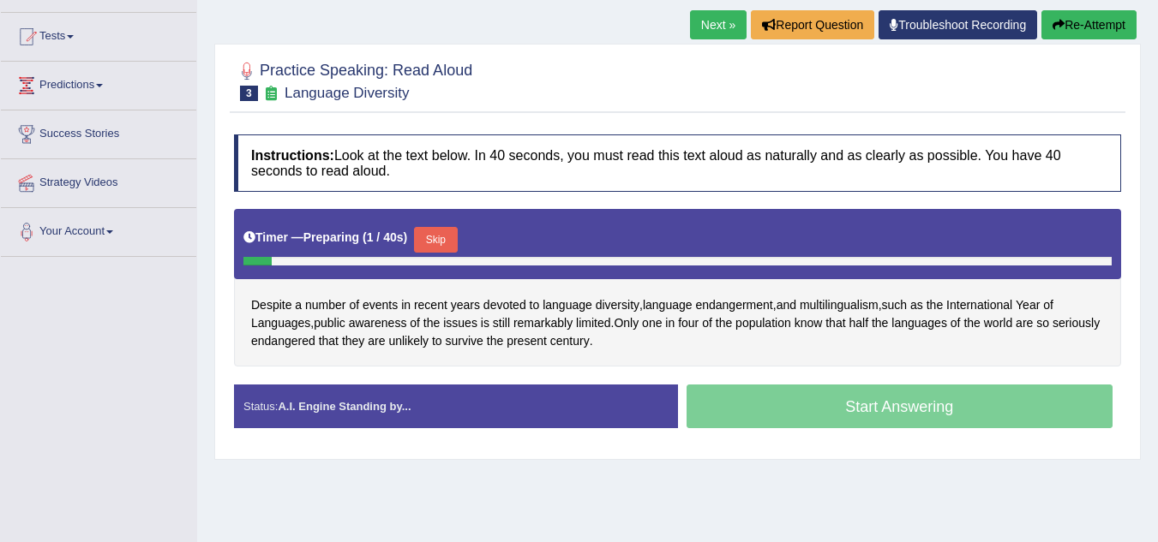
scroll to position [171, 0]
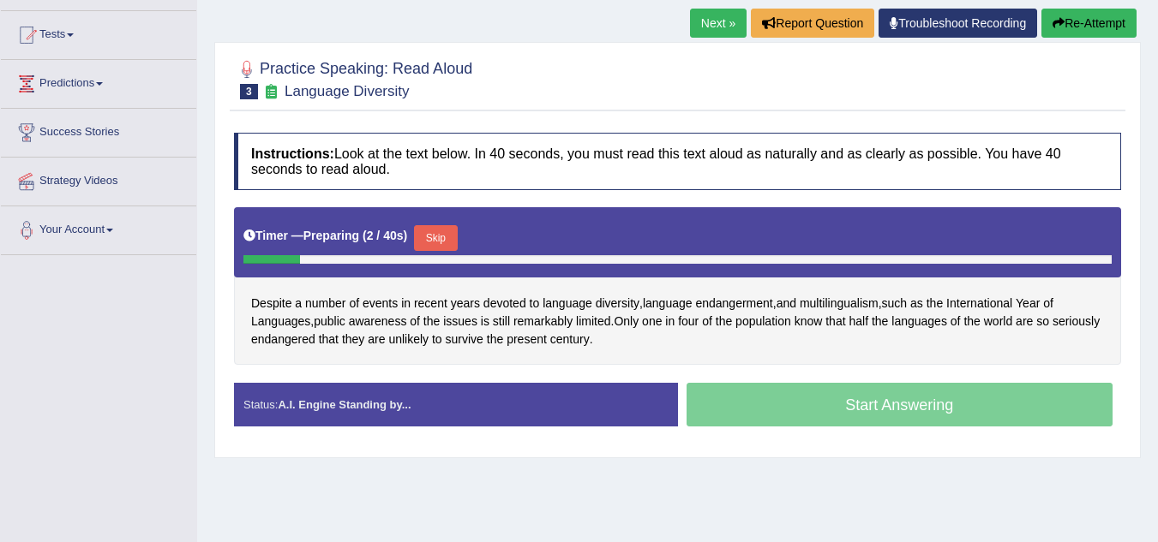
click at [452, 248] on button "Skip" at bounding box center [435, 238] width 43 height 26
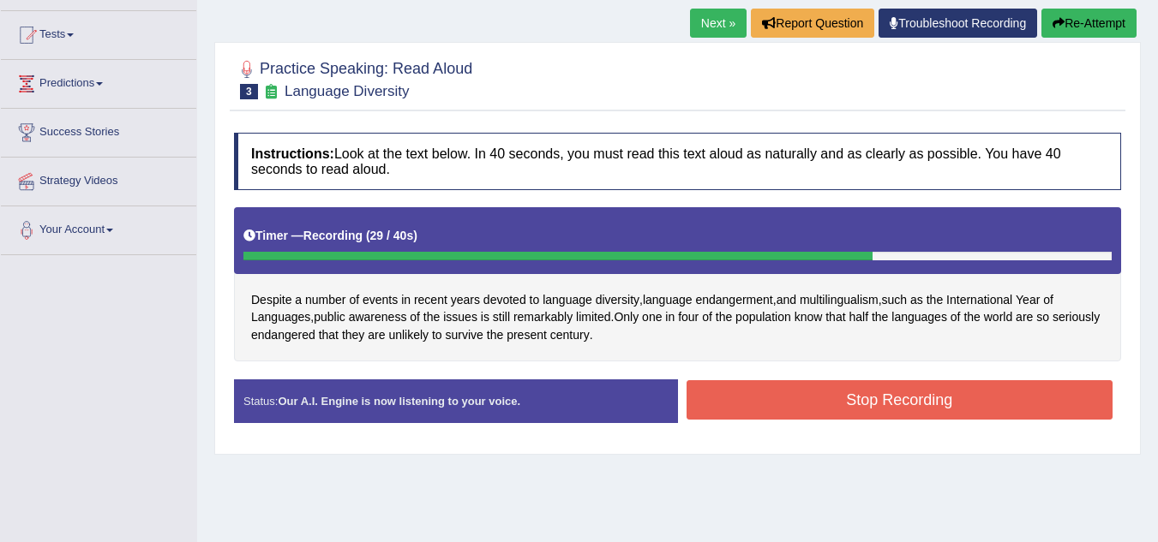
click at [892, 406] on button "Stop Recording" at bounding box center [899, 399] width 427 height 39
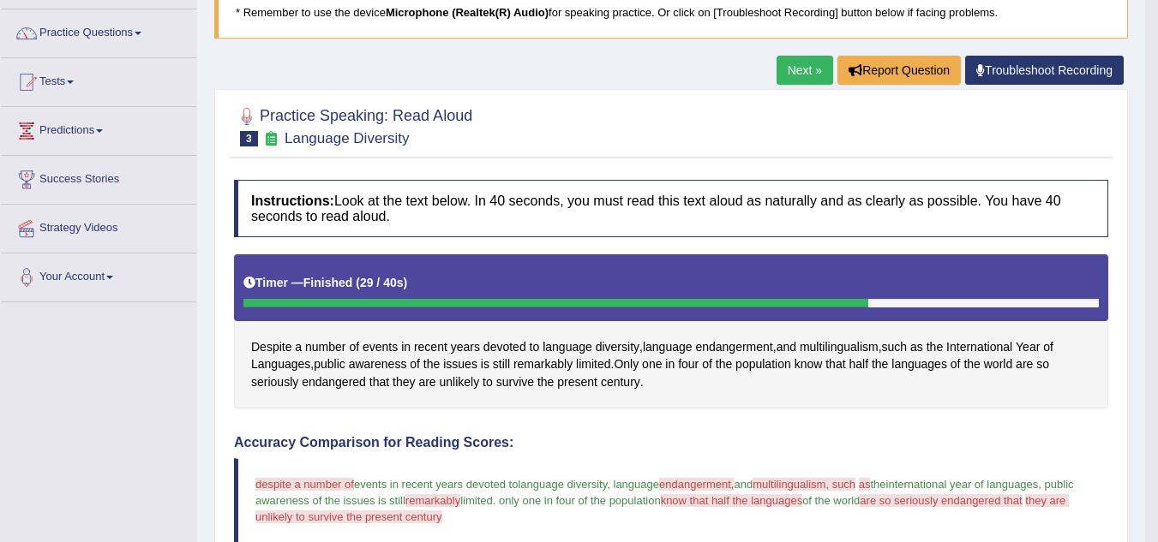
scroll to position [0, 0]
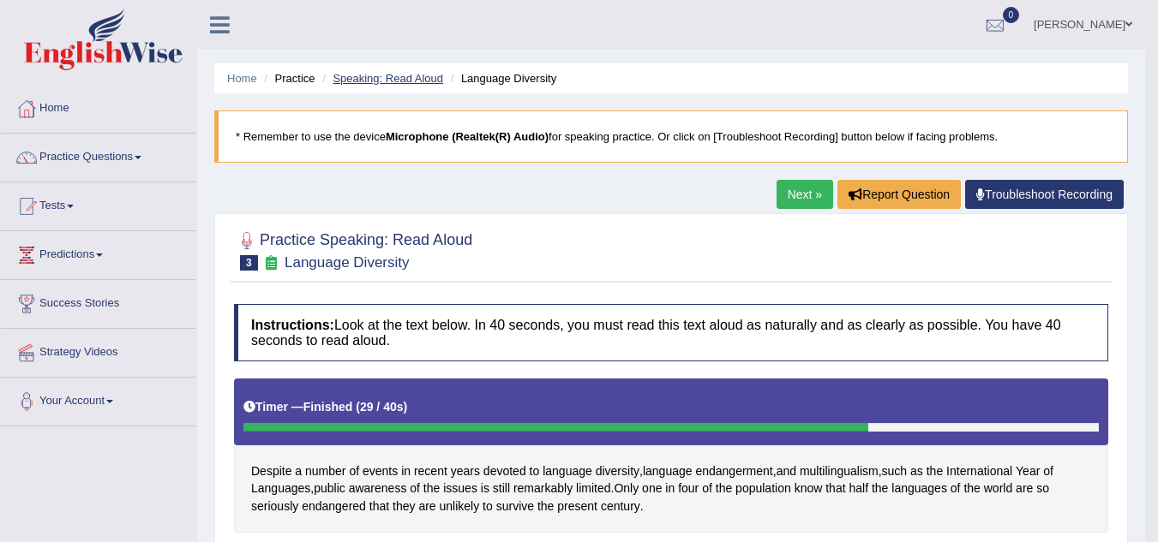
click at [369, 81] on link "Speaking: Read Aloud" at bounding box center [387, 78] width 111 height 13
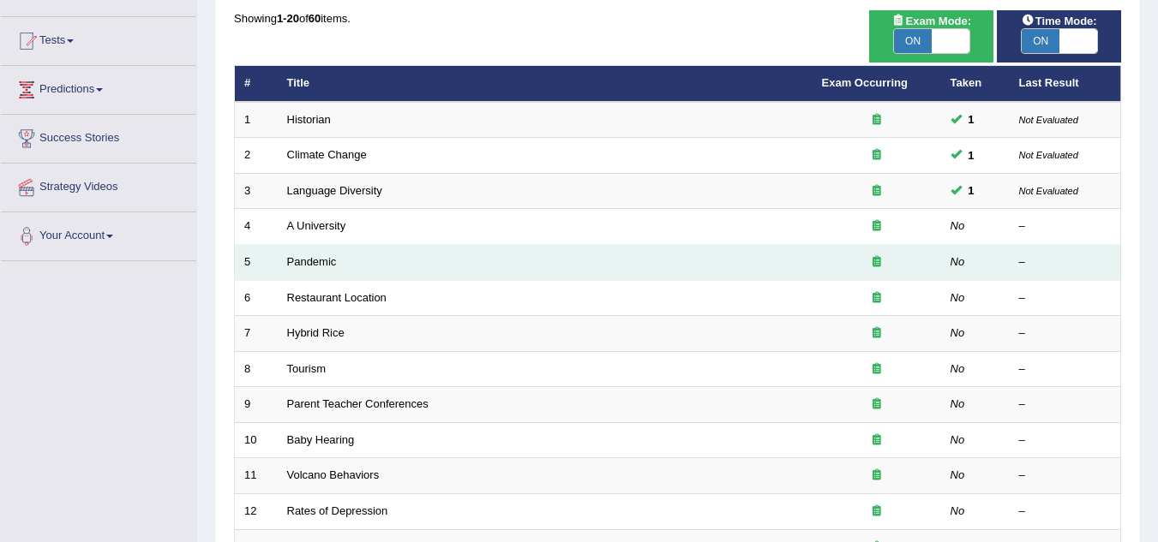
scroll to position [171, 0]
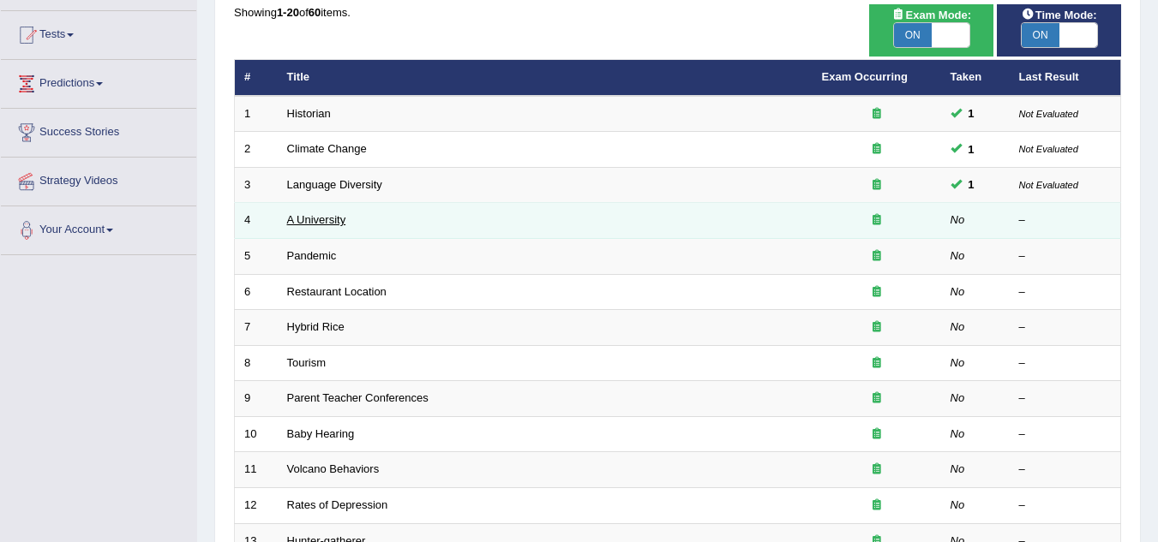
click at [316, 220] on link "A University" at bounding box center [316, 219] width 59 height 13
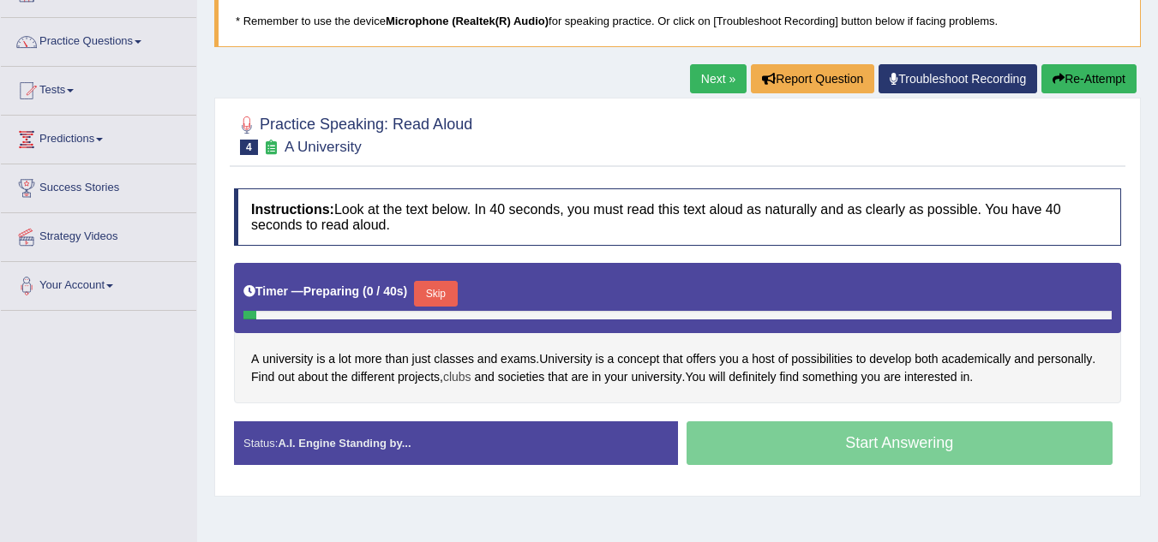
scroll to position [171, 0]
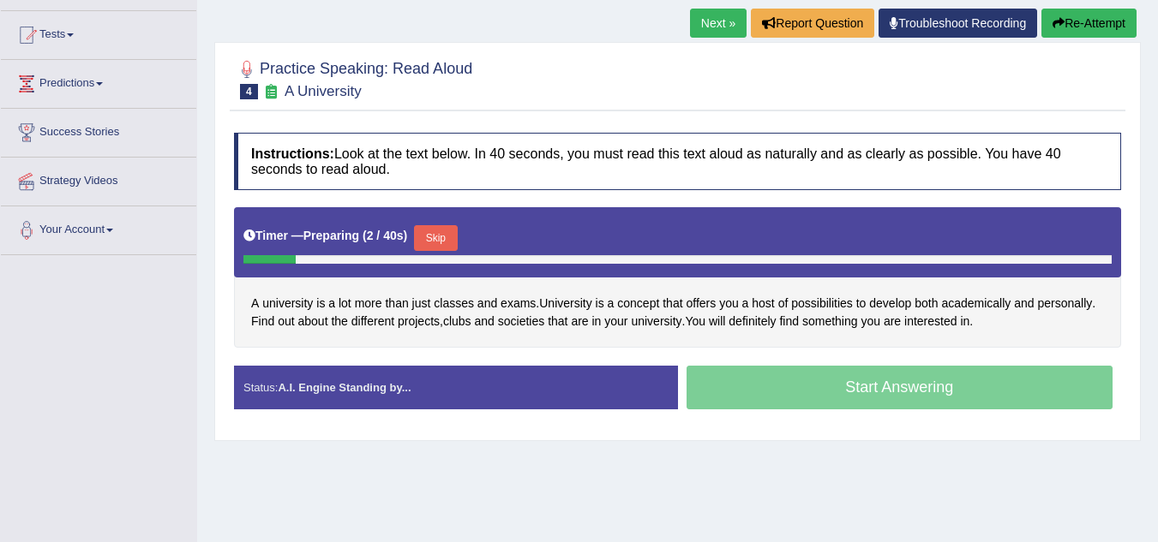
click at [444, 236] on button "Skip" at bounding box center [435, 238] width 43 height 26
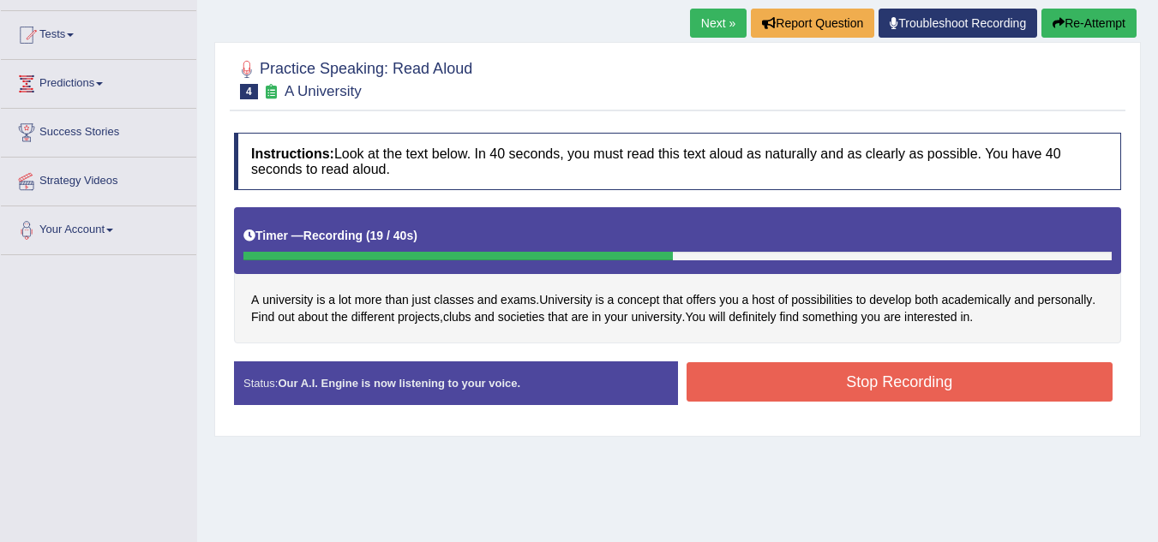
click at [889, 379] on button "Stop Recording" at bounding box center [899, 381] width 427 height 39
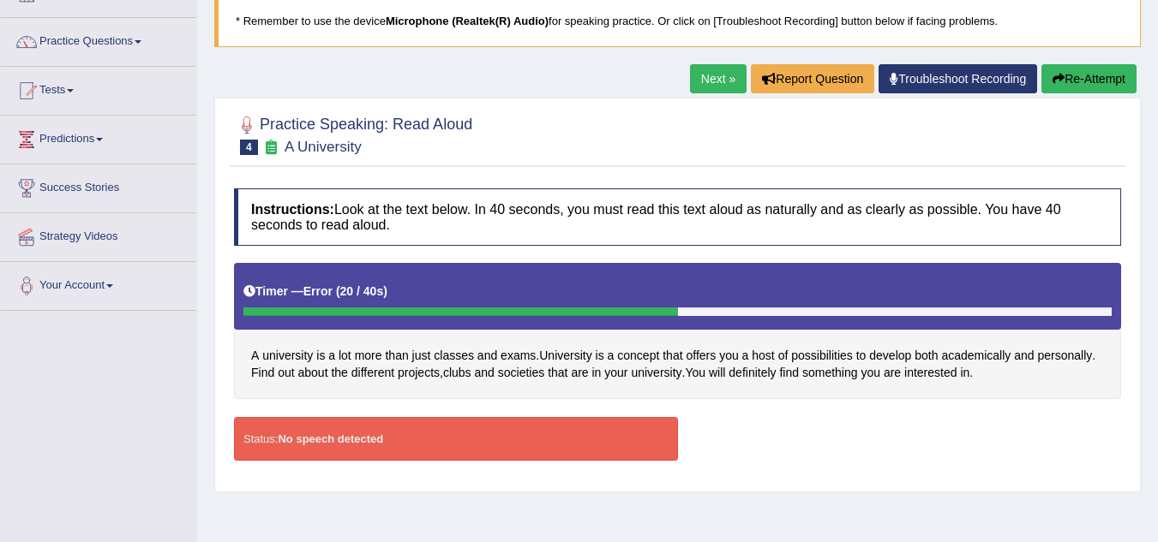
scroll to position [86, 0]
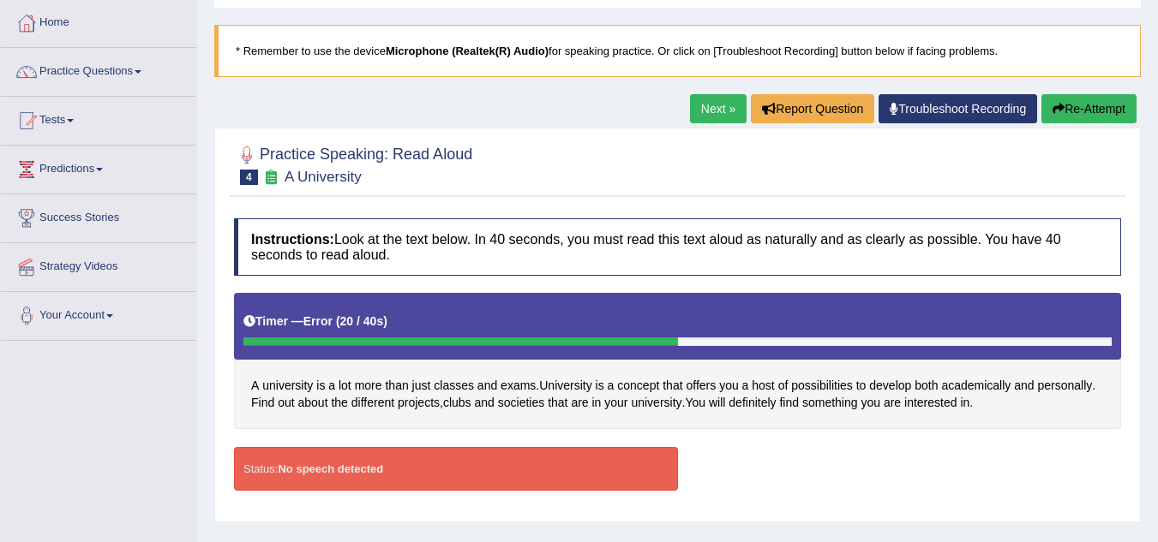
click at [1078, 117] on button "Re-Attempt" at bounding box center [1088, 108] width 95 height 29
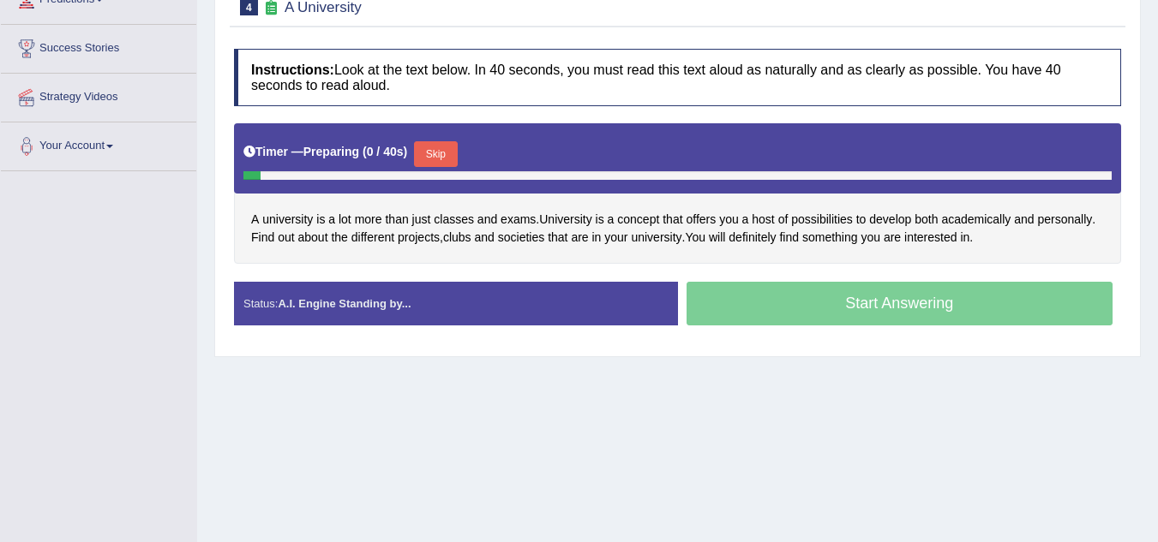
scroll to position [257, 0]
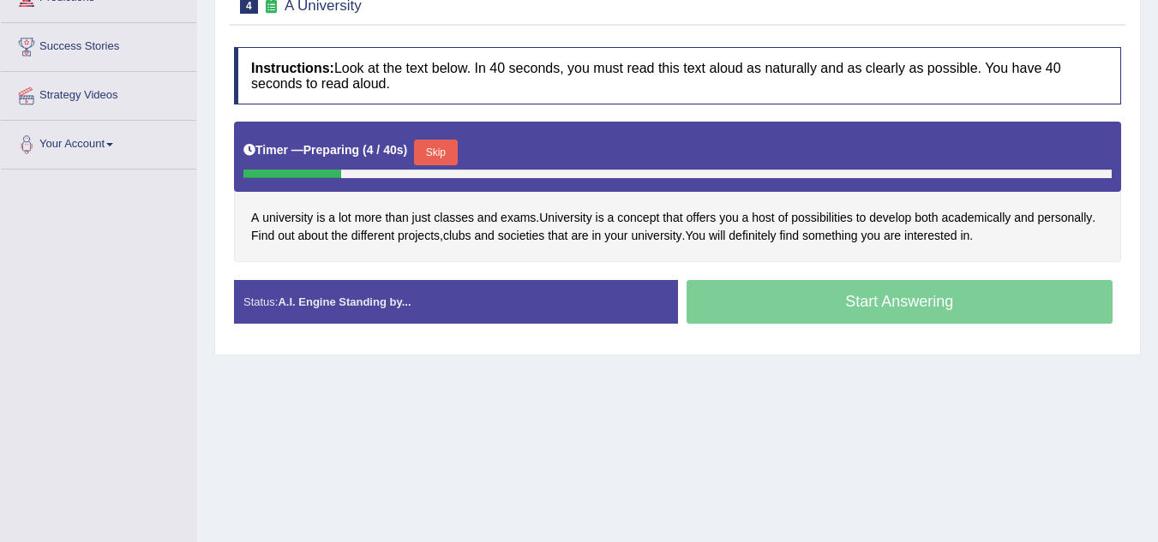
click at [444, 148] on button "Skip" at bounding box center [435, 153] width 43 height 26
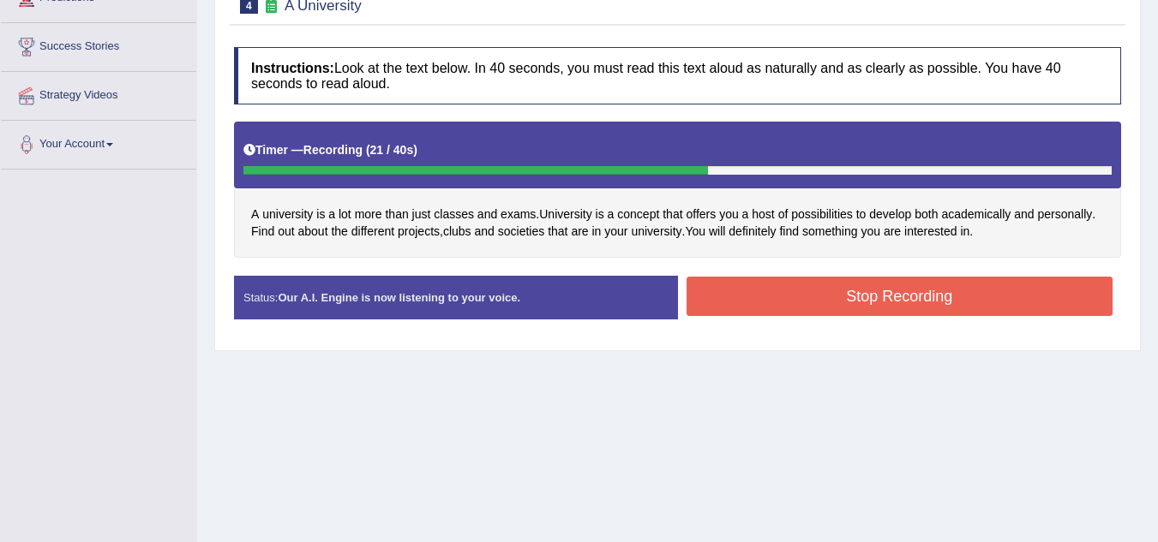
click at [904, 291] on button "Stop Recording" at bounding box center [899, 296] width 427 height 39
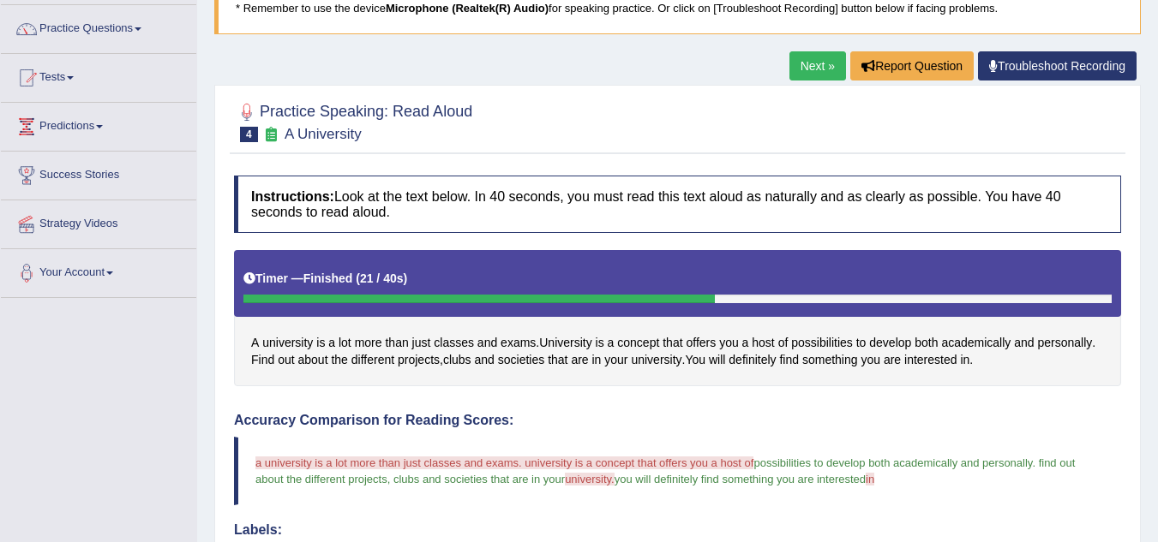
scroll to position [0, 0]
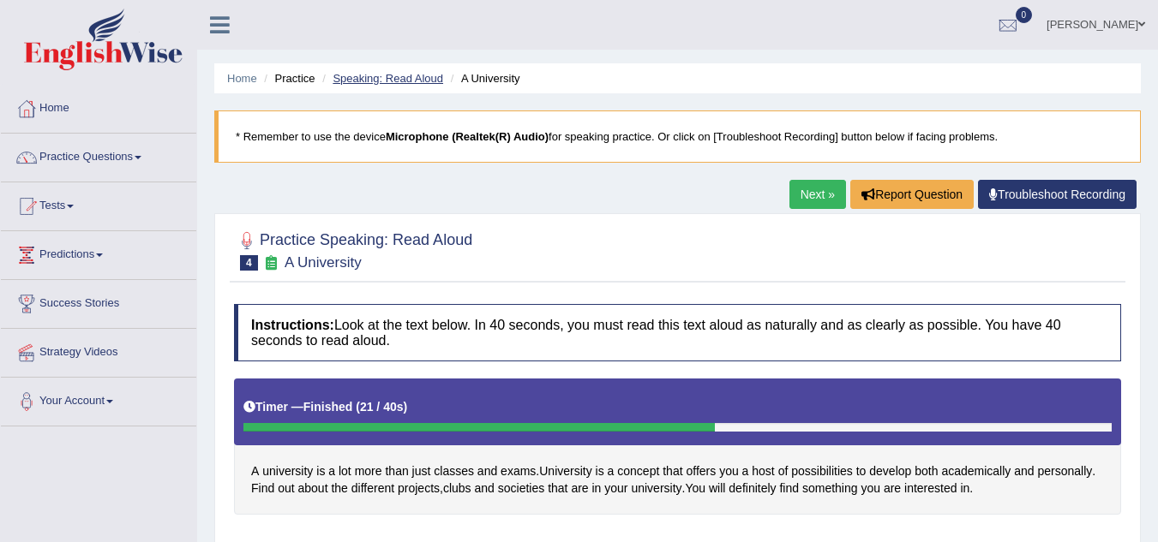
click at [413, 74] on link "Speaking: Read Aloud" at bounding box center [387, 78] width 111 height 13
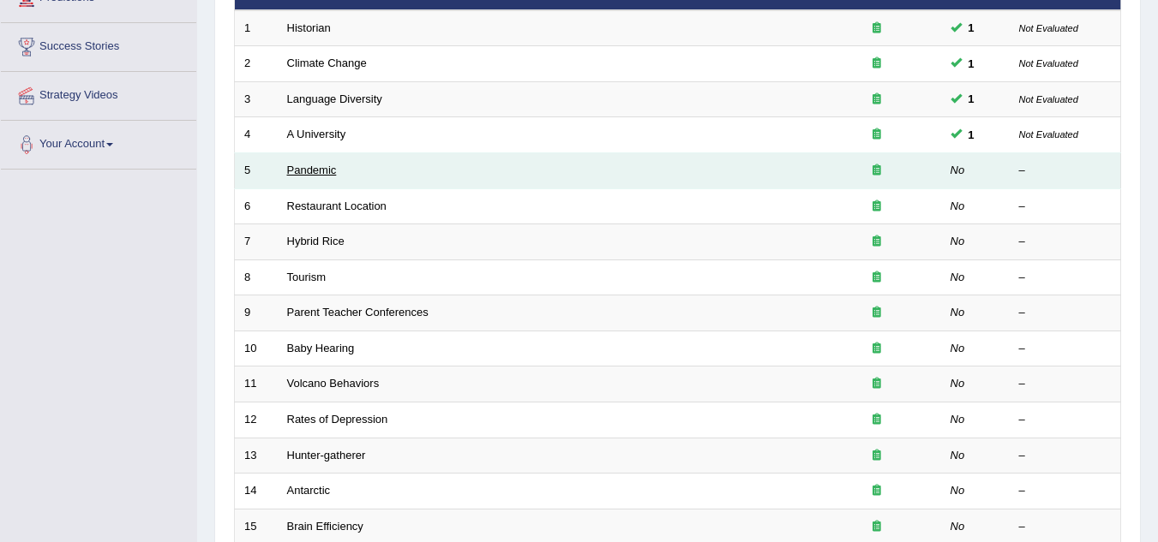
click at [319, 172] on link "Pandemic" at bounding box center [312, 170] width 50 height 13
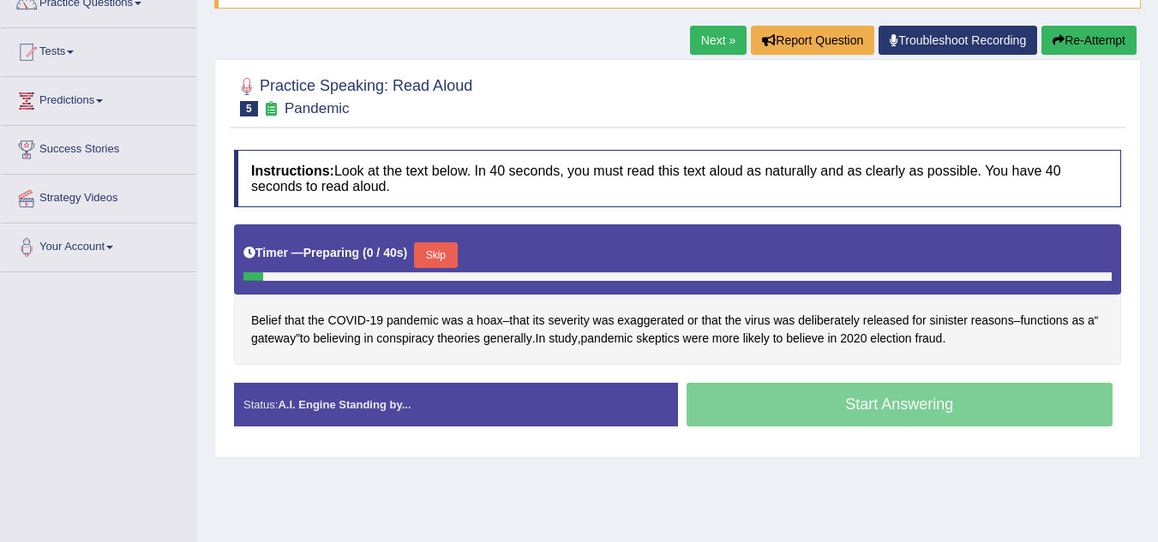
scroll to position [171, 0]
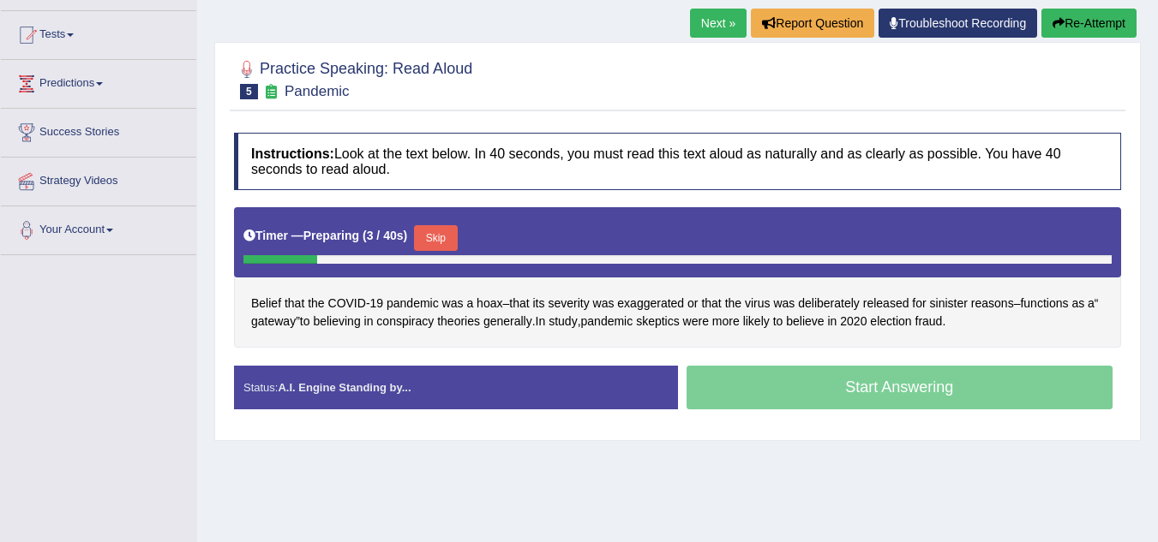
click at [449, 229] on button "Skip" at bounding box center [435, 238] width 43 height 26
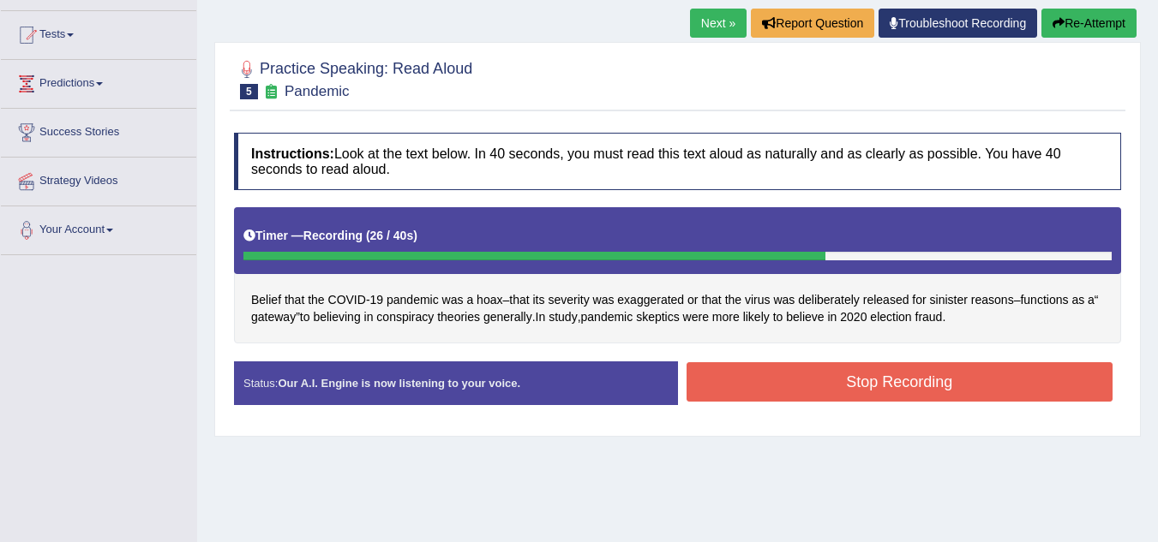
click at [838, 379] on button "Stop Recording" at bounding box center [899, 381] width 427 height 39
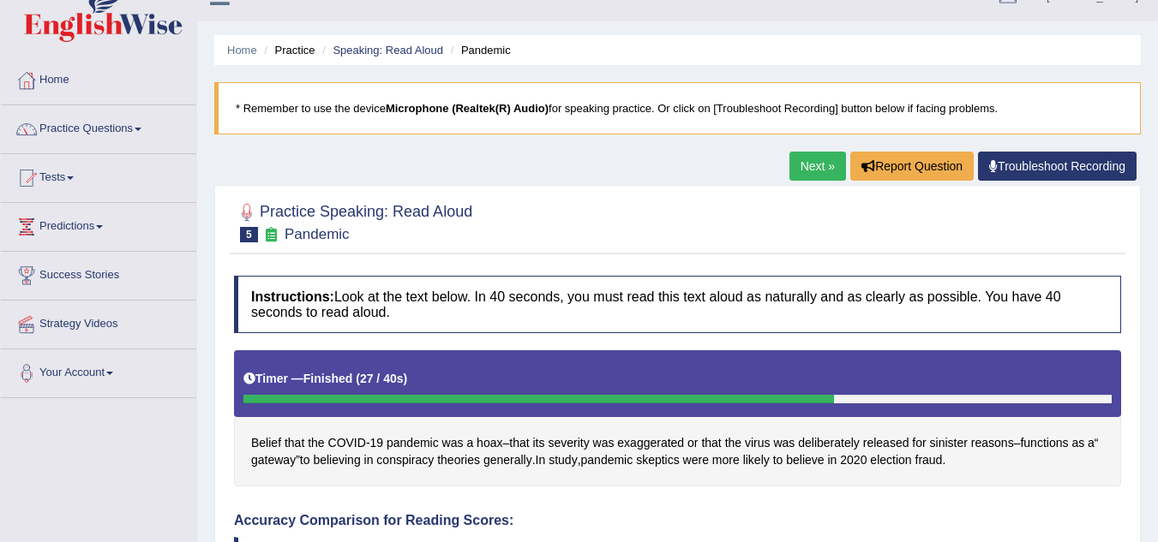
scroll to position [0, 0]
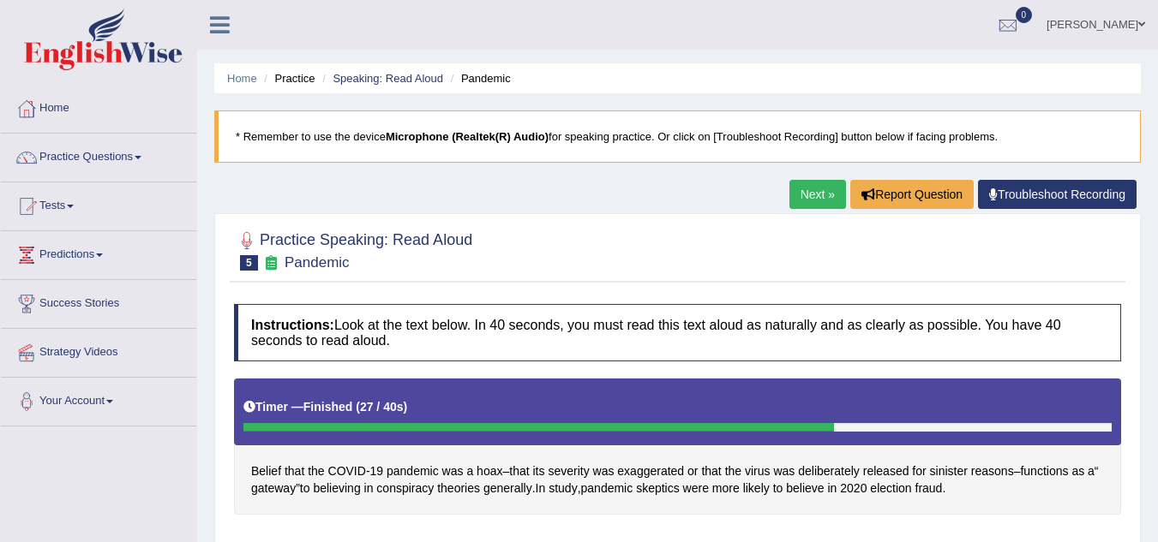
click at [397, 71] on li "Speaking: Read Aloud" at bounding box center [380, 78] width 125 height 16
click at [392, 74] on link "Speaking: Read Aloud" at bounding box center [387, 78] width 111 height 13
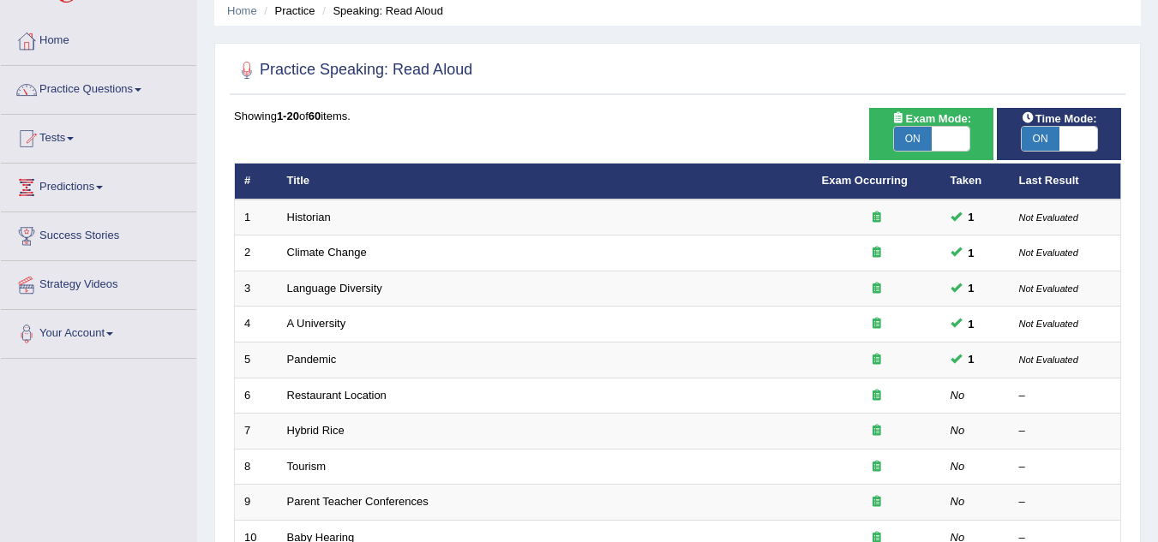
scroll to position [171, 0]
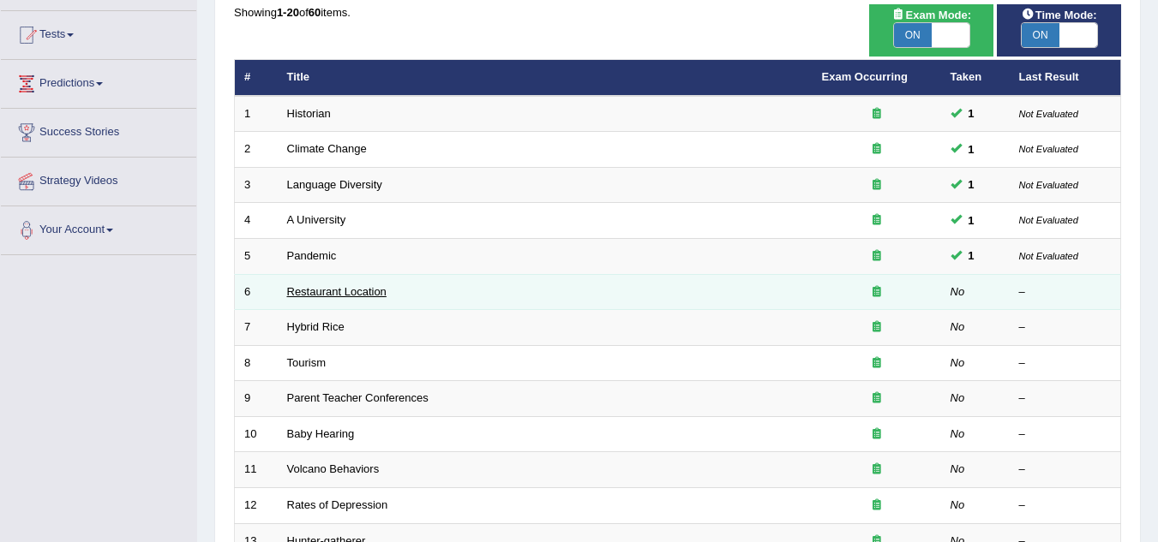
click at [356, 296] on link "Restaurant Location" at bounding box center [336, 291] width 99 height 13
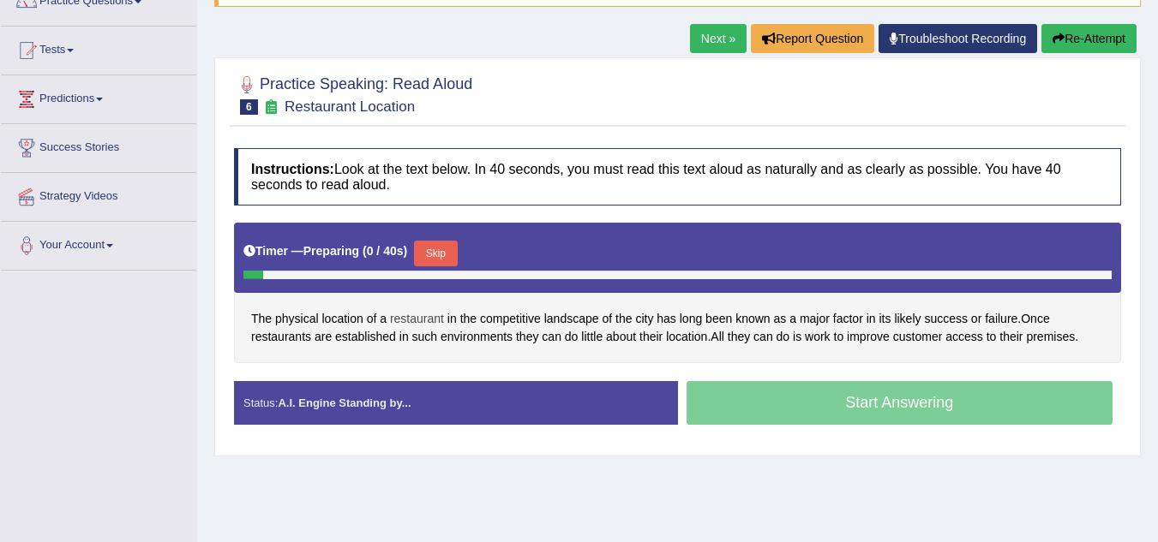
scroll to position [171, 0]
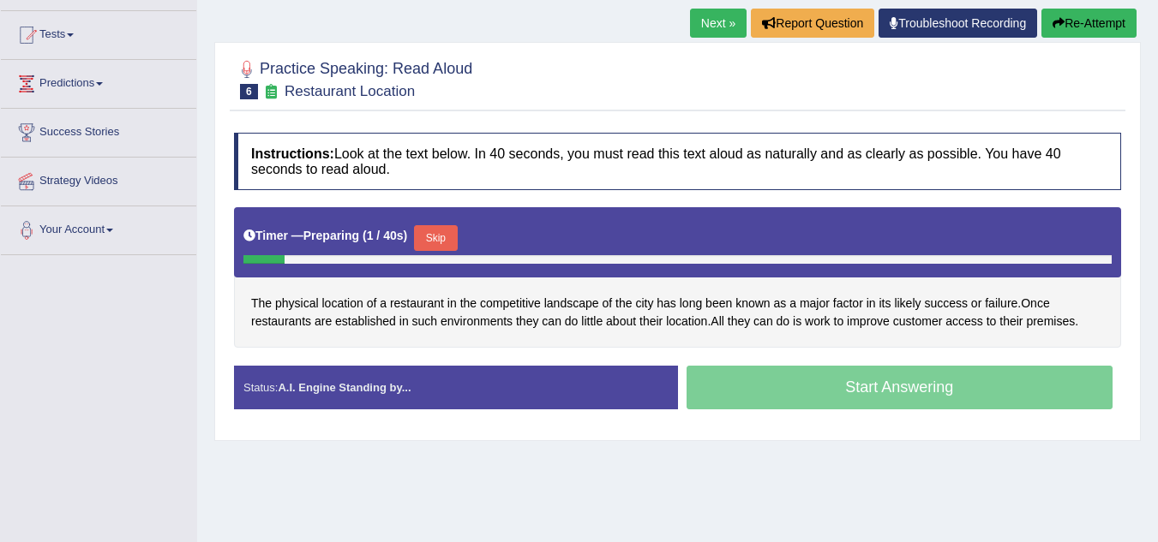
click at [439, 234] on button "Skip" at bounding box center [435, 238] width 43 height 26
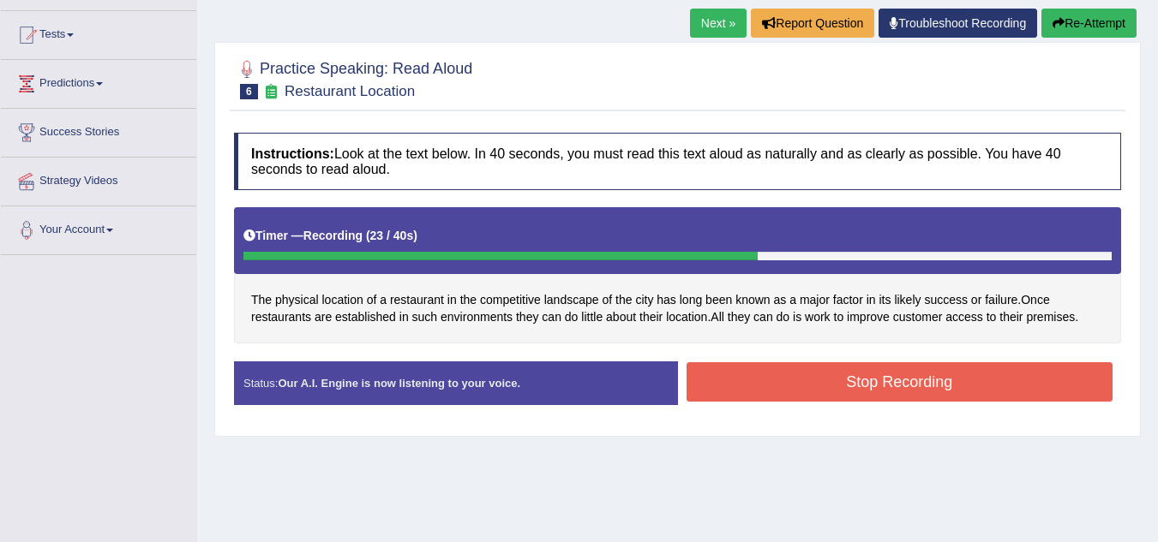
click at [891, 370] on button "Stop Recording" at bounding box center [899, 381] width 427 height 39
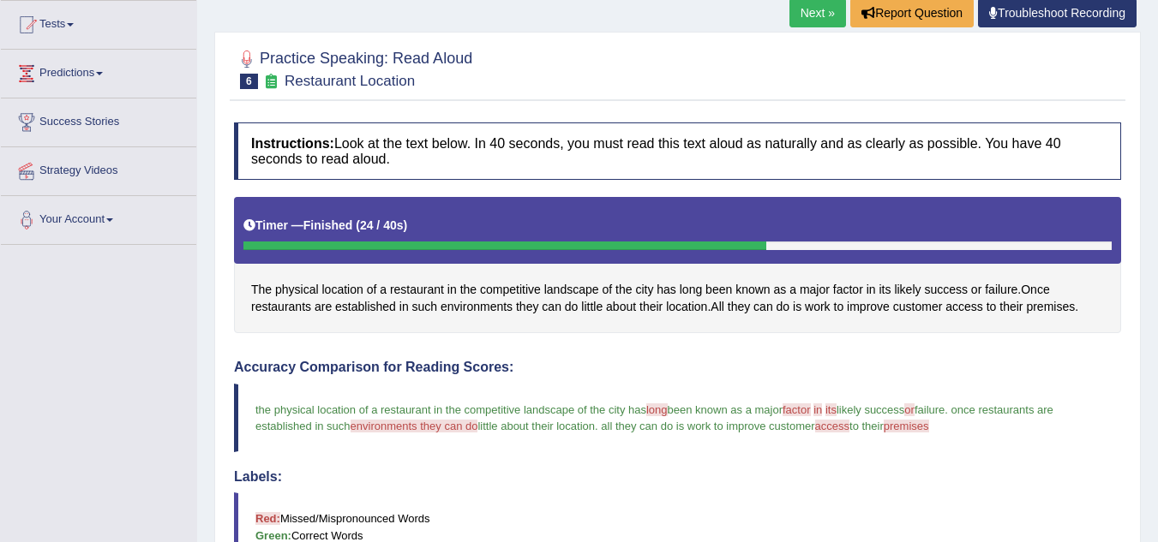
scroll to position [0, 0]
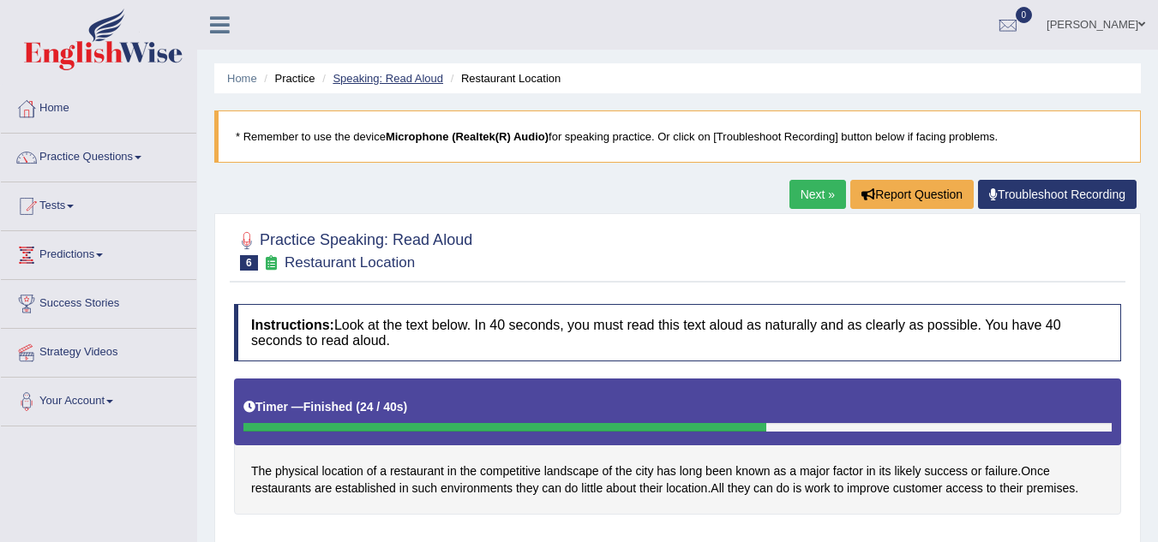
click at [421, 80] on link "Speaking: Read Aloud" at bounding box center [387, 78] width 111 height 13
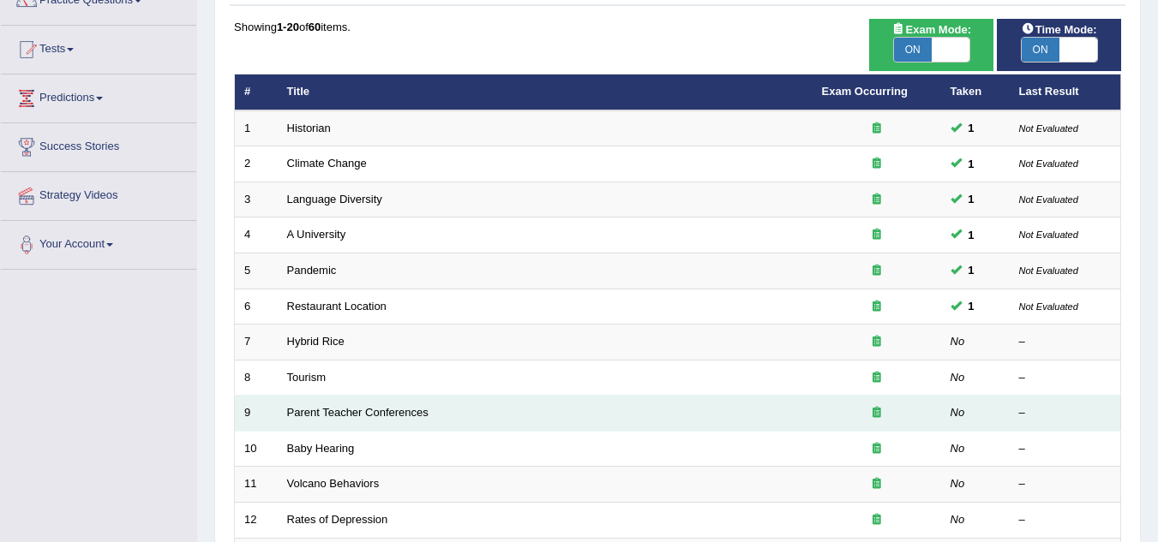
scroll to position [171, 0]
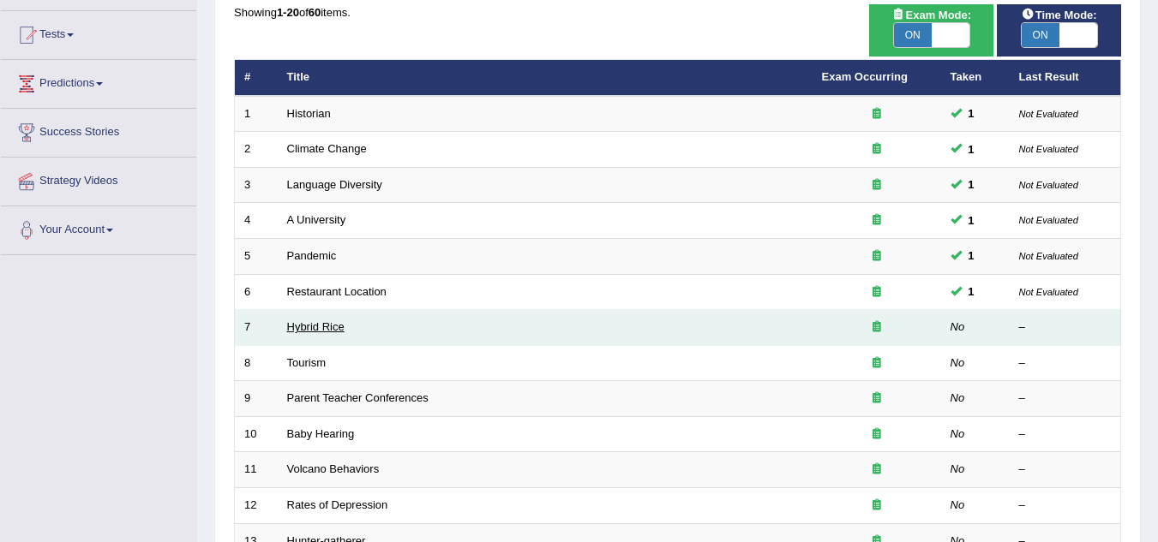
click at [305, 327] on link "Hybrid Rice" at bounding box center [315, 326] width 57 height 13
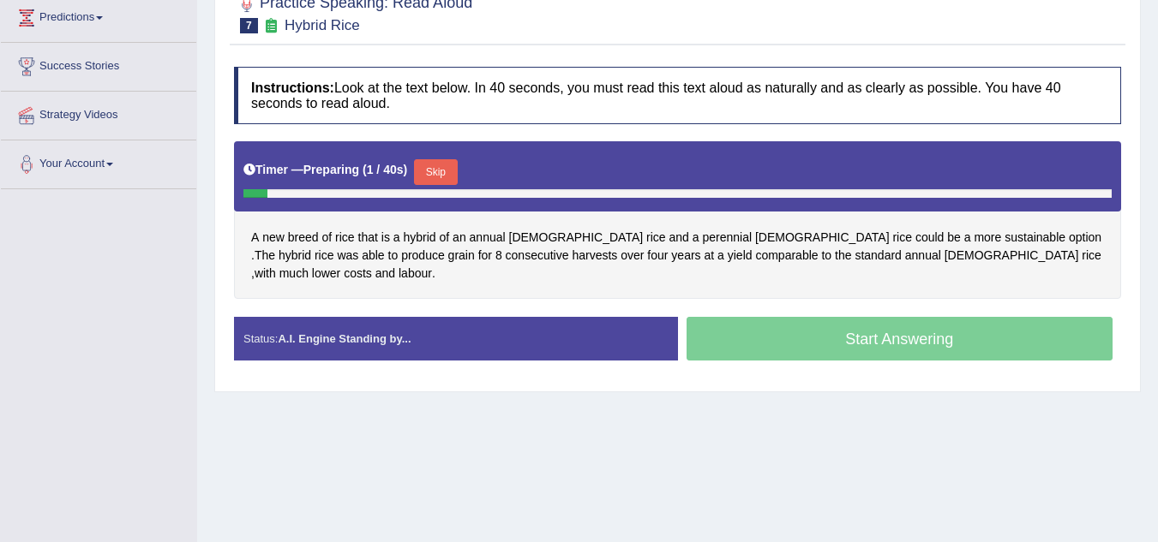
scroll to position [257, 0]
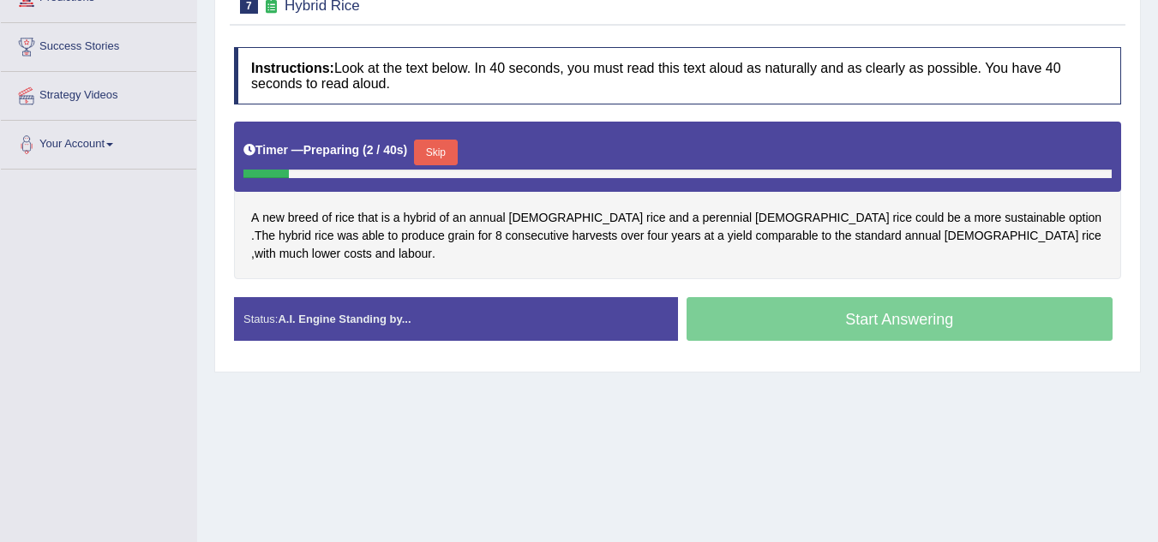
click at [439, 151] on button "Skip" at bounding box center [435, 153] width 43 height 26
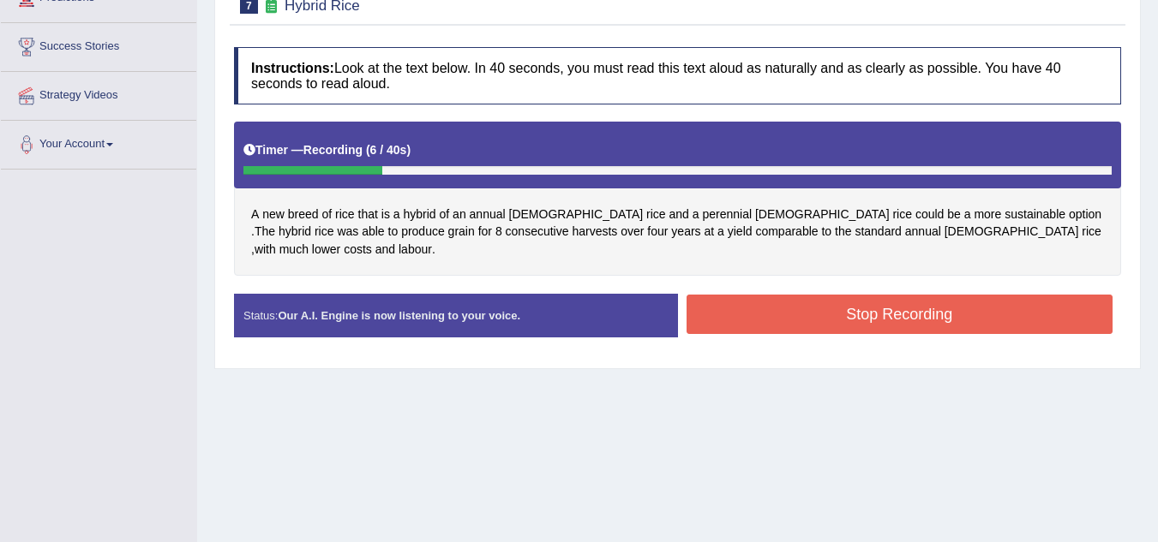
click at [871, 295] on button "Stop Recording" at bounding box center [899, 314] width 427 height 39
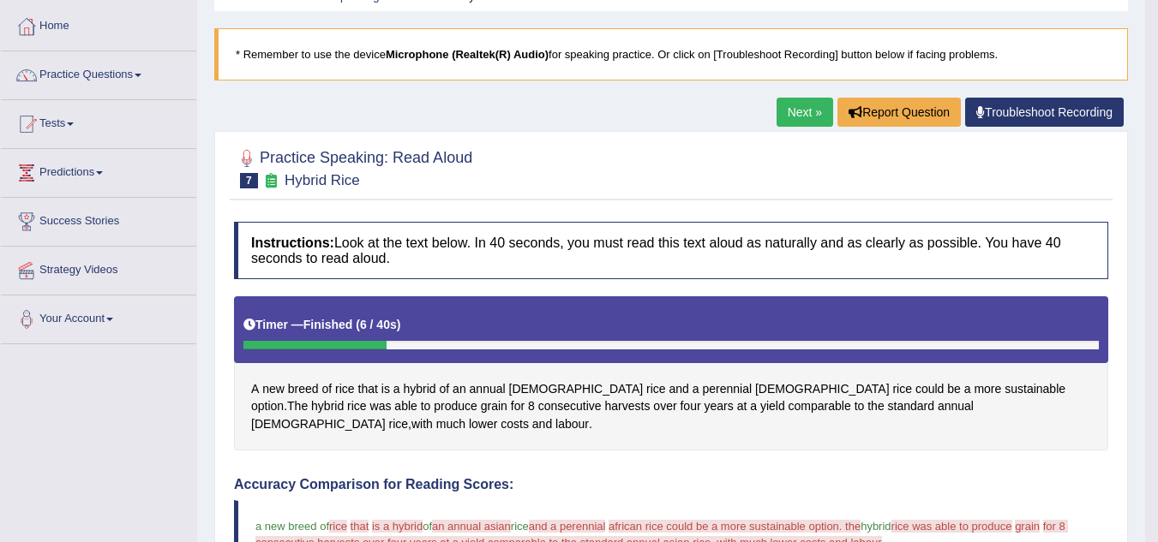
scroll to position [0, 0]
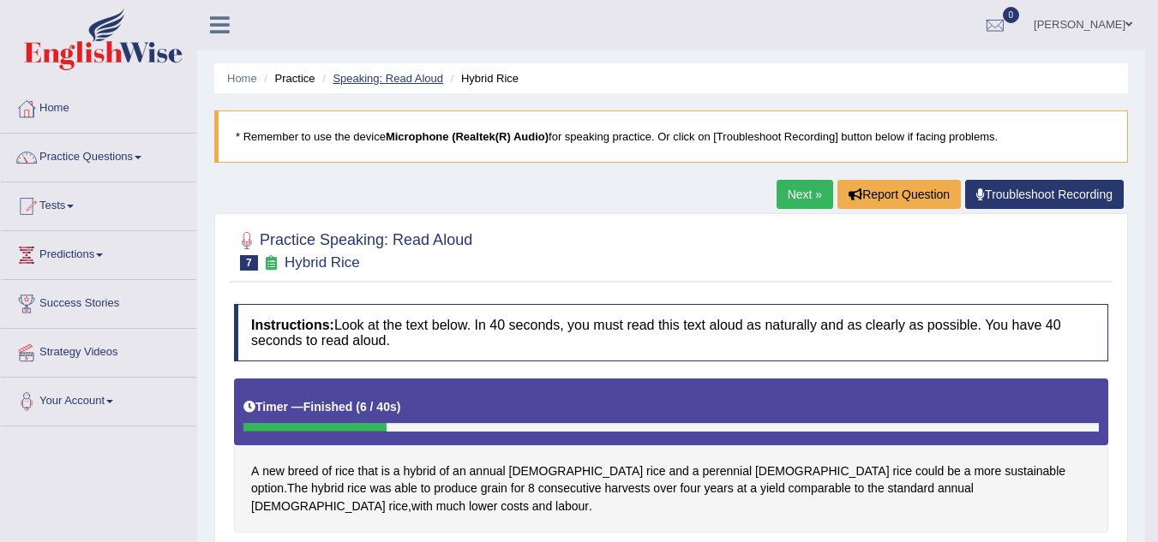
click at [395, 75] on link "Speaking: Read Aloud" at bounding box center [387, 78] width 111 height 13
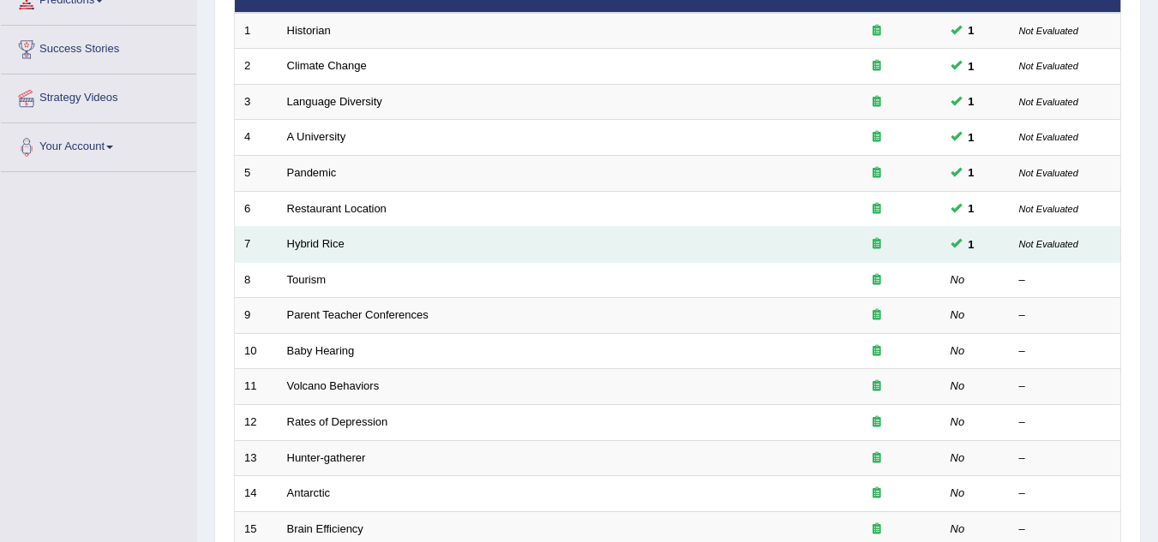
scroll to position [257, 0]
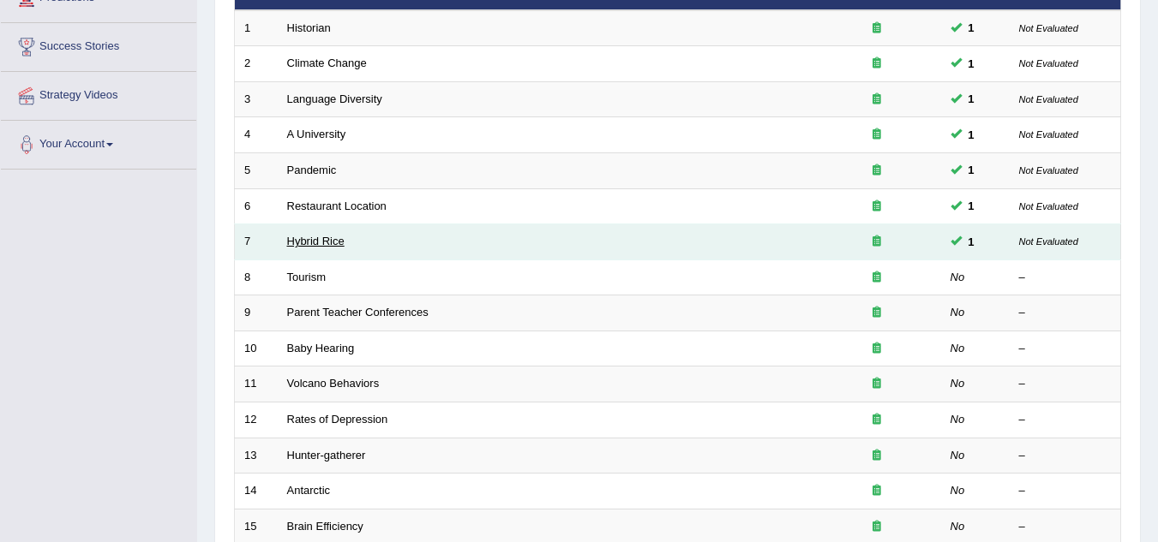
click at [334, 237] on link "Hybrid Rice" at bounding box center [315, 241] width 57 height 13
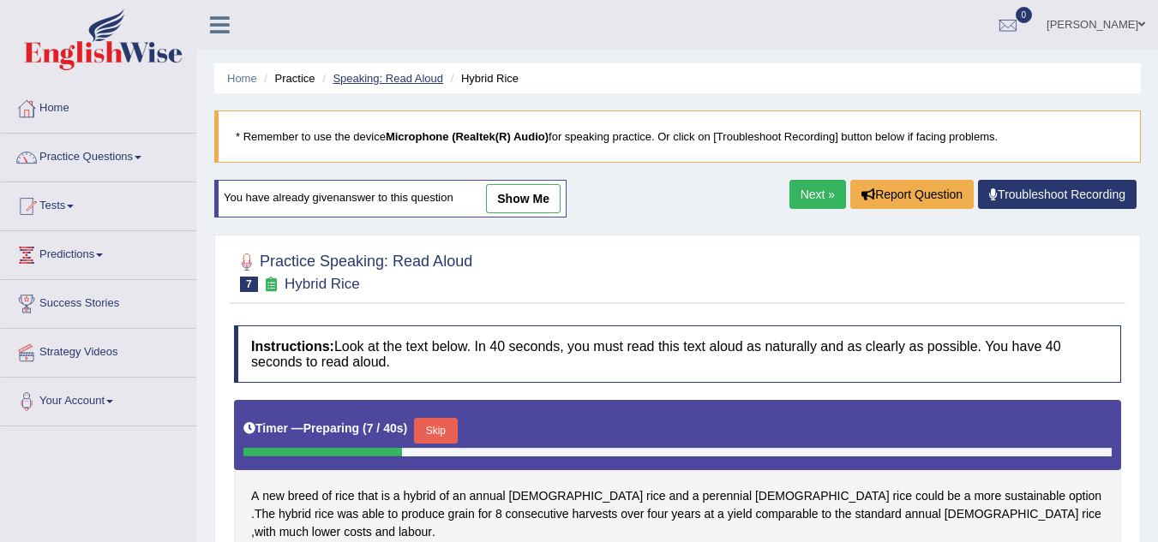
click at [362, 75] on link "Speaking: Read Aloud" at bounding box center [387, 78] width 111 height 13
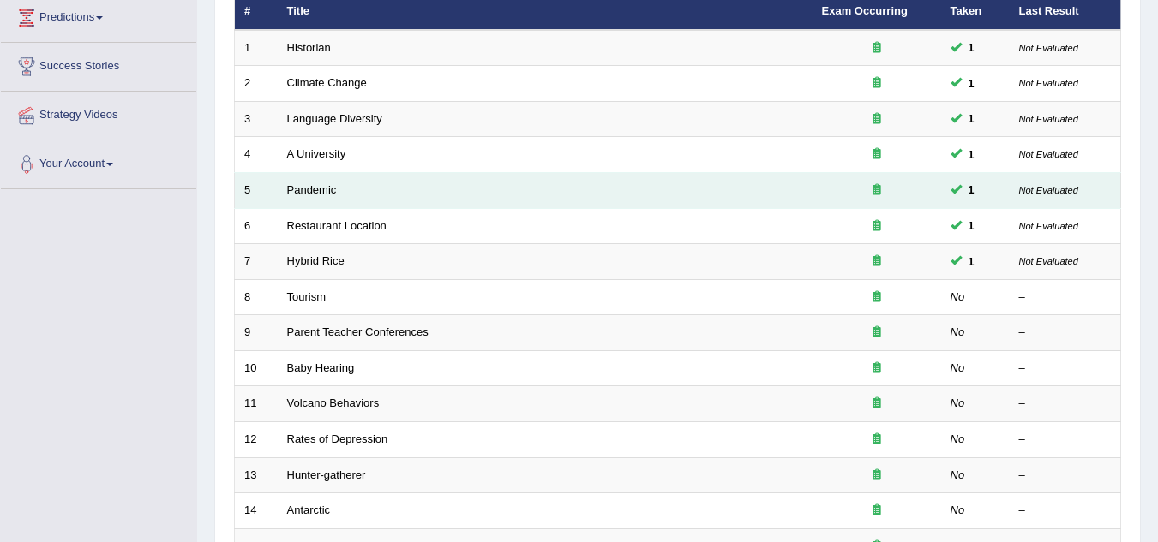
scroll to position [257, 0]
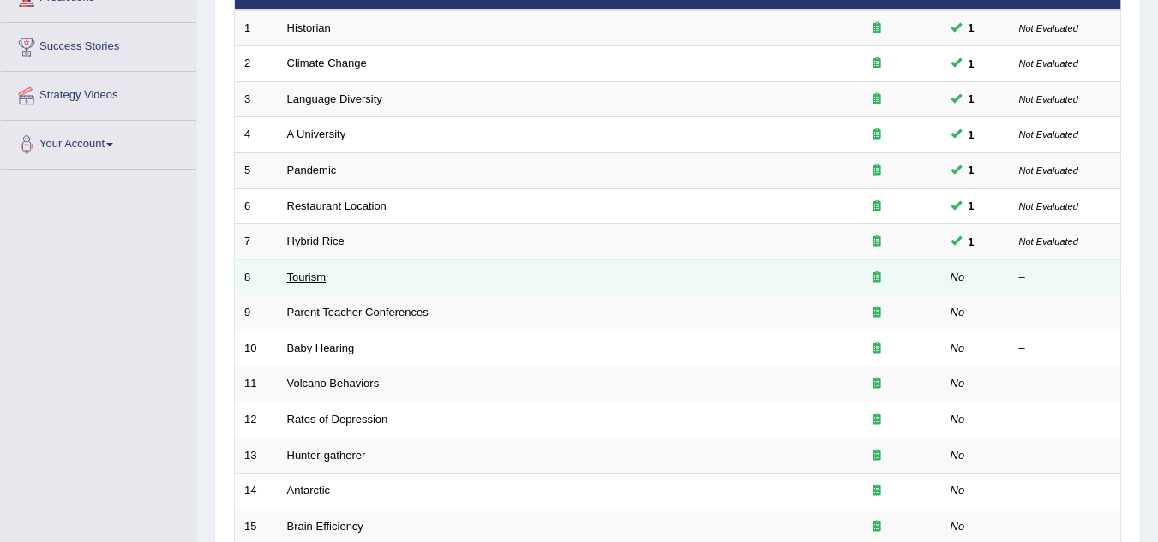
click at [315, 279] on link "Tourism" at bounding box center [306, 277] width 39 height 13
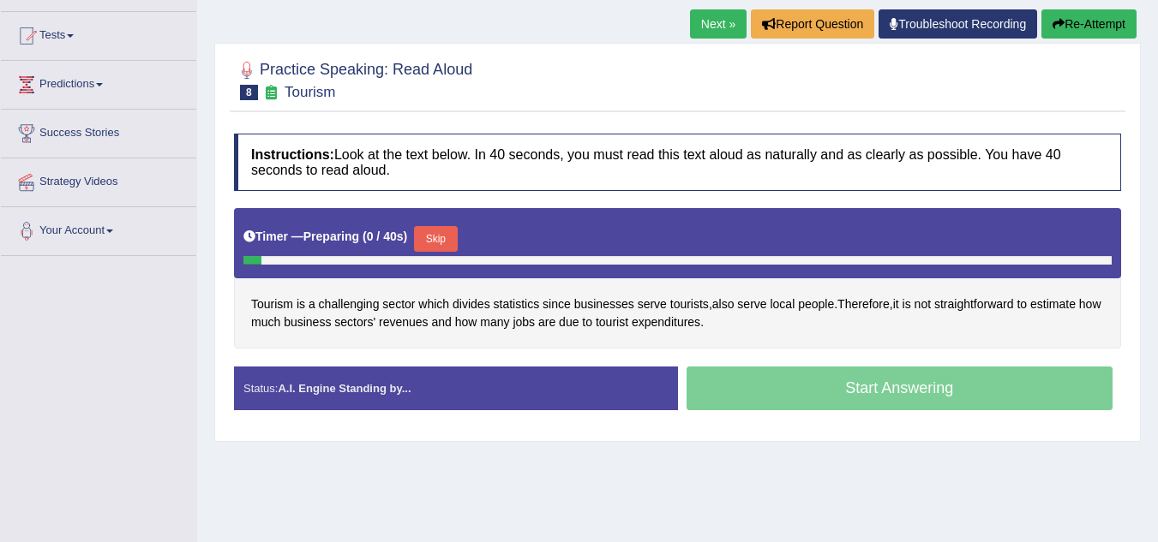
scroll to position [171, 0]
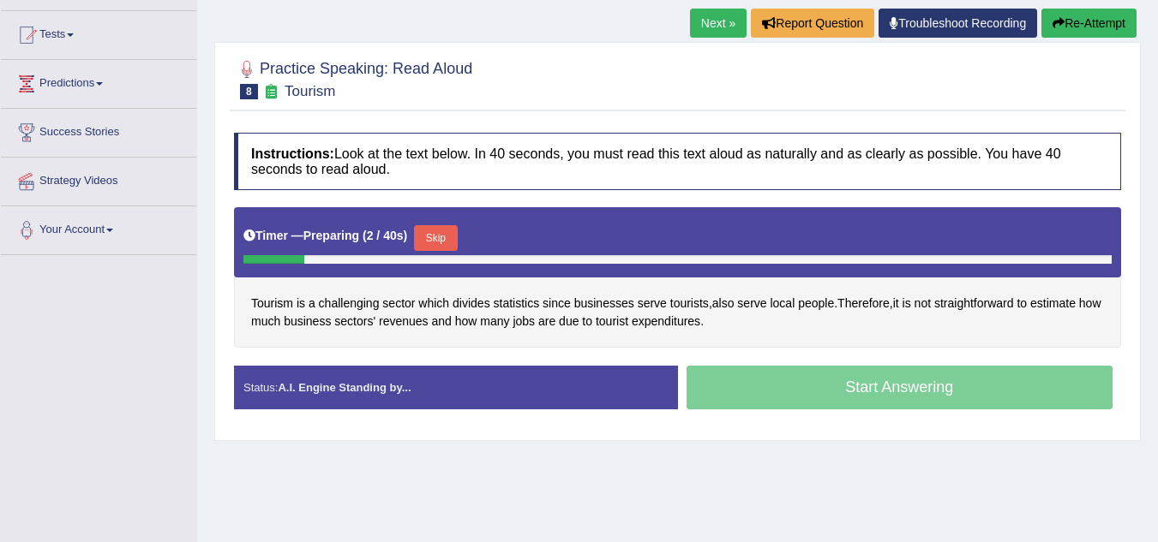
click at [451, 241] on button "Skip" at bounding box center [435, 238] width 43 height 26
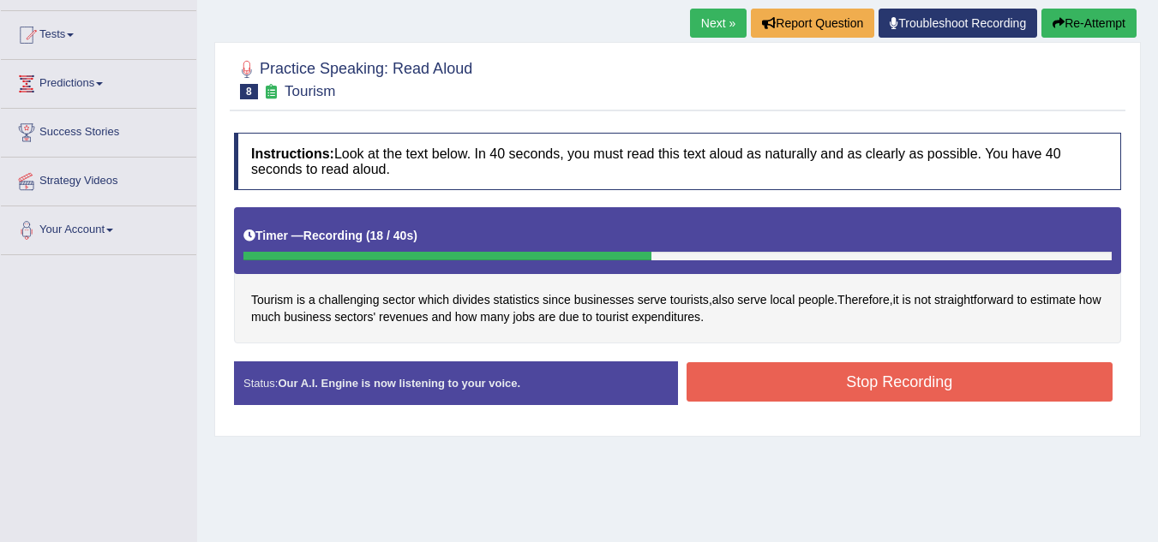
click at [855, 384] on button "Stop Recording" at bounding box center [899, 381] width 427 height 39
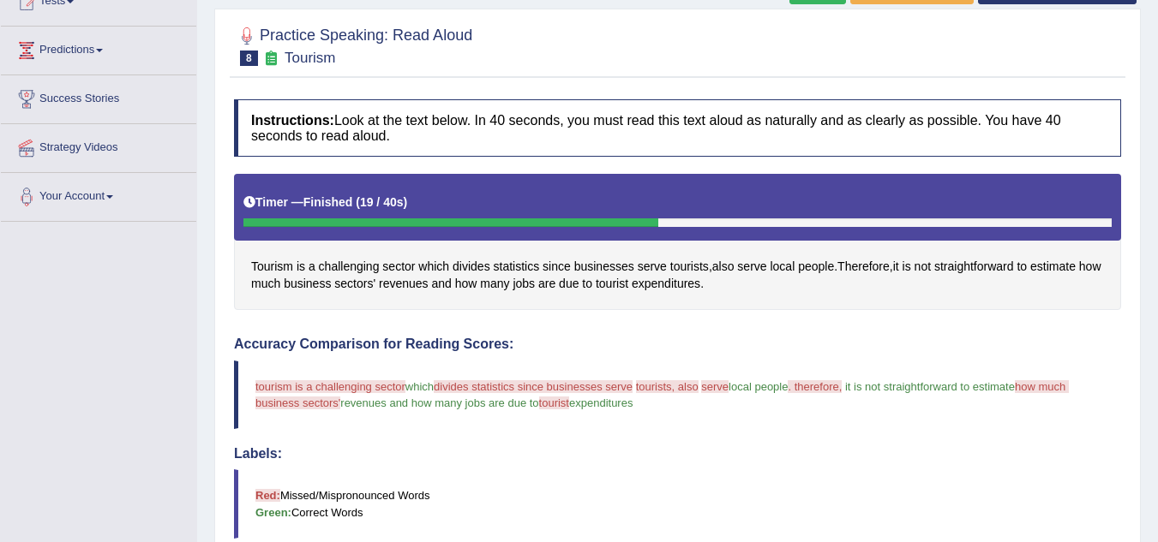
scroll to position [0, 0]
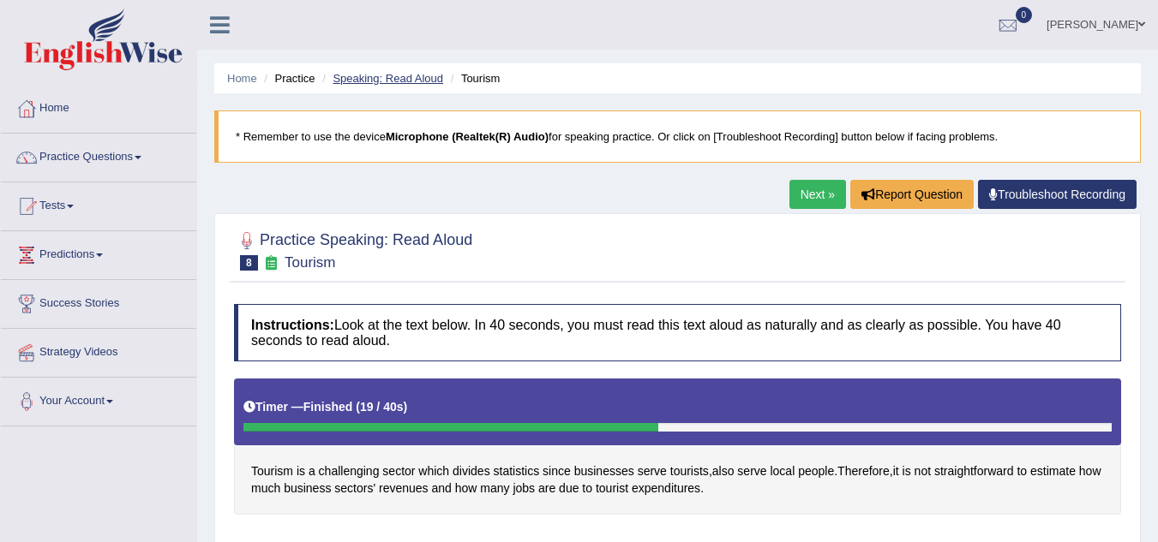
click at [392, 77] on link "Speaking: Read Aloud" at bounding box center [387, 78] width 111 height 13
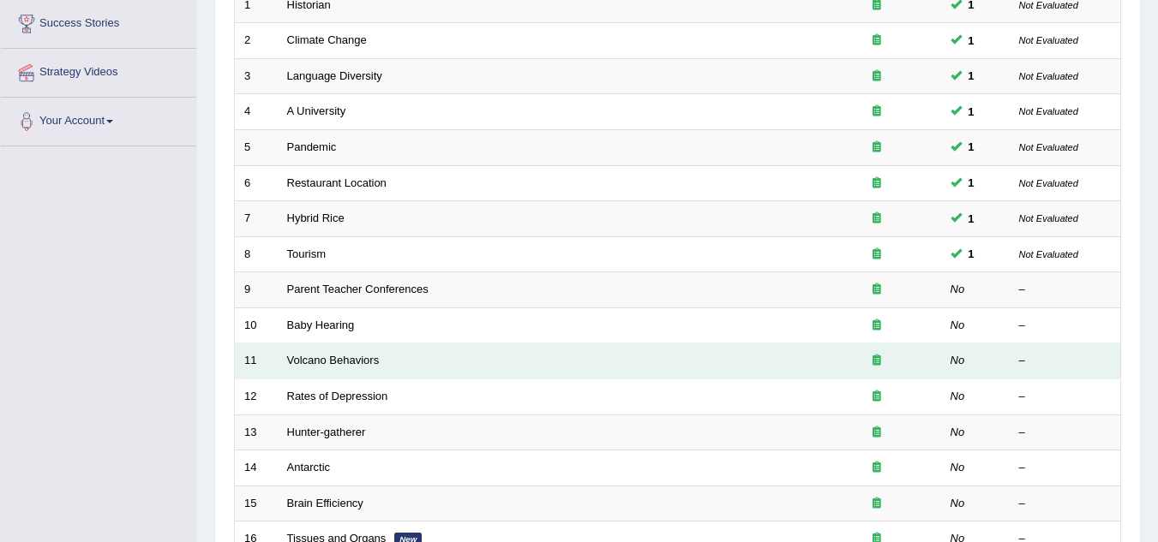
scroll to position [428, 0]
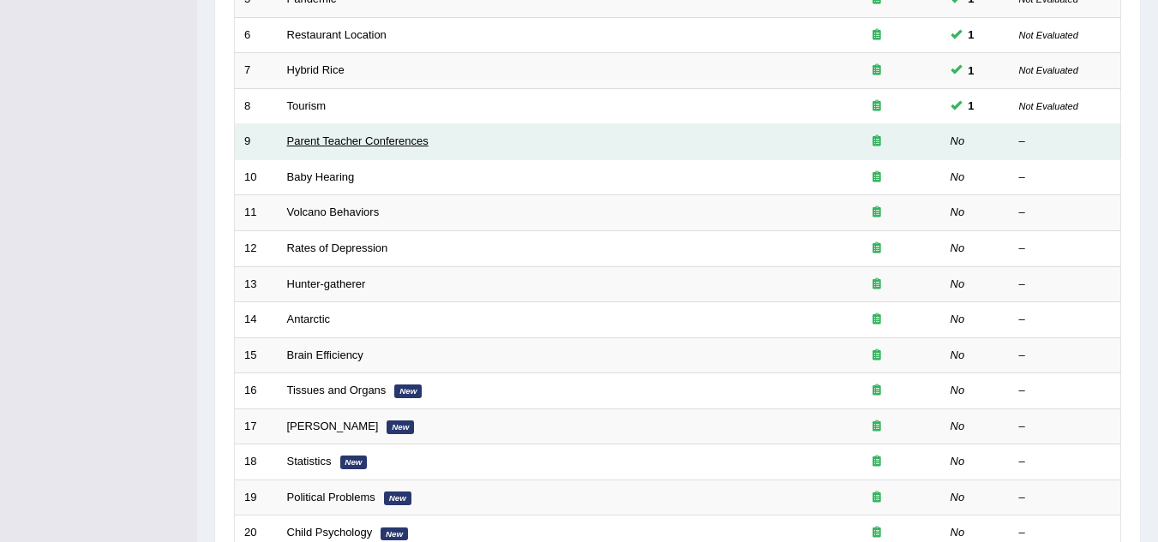
click at [348, 135] on link "Parent Teacher Conferences" at bounding box center [357, 141] width 141 height 13
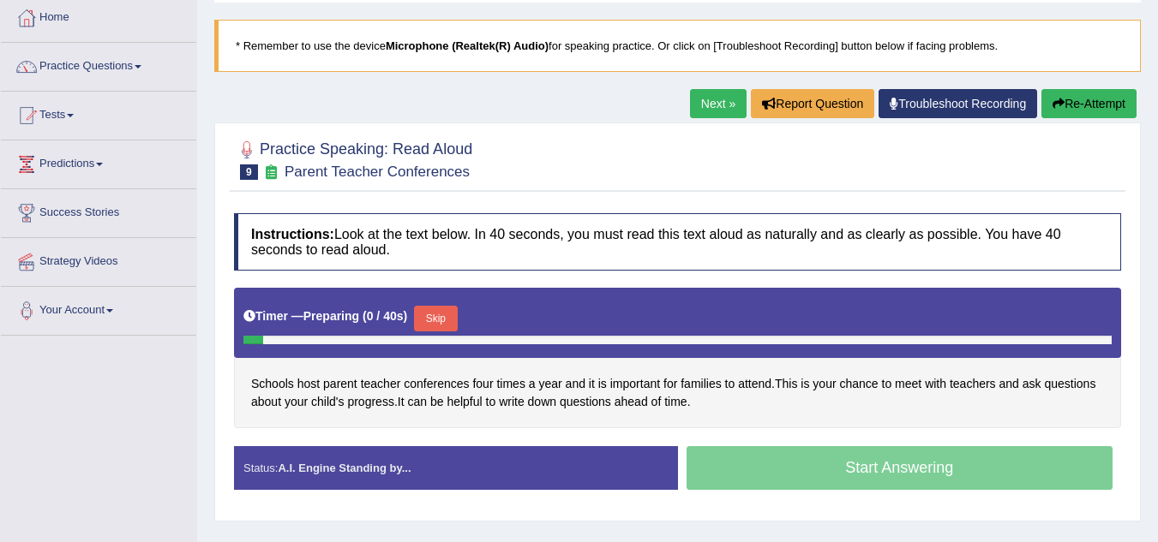
scroll to position [171, 0]
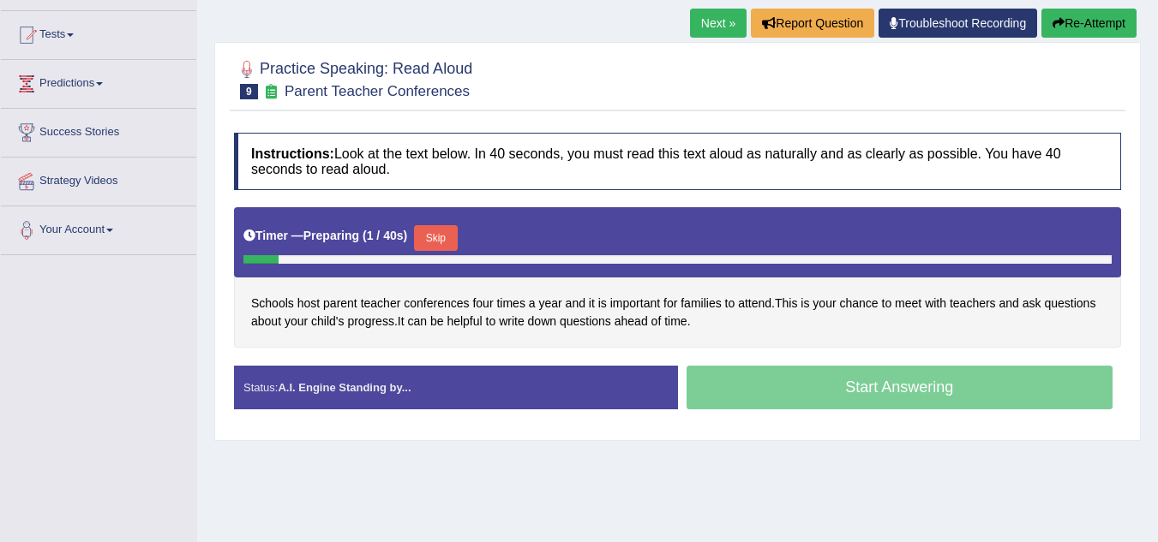
click at [432, 235] on button "Skip" at bounding box center [435, 238] width 43 height 26
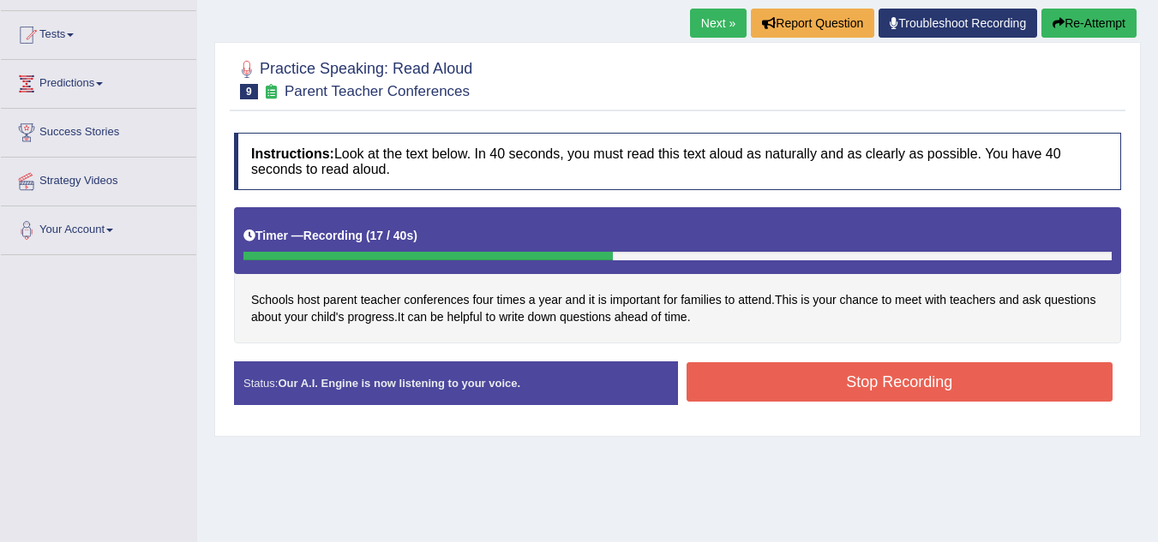
click at [746, 386] on button "Stop Recording" at bounding box center [899, 381] width 427 height 39
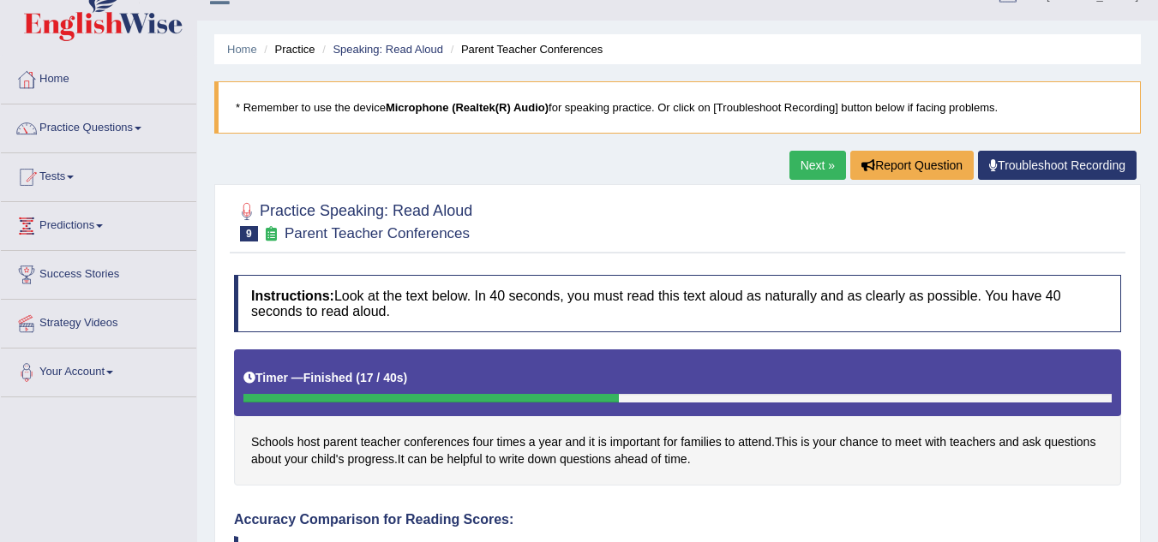
scroll to position [0, 0]
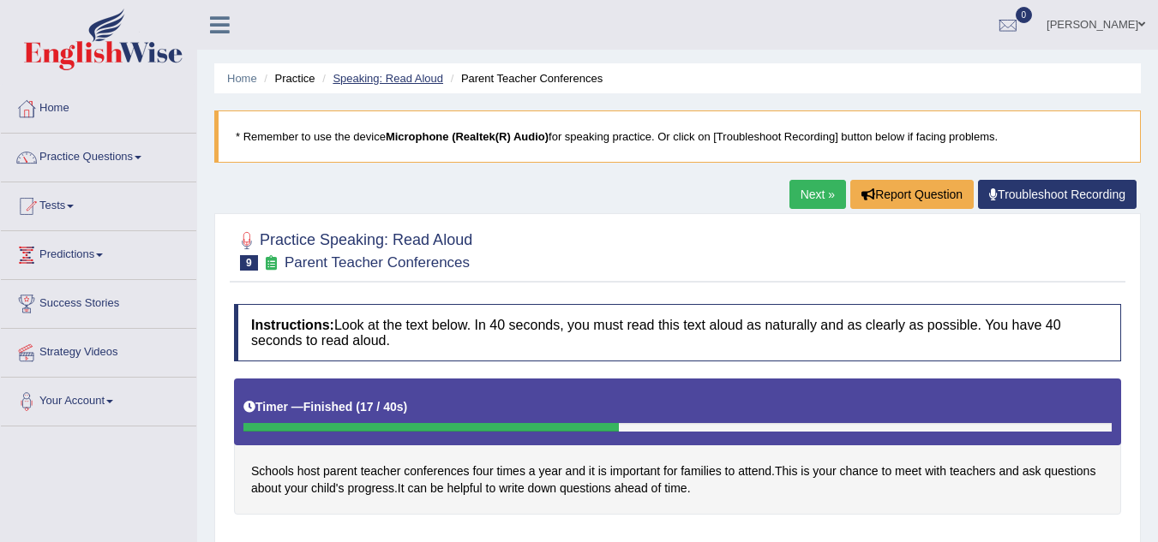
click at [386, 77] on link "Speaking: Read Aloud" at bounding box center [387, 78] width 111 height 13
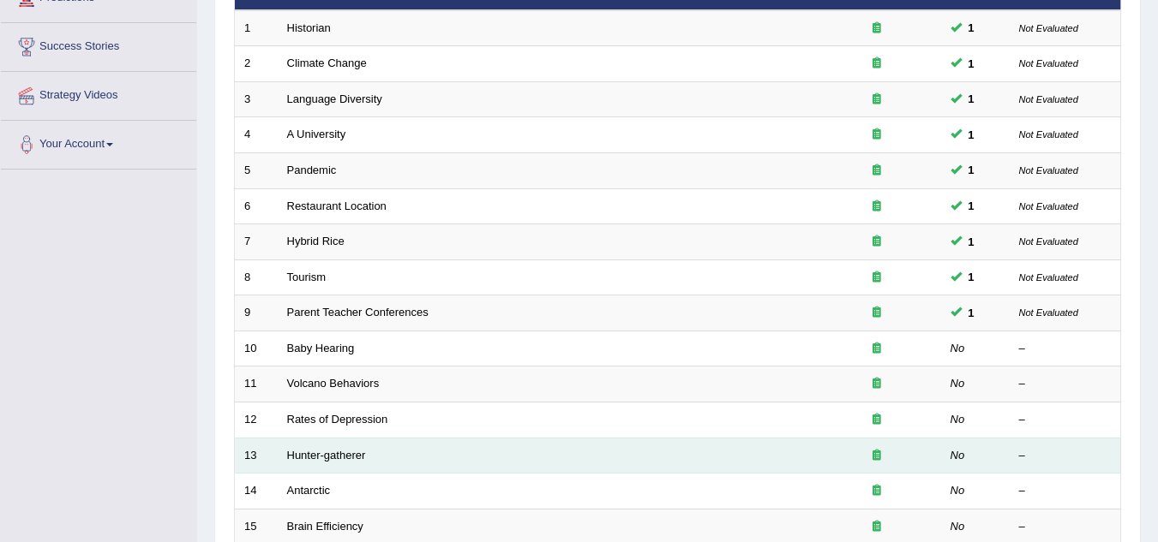
scroll to position [257, 0]
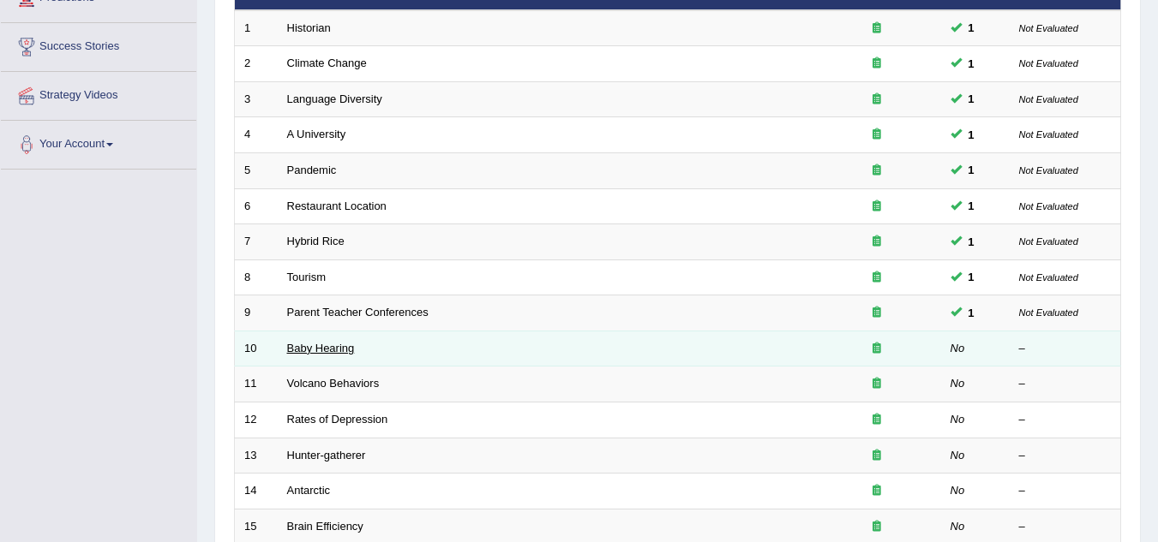
click at [313, 344] on link "Baby Hearing" at bounding box center [321, 348] width 68 height 13
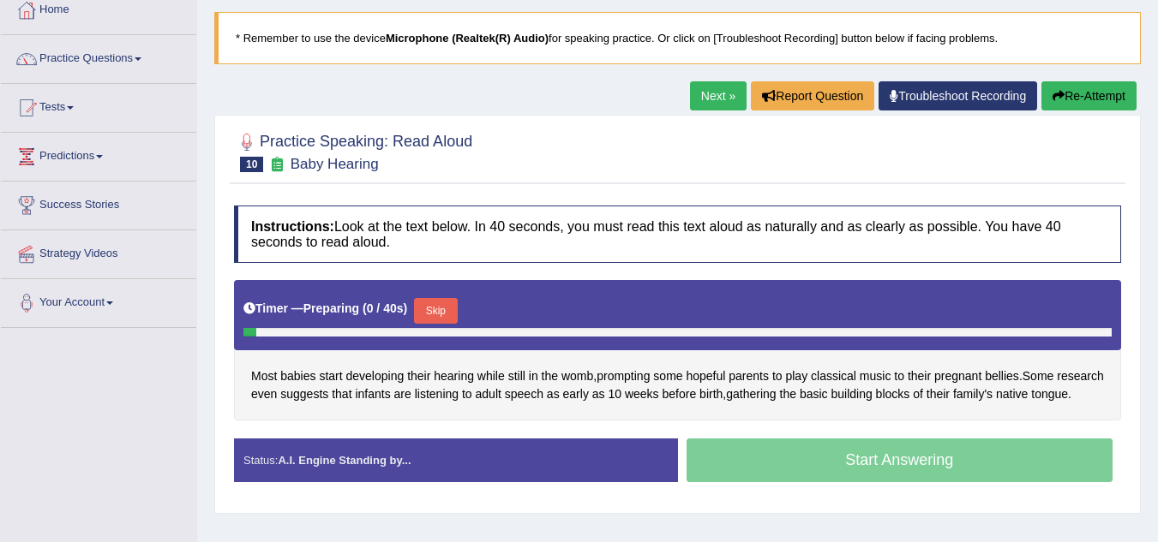
scroll to position [171, 0]
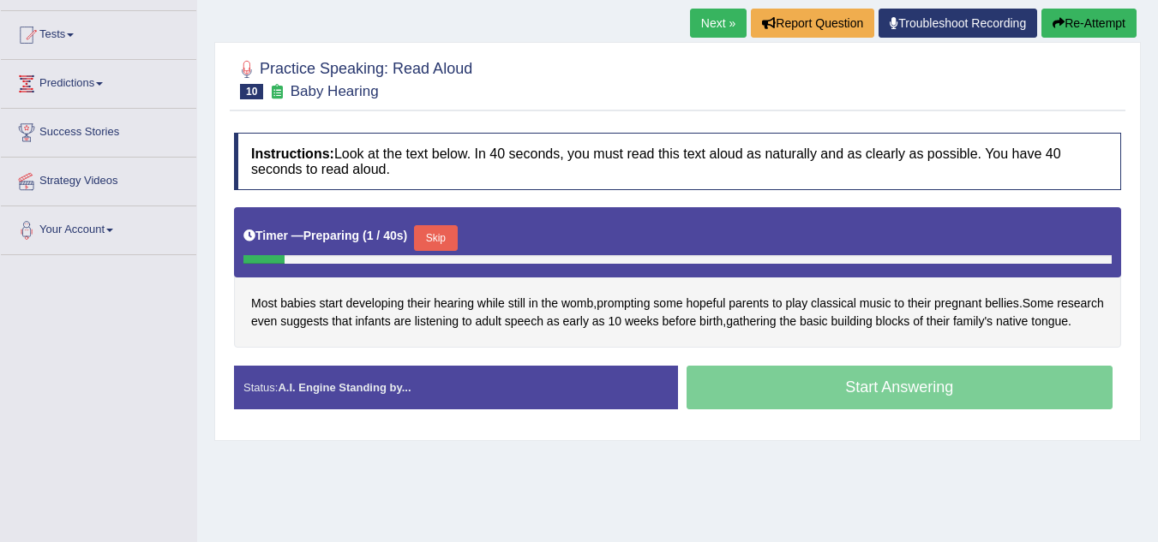
click at [436, 235] on button "Skip" at bounding box center [435, 238] width 43 height 26
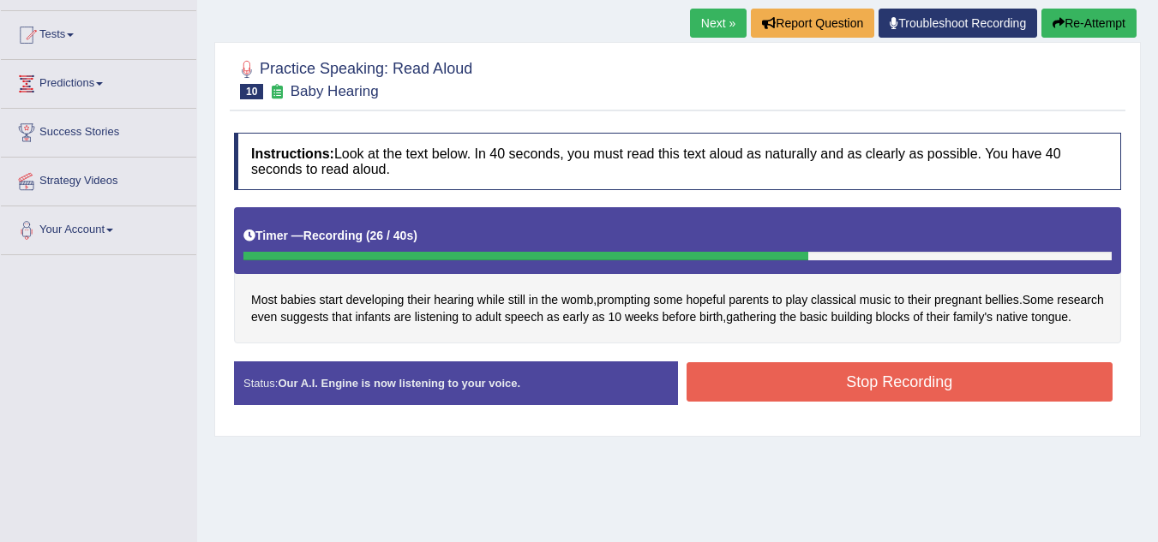
click at [893, 406] on div "Stop Recording" at bounding box center [900, 384] width 444 height 44
click at [892, 402] on button "Stop Recording" at bounding box center [899, 381] width 427 height 39
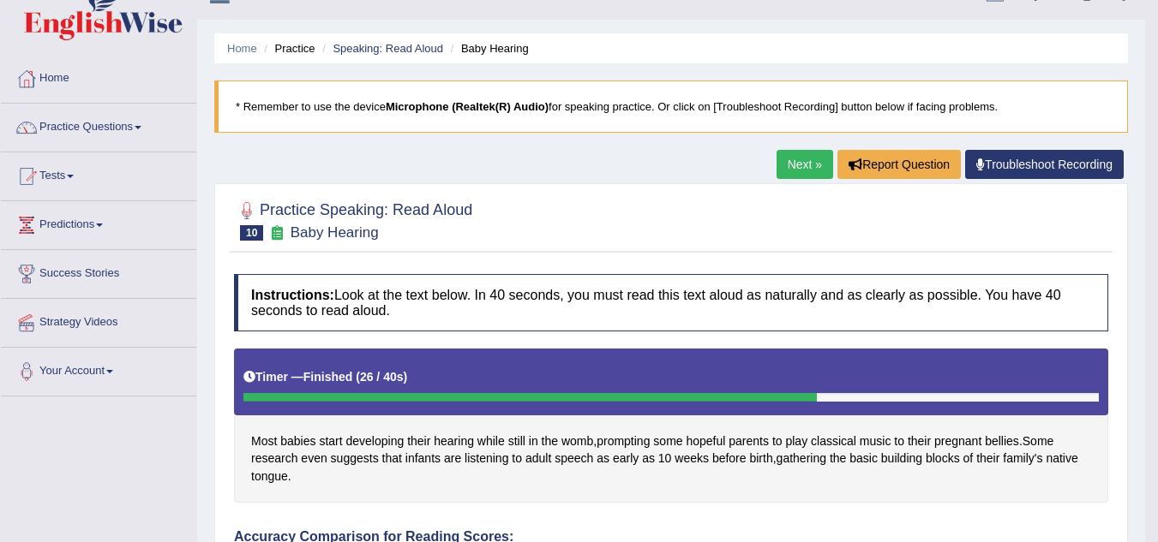
scroll to position [0, 0]
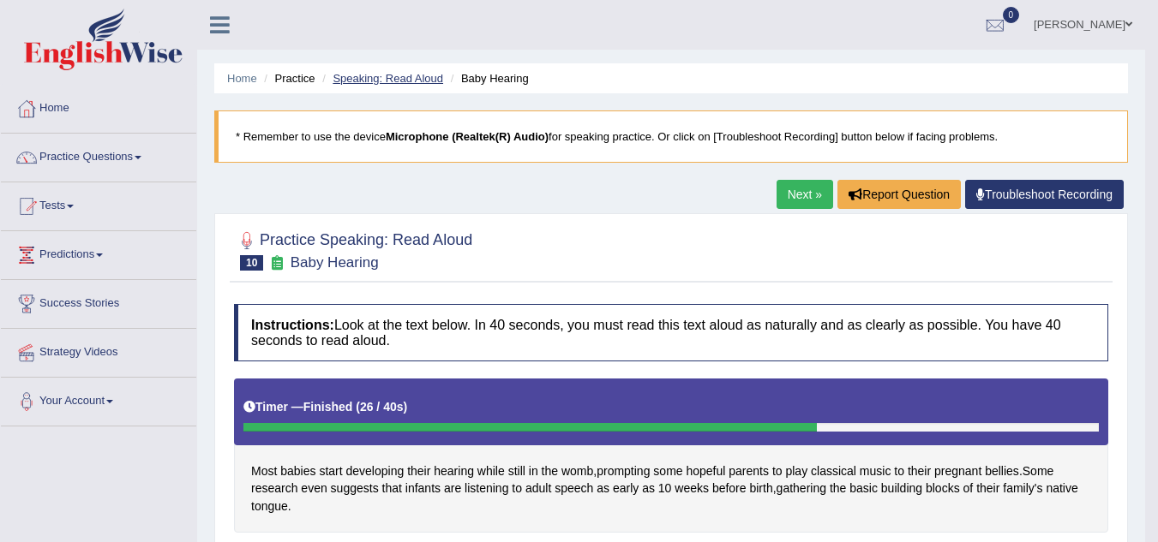
click at [390, 76] on link "Speaking: Read Aloud" at bounding box center [387, 78] width 111 height 13
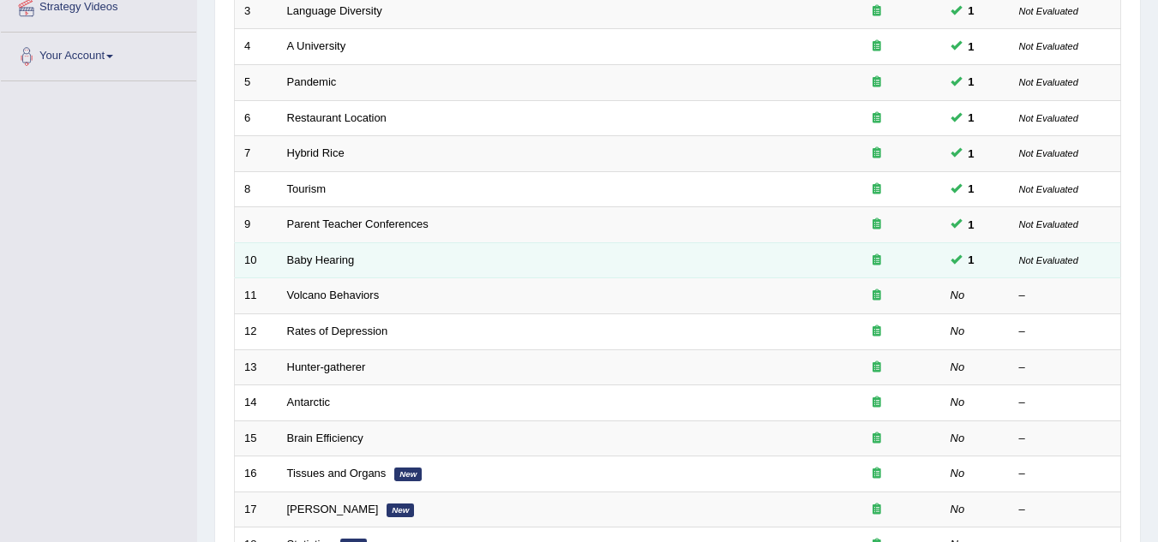
scroll to position [428, 0]
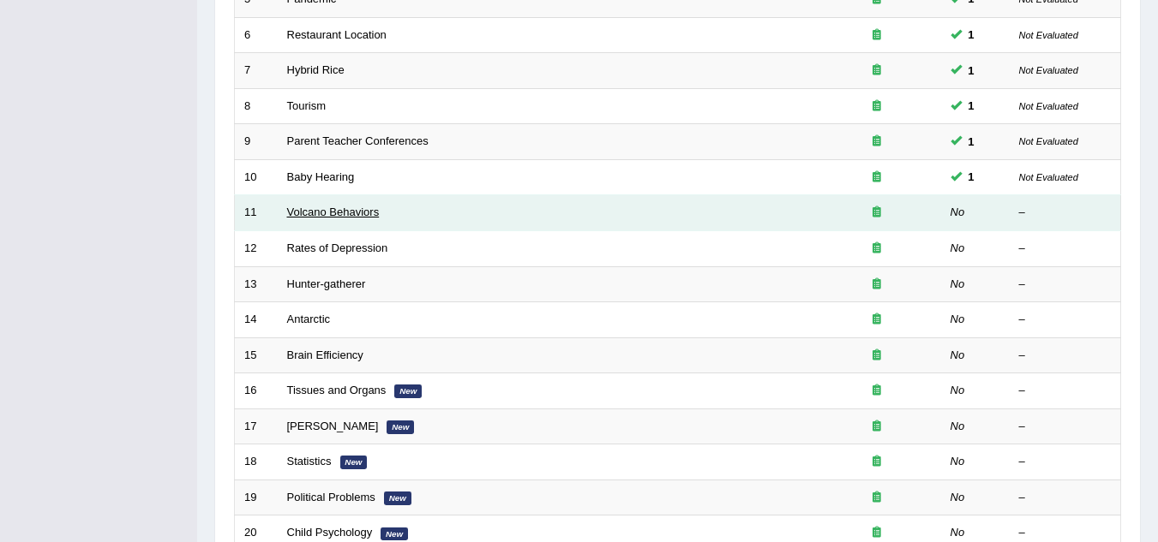
click at [308, 212] on link "Volcano Behaviors" at bounding box center [333, 212] width 93 height 13
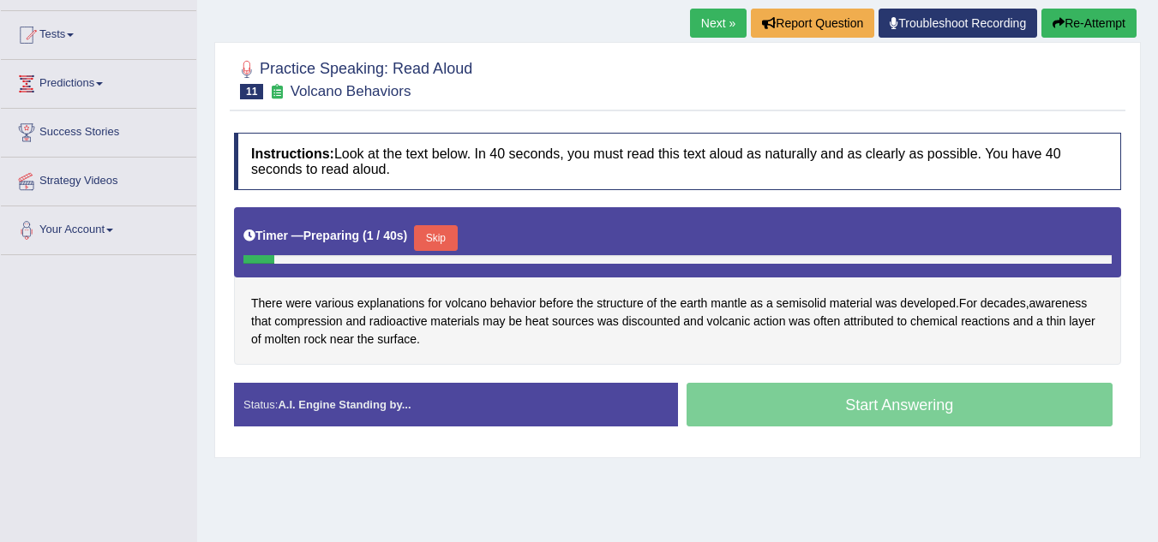
click at [427, 234] on button "Skip" at bounding box center [435, 238] width 43 height 26
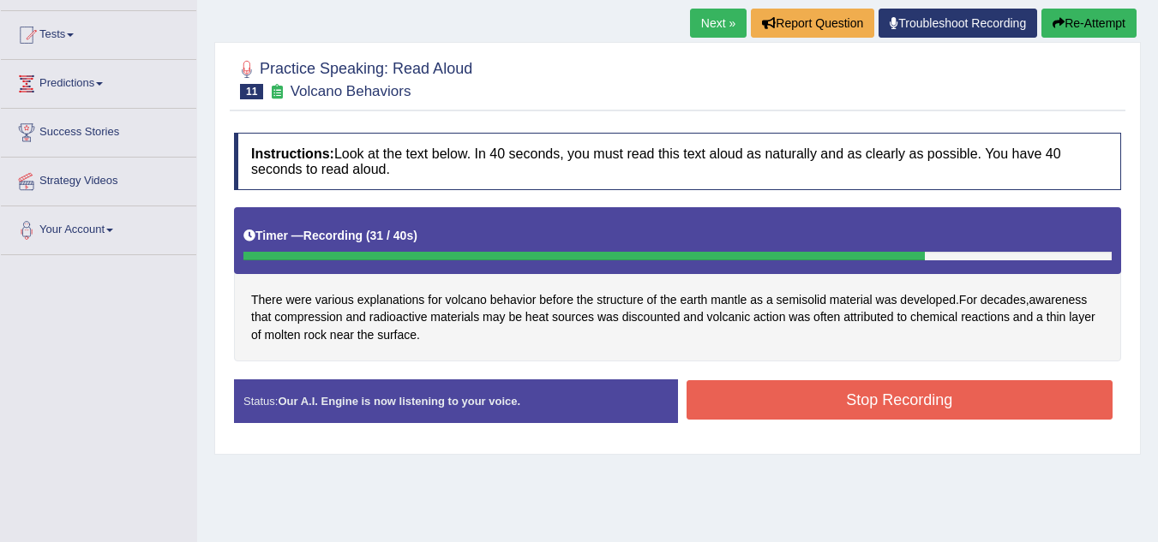
click at [925, 415] on button "Stop Recording" at bounding box center [899, 399] width 427 height 39
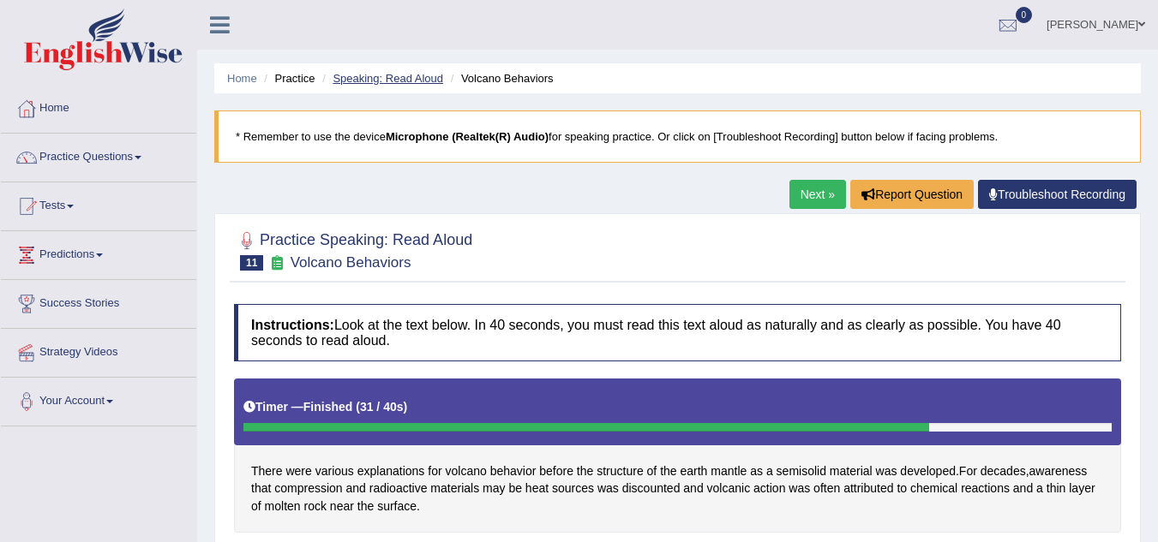
click at [394, 80] on link "Speaking: Read Aloud" at bounding box center [387, 78] width 111 height 13
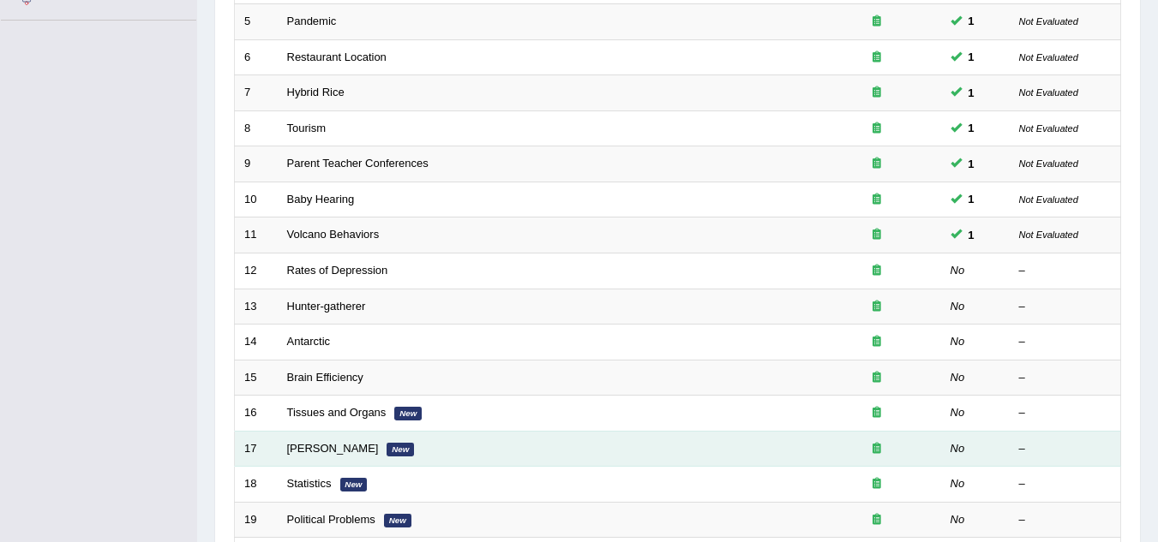
scroll to position [428, 0]
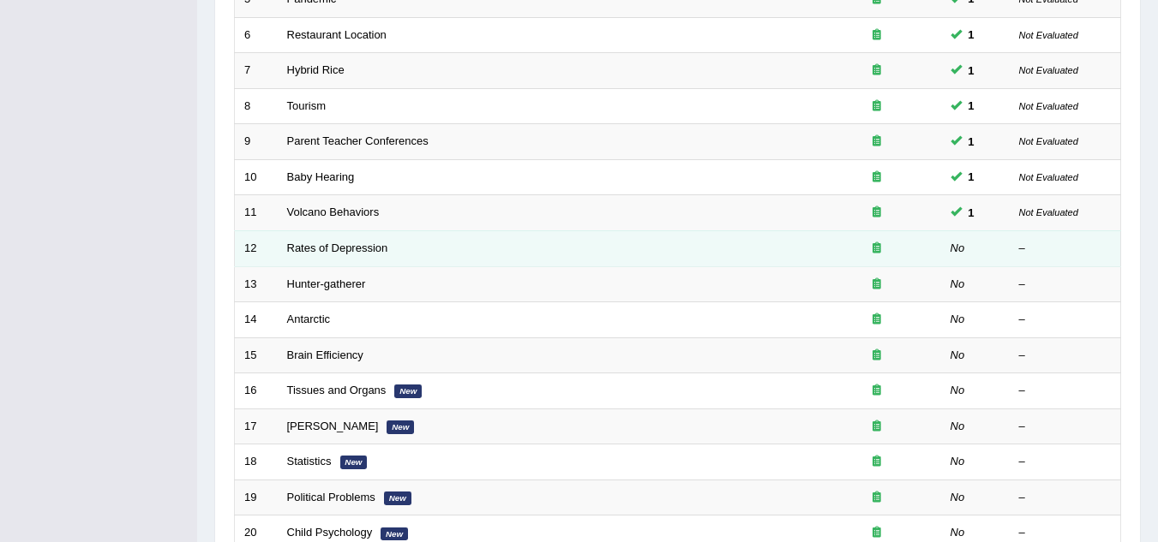
click at [356, 255] on td "Rates of Depression" at bounding box center [545, 249] width 535 height 36
click at [357, 249] on link "Rates of Depression" at bounding box center [337, 248] width 101 height 13
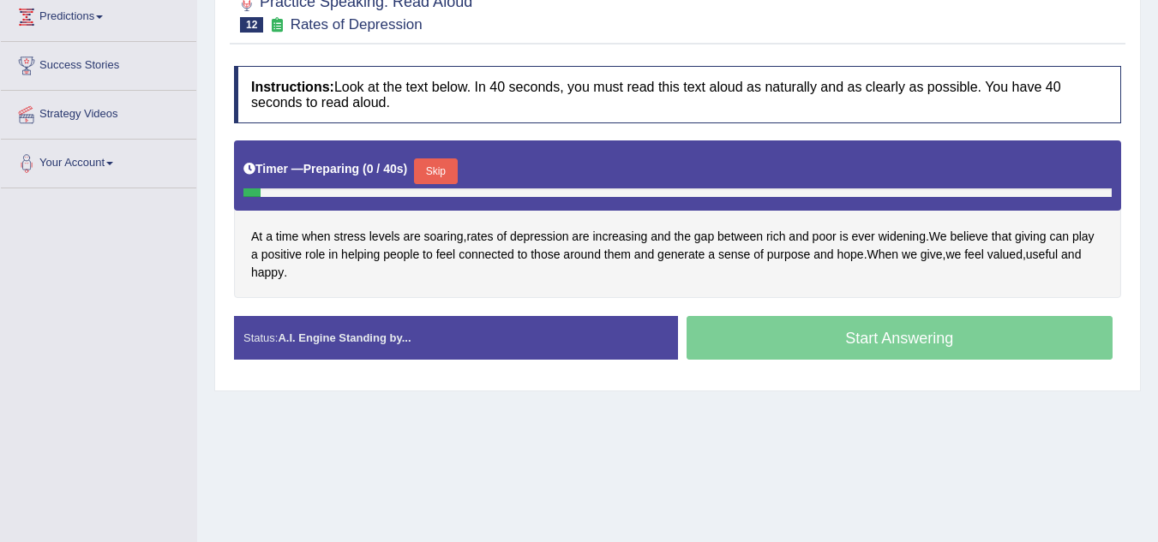
scroll to position [257, 0]
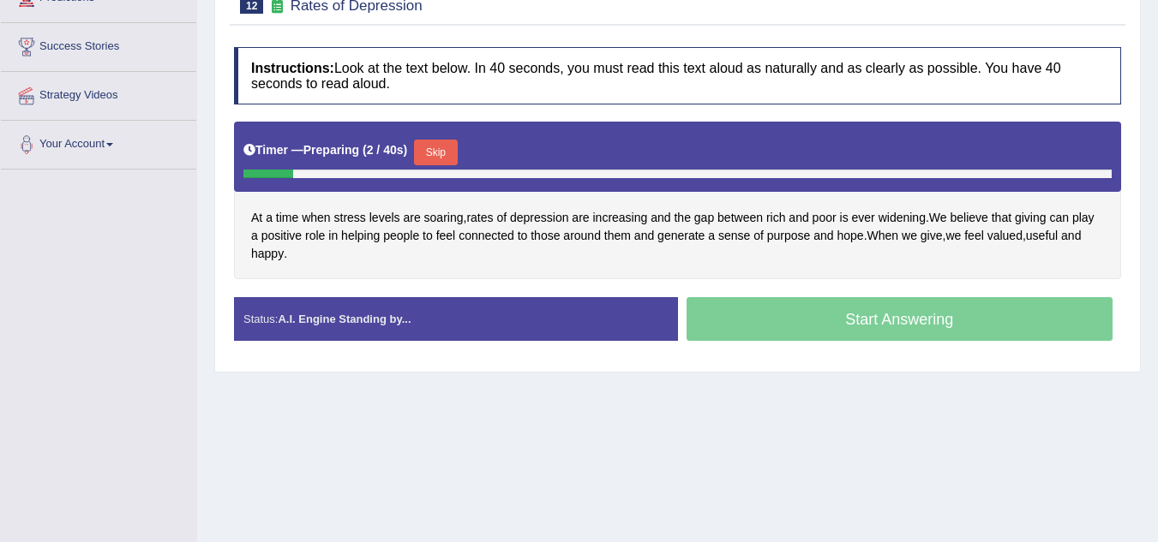
click at [440, 147] on button "Skip" at bounding box center [435, 153] width 43 height 26
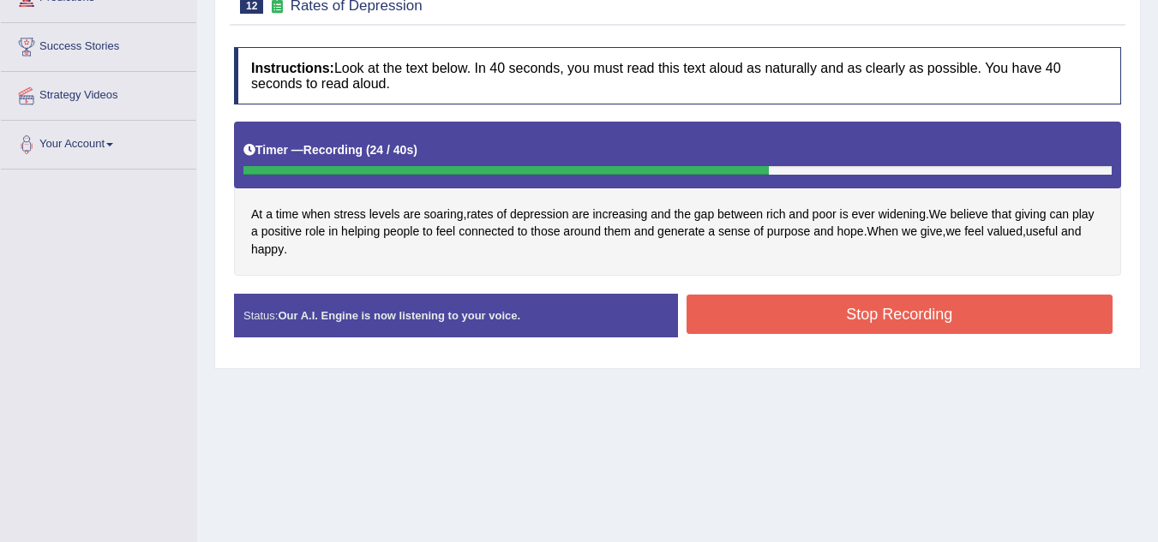
click at [865, 321] on button "Stop Recording" at bounding box center [899, 314] width 427 height 39
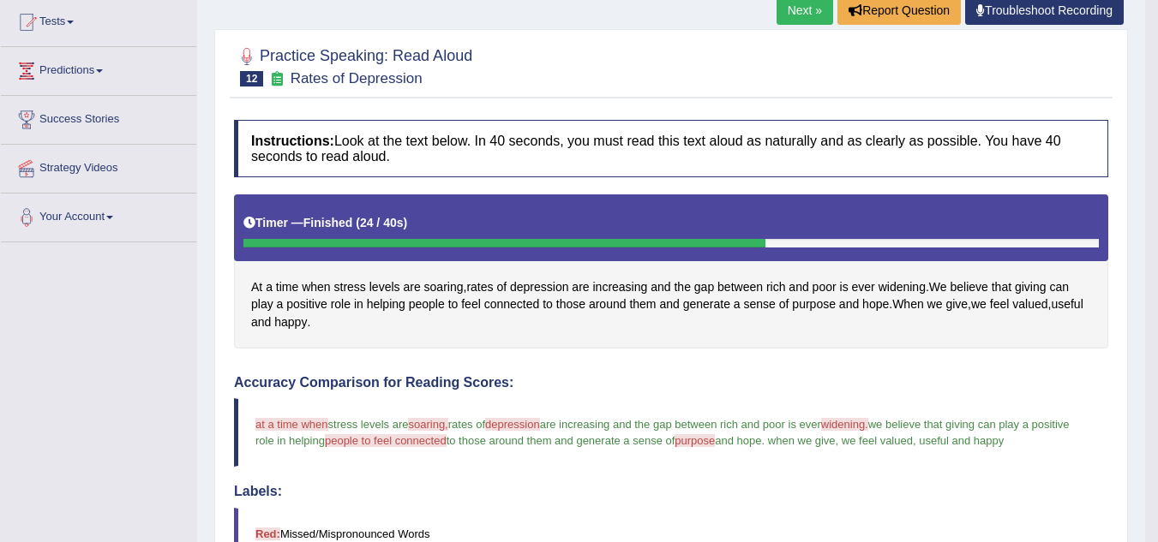
scroll to position [0, 0]
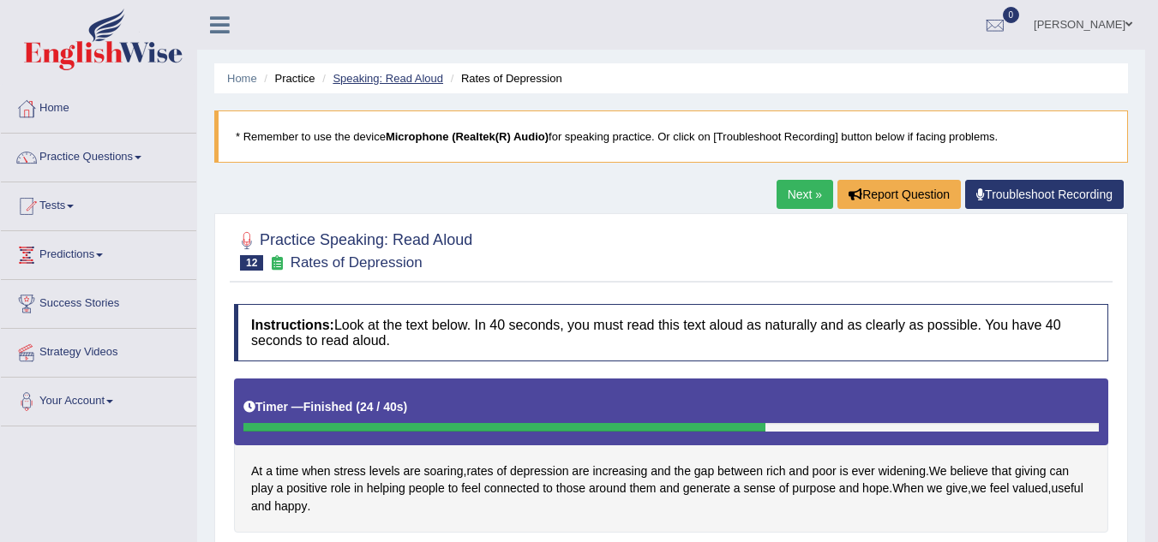
click at [414, 78] on link "Speaking: Read Aloud" at bounding box center [387, 78] width 111 height 13
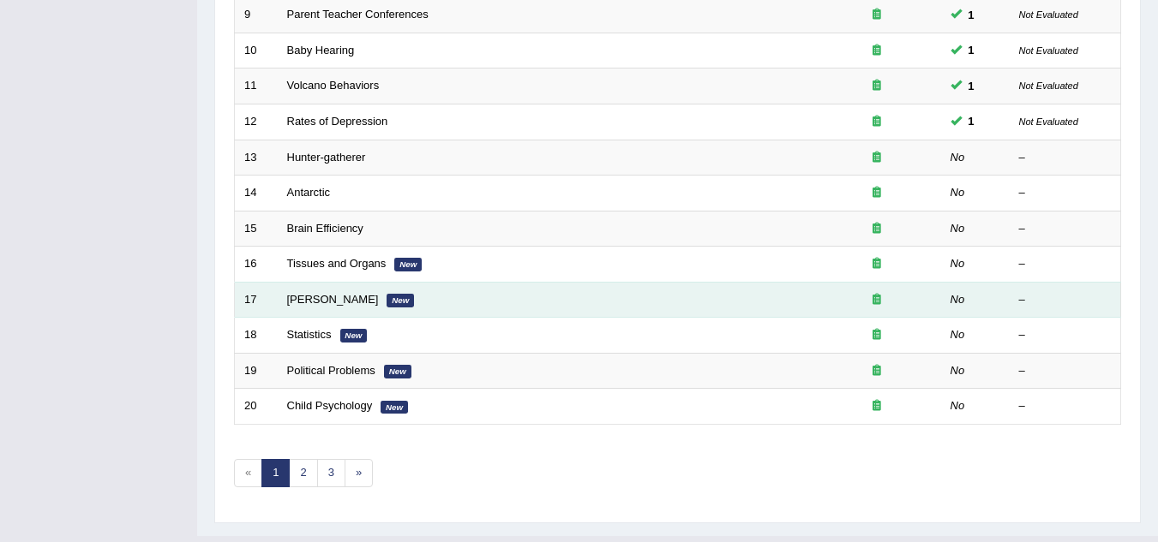
scroll to position [592, 0]
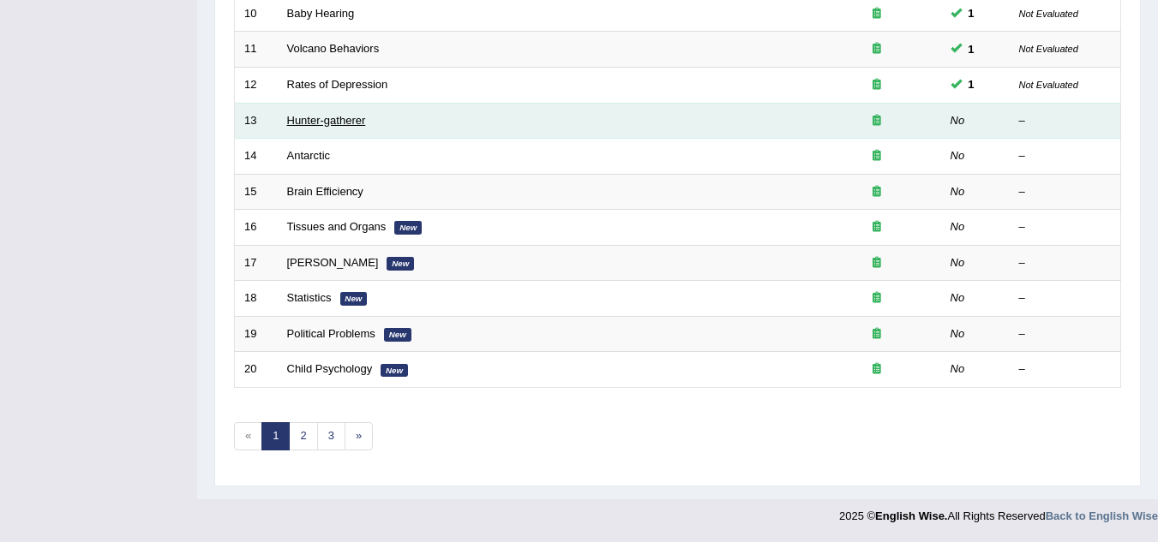
click at [324, 120] on link "Hunter-gatherer" at bounding box center [326, 120] width 79 height 13
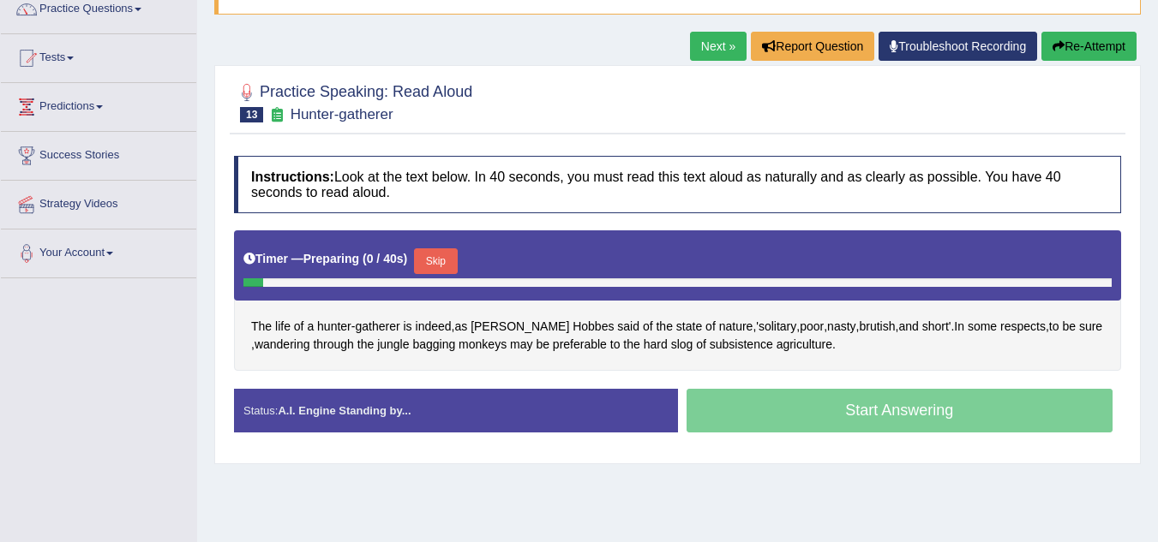
scroll to position [171, 0]
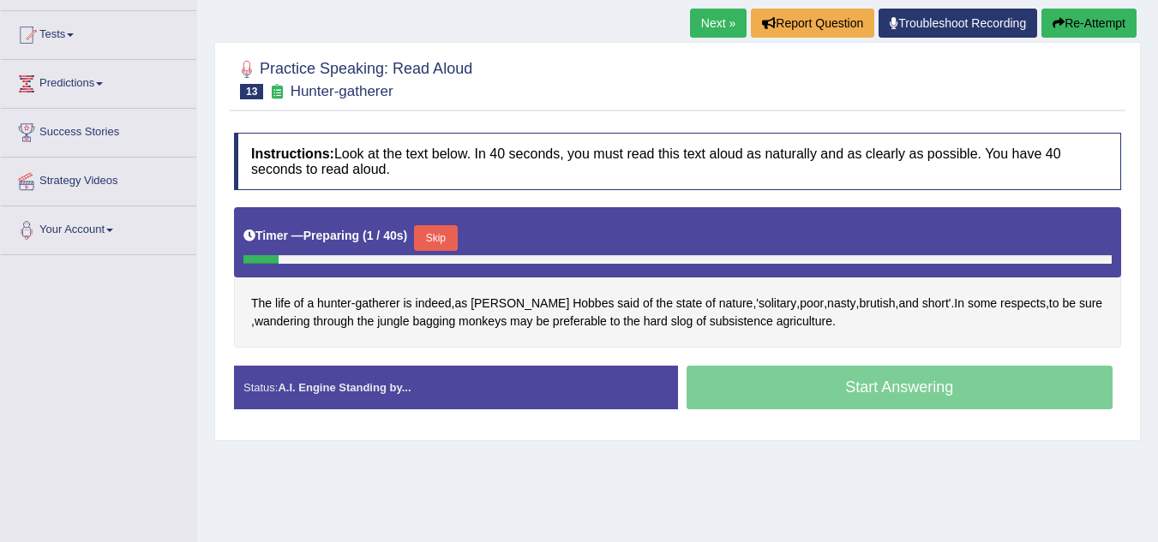
click at [446, 235] on button "Skip" at bounding box center [435, 238] width 43 height 26
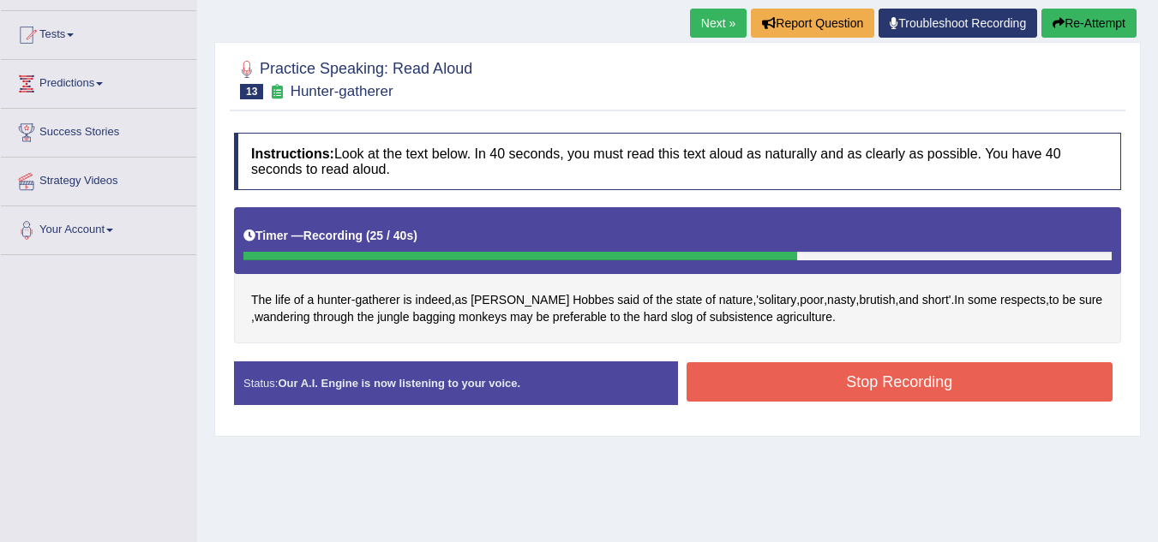
click at [877, 381] on button "Stop Recording" at bounding box center [899, 381] width 427 height 39
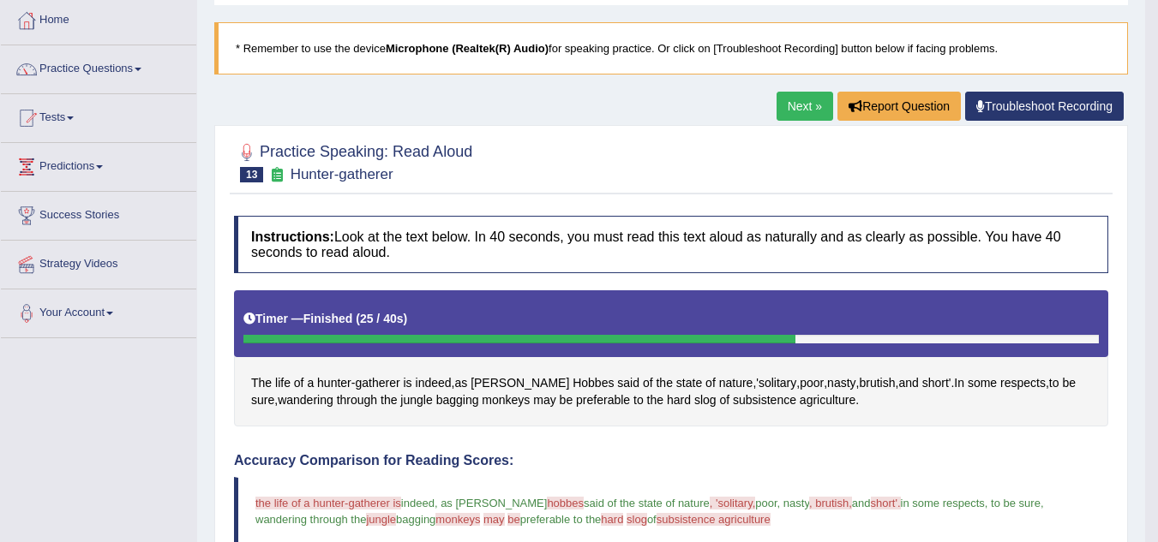
scroll to position [0, 0]
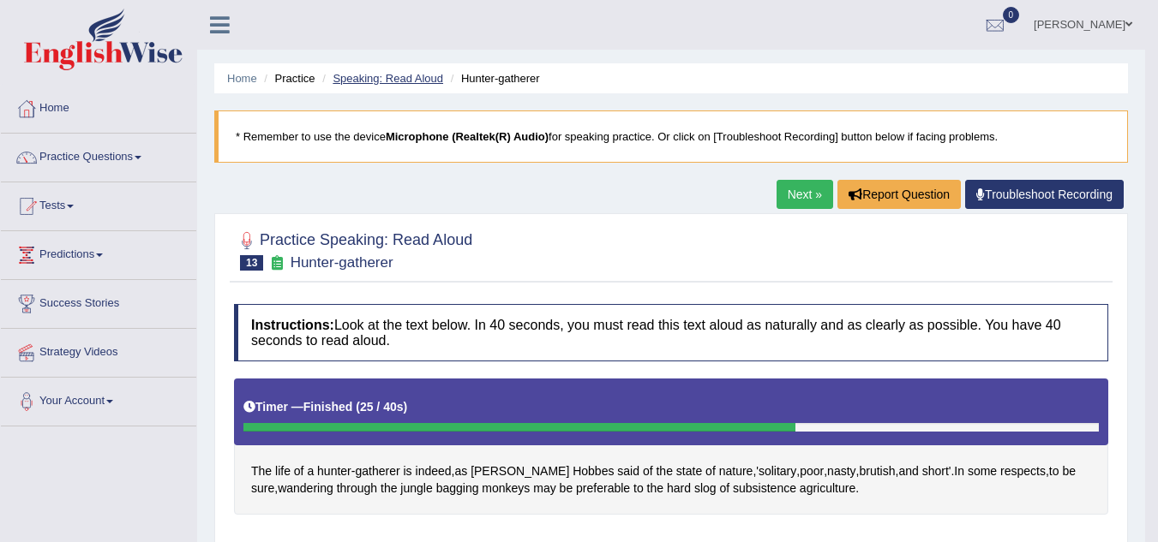
click at [410, 78] on link "Speaking: Read Aloud" at bounding box center [387, 78] width 111 height 13
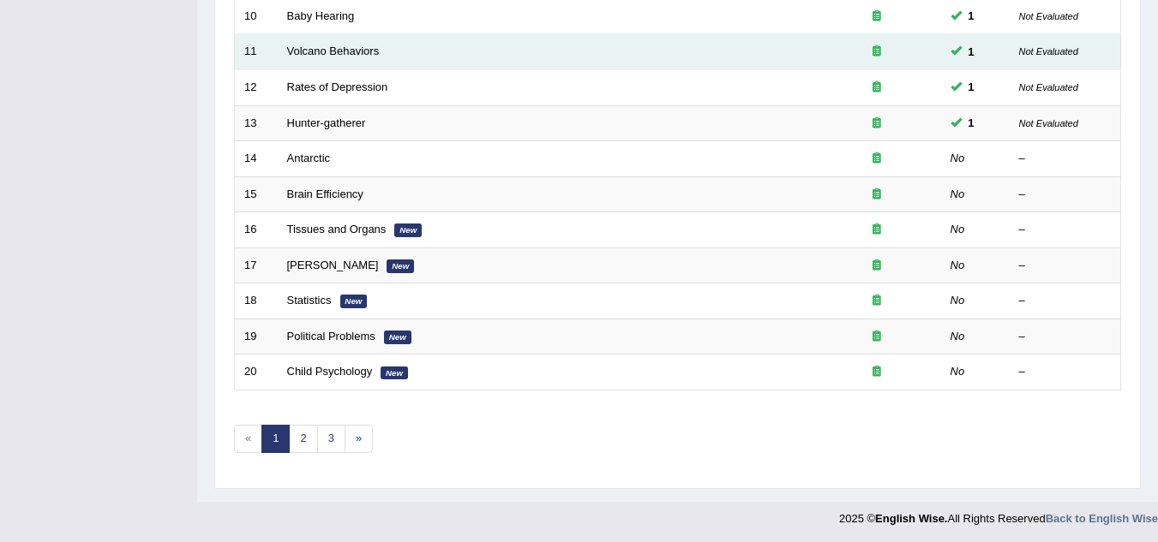
scroll to position [592, 0]
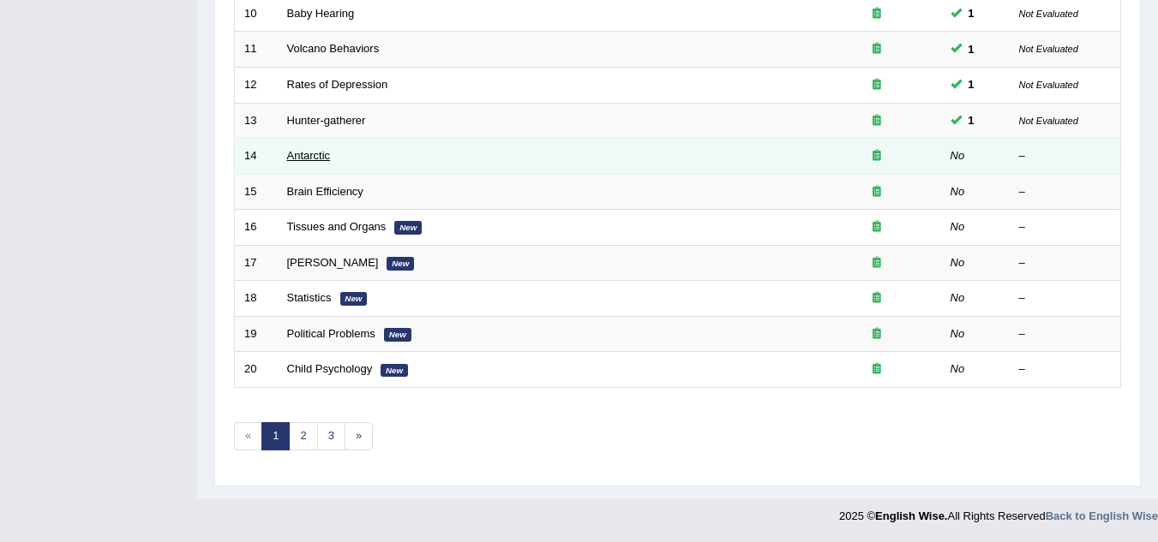
click at [302, 154] on link "Antarctic" at bounding box center [309, 155] width 44 height 13
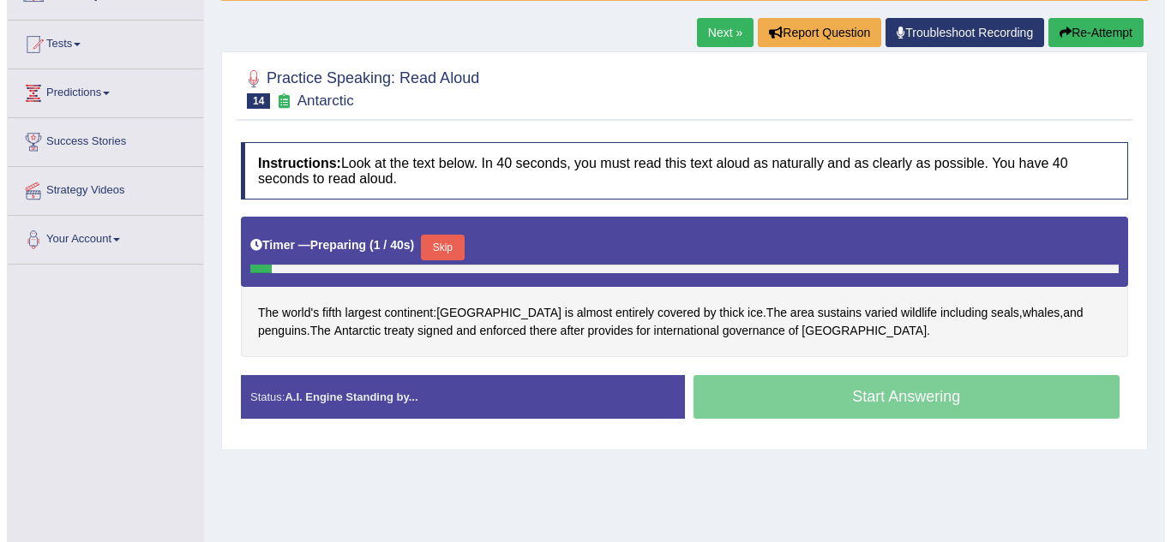
scroll to position [171, 0]
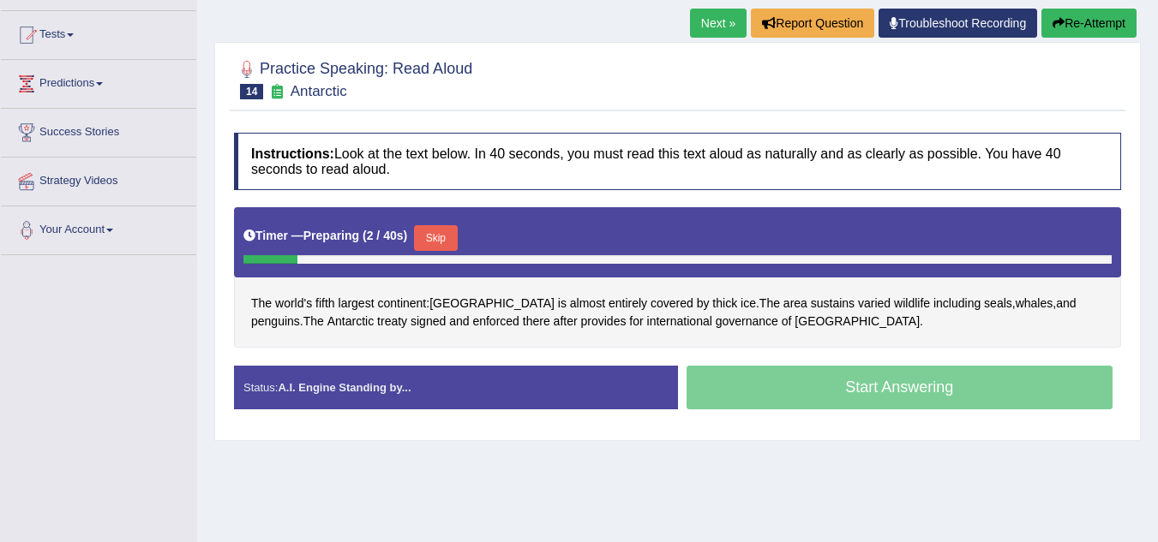
click at [445, 244] on button "Skip" at bounding box center [435, 238] width 43 height 26
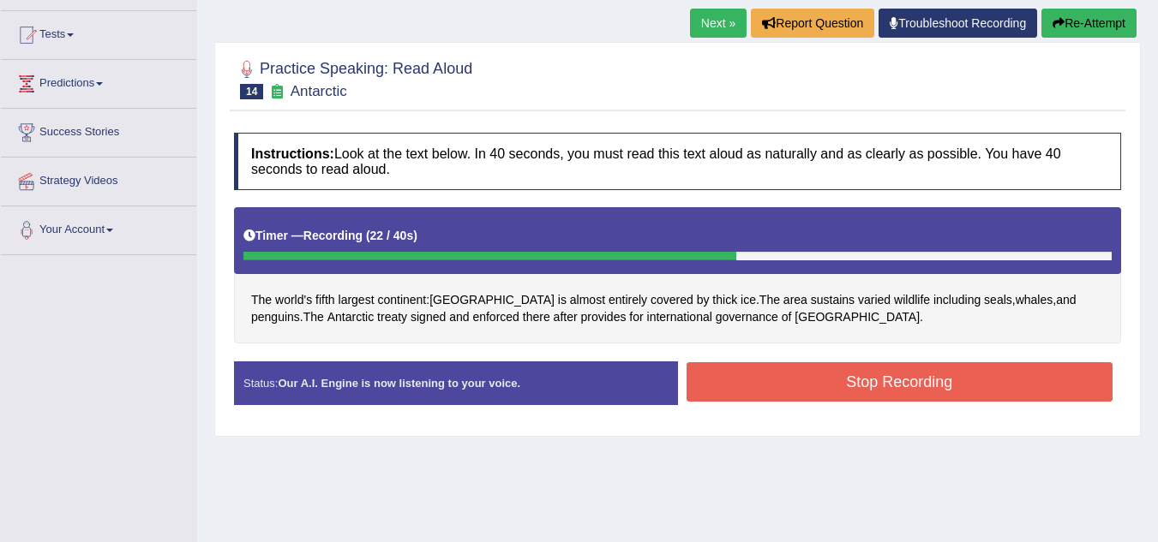
click at [859, 388] on button "Stop Recording" at bounding box center [899, 381] width 427 height 39
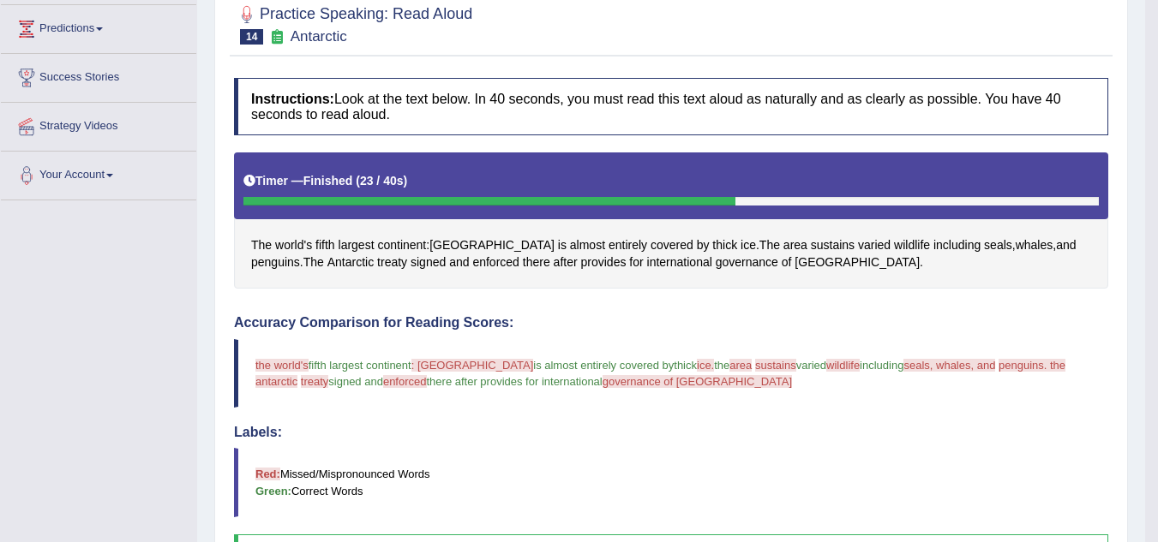
scroll to position [0, 0]
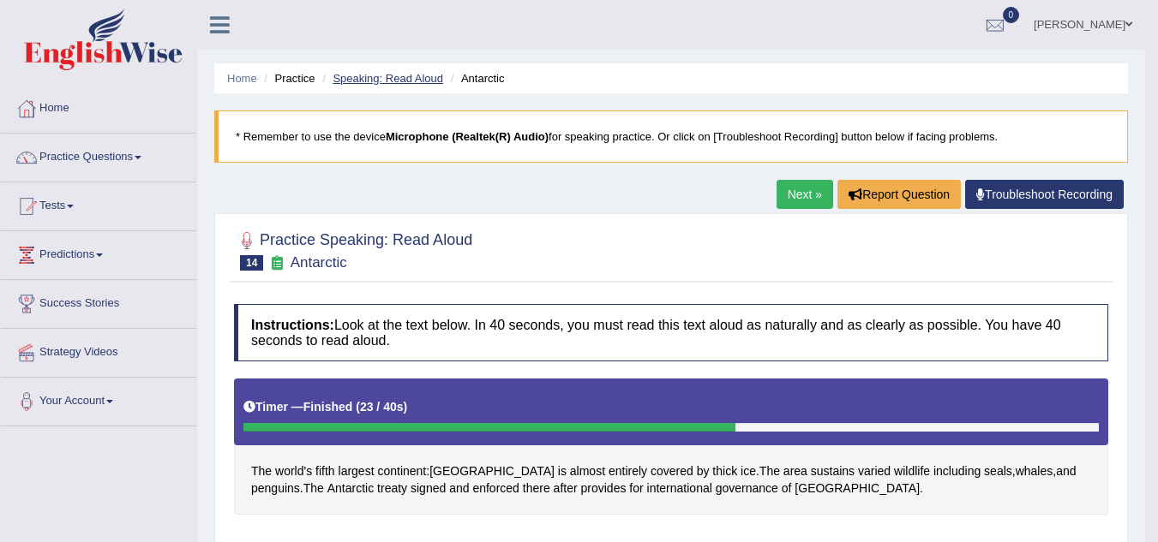
click at [411, 76] on link "Speaking: Read Aloud" at bounding box center [387, 78] width 111 height 13
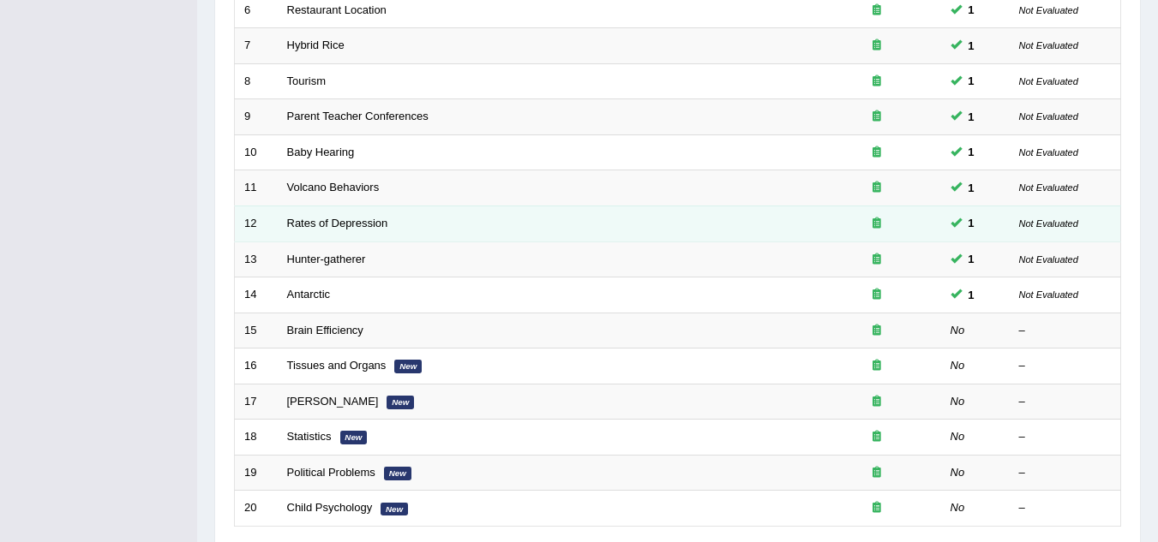
scroll to position [592, 0]
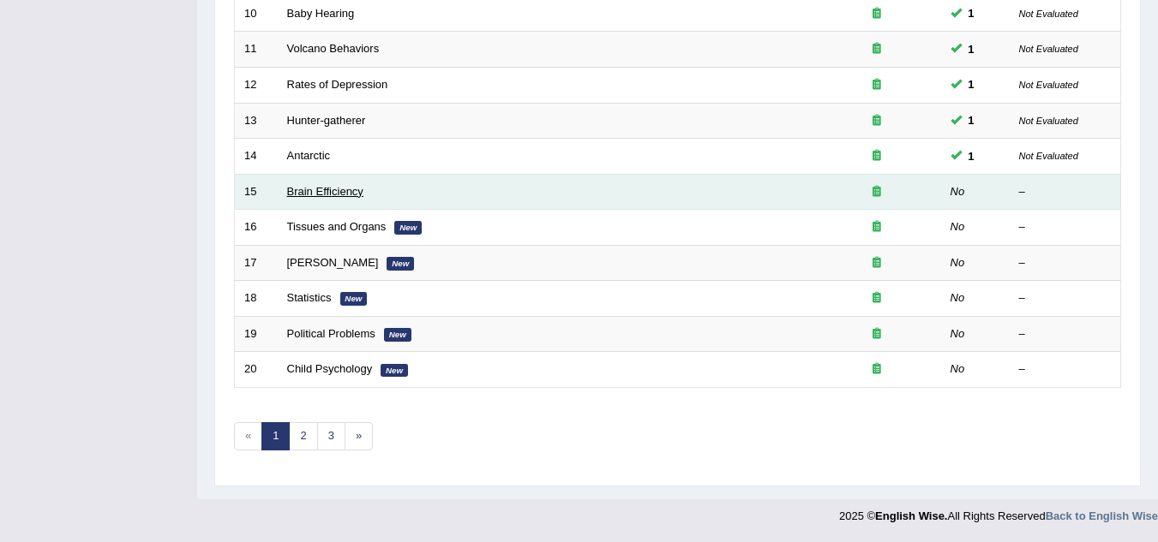
click at [314, 192] on link "Brain Efficiency" at bounding box center [325, 191] width 76 height 13
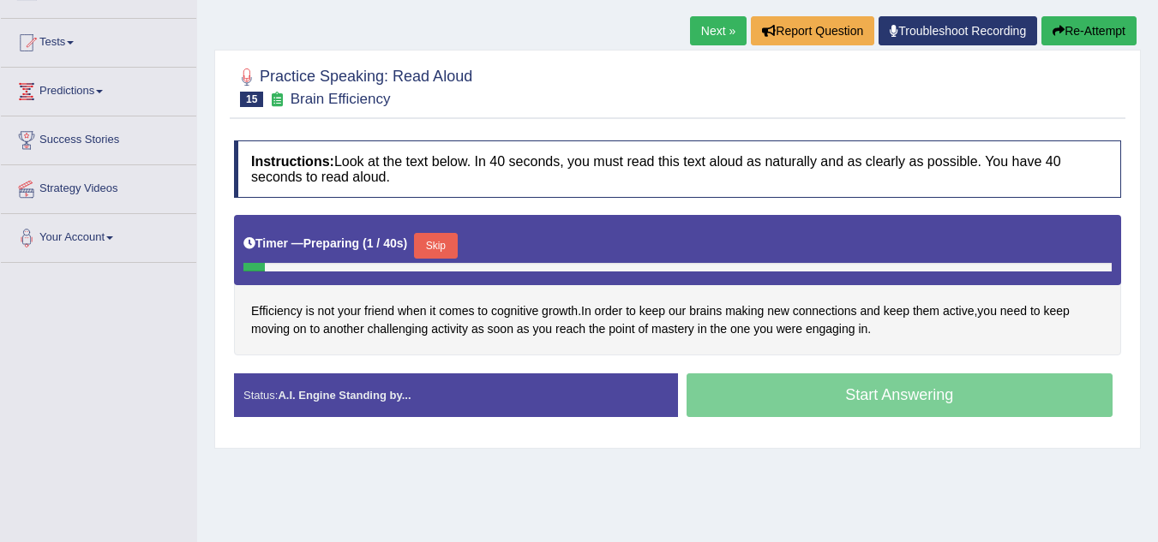
scroll to position [171, 0]
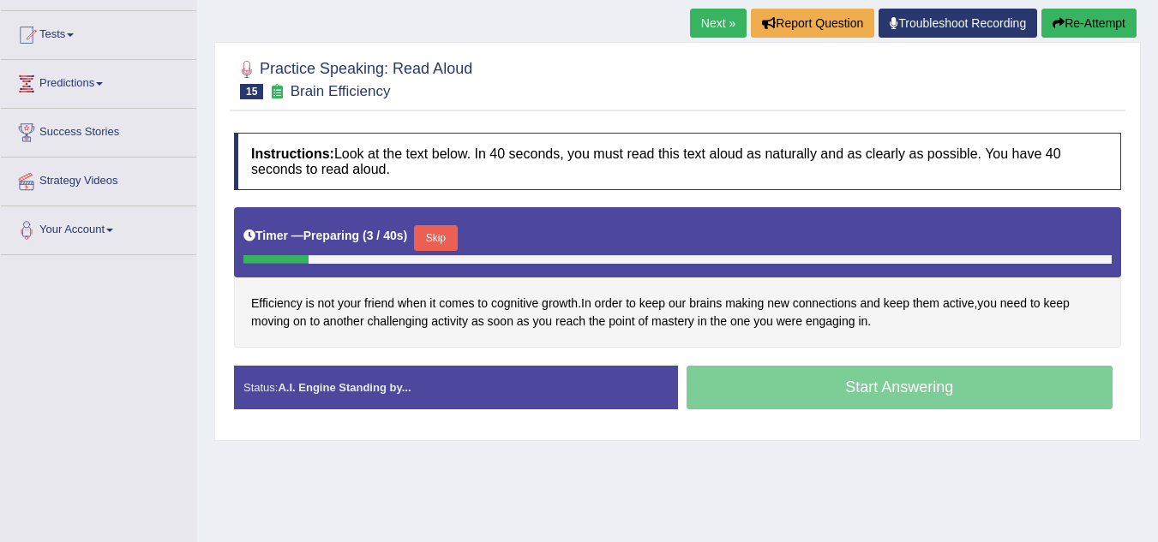
click at [441, 243] on button "Skip" at bounding box center [435, 238] width 43 height 26
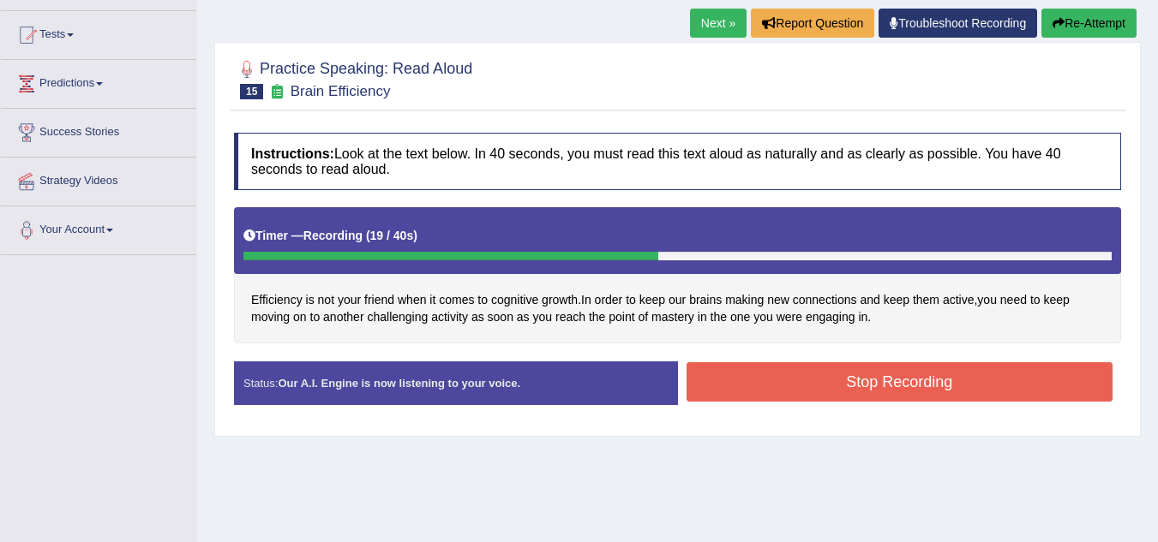
click at [913, 374] on button "Stop Recording" at bounding box center [899, 381] width 427 height 39
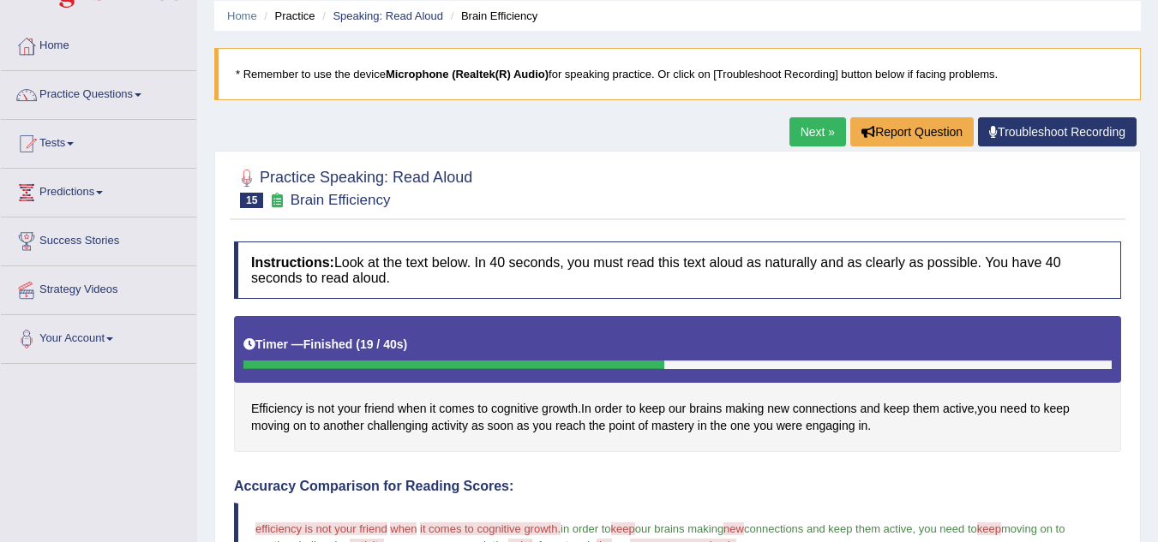
scroll to position [0, 0]
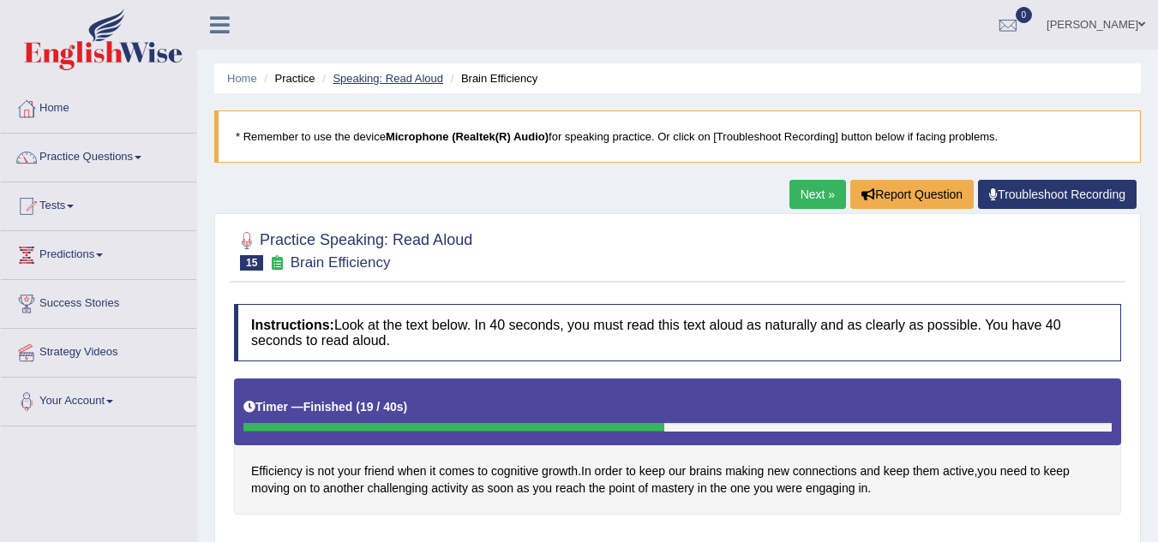
click at [398, 85] on li "Speaking: Read Aloud" at bounding box center [380, 78] width 125 height 16
click at [406, 75] on link "Speaking: Read Aloud" at bounding box center [387, 78] width 111 height 13
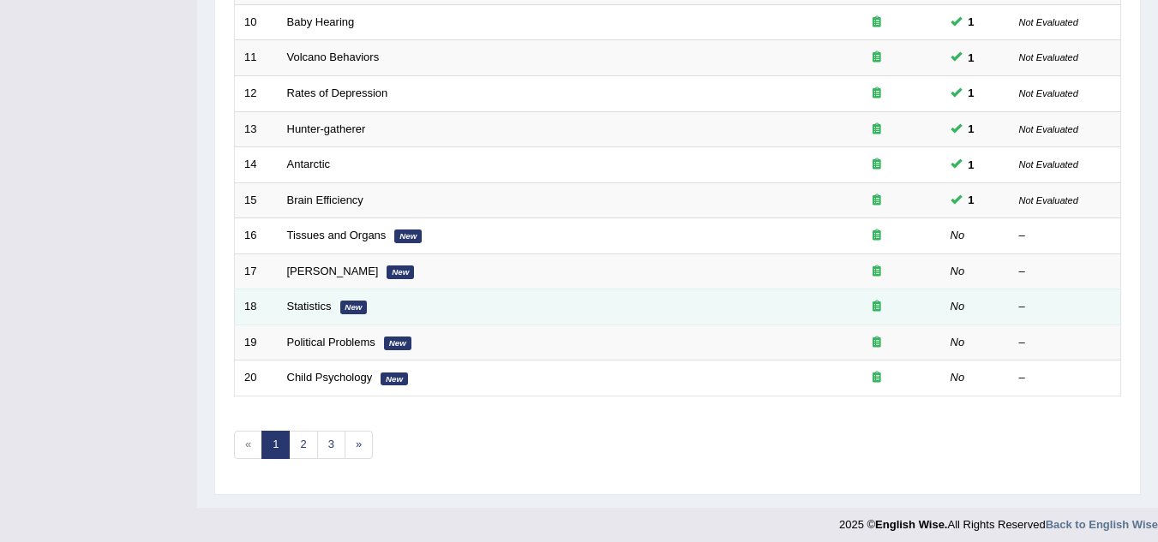
scroll to position [592, 0]
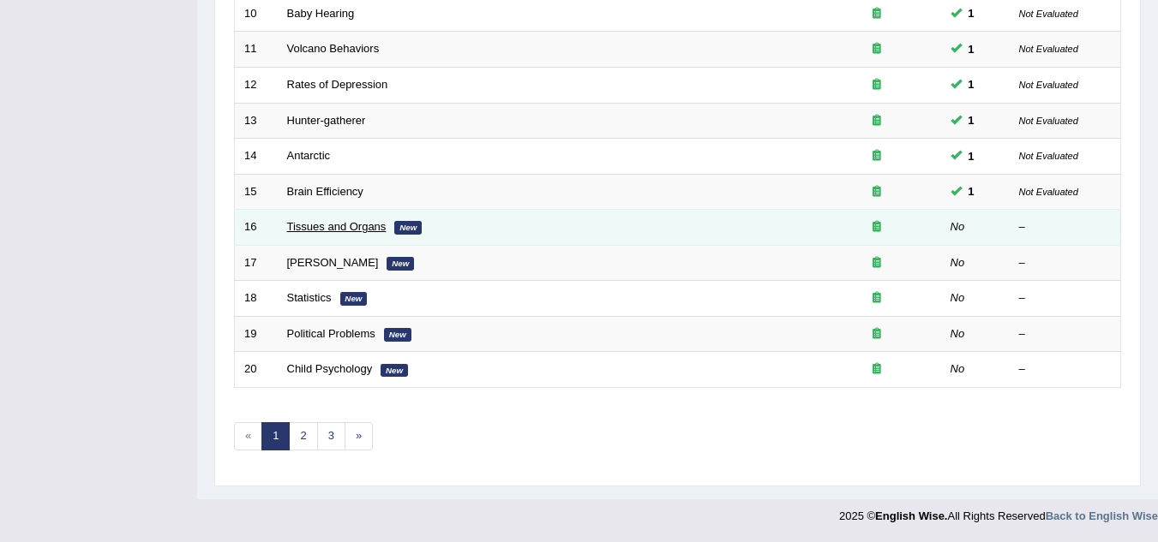
click at [331, 232] on link "Tissues and Organs" at bounding box center [336, 226] width 99 height 13
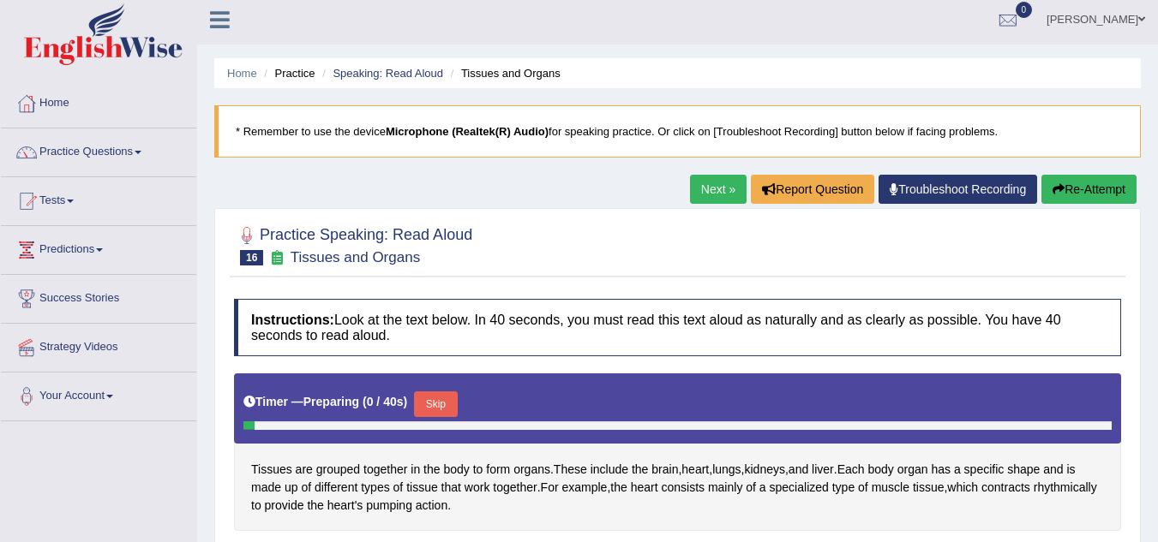
scroll to position [343, 0]
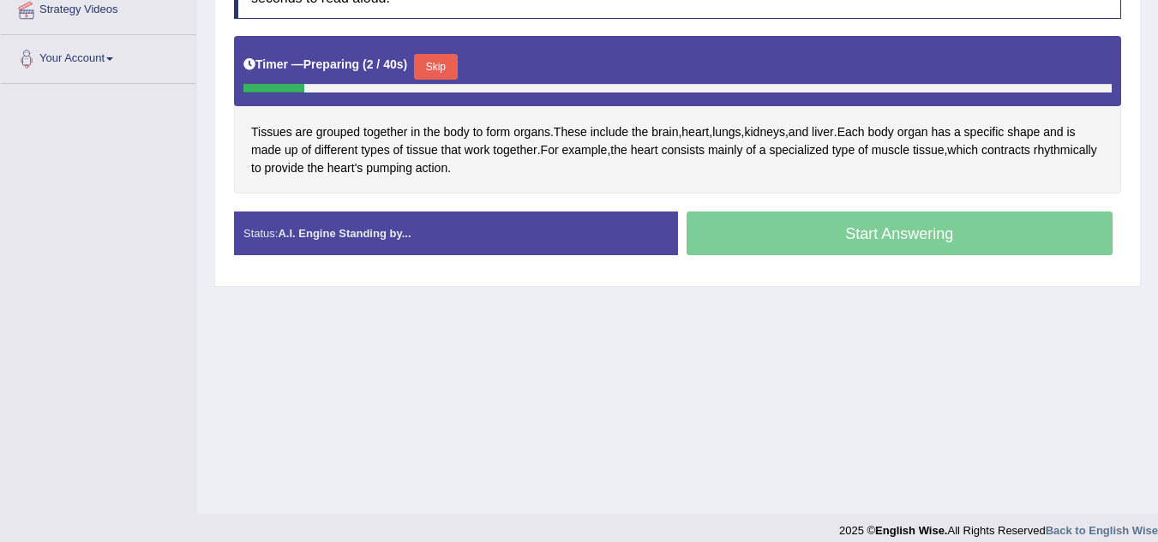
click at [445, 70] on button "Skip" at bounding box center [435, 67] width 43 height 26
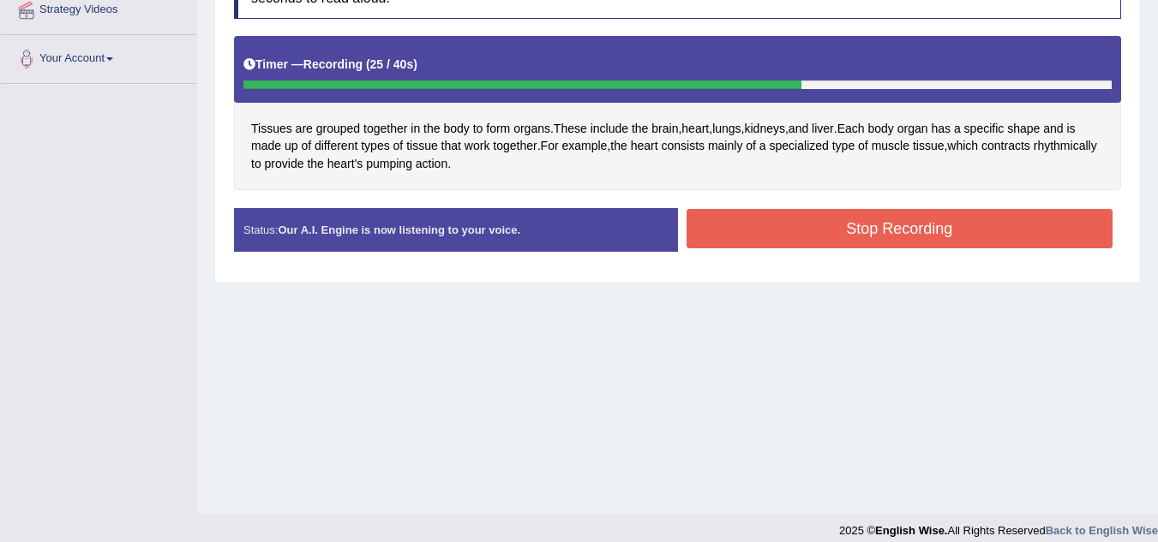
click at [824, 234] on button "Stop Recording" at bounding box center [899, 228] width 427 height 39
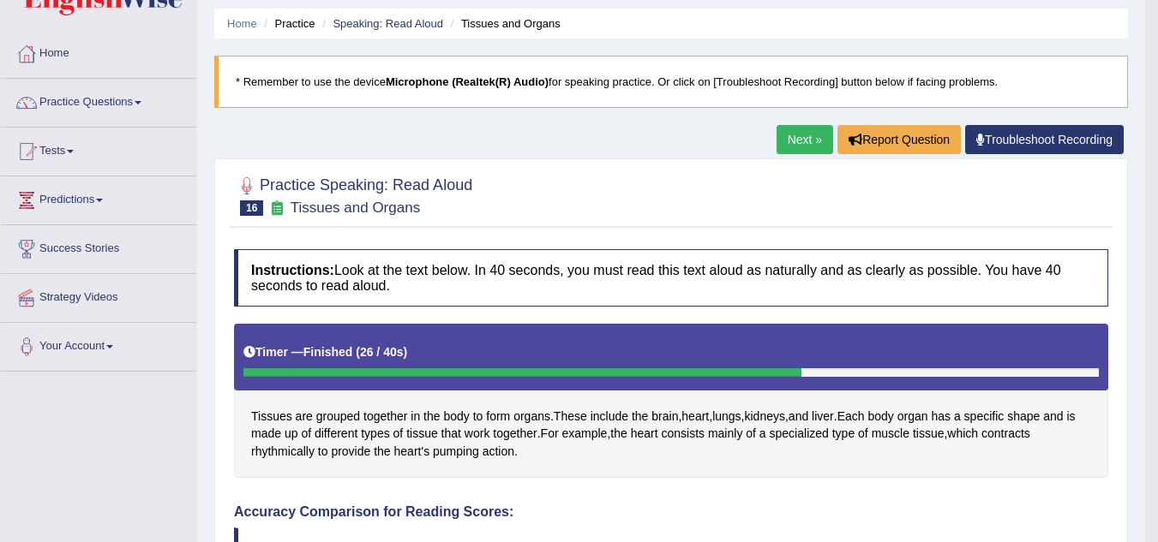
scroll to position [31, 0]
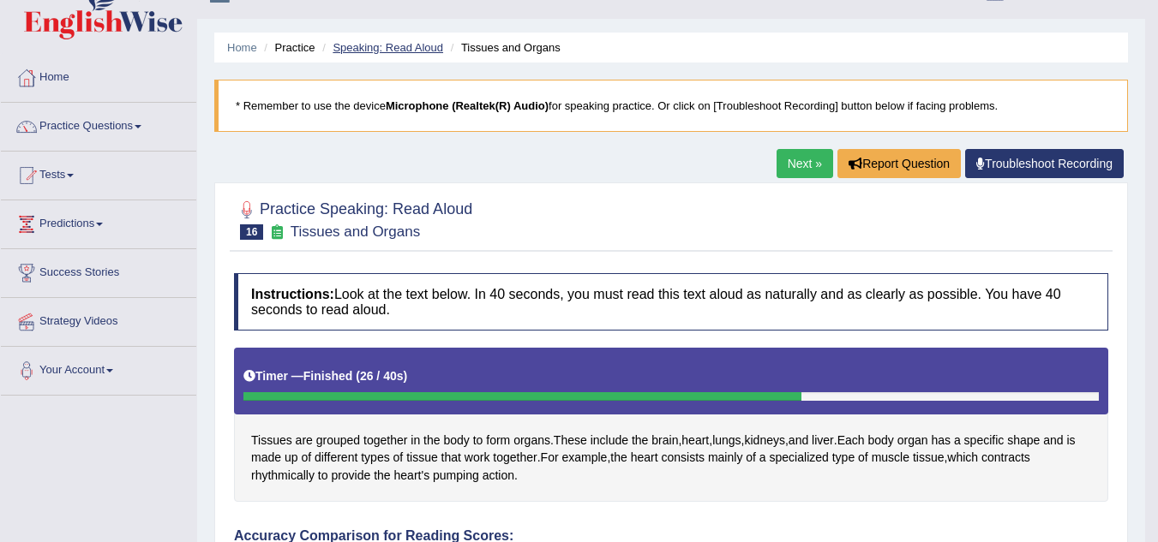
click at [403, 45] on link "Speaking: Read Aloud" at bounding box center [387, 47] width 111 height 13
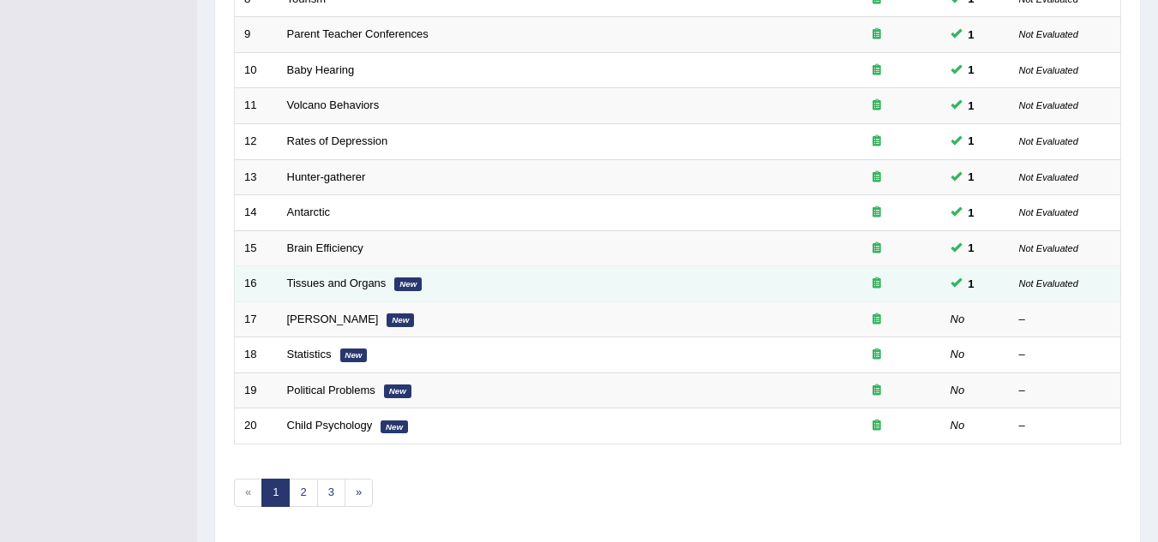
scroll to position [592, 0]
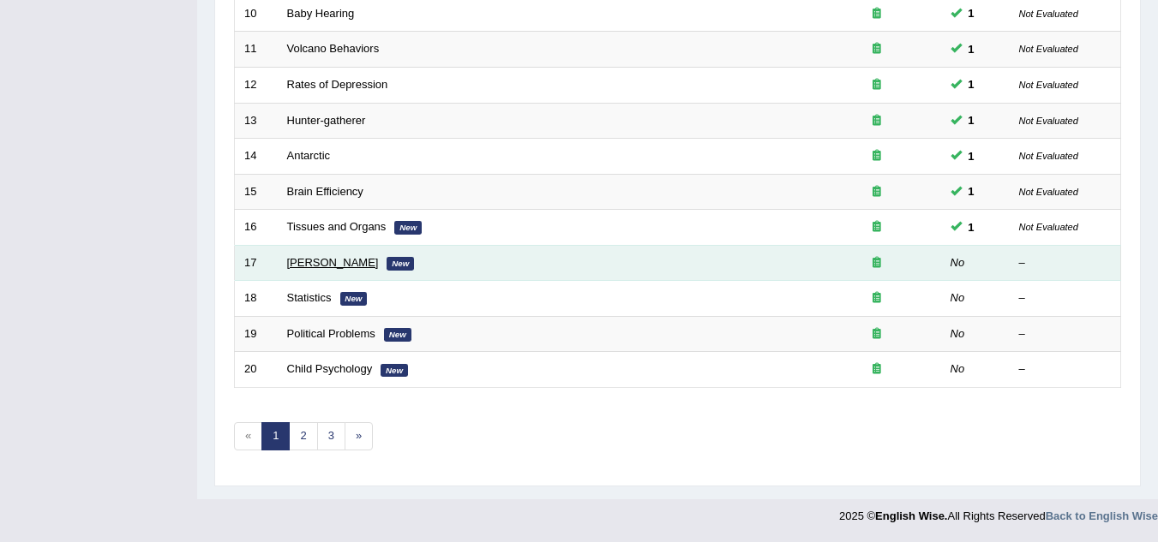
click at [329, 257] on link "William Shakespeare" at bounding box center [333, 262] width 92 height 13
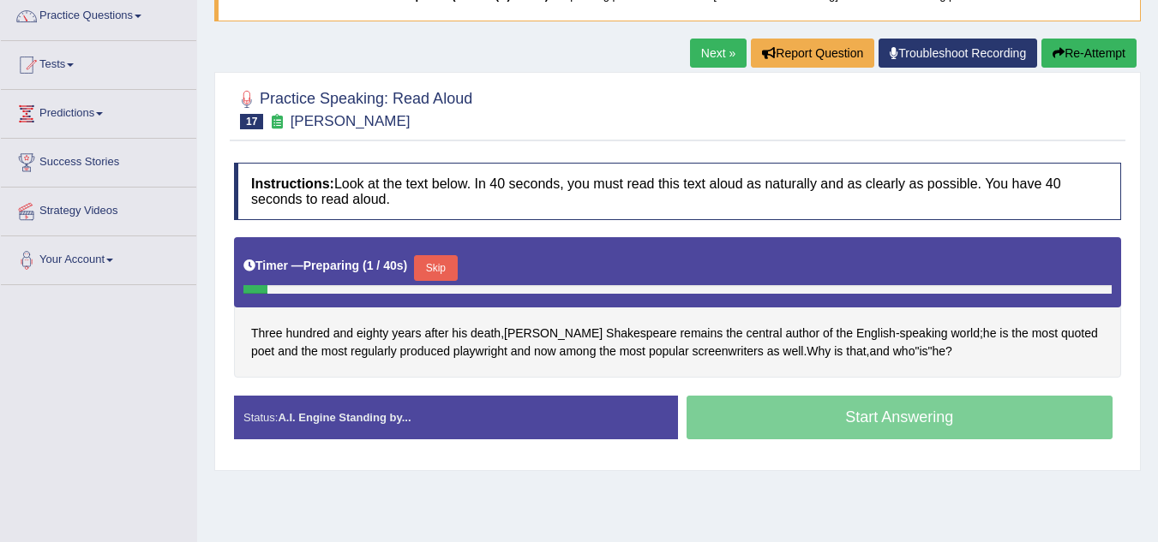
scroll to position [171, 0]
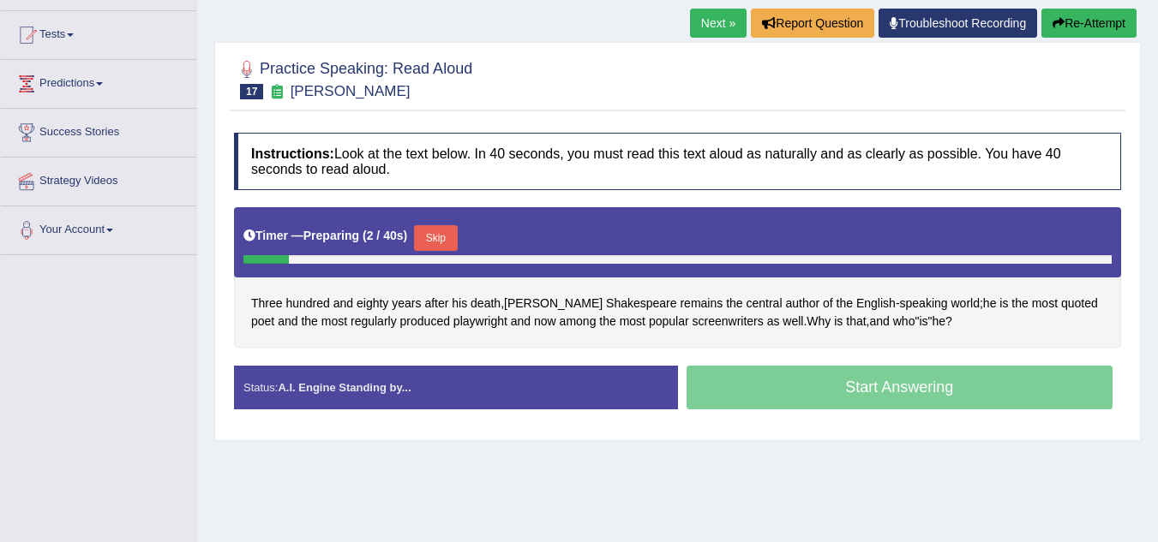
click at [440, 231] on button "Skip" at bounding box center [435, 238] width 43 height 26
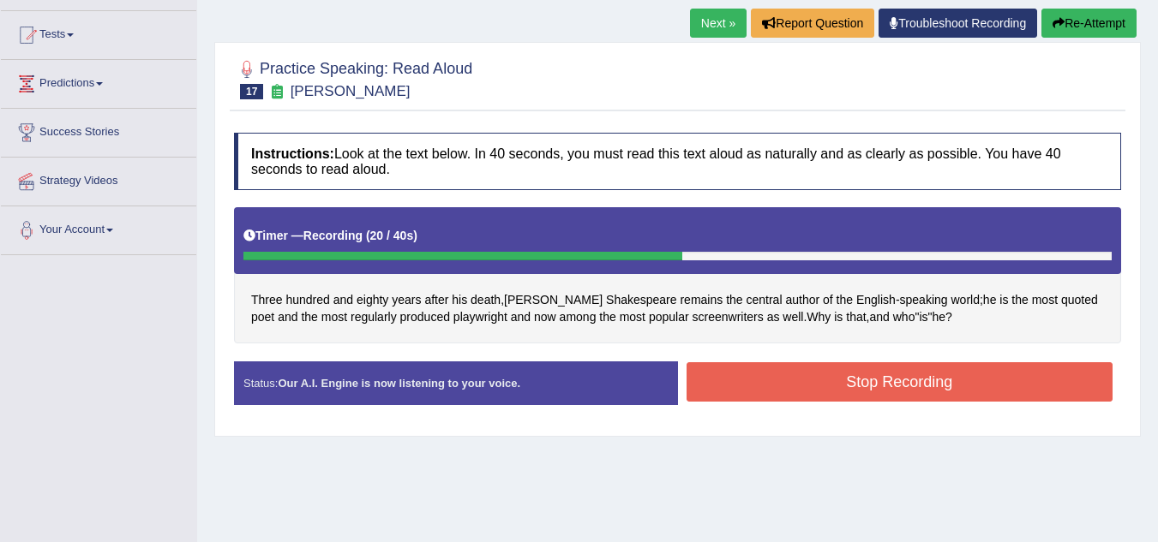
click at [827, 376] on button "Stop Recording" at bounding box center [899, 381] width 427 height 39
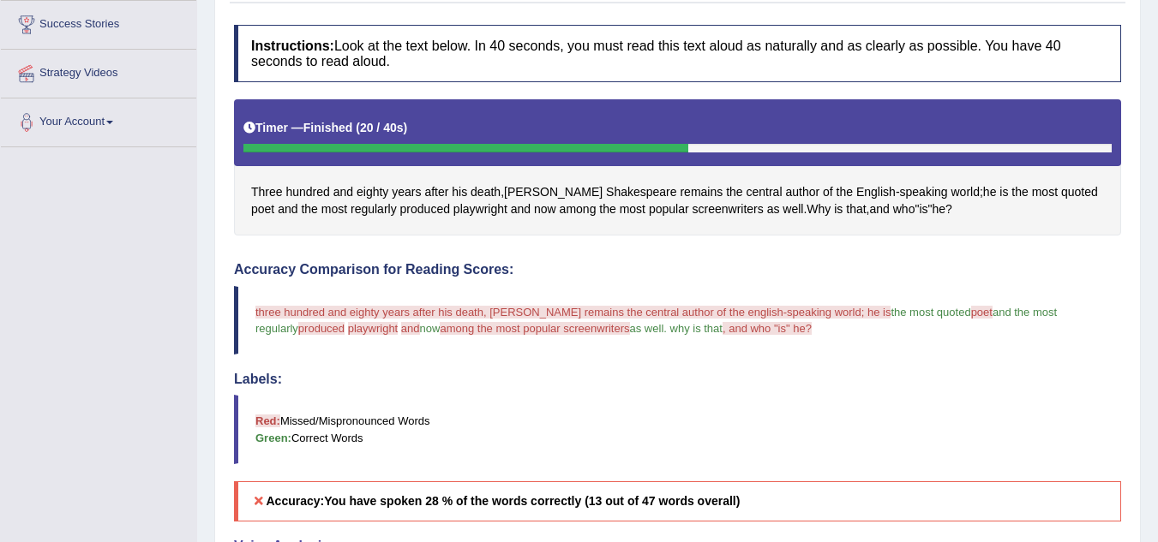
scroll to position [254, 0]
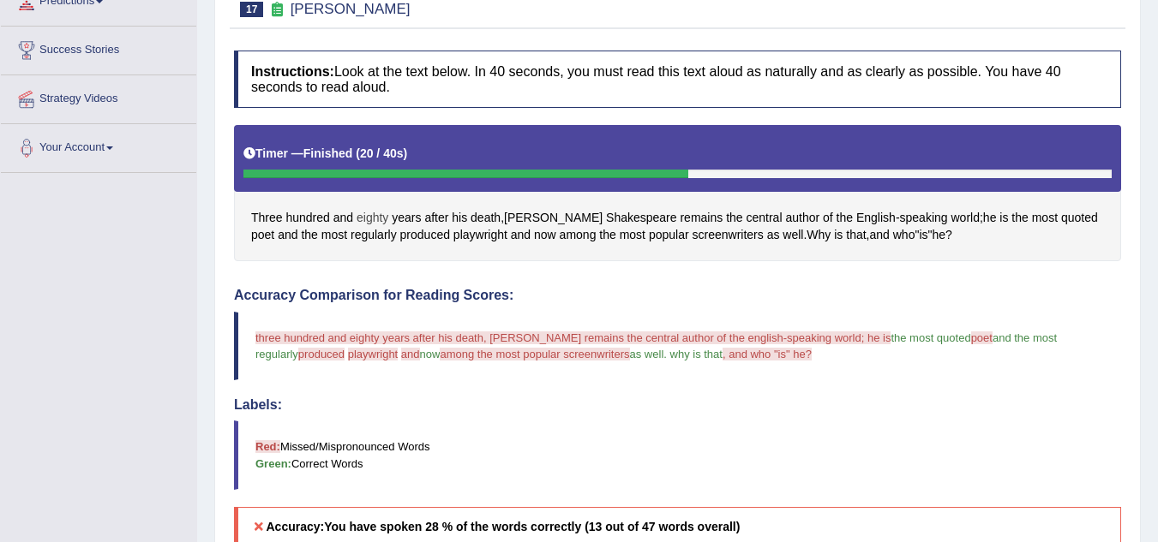
drag, startPoint x: 919, startPoint y: 232, endPoint x: 384, endPoint y: 216, distance: 535.8
click at [398, 219] on div "Three hundred and eighty years after his death , [PERSON_NAME] remains the cent…" at bounding box center [677, 193] width 887 height 136
drag, startPoint x: 257, startPoint y: 335, endPoint x: 838, endPoint y: 415, distance: 586.4
click at [838, 415] on div "Accuracy Comparison for Reading Scores: three hundred and eighty years after hi…" at bounding box center [677, 418] width 887 height 260
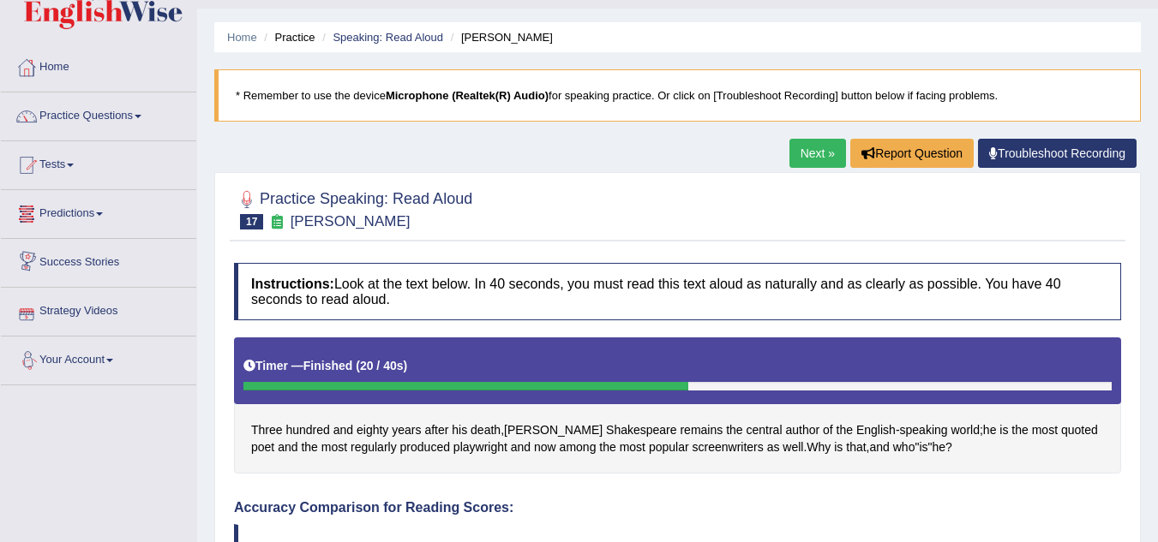
scroll to position [0, 0]
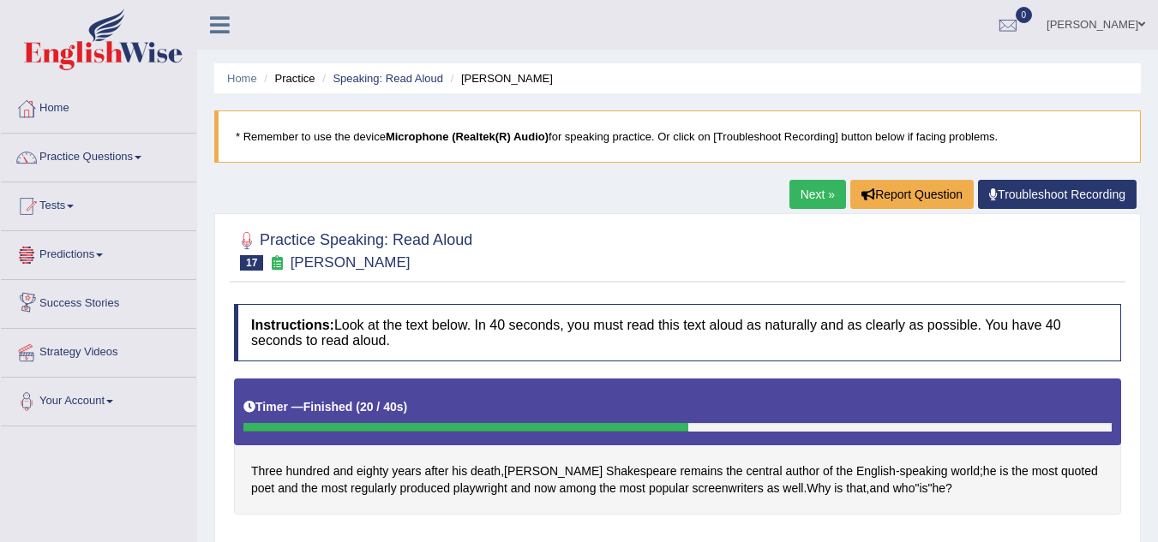
click at [383, 71] on li "Speaking: Read Aloud" at bounding box center [380, 78] width 125 height 16
click at [372, 74] on link "Speaking: Read Aloud" at bounding box center [387, 78] width 111 height 13
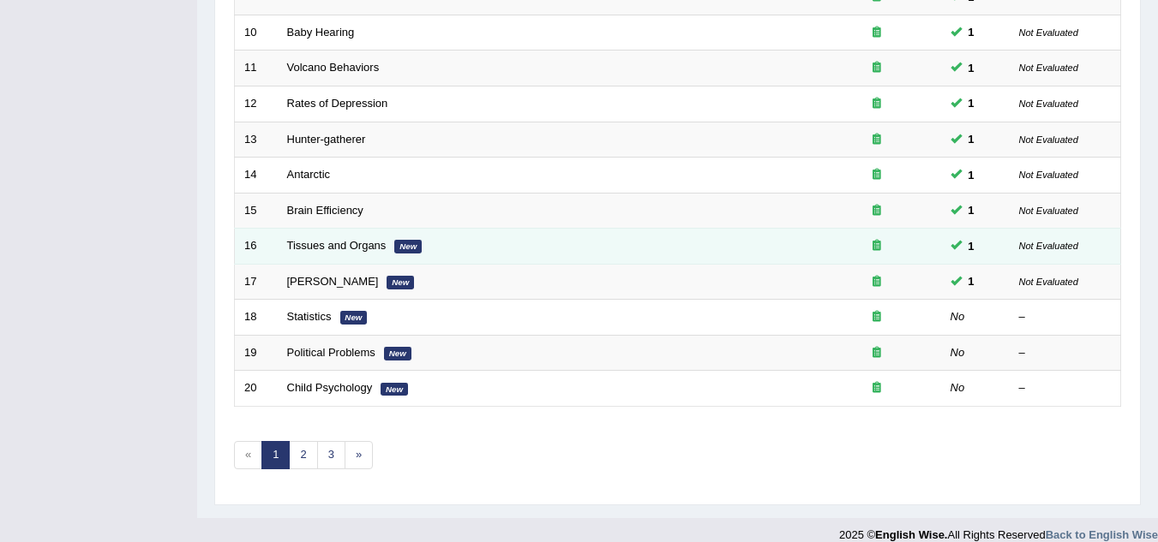
scroll to position [592, 0]
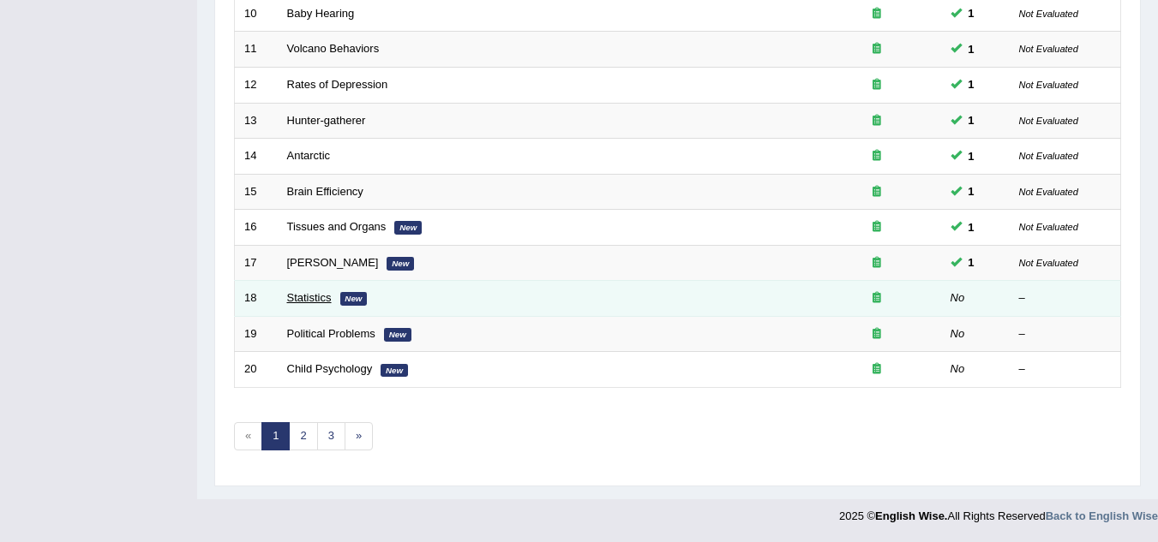
click at [293, 299] on link "Statistics" at bounding box center [309, 297] width 45 height 13
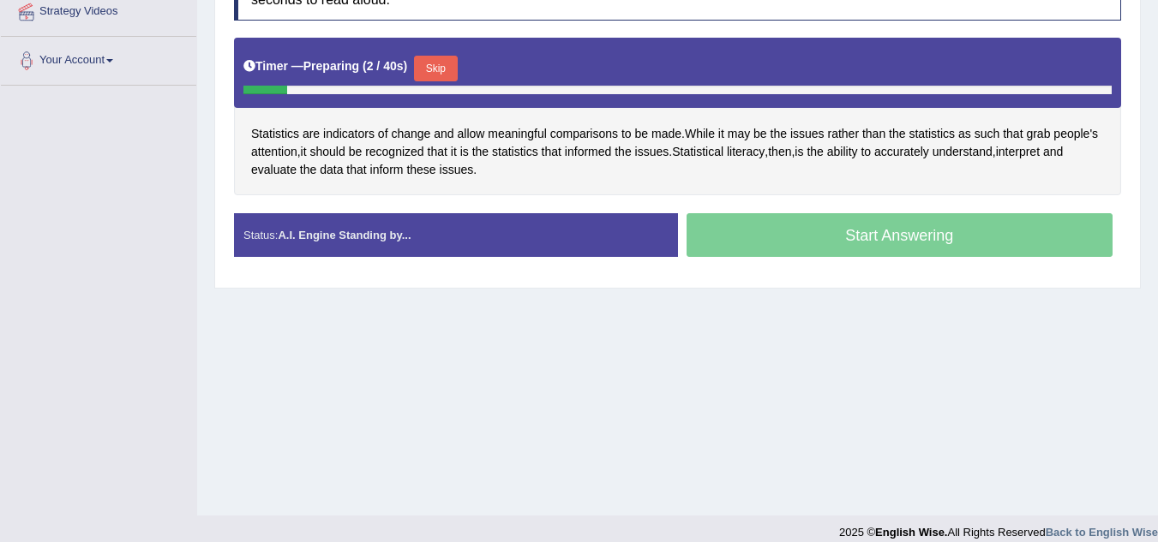
scroll to position [343, 0]
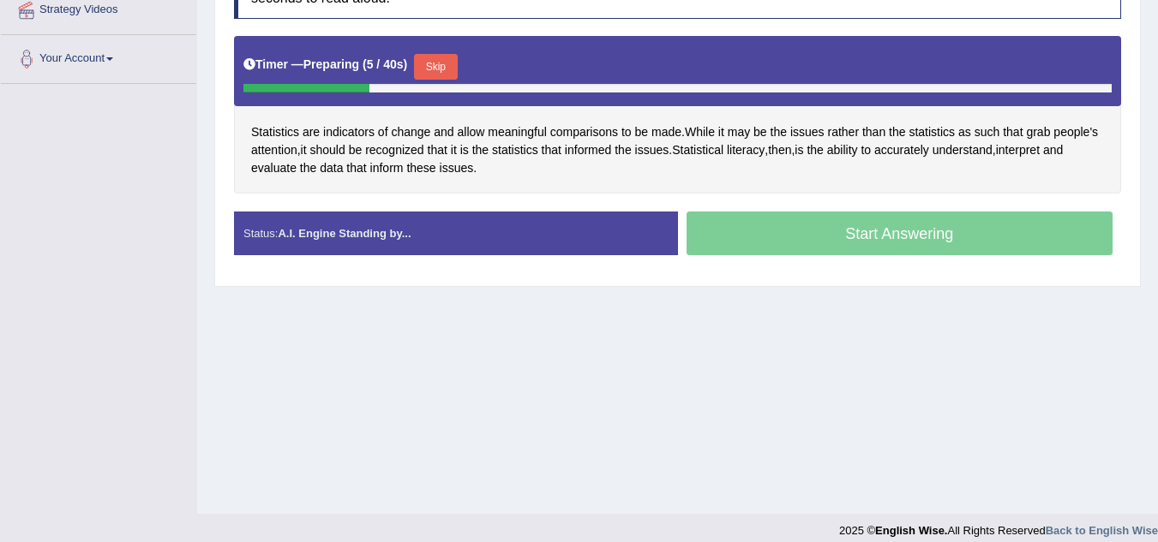
click at [440, 61] on button "Skip" at bounding box center [435, 67] width 43 height 26
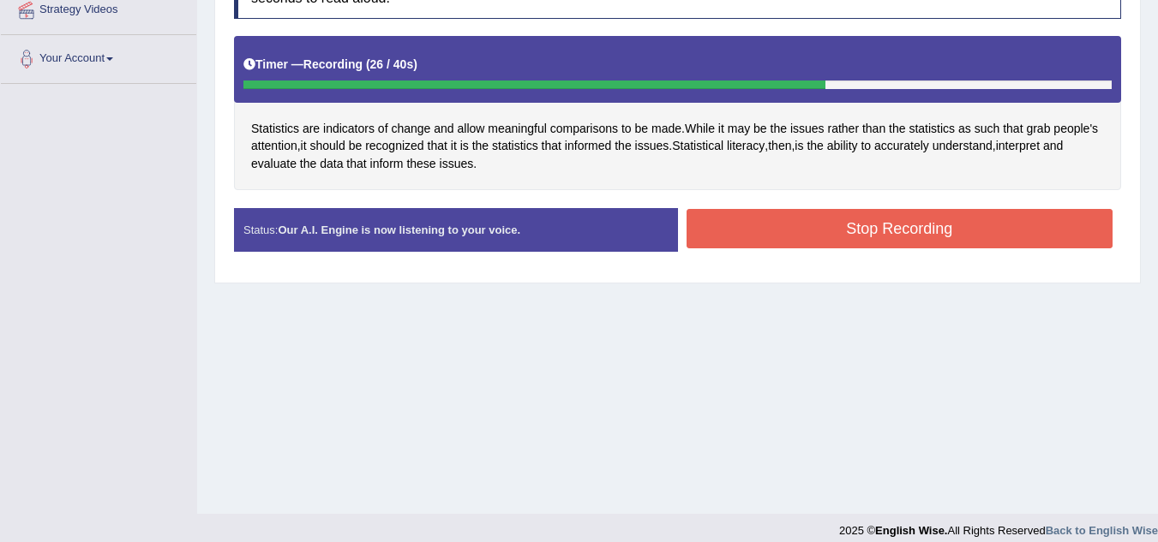
click at [860, 231] on button "Stop Recording" at bounding box center [899, 228] width 427 height 39
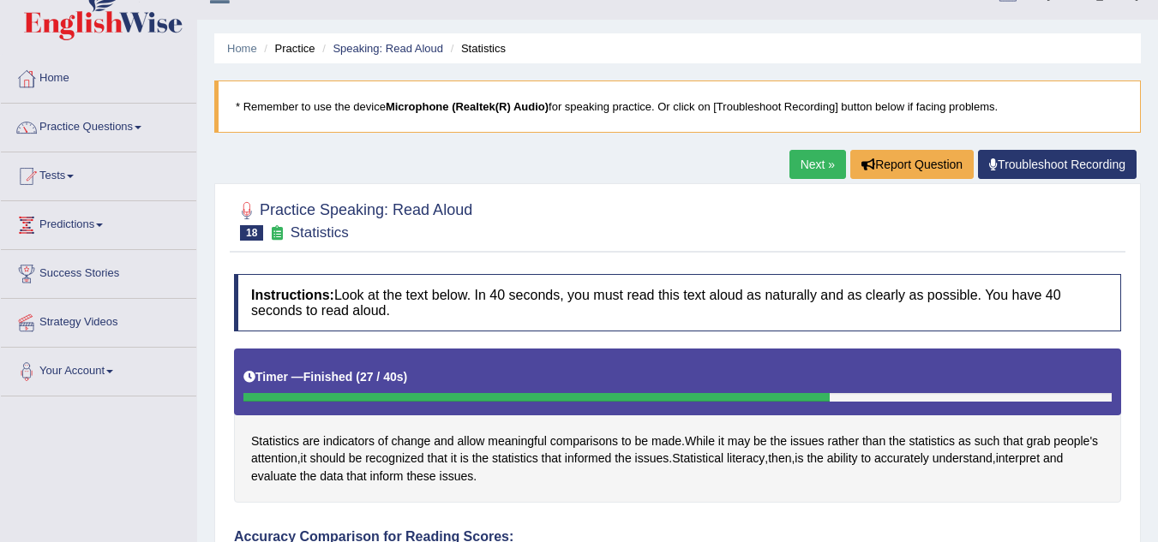
scroll to position [0, 0]
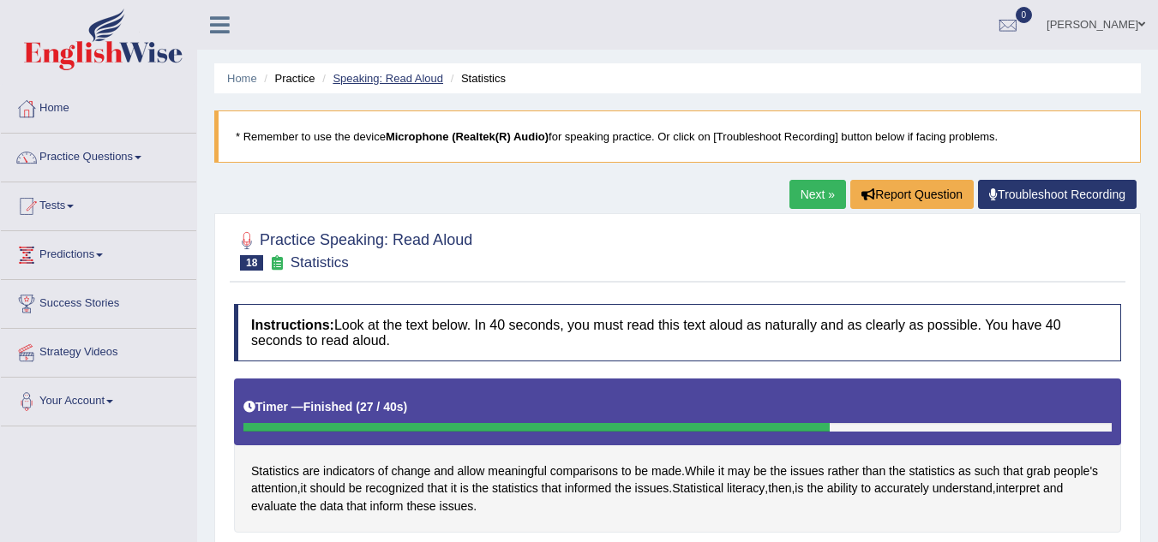
click at [375, 73] on link "Speaking: Read Aloud" at bounding box center [387, 78] width 111 height 13
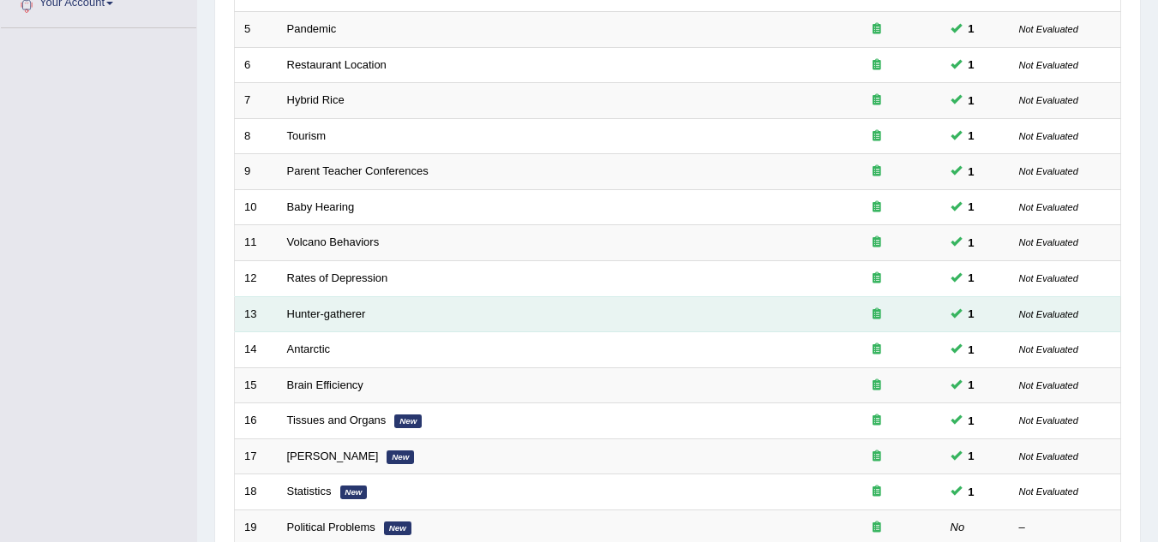
scroll to position [592, 0]
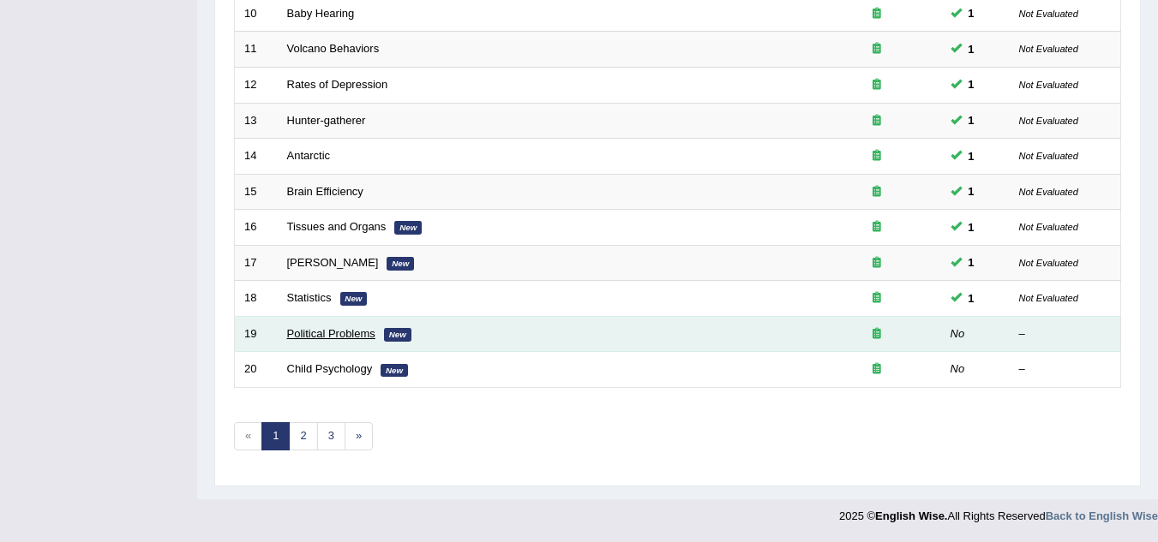
click at [326, 335] on link "Political Problems" at bounding box center [331, 333] width 88 height 13
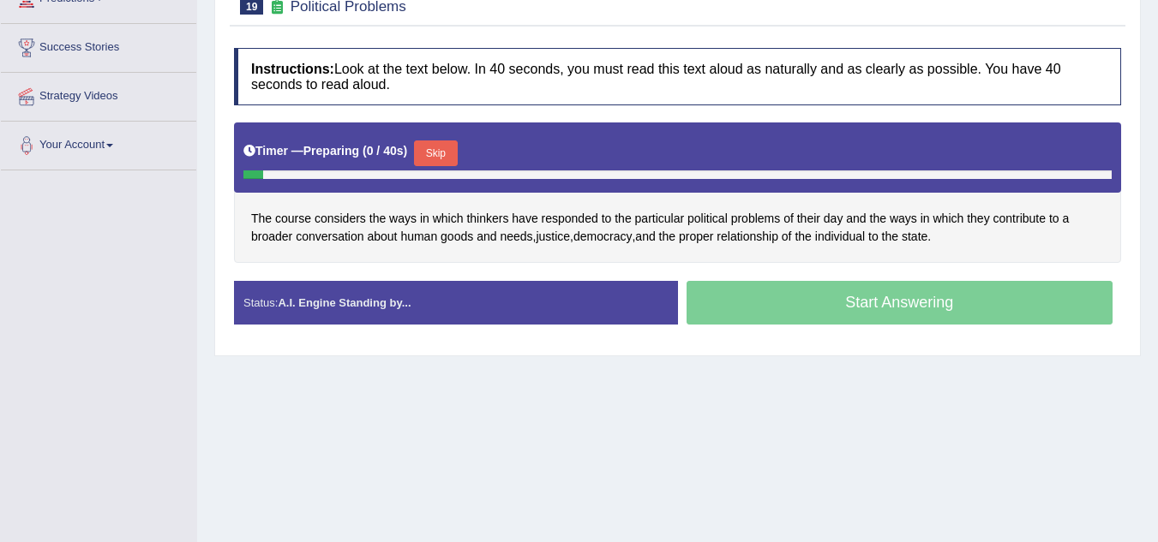
scroll to position [257, 0]
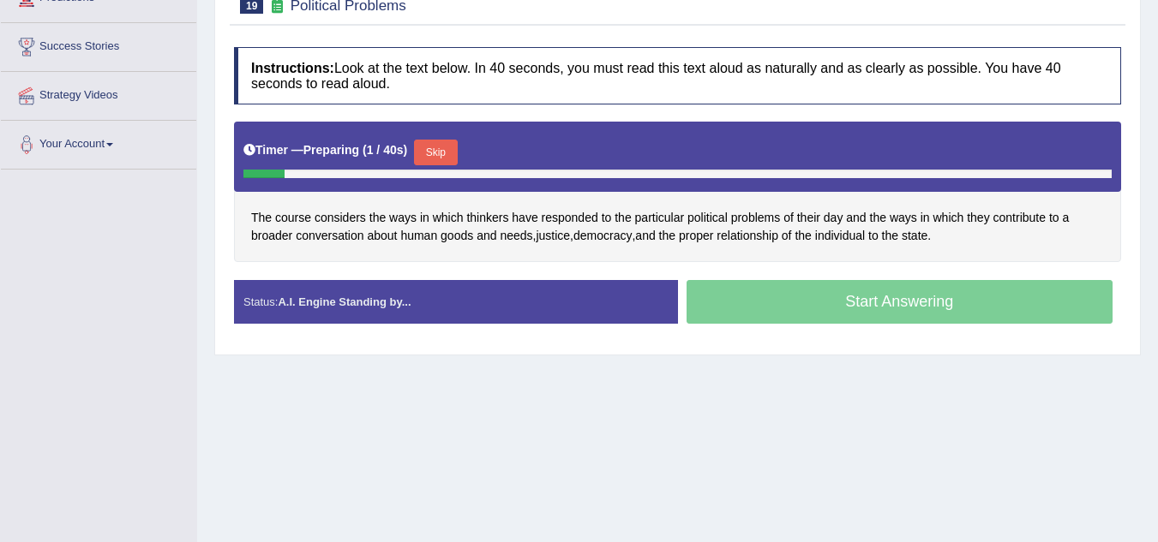
click at [447, 143] on button "Skip" at bounding box center [435, 153] width 43 height 26
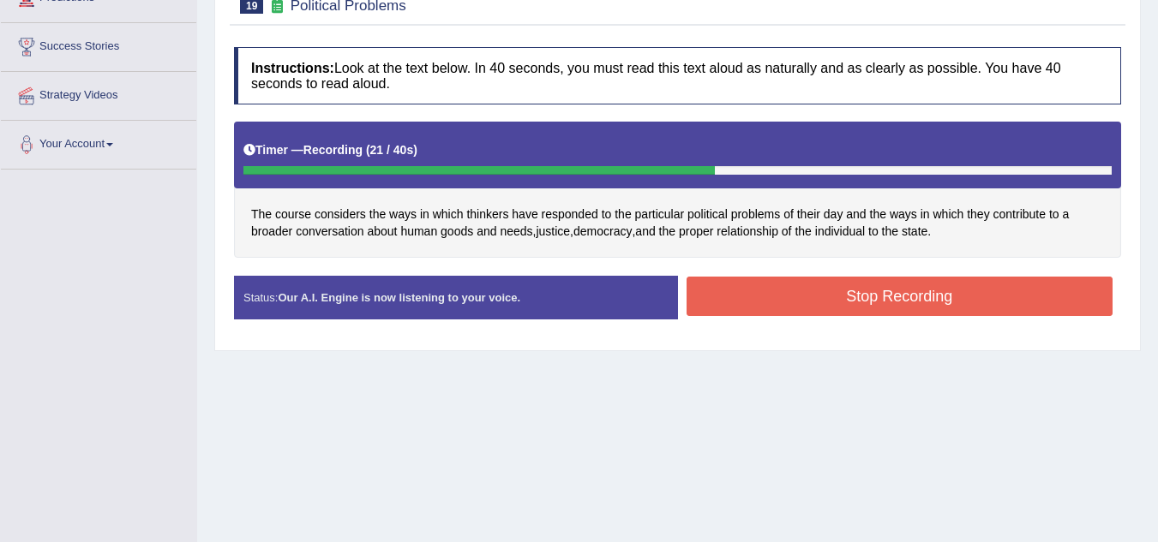
click at [915, 297] on button "Stop Recording" at bounding box center [899, 296] width 427 height 39
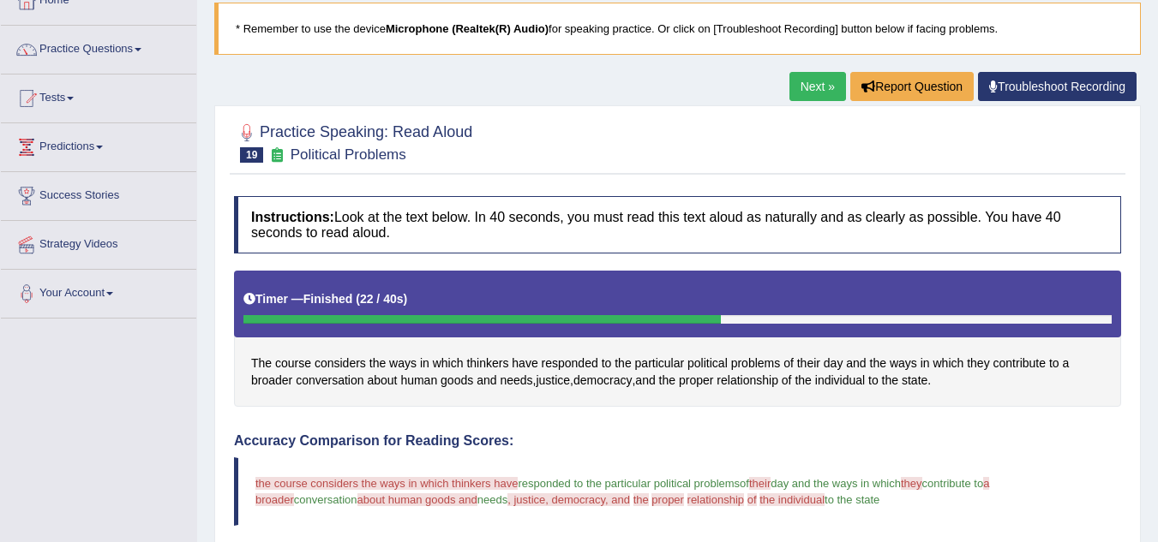
scroll to position [0, 0]
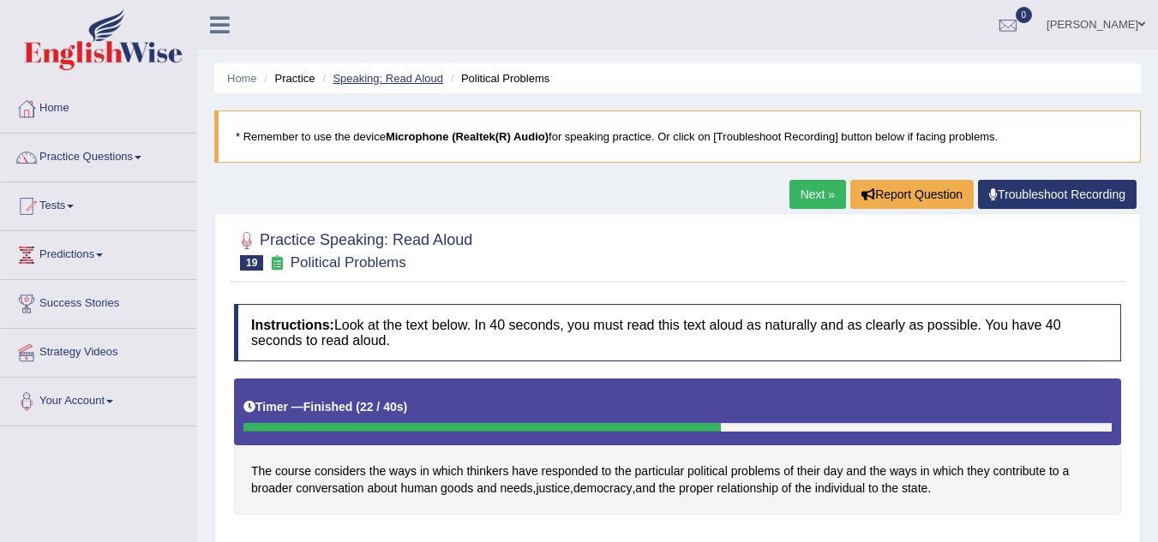
click at [366, 71] on li "Speaking: Read Aloud" at bounding box center [380, 78] width 125 height 16
click at [392, 71] on li "Speaking: Read Aloud" at bounding box center [380, 78] width 125 height 16
click at [388, 79] on link "Speaking: Read Aloud" at bounding box center [387, 78] width 111 height 13
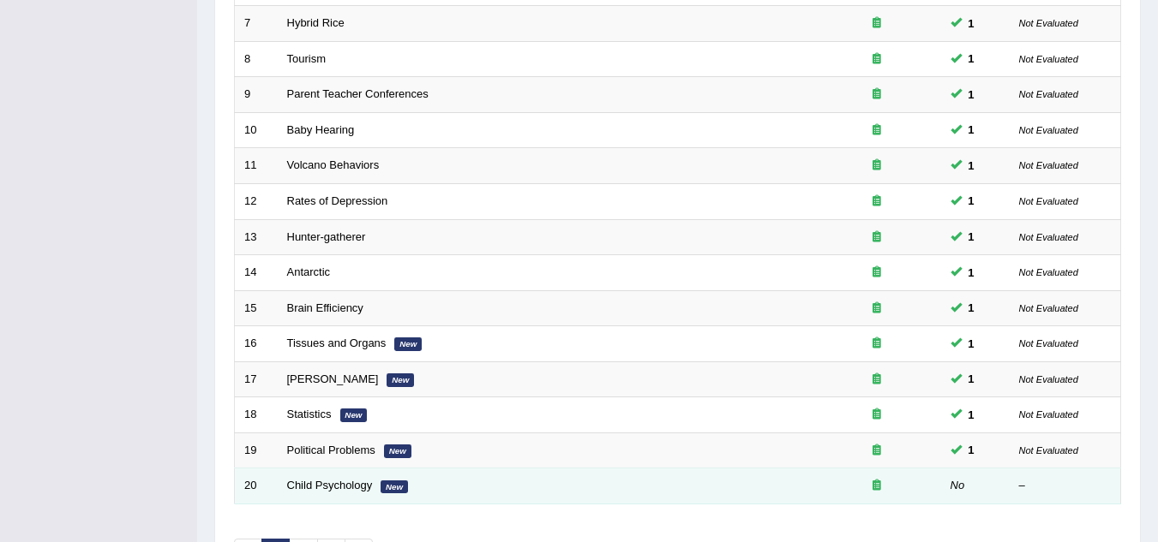
scroll to position [592, 0]
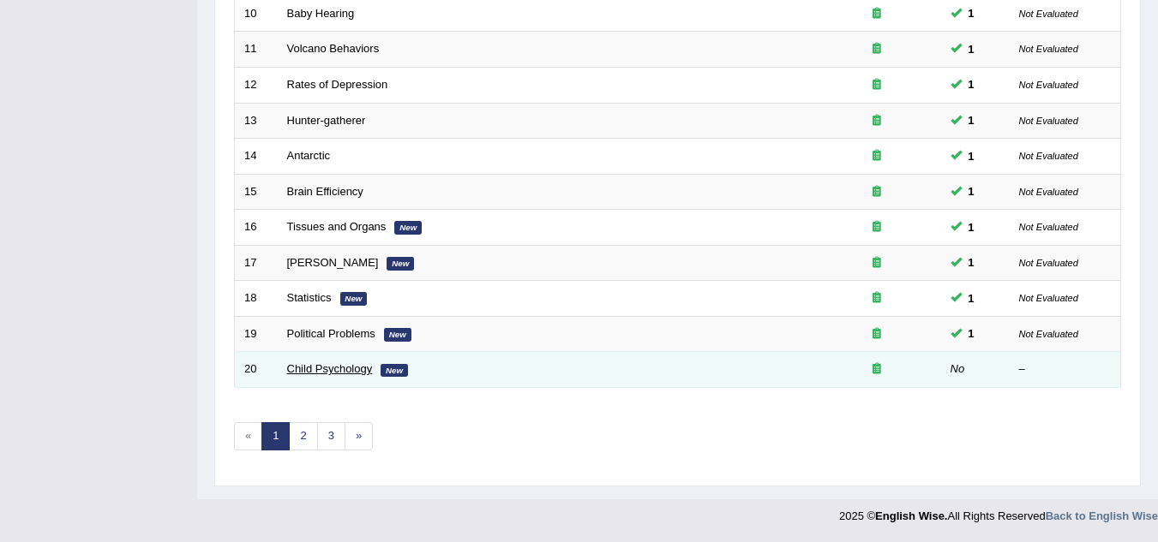
click at [310, 362] on link "Child Psychology" at bounding box center [330, 368] width 86 height 13
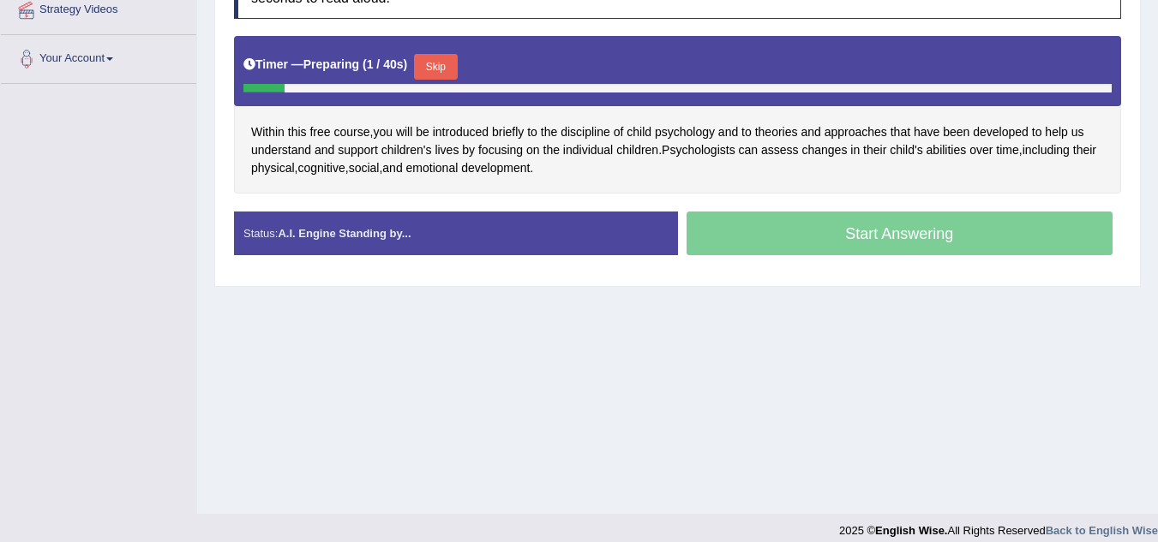
click at [446, 74] on button "Skip" at bounding box center [435, 67] width 43 height 26
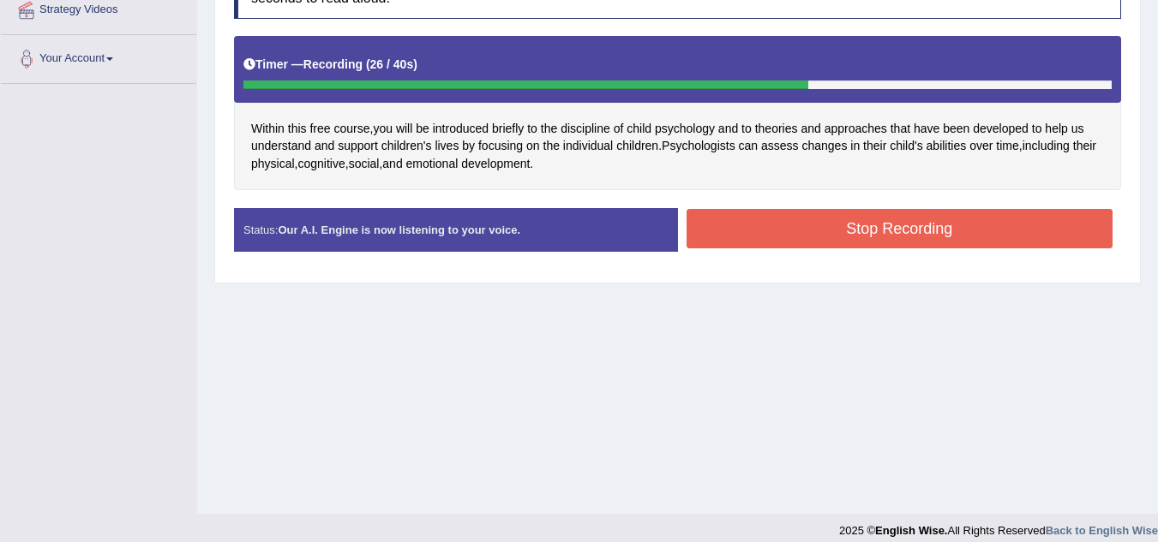
click at [896, 230] on button "Stop Recording" at bounding box center [899, 228] width 427 height 39
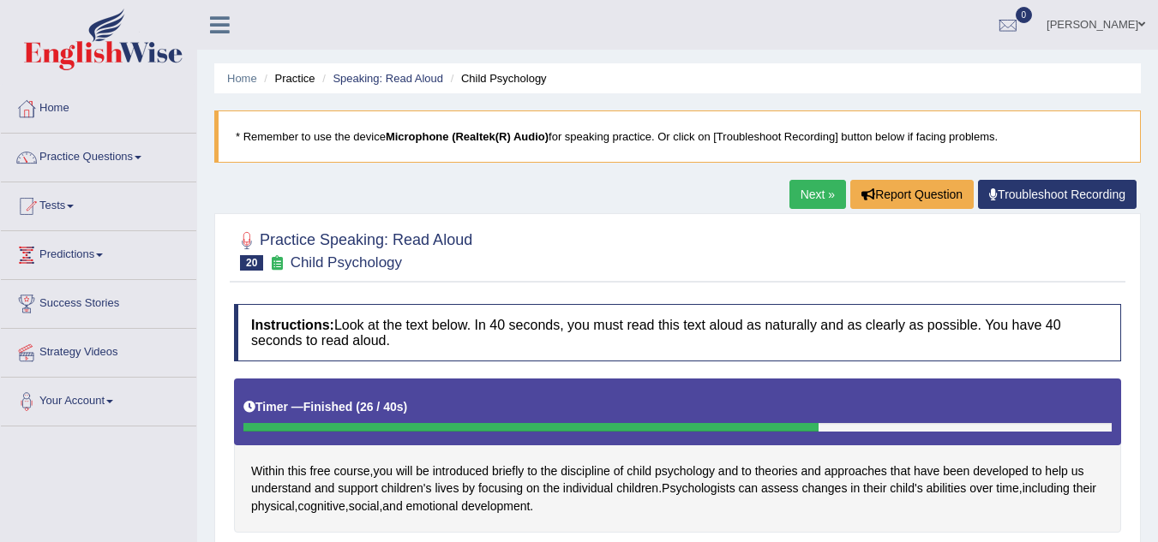
click at [362, 70] on li "Speaking: Read Aloud" at bounding box center [380, 78] width 125 height 16
click at [361, 76] on link "Speaking: Read Aloud" at bounding box center [387, 78] width 111 height 13
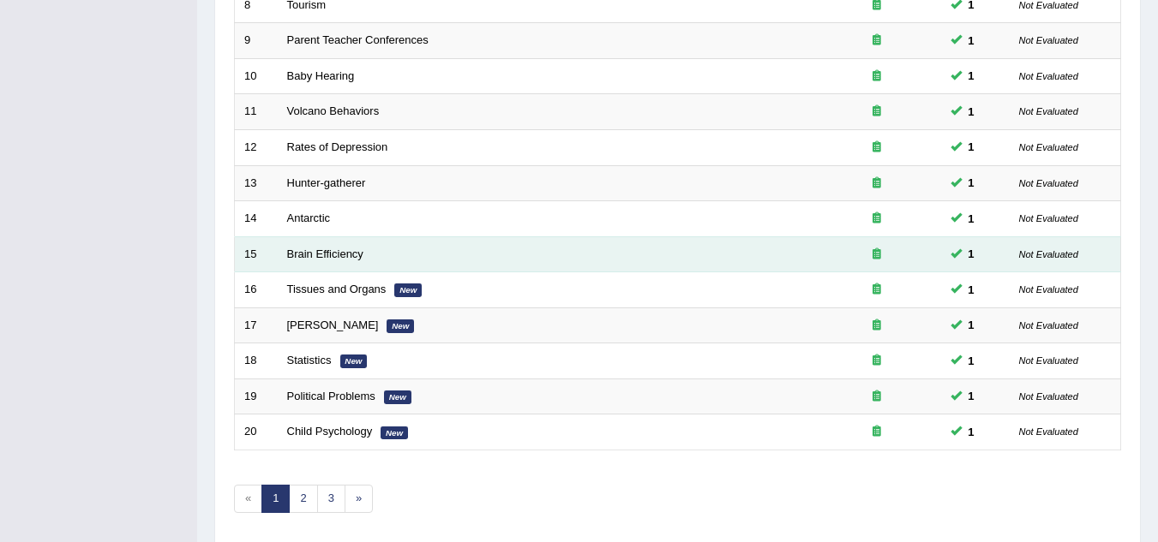
scroll to position [592, 0]
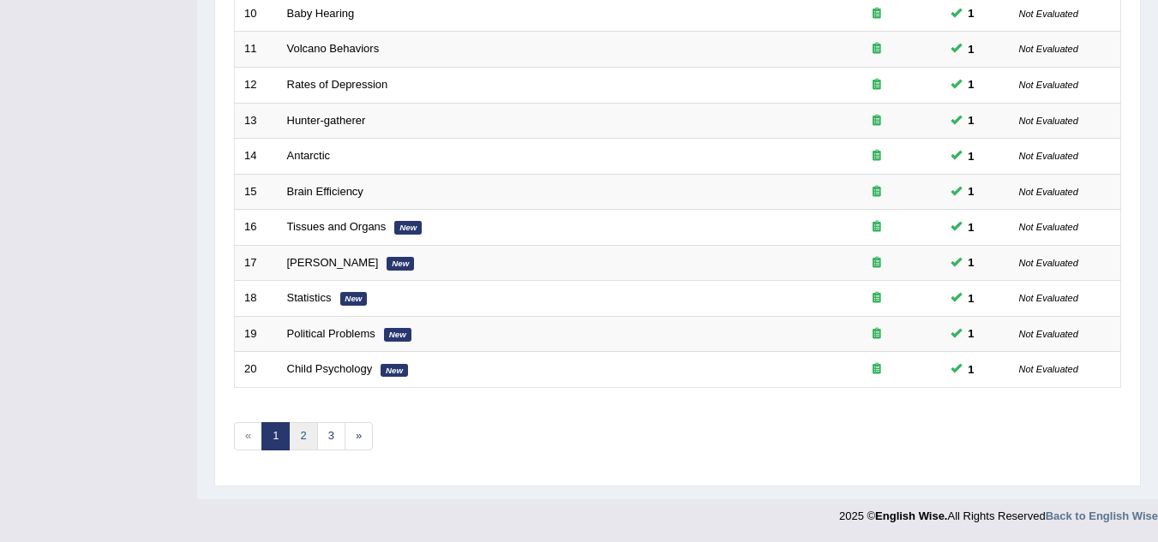
click at [308, 440] on link "2" at bounding box center [303, 436] width 28 height 28
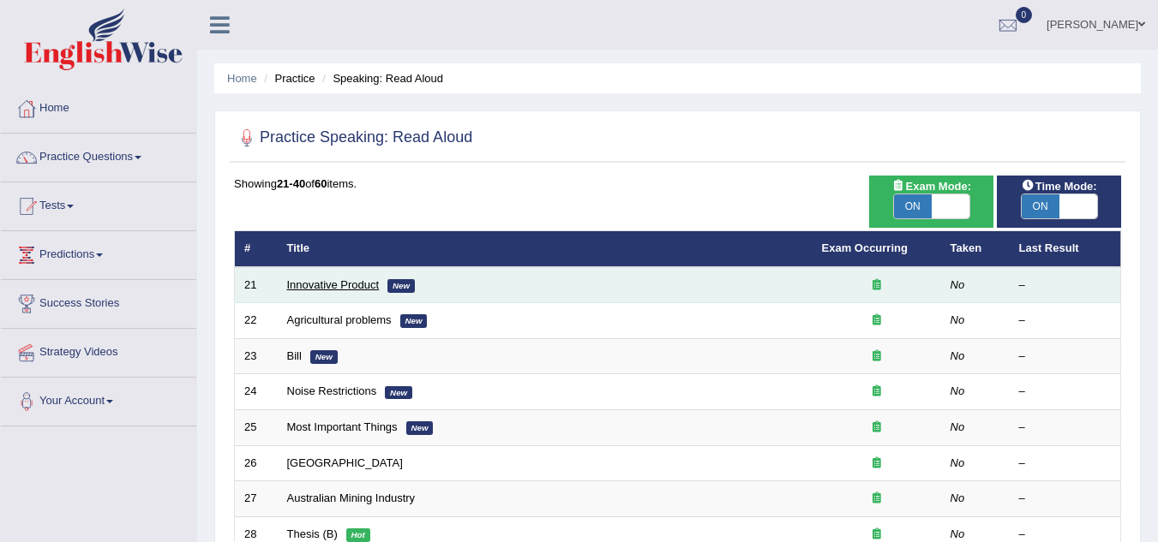
click at [347, 284] on link "Innovative Product" at bounding box center [333, 285] width 93 height 13
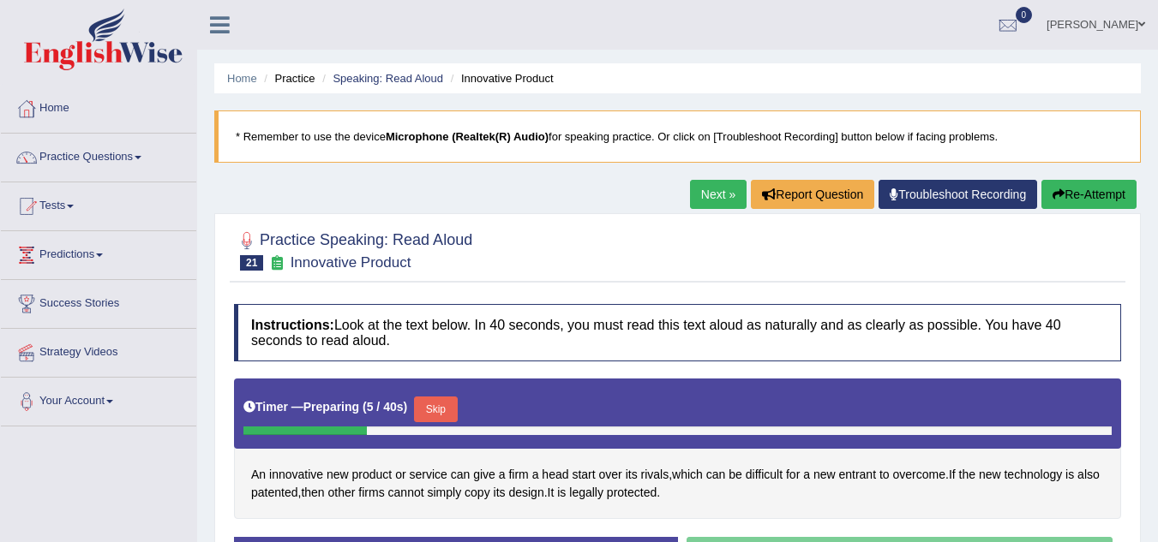
click at [441, 404] on button "Skip" at bounding box center [435, 410] width 43 height 26
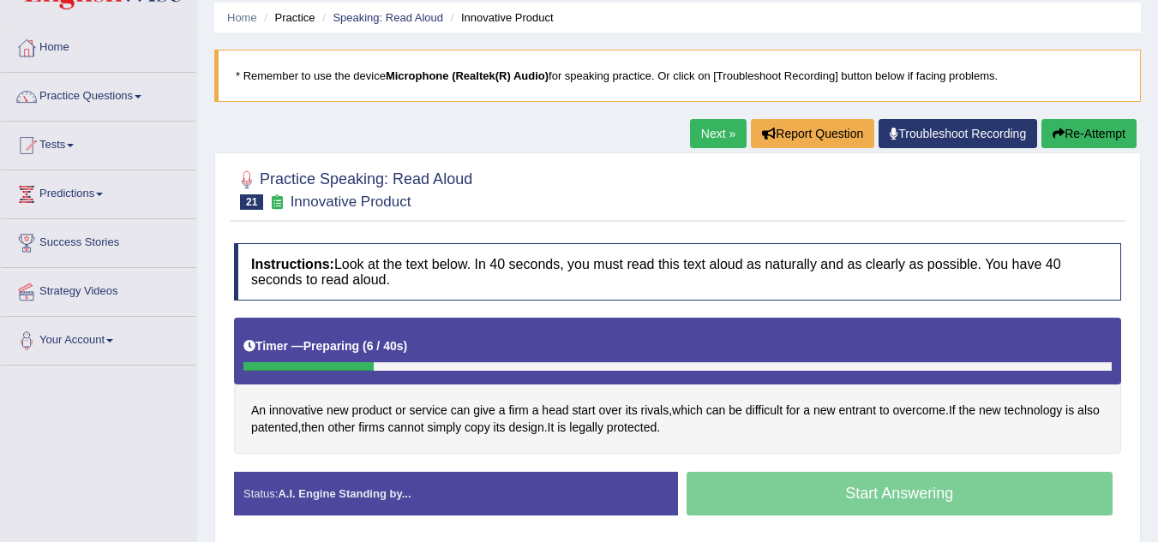
scroll to position [171, 0]
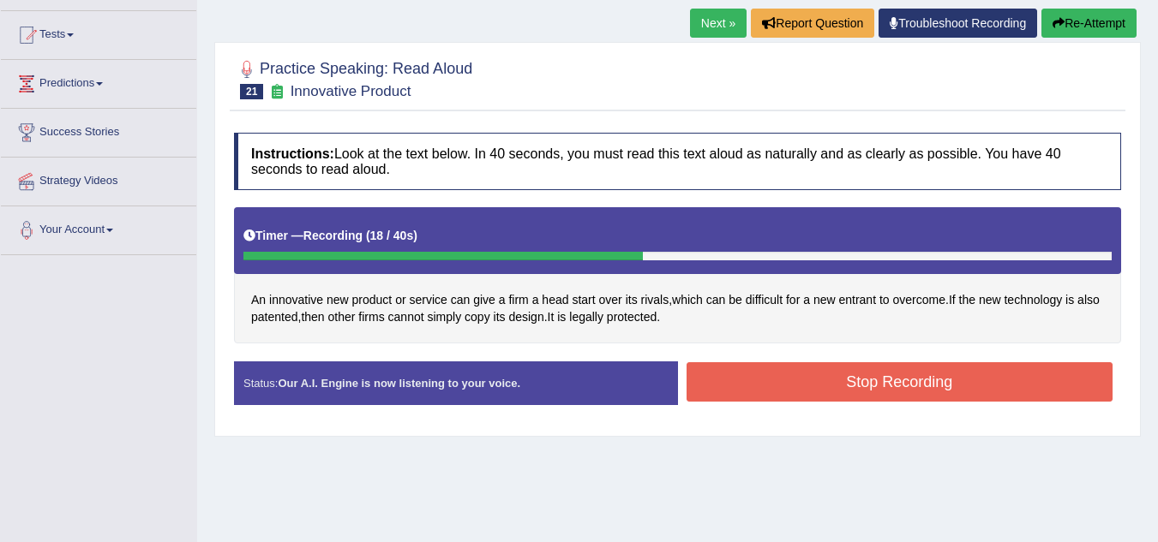
click at [925, 374] on button "Stop Recording" at bounding box center [899, 381] width 427 height 39
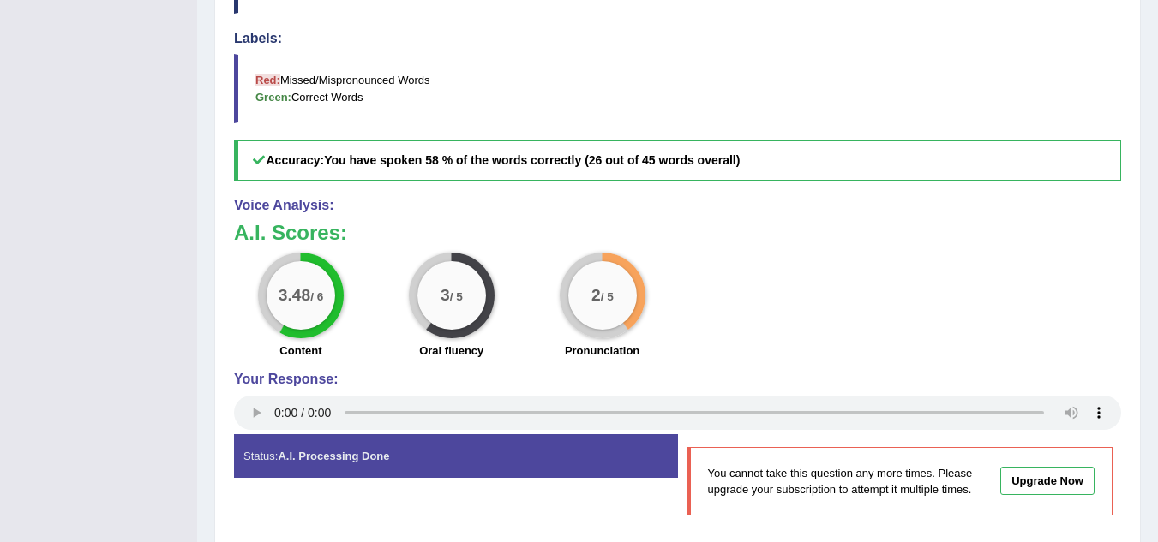
scroll to position [682, 0]
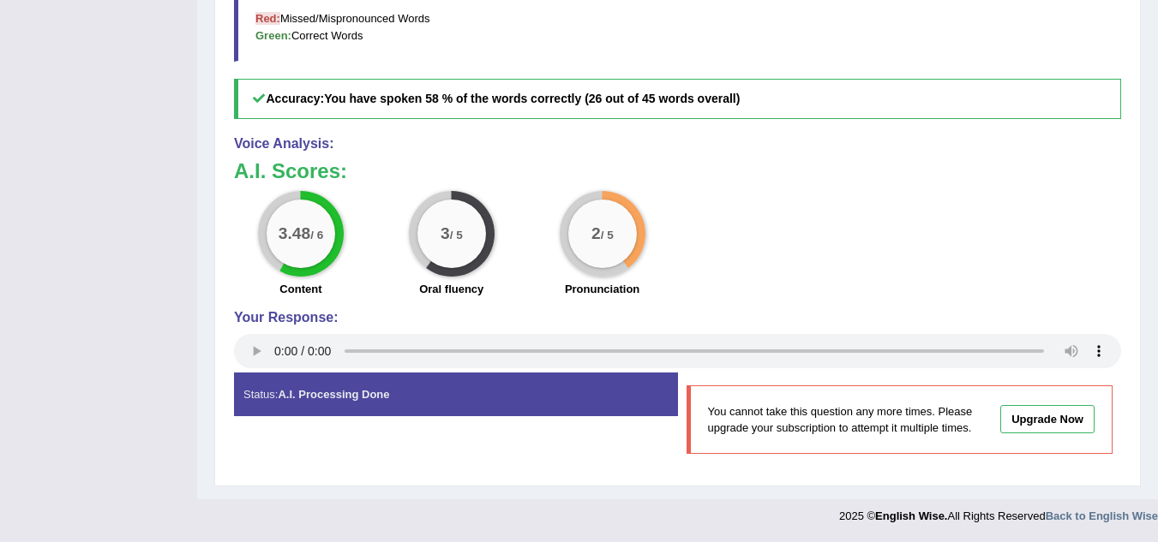
click at [434, 386] on div "Status: A.I. Processing Done" at bounding box center [456, 395] width 444 height 44
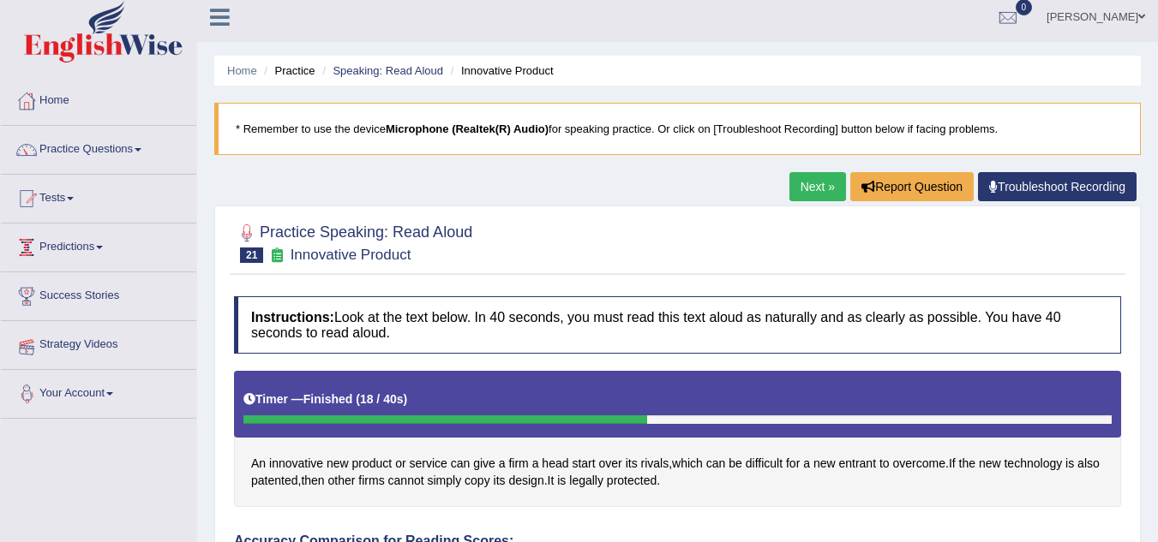
scroll to position [0, 0]
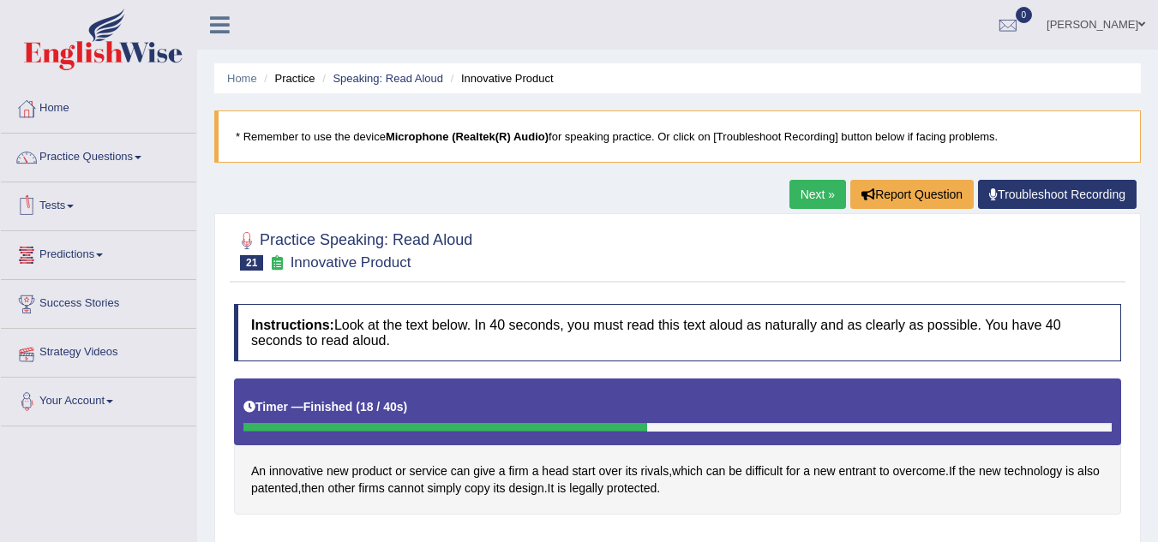
click at [283, 77] on li "Practice" at bounding box center [287, 78] width 55 height 16
click at [145, 154] on link "Practice Questions" at bounding box center [98, 155] width 195 height 43
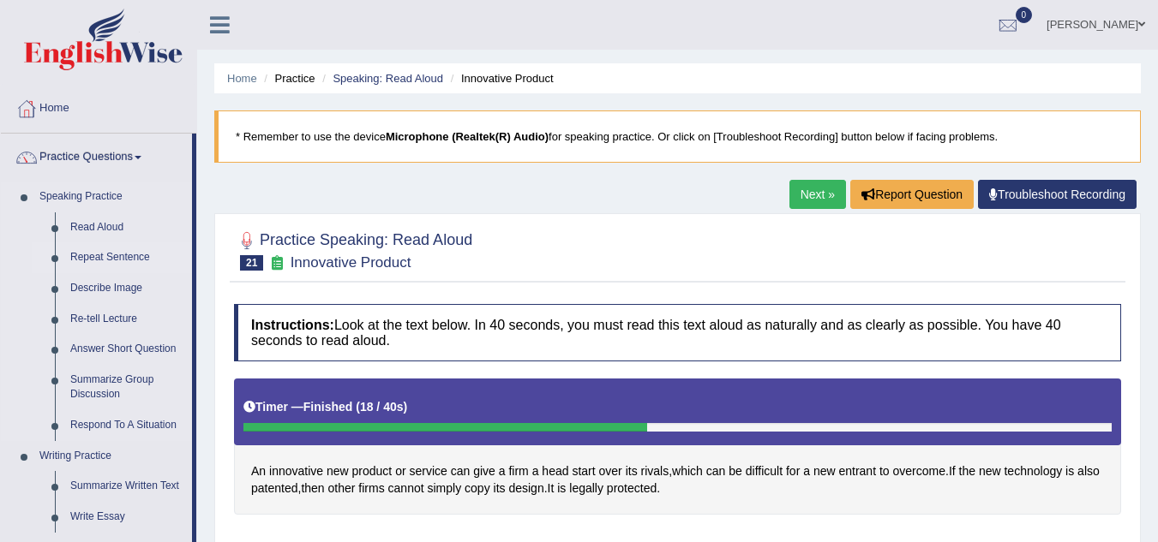
click at [108, 250] on link "Repeat Sentence" at bounding box center [127, 258] width 129 height 31
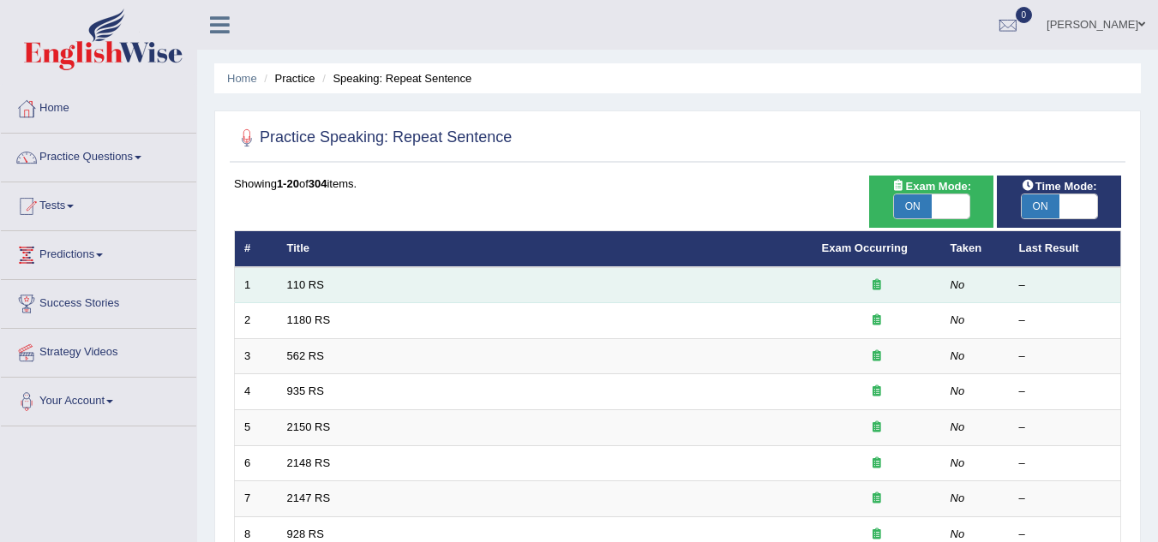
click at [884, 287] on div at bounding box center [877, 286] width 110 height 16
click at [878, 286] on icon at bounding box center [876, 284] width 9 height 11
click at [319, 286] on link "110 RS" at bounding box center [305, 285] width 37 height 13
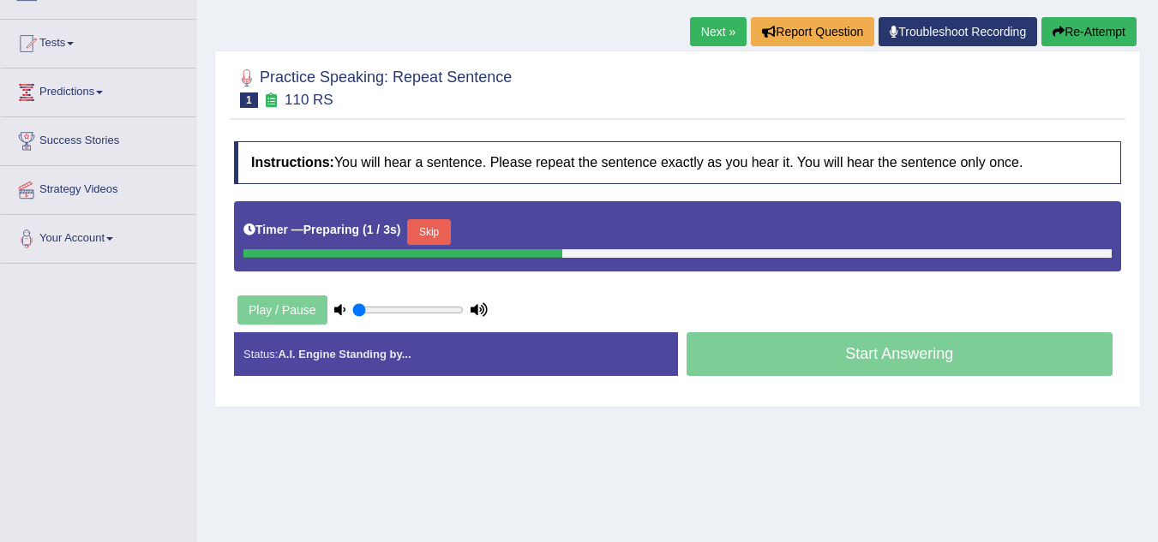
scroll to position [171, 0]
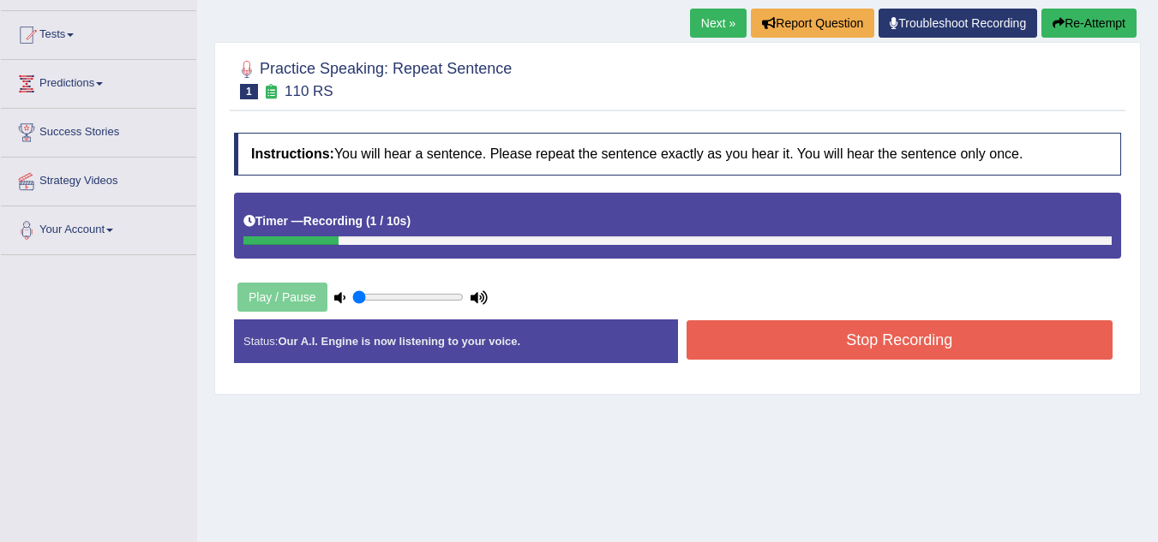
drag, startPoint x: 380, startPoint y: 293, endPoint x: 311, endPoint y: 293, distance: 68.6
type input "0.05"
click at [352, 293] on input "range" at bounding box center [407, 297] width 111 height 14
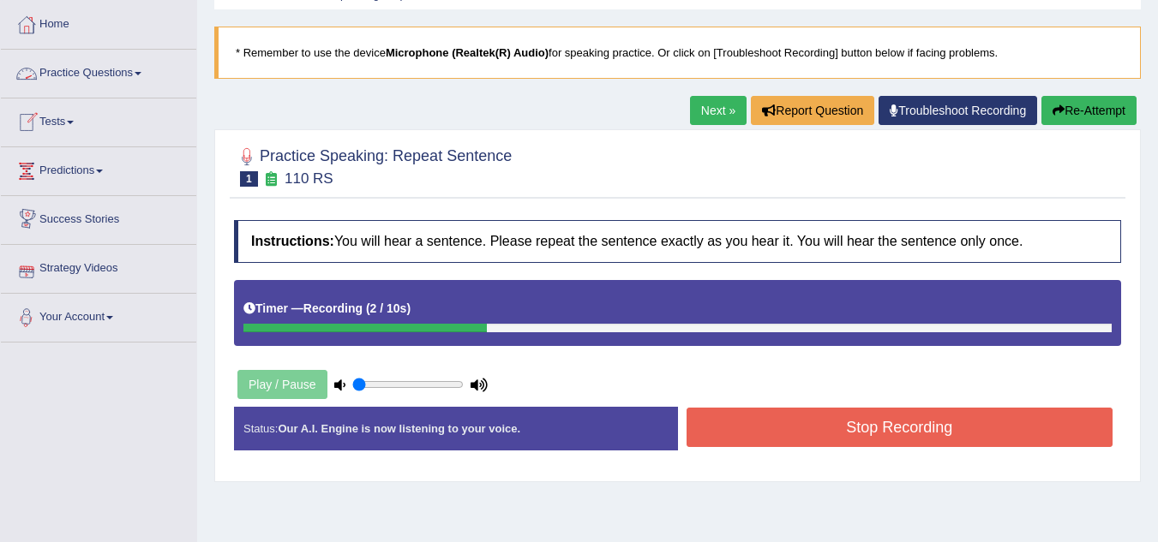
scroll to position [0, 0]
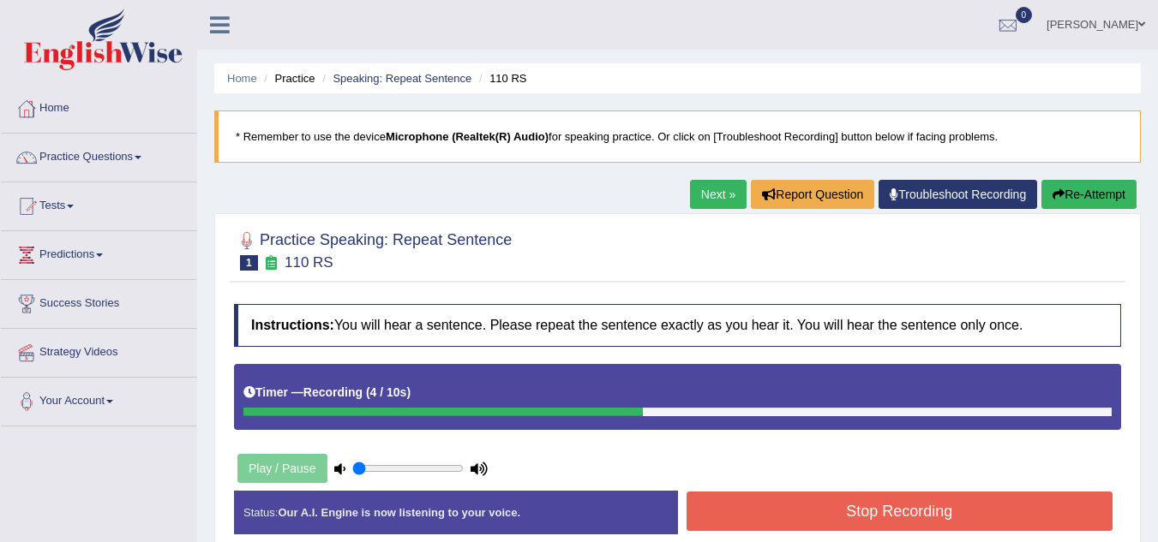
click at [300, 77] on li "Practice" at bounding box center [287, 78] width 55 height 16
click at [392, 83] on link "Speaking: Repeat Sentence" at bounding box center [401, 78] width 139 height 13
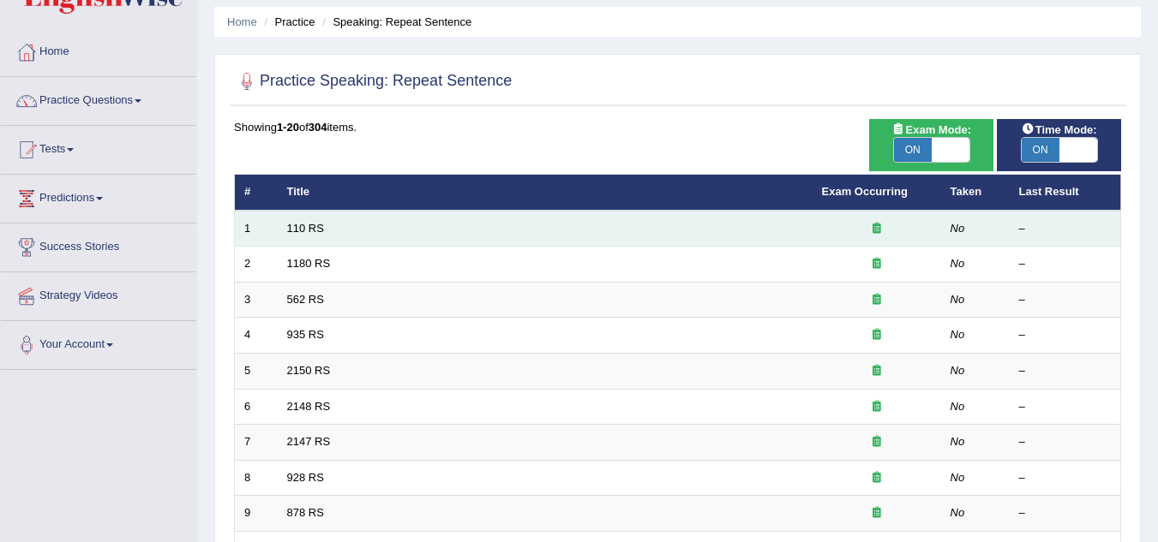
scroll to position [86, 0]
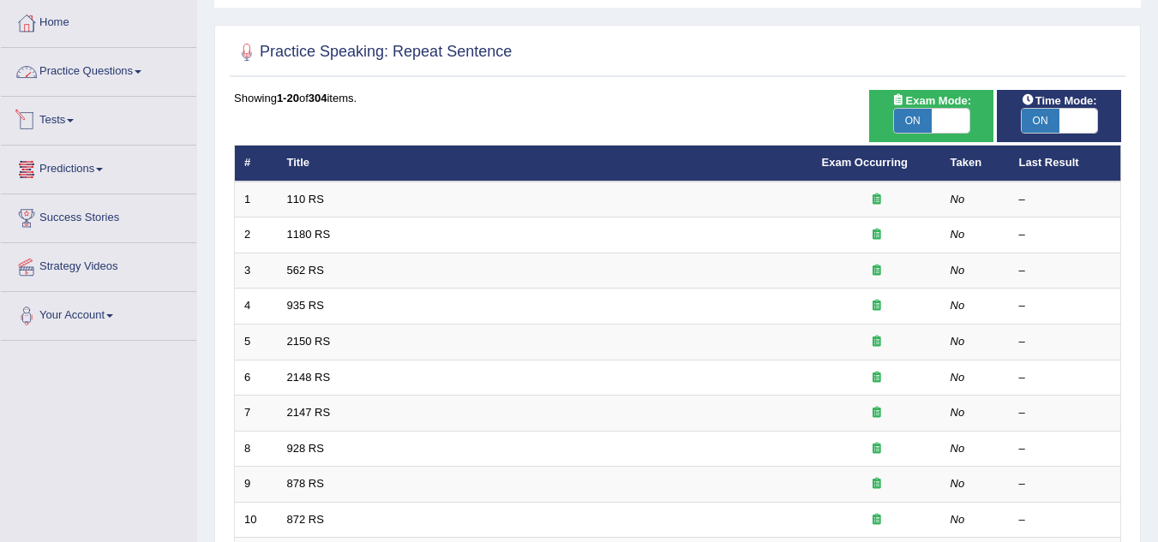
click at [135, 71] on link "Practice Questions" at bounding box center [98, 69] width 195 height 43
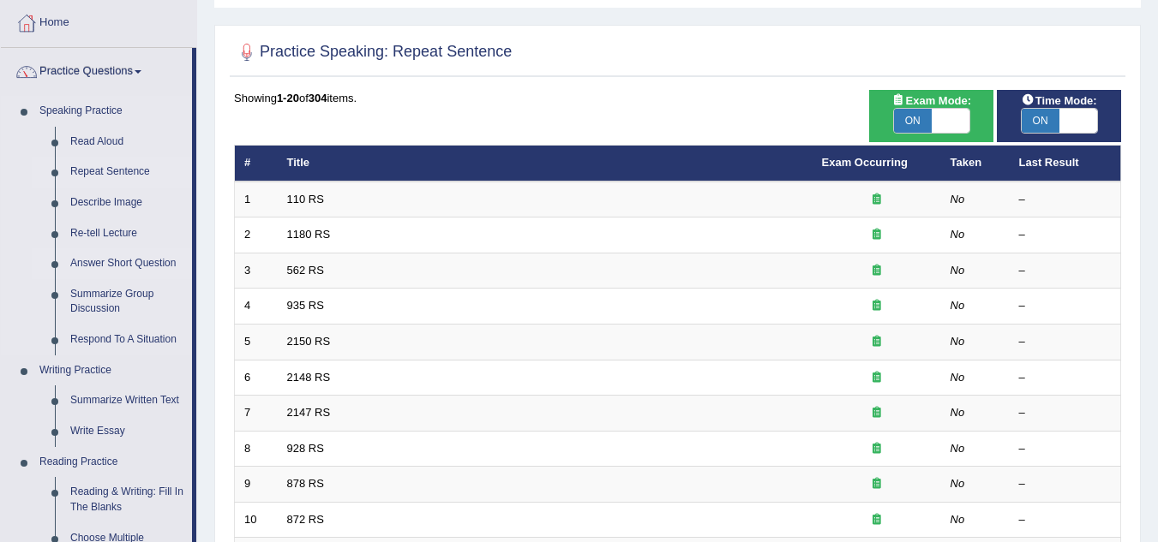
click at [115, 261] on link "Answer Short Question" at bounding box center [127, 264] width 129 height 31
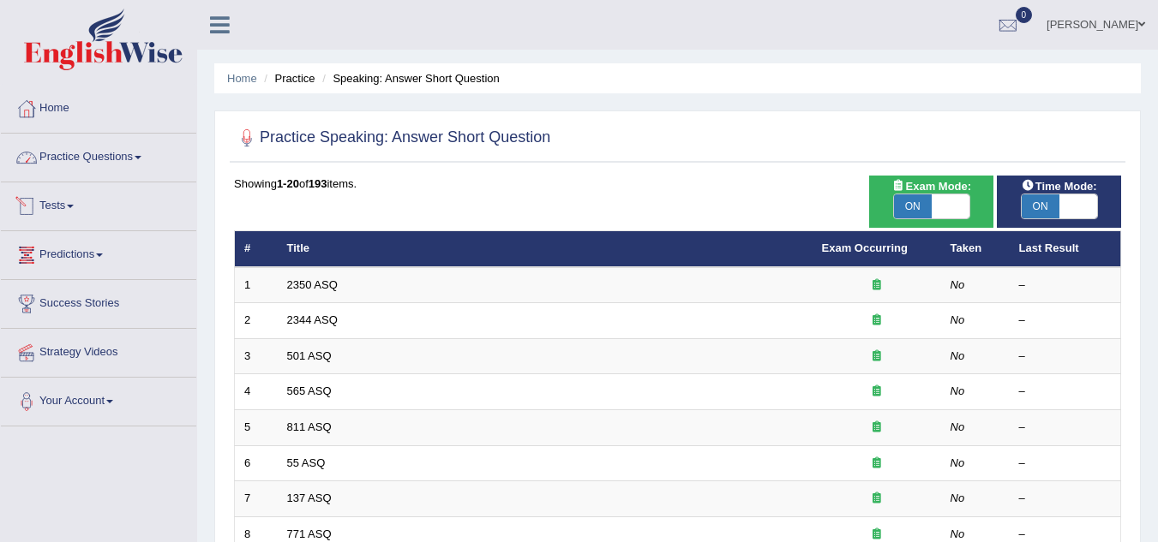
click at [129, 147] on link "Practice Questions" at bounding box center [98, 155] width 195 height 43
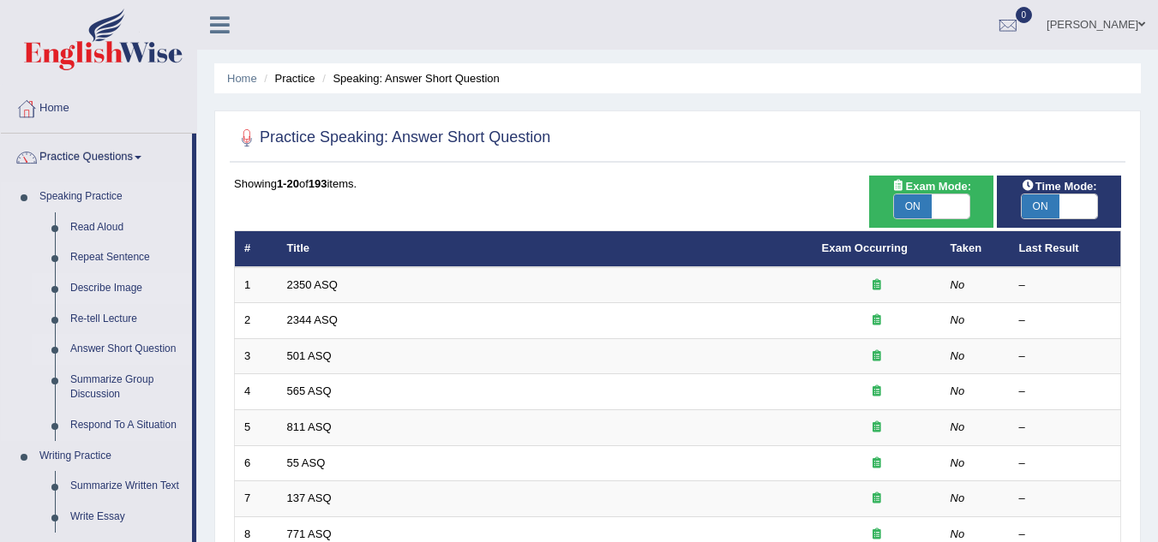
click at [93, 285] on link "Describe Image" at bounding box center [127, 288] width 129 height 31
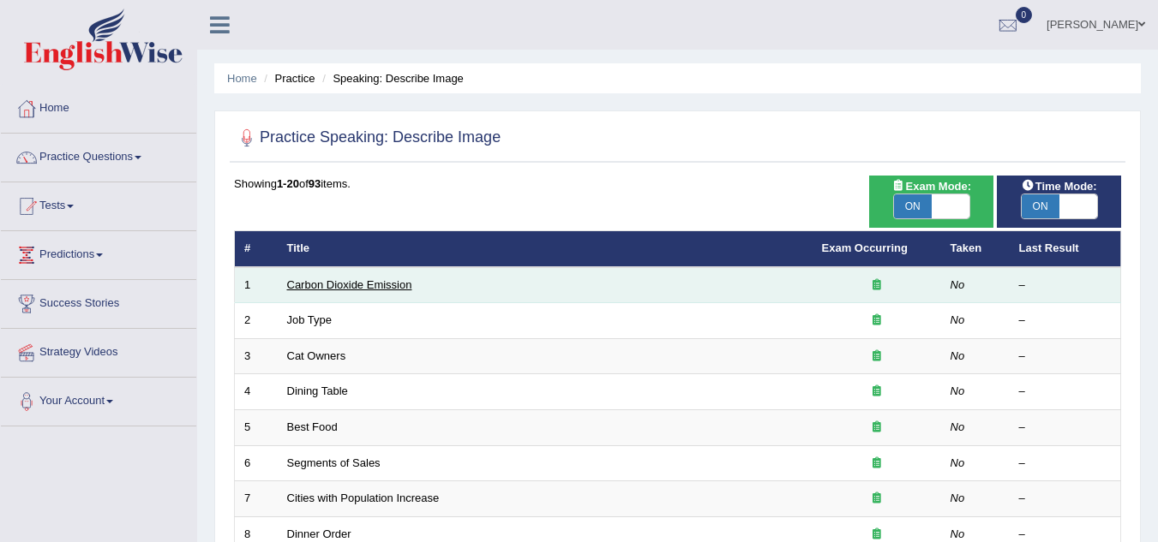
click at [384, 280] on link "Carbon Dioxide Emission" at bounding box center [349, 285] width 125 height 13
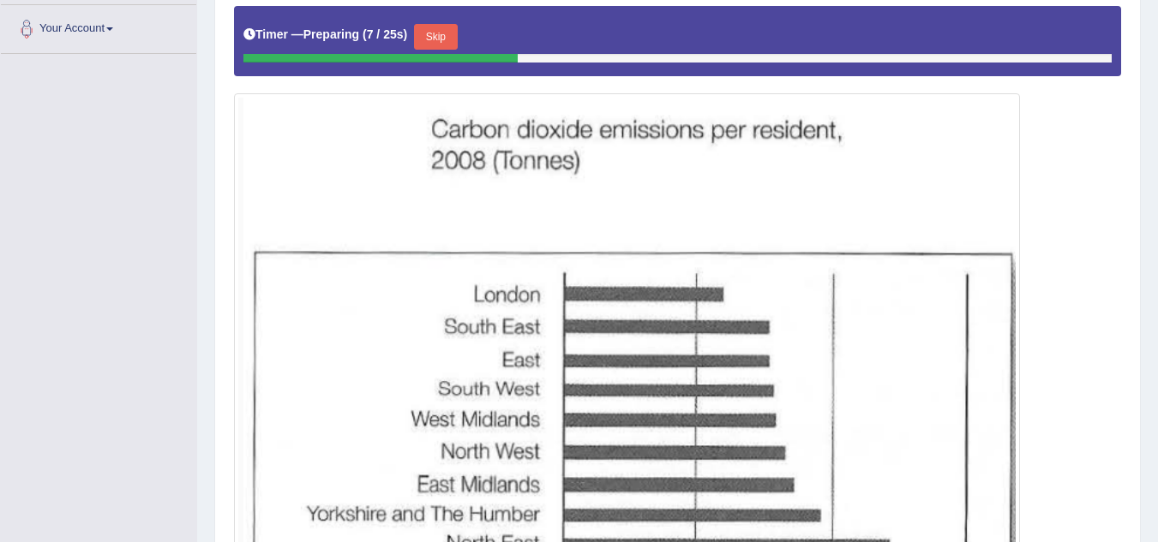
scroll to position [343, 0]
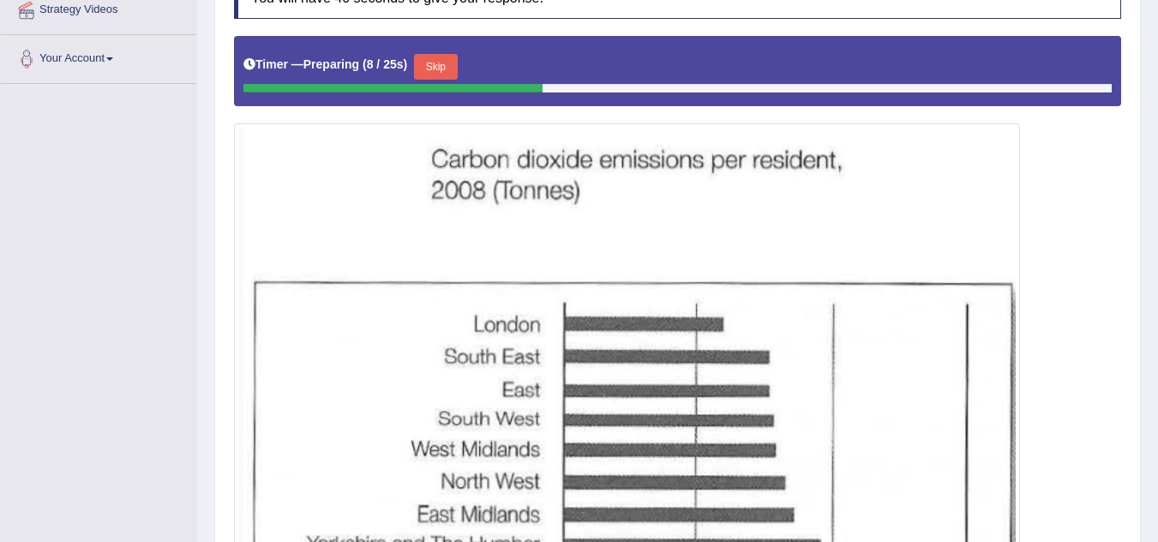
click at [440, 74] on button "Skip" at bounding box center [435, 67] width 43 height 26
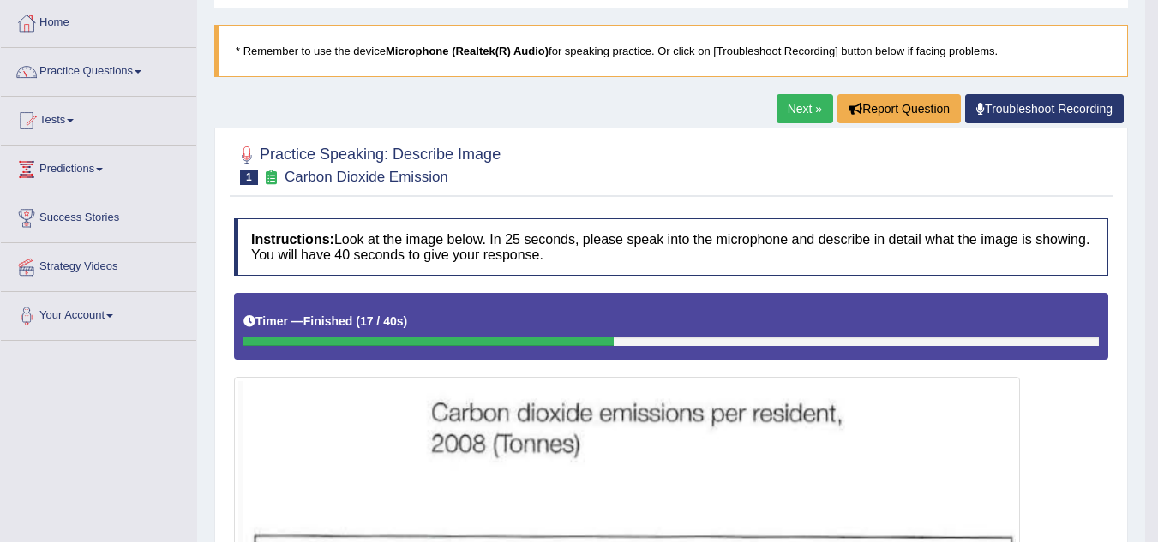
scroll to position [0, 0]
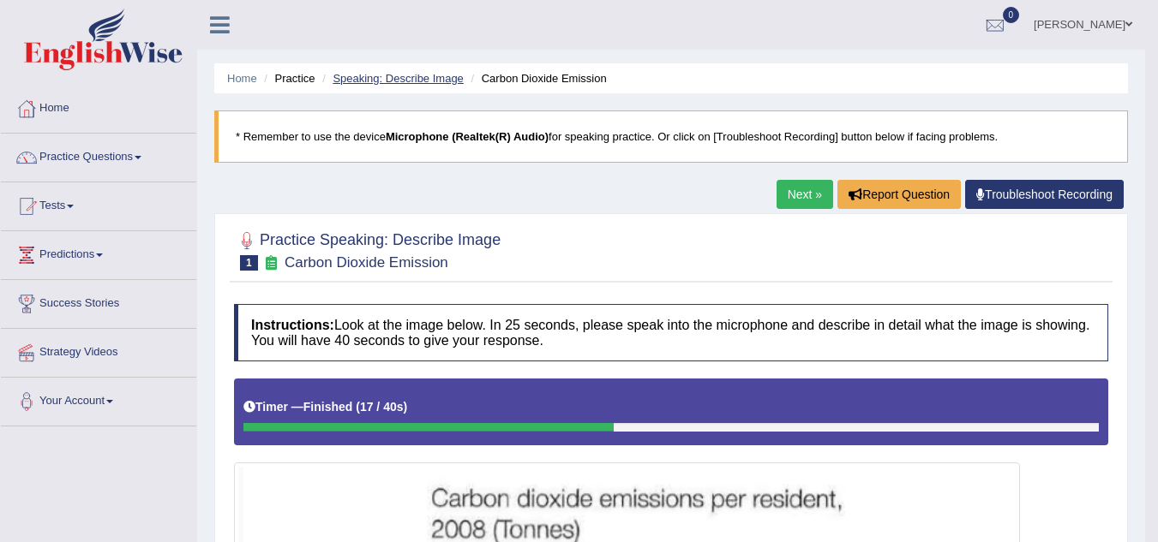
click at [370, 76] on link "Speaking: Describe Image" at bounding box center [397, 78] width 130 height 13
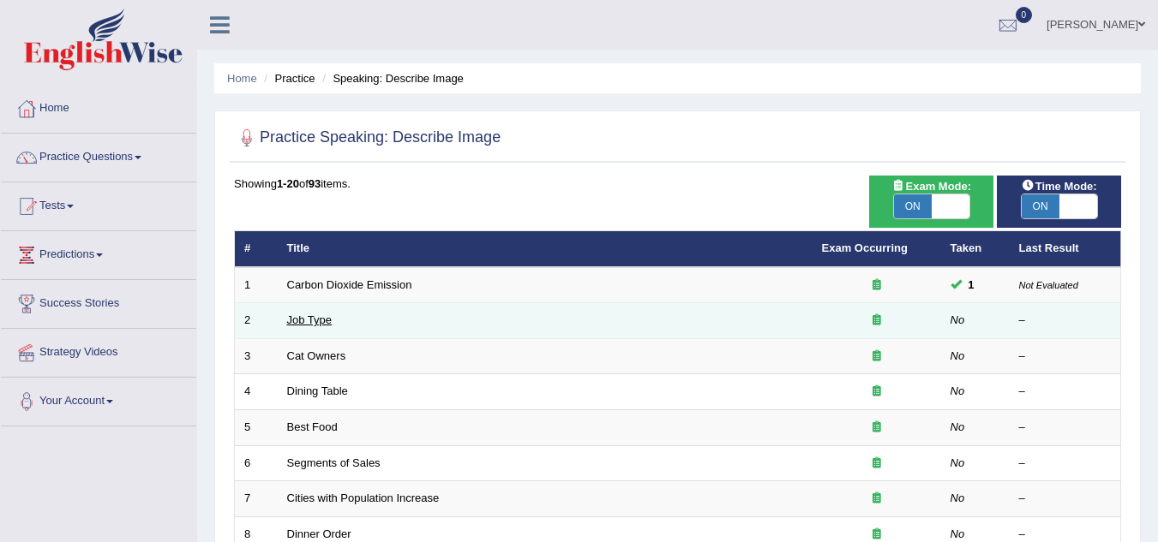
click at [299, 314] on link "Job Type" at bounding box center [309, 320] width 45 height 13
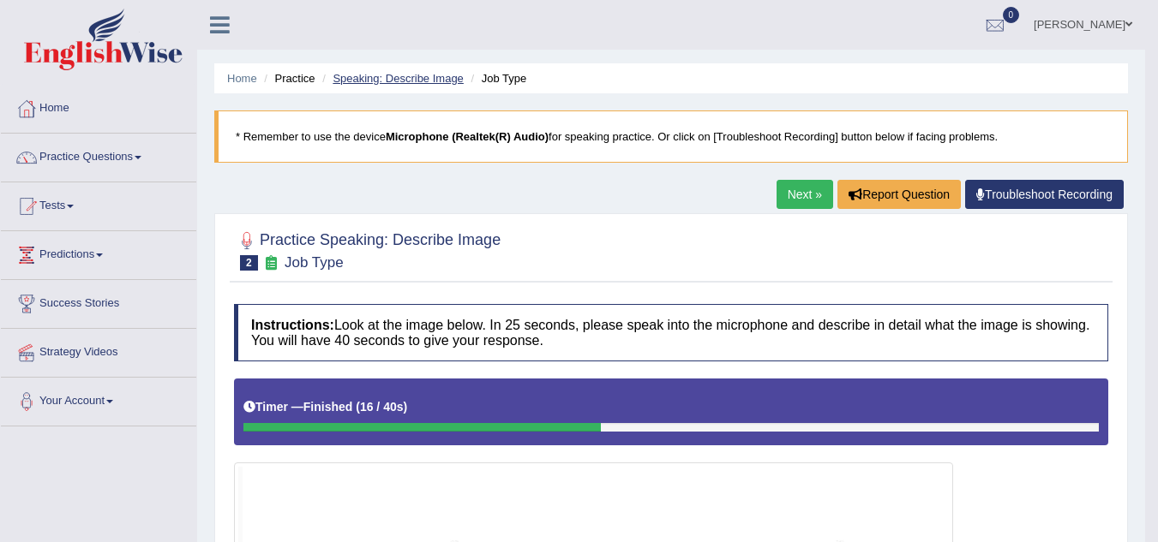
click at [370, 81] on link "Speaking: Describe Image" at bounding box center [397, 78] width 130 height 13
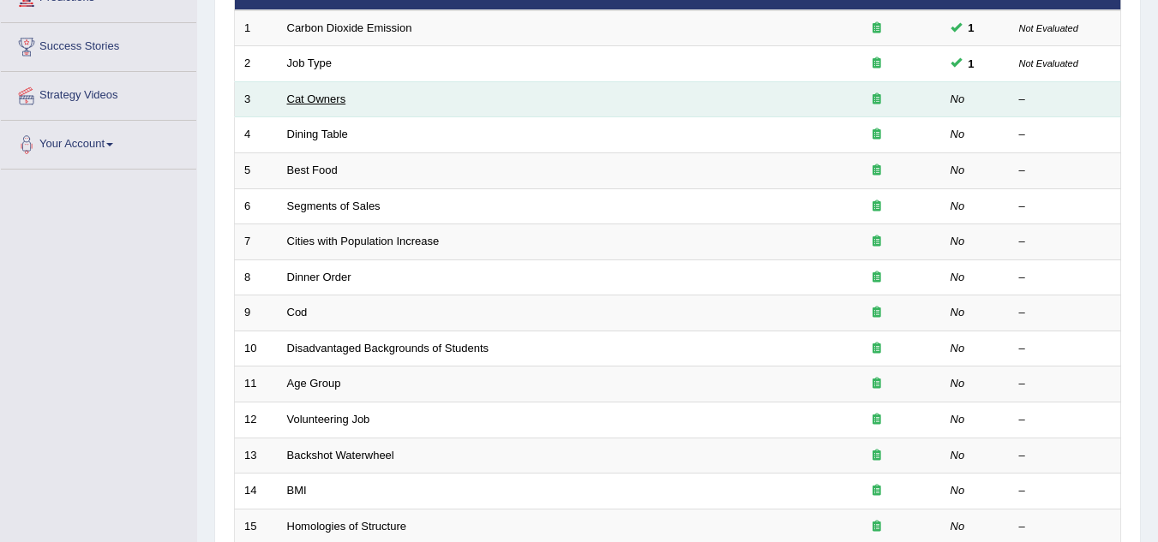
click at [311, 99] on link "Cat Owners" at bounding box center [316, 99] width 59 height 13
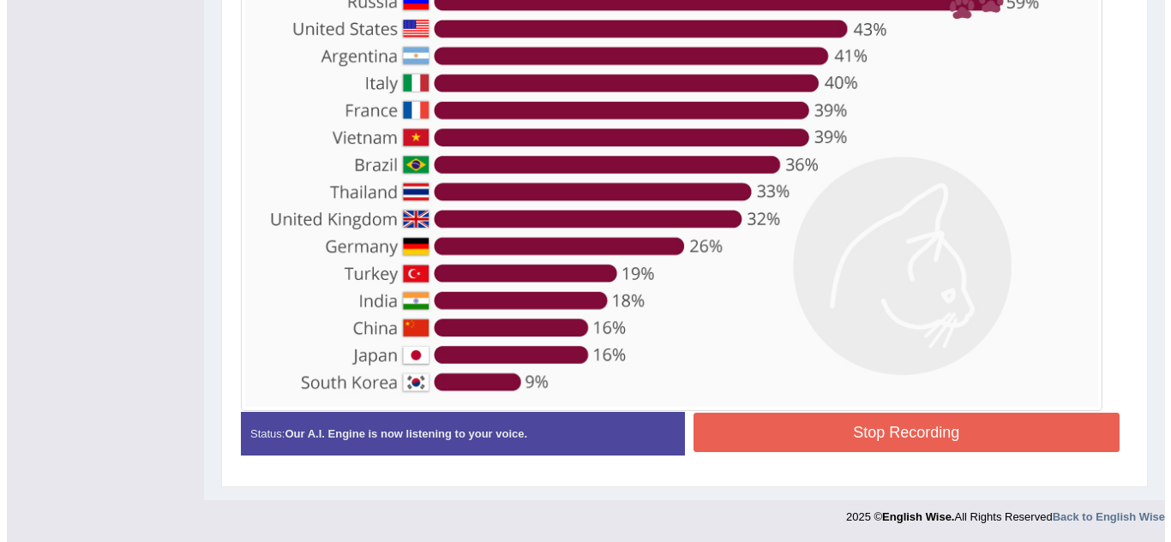
scroll to position [571, 0]
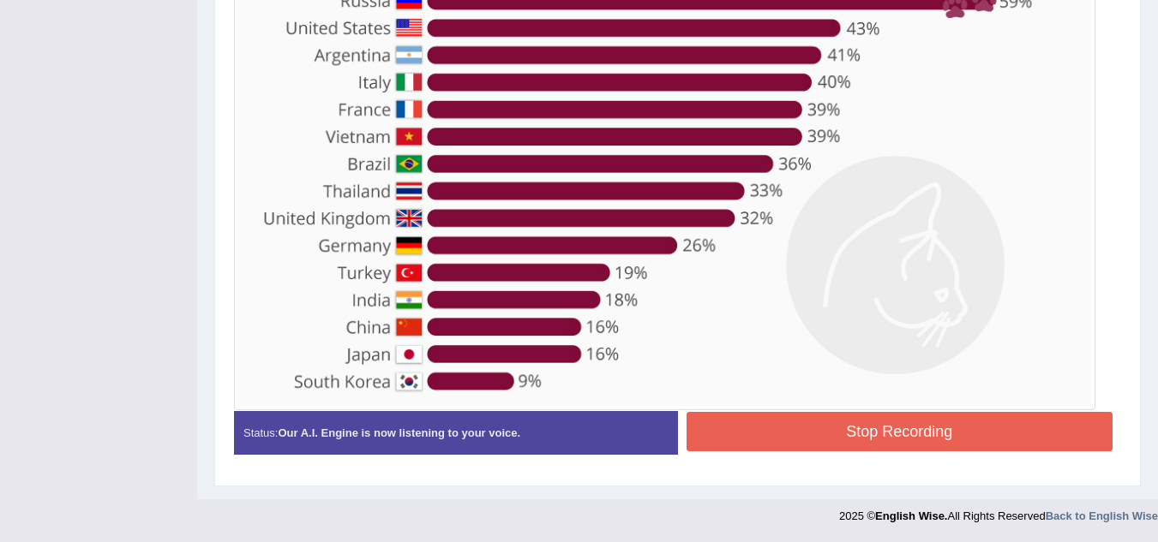
click at [868, 435] on button "Stop Recording" at bounding box center [899, 431] width 427 height 39
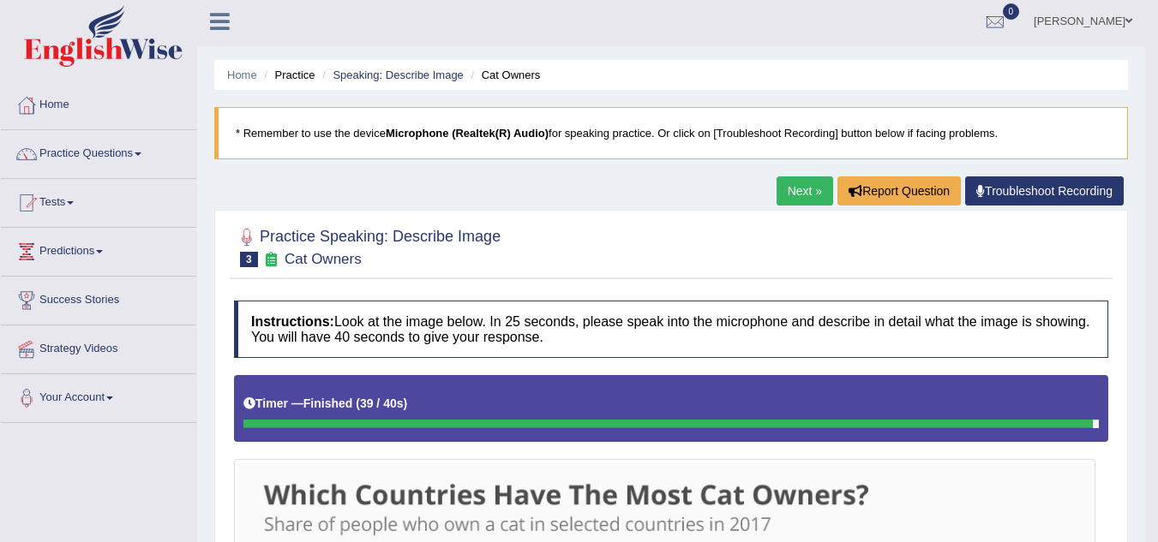
scroll to position [0, 0]
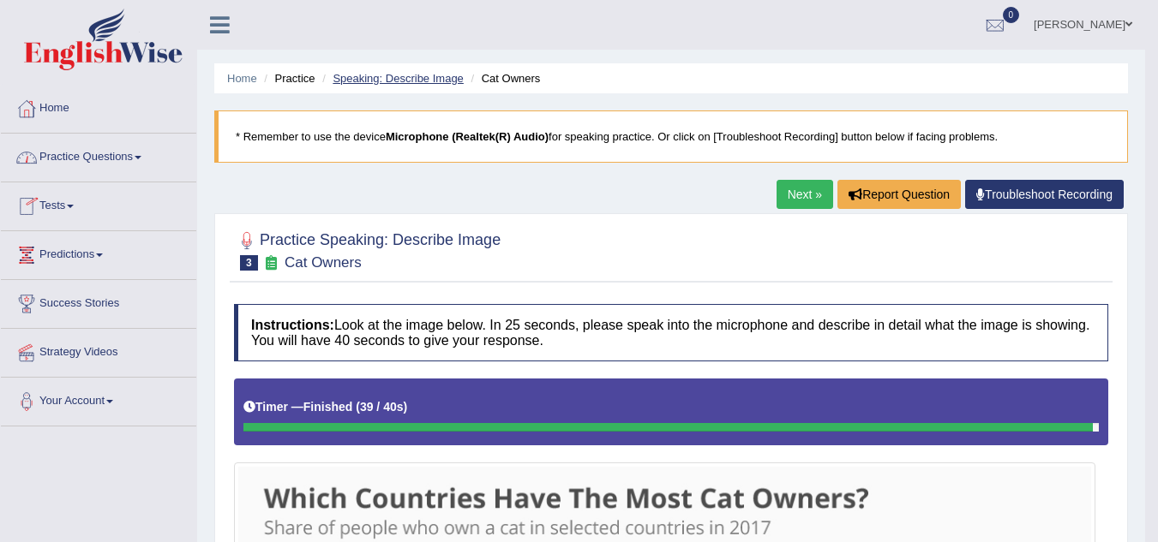
click at [364, 80] on link "Speaking: Describe Image" at bounding box center [397, 78] width 130 height 13
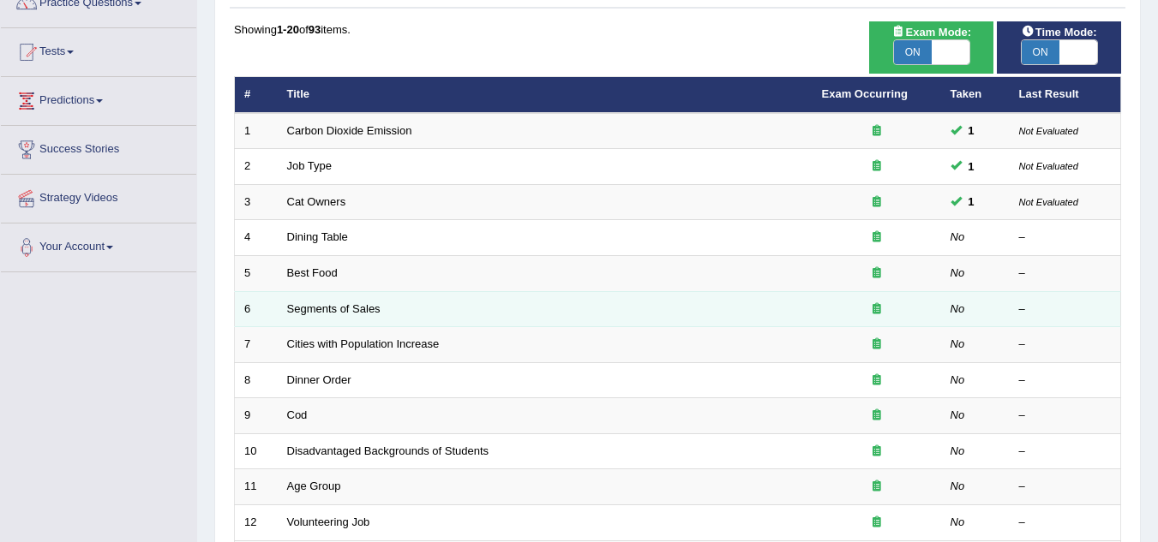
scroll to position [171, 0]
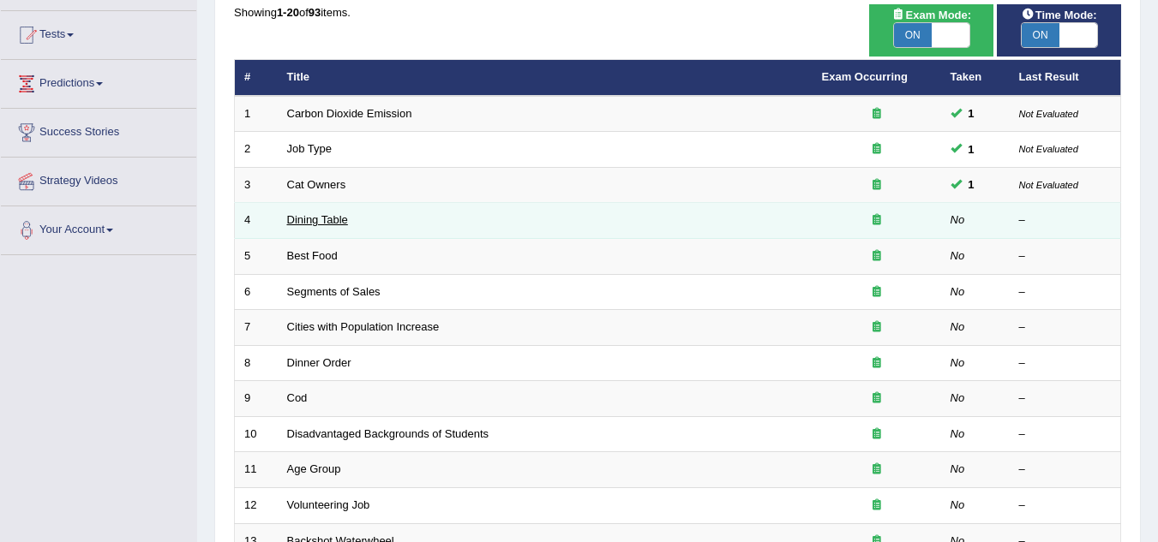
click at [334, 222] on link "Dining Table" at bounding box center [317, 219] width 61 height 13
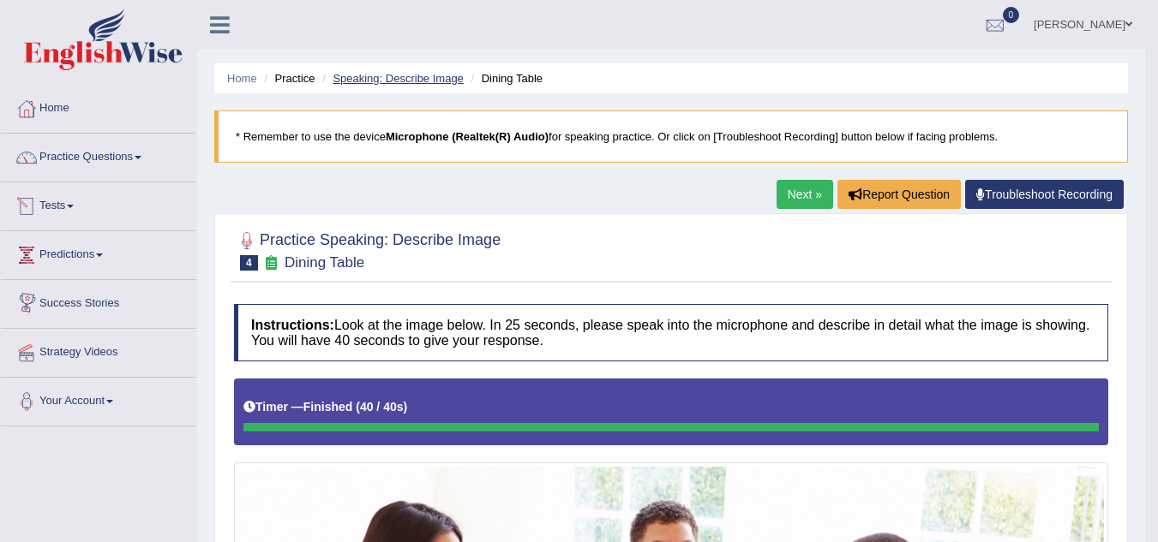
click at [431, 83] on link "Speaking: Describe Image" at bounding box center [397, 78] width 130 height 13
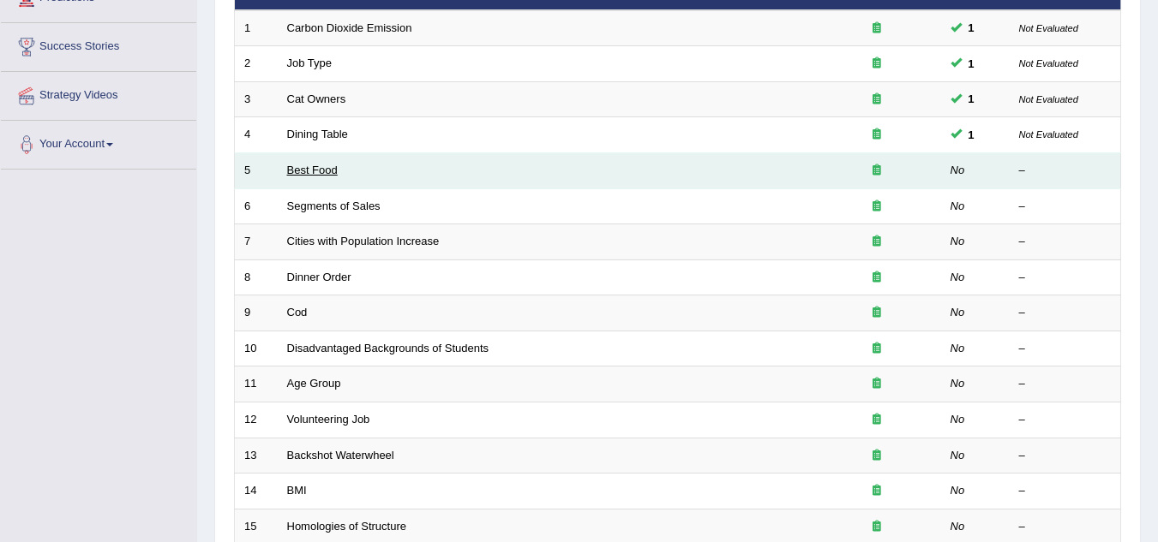
click at [326, 171] on link "Best Food" at bounding box center [312, 170] width 51 height 13
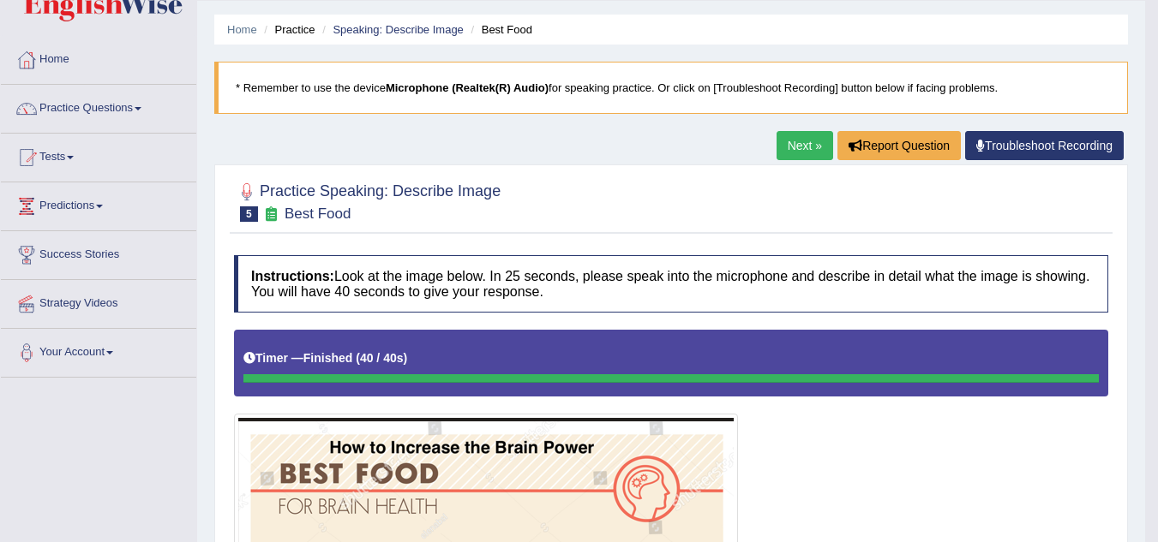
scroll to position [46, 0]
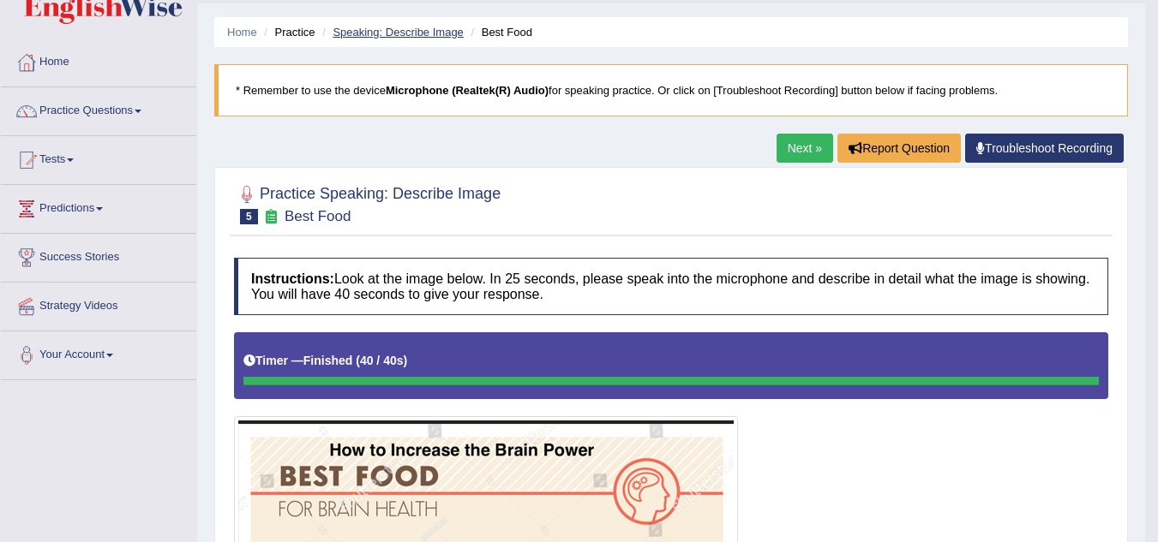
click at [386, 31] on link "Speaking: Describe Image" at bounding box center [397, 32] width 130 height 13
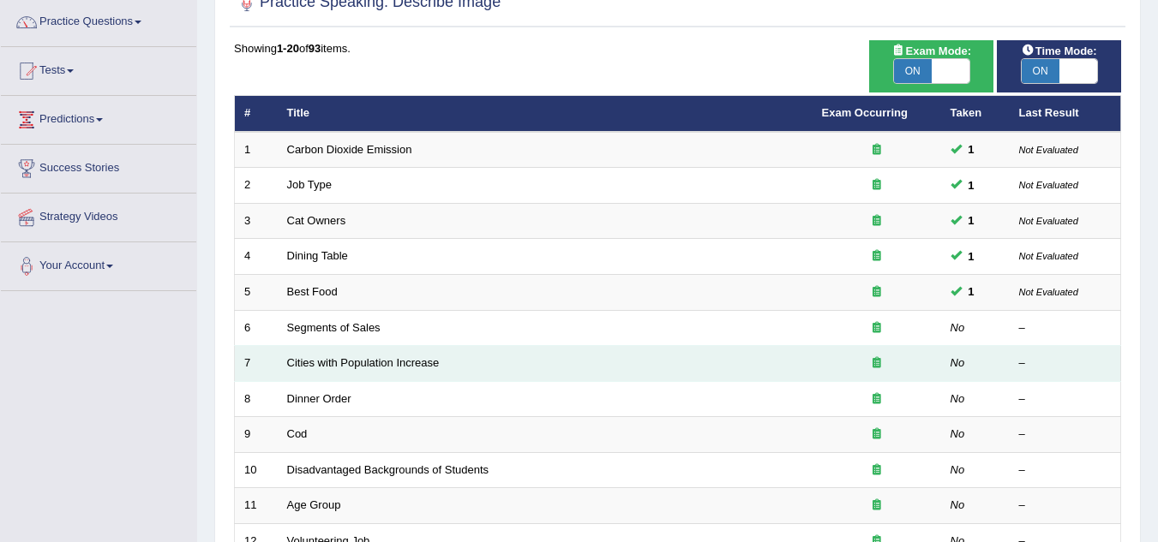
scroll to position [171, 0]
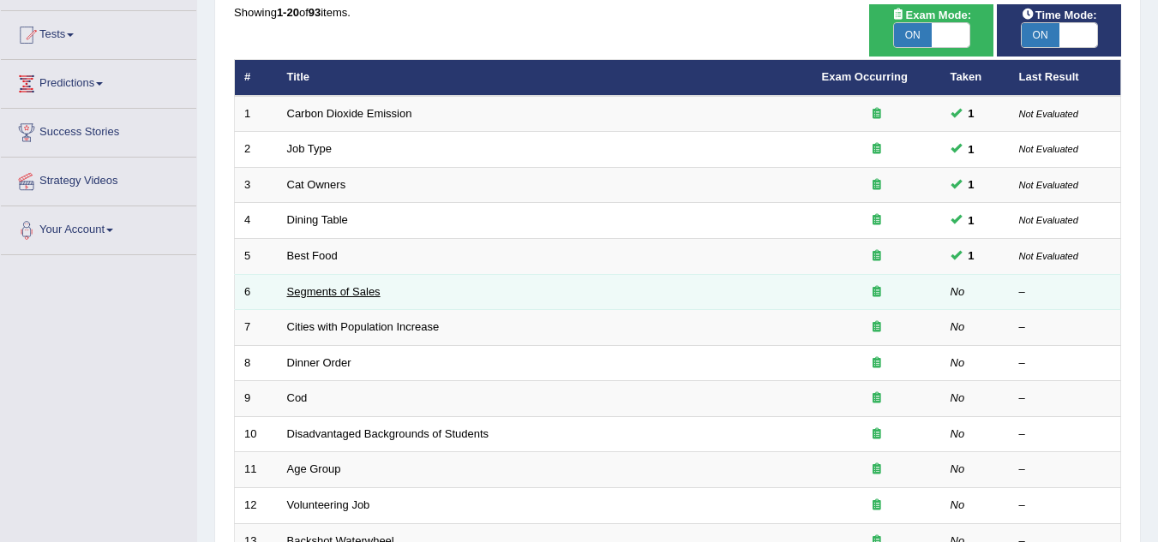
click at [346, 291] on link "Segments of Sales" at bounding box center [333, 291] width 93 height 13
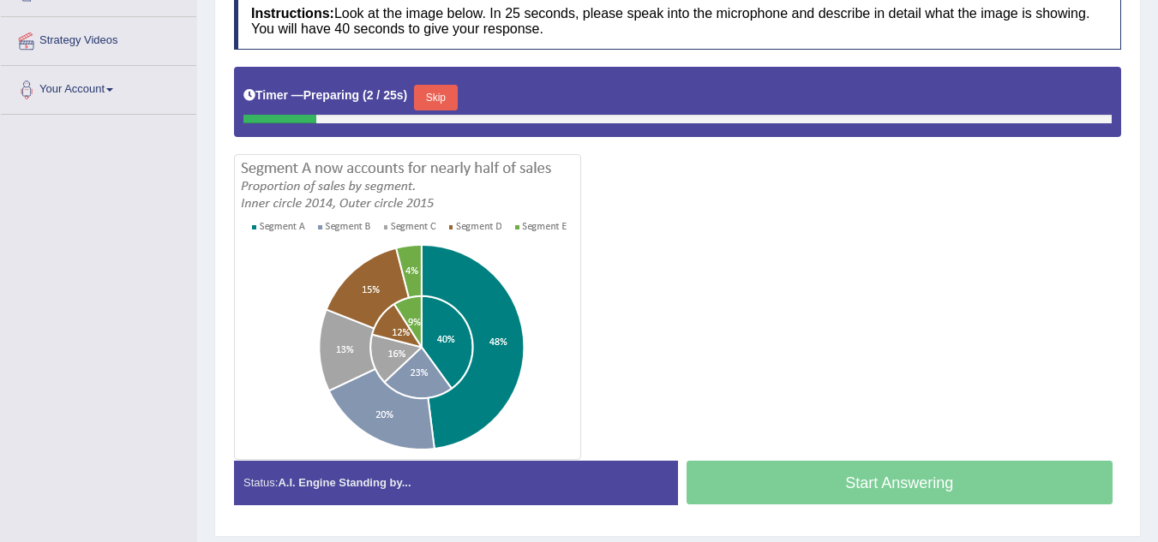
scroll to position [343, 0]
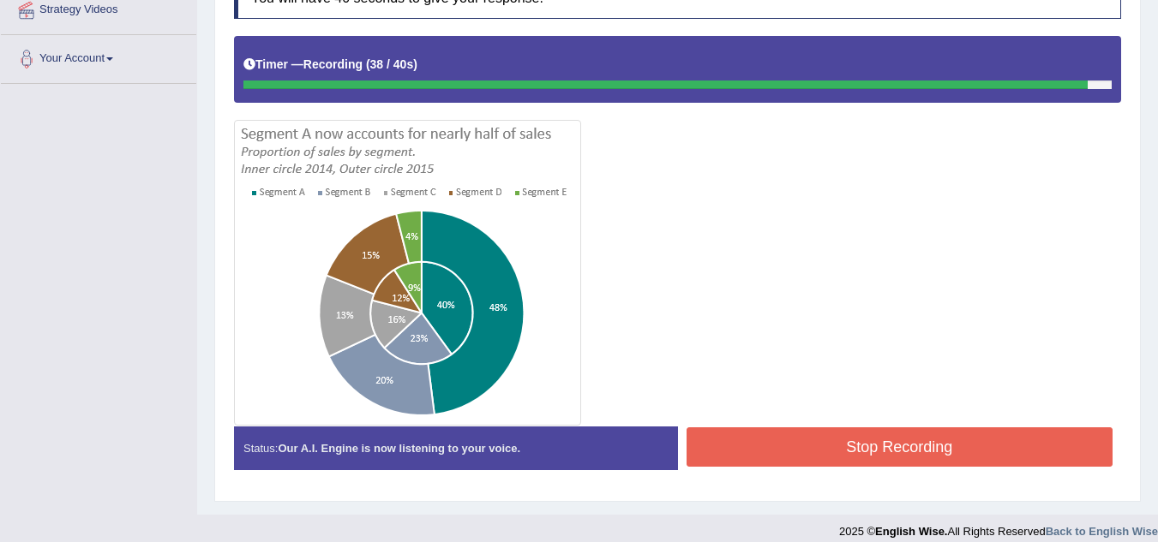
click at [924, 440] on button "Stop Recording" at bounding box center [899, 447] width 427 height 39
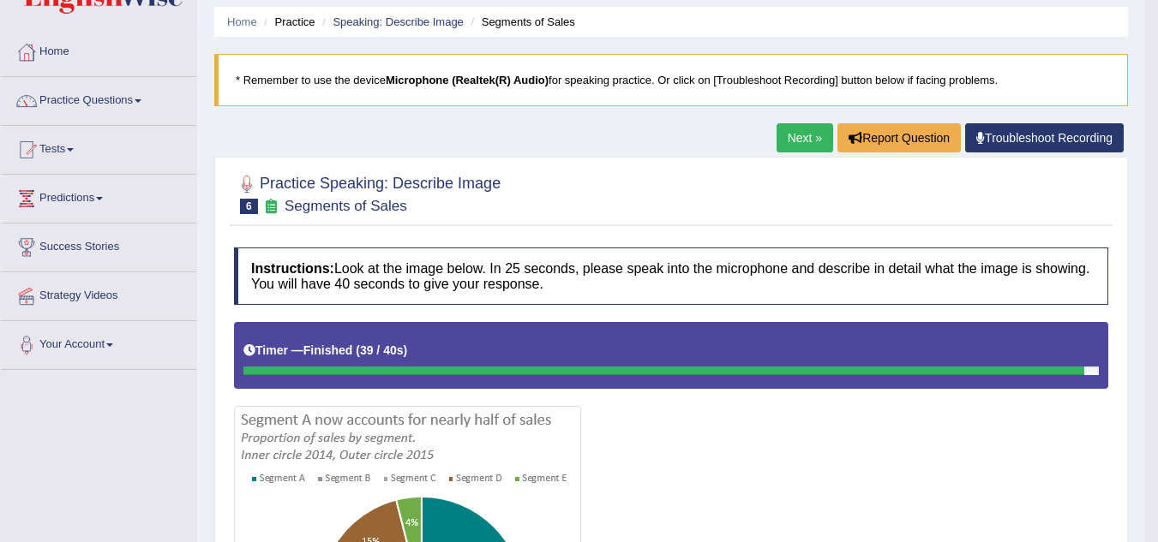
scroll to position [31, 0]
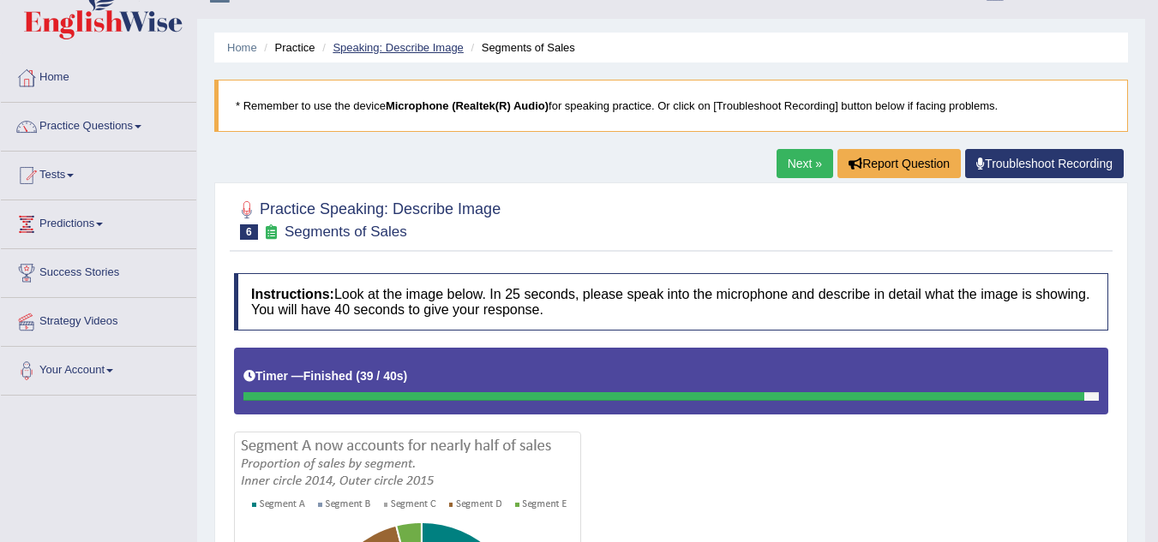
click at [406, 43] on link "Speaking: Describe Image" at bounding box center [397, 47] width 130 height 13
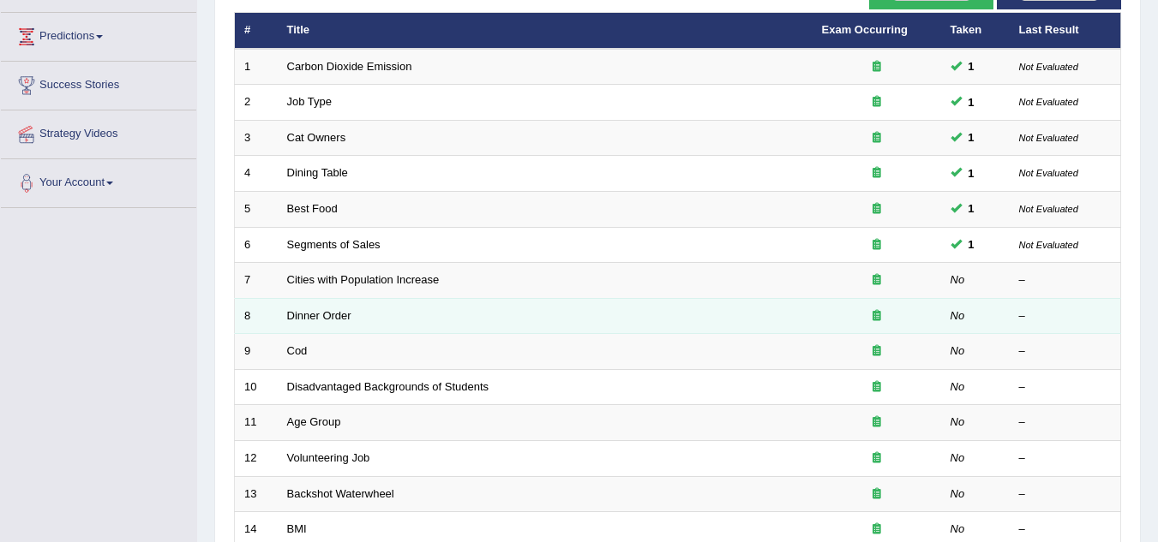
scroll to position [257, 0]
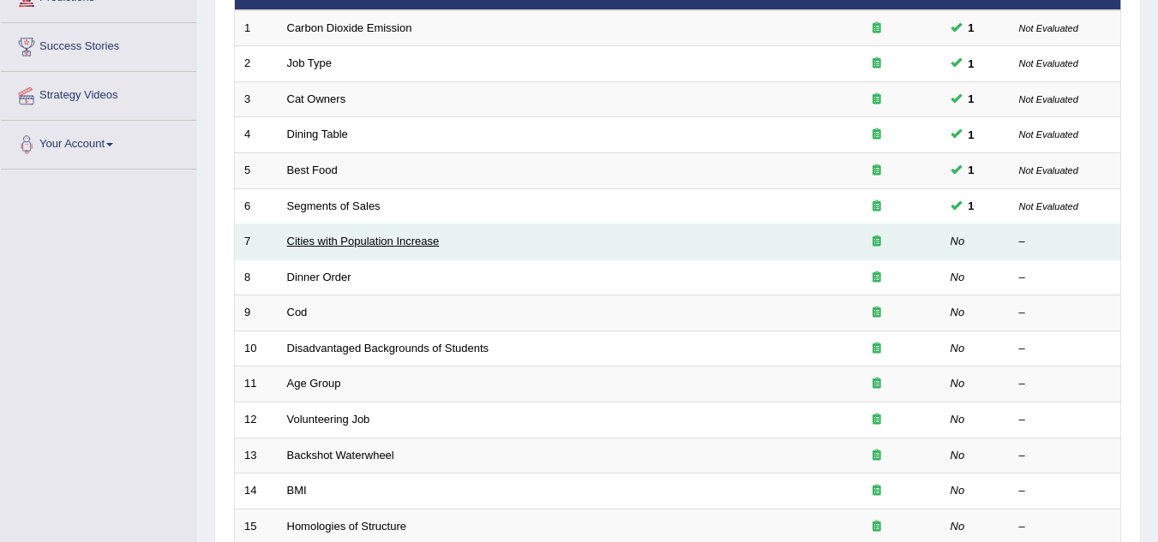
click at [364, 243] on link "Cities with Population Increase" at bounding box center [363, 241] width 153 height 13
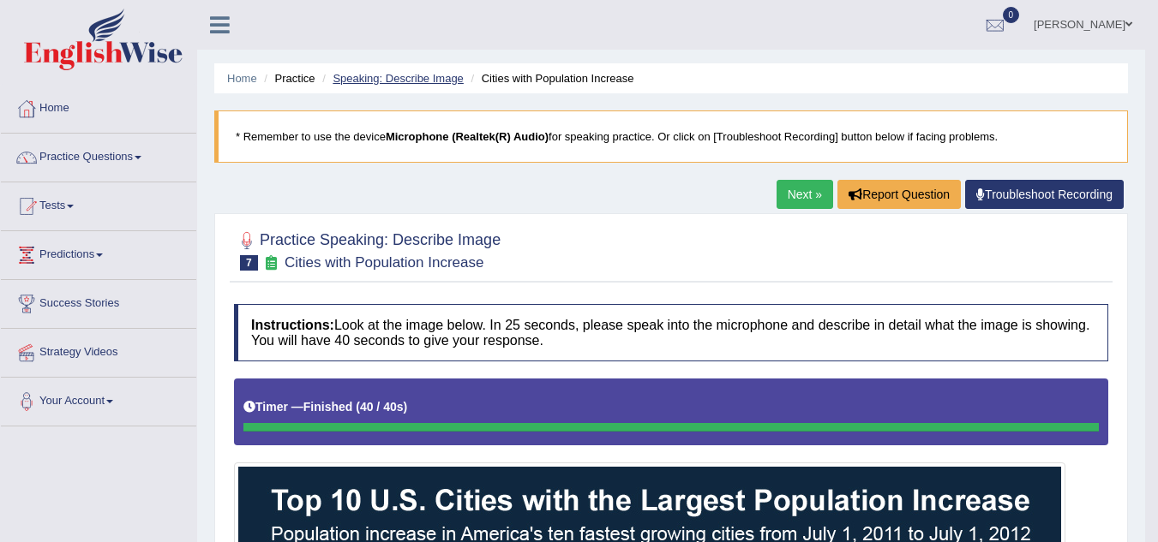
click at [403, 80] on link "Speaking: Describe Image" at bounding box center [397, 78] width 130 height 13
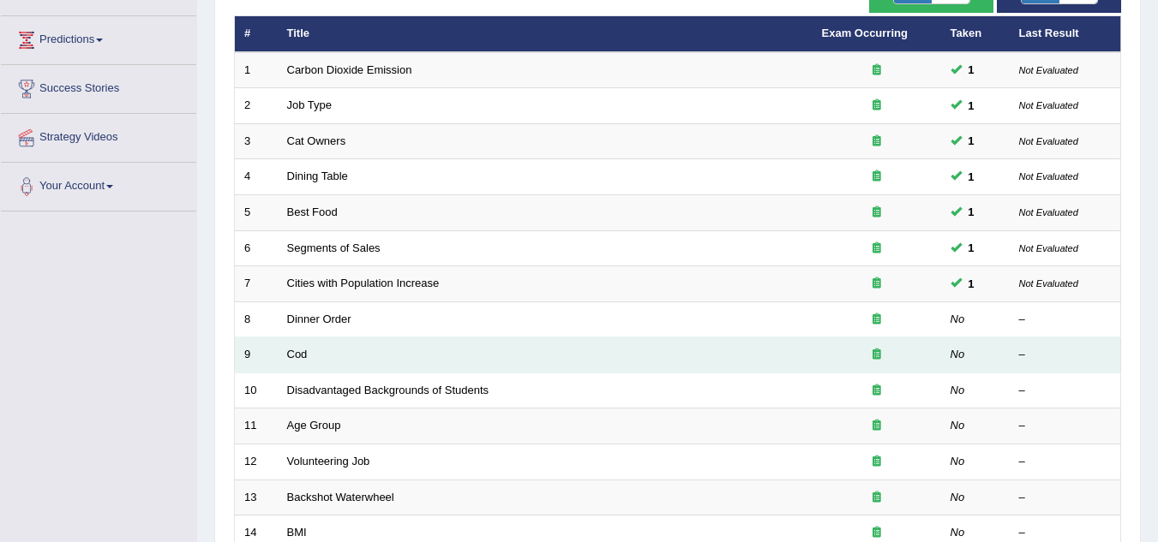
scroll to position [257, 0]
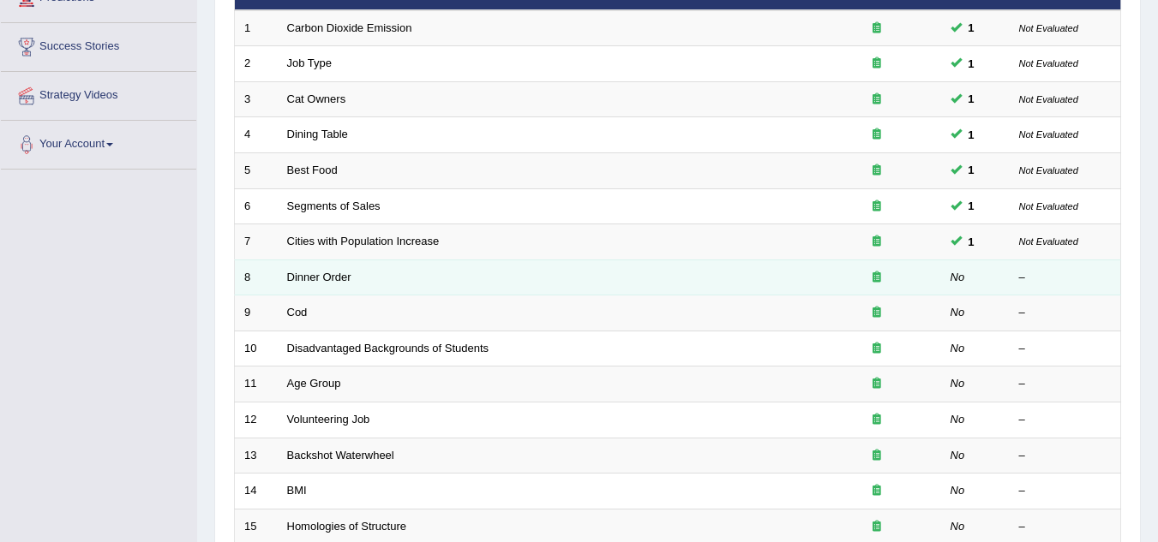
click at [306, 267] on td "Dinner Order" at bounding box center [545, 278] width 535 height 36
click at [307, 274] on link "Dinner Order" at bounding box center [319, 277] width 64 height 13
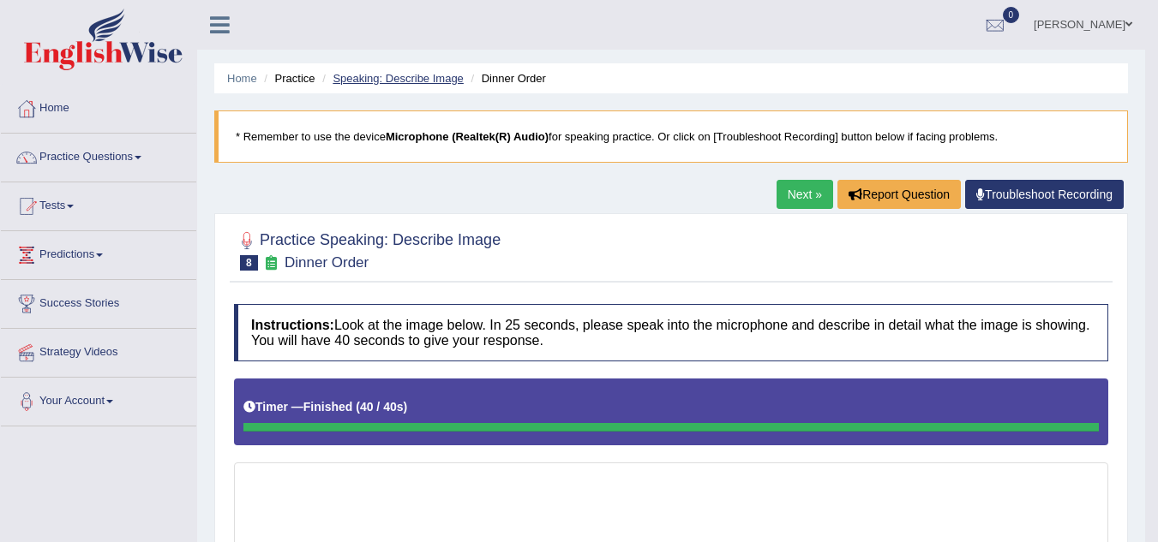
click at [418, 84] on link "Speaking: Describe Image" at bounding box center [397, 78] width 130 height 13
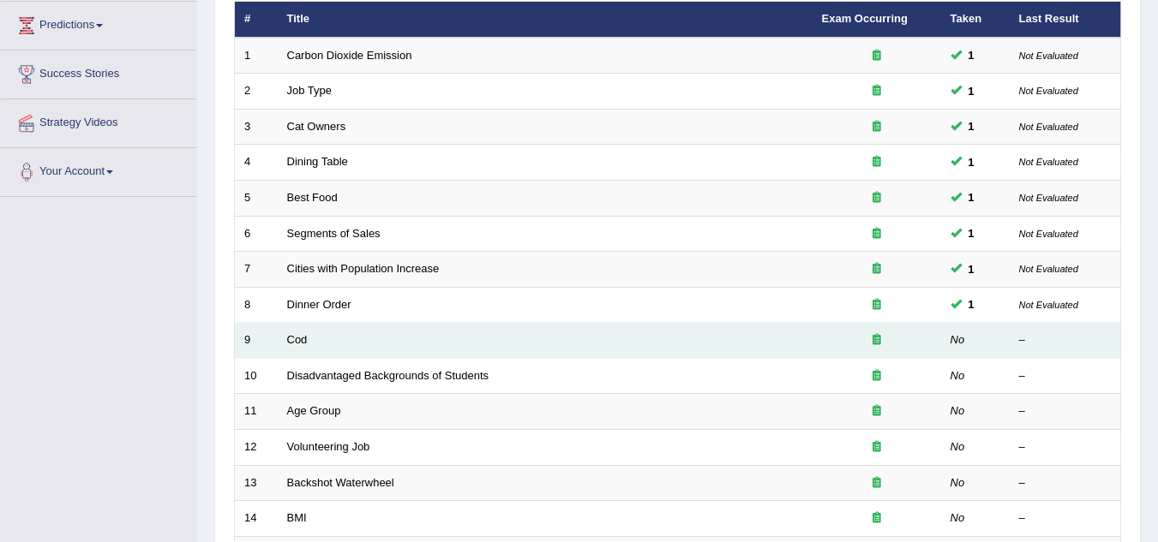
scroll to position [257, 0]
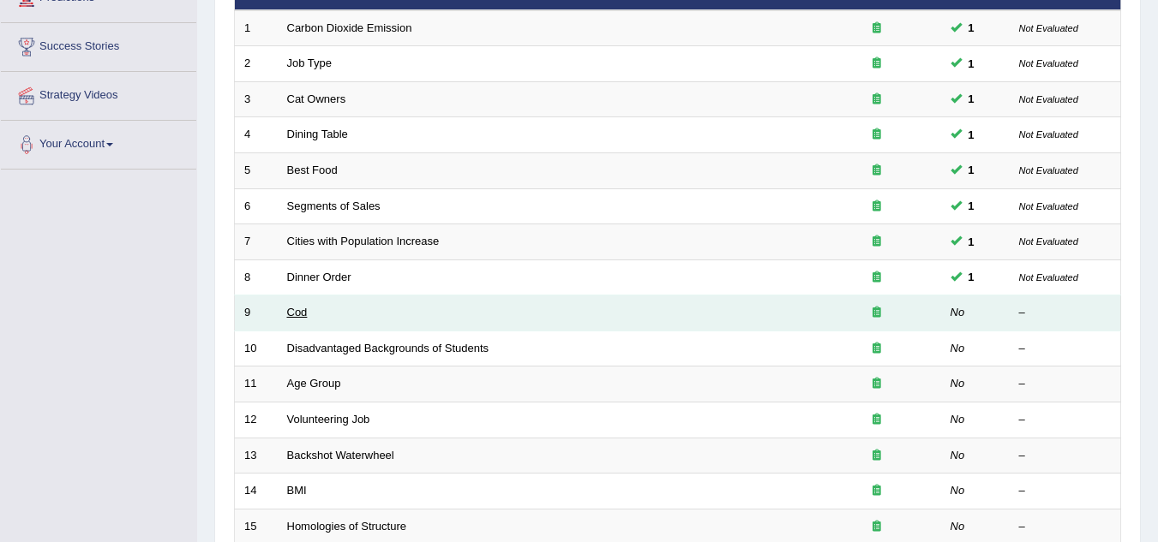
click at [303, 314] on link "Cod" at bounding box center [297, 312] width 21 height 13
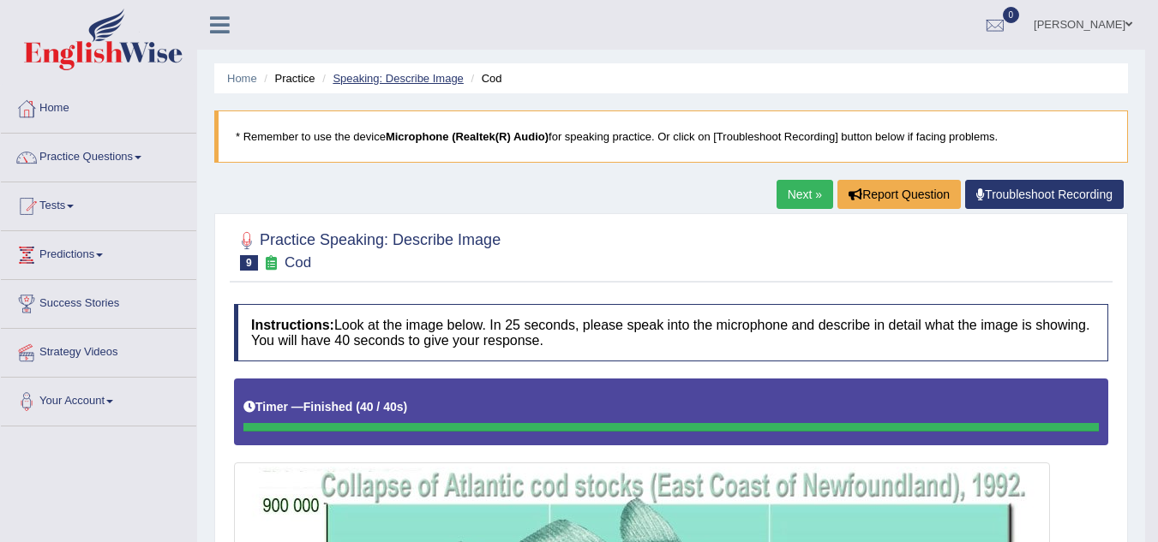
click at [411, 77] on link "Speaking: Describe Image" at bounding box center [397, 78] width 130 height 13
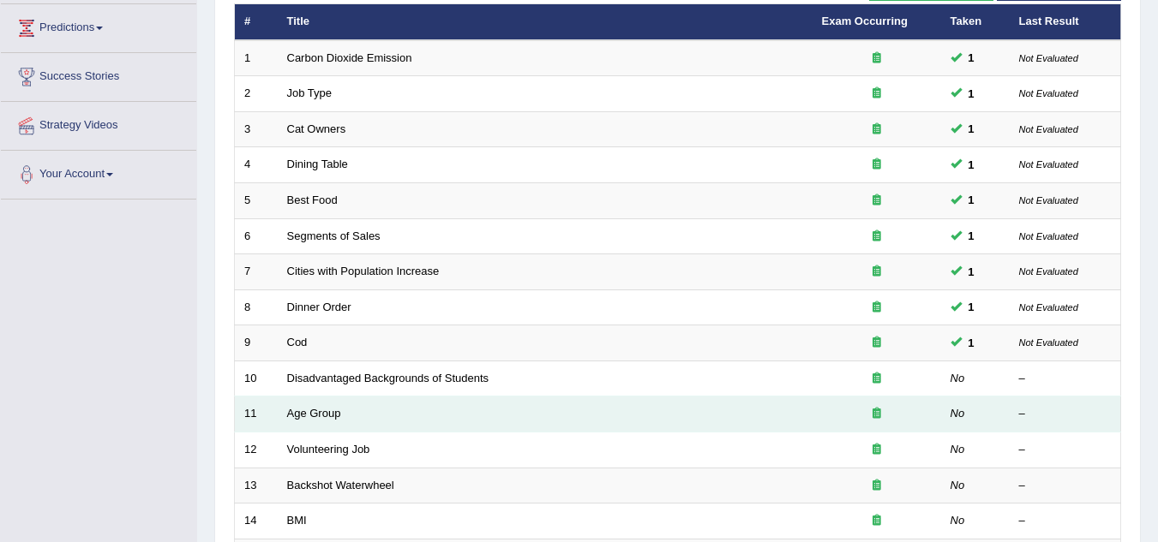
scroll to position [257, 0]
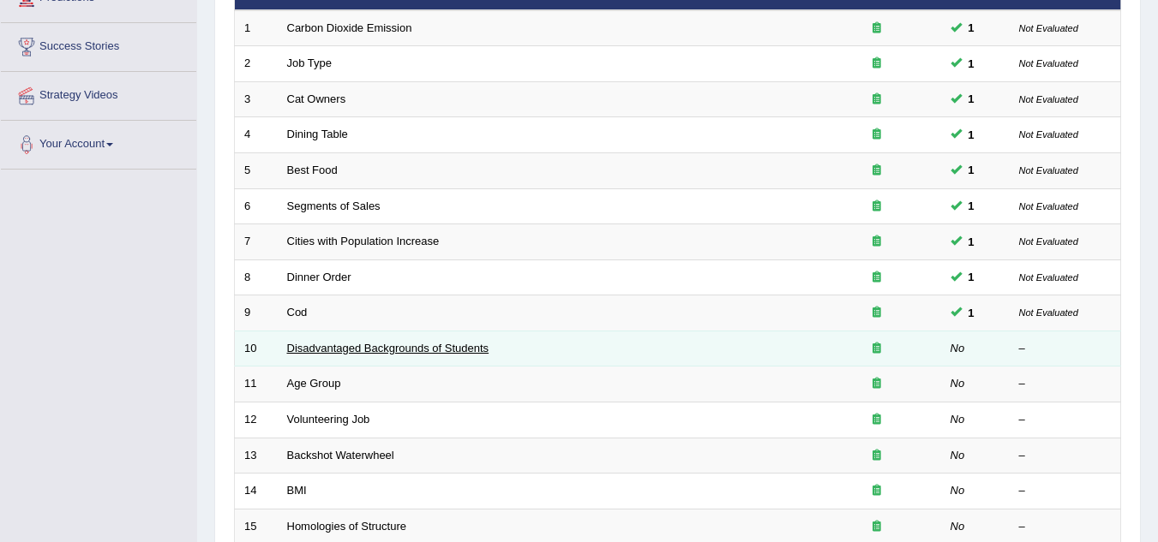
click at [378, 350] on link "Disadvantaged Backgrounds of Students" at bounding box center [388, 348] width 202 height 13
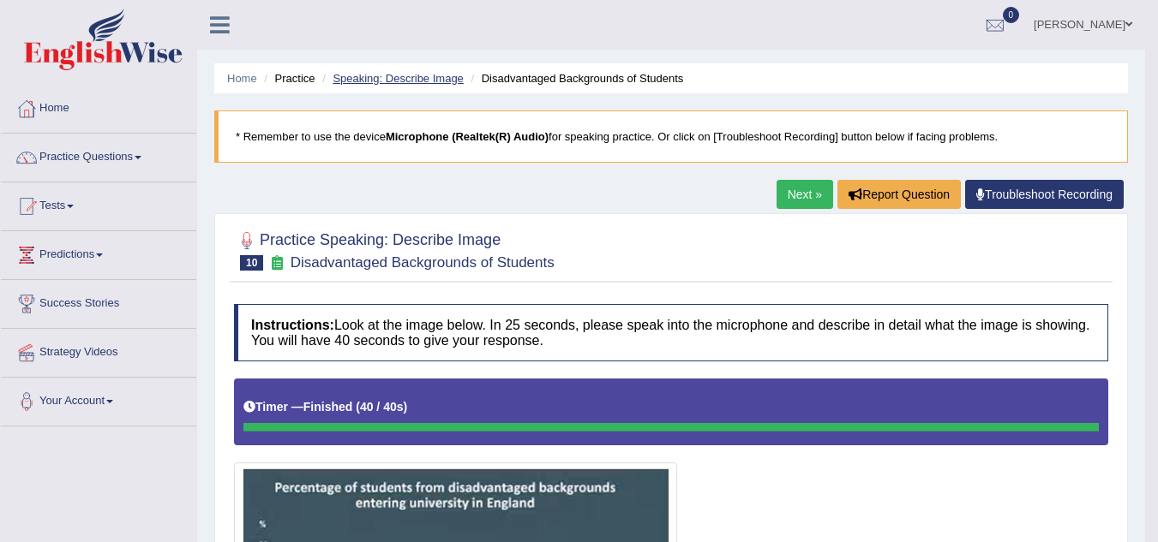
click at [370, 73] on link "Speaking: Describe Image" at bounding box center [397, 78] width 130 height 13
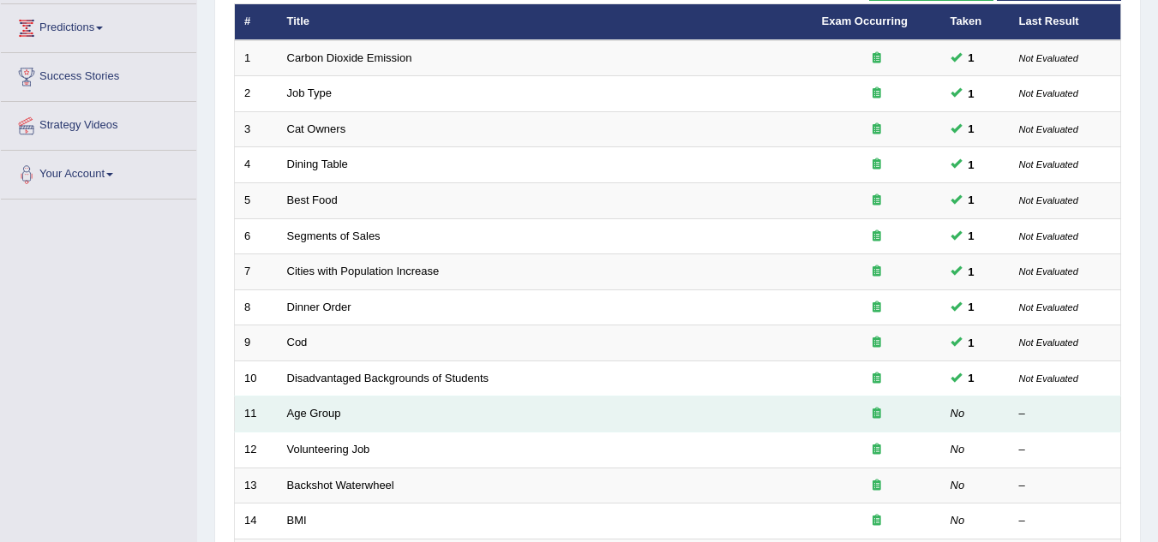
scroll to position [257, 0]
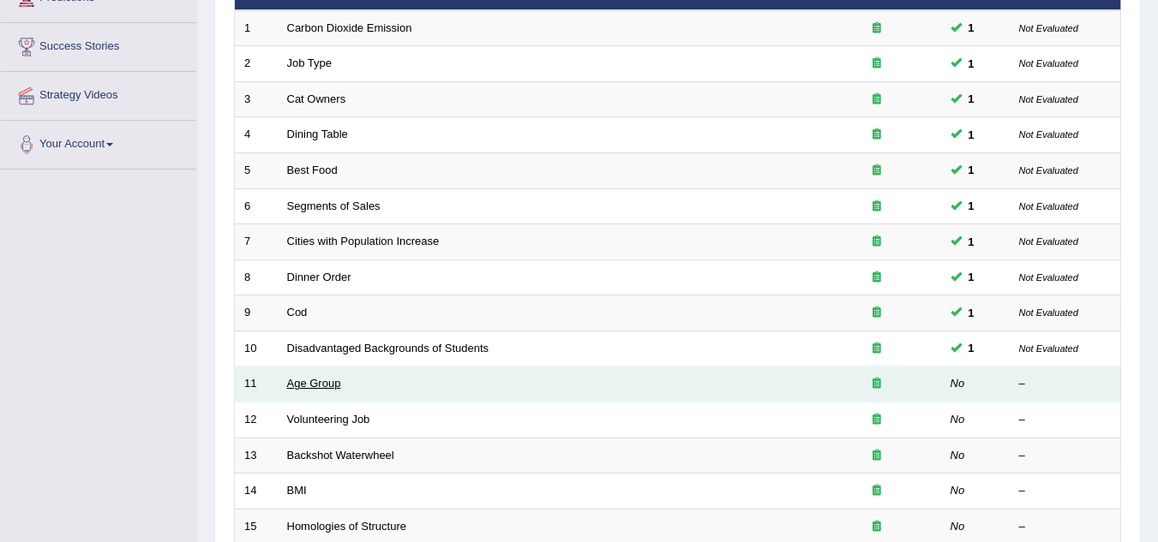
click at [319, 381] on link "Age Group" at bounding box center [314, 383] width 54 height 13
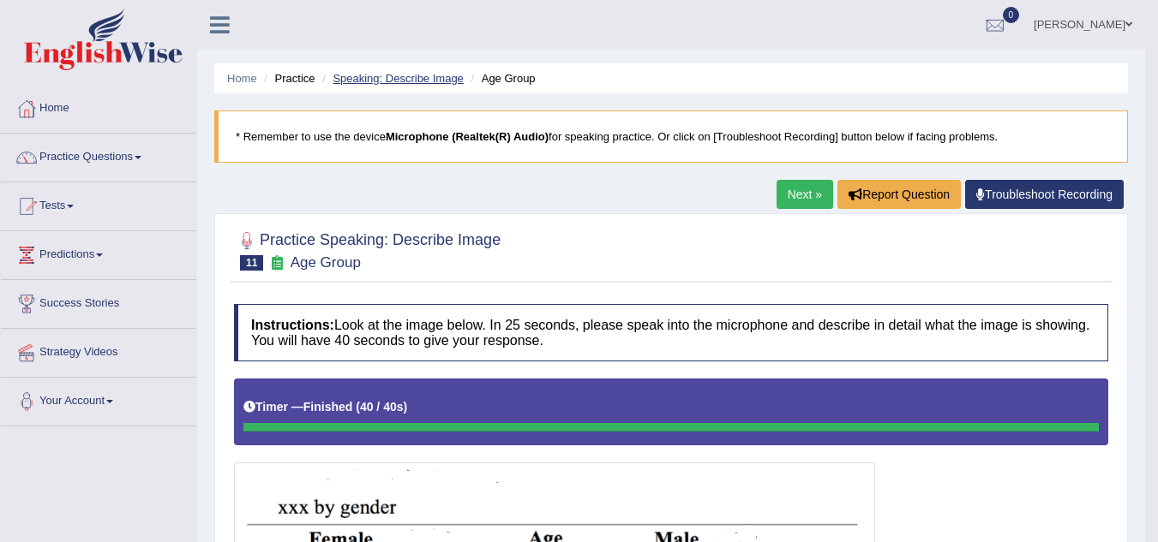
click at [390, 83] on link "Speaking: Describe Image" at bounding box center [397, 78] width 130 height 13
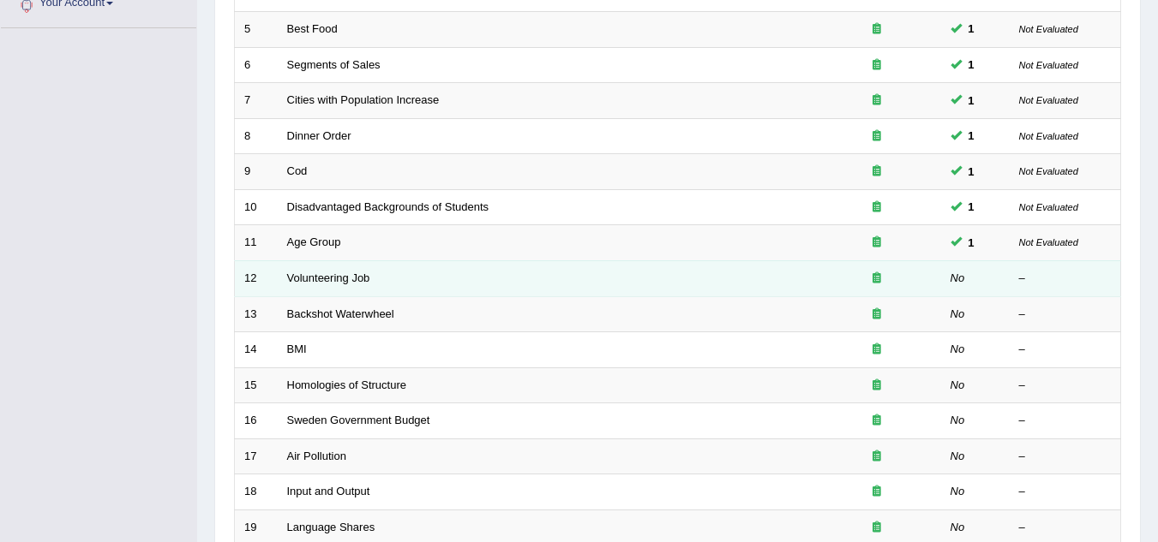
scroll to position [428, 0]
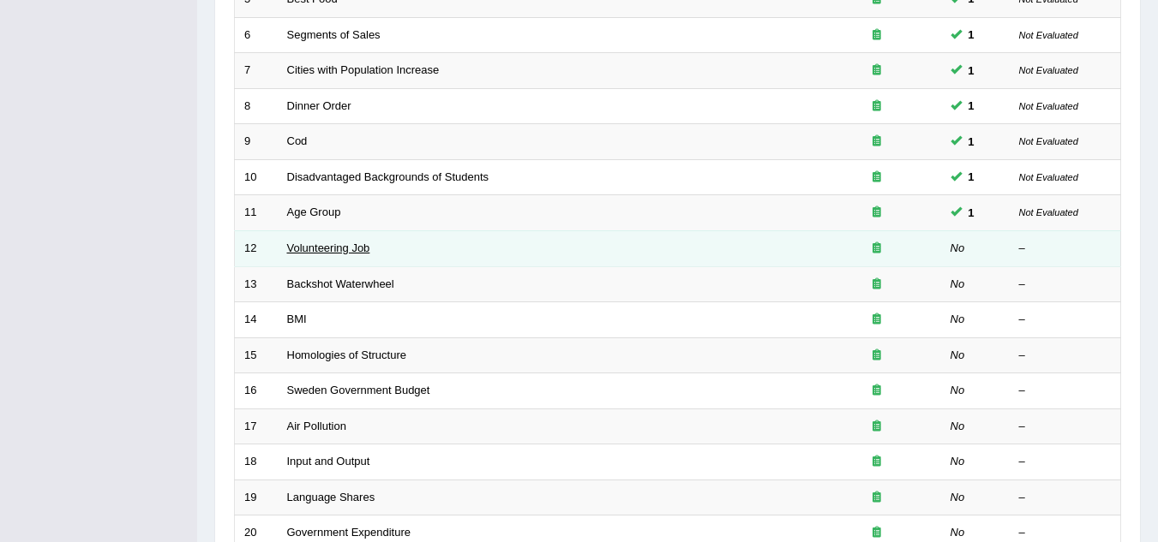
click at [310, 251] on link "Volunteering Job" at bounding box center [328, 248] width 83 height 13
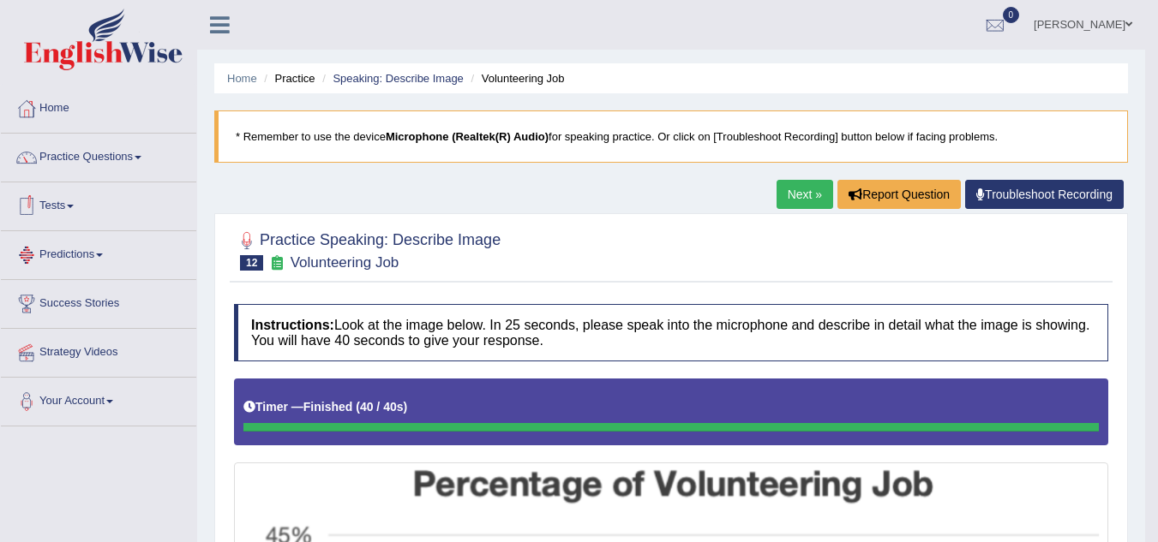
click at [63, 202] on link "Tests" at bounding box center [98, 204] width 195 height 43
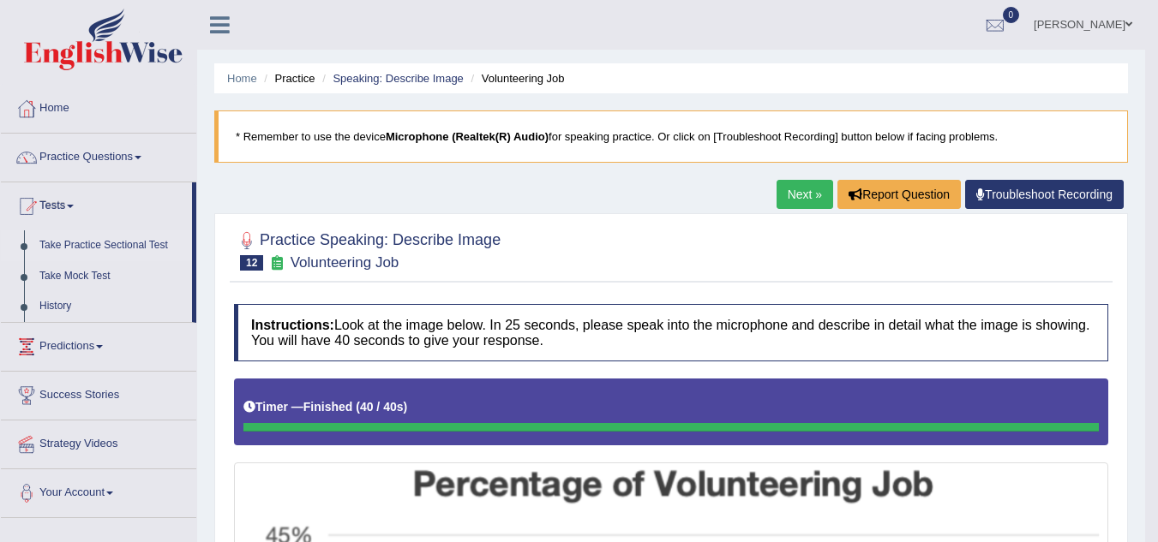
click at [101, 246] on link "Take Practice Sectional Test" at bounding box center [112, 246] width 160 height 31
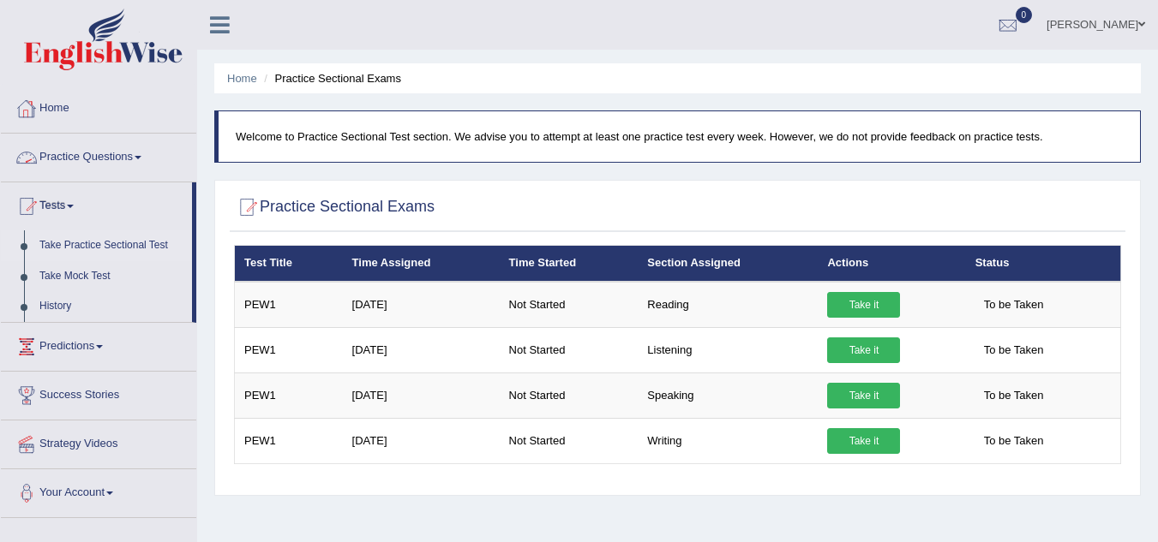
click at [140, 159] on link "Practice Questions" at bounding box center [98, 155] width 195 height 43
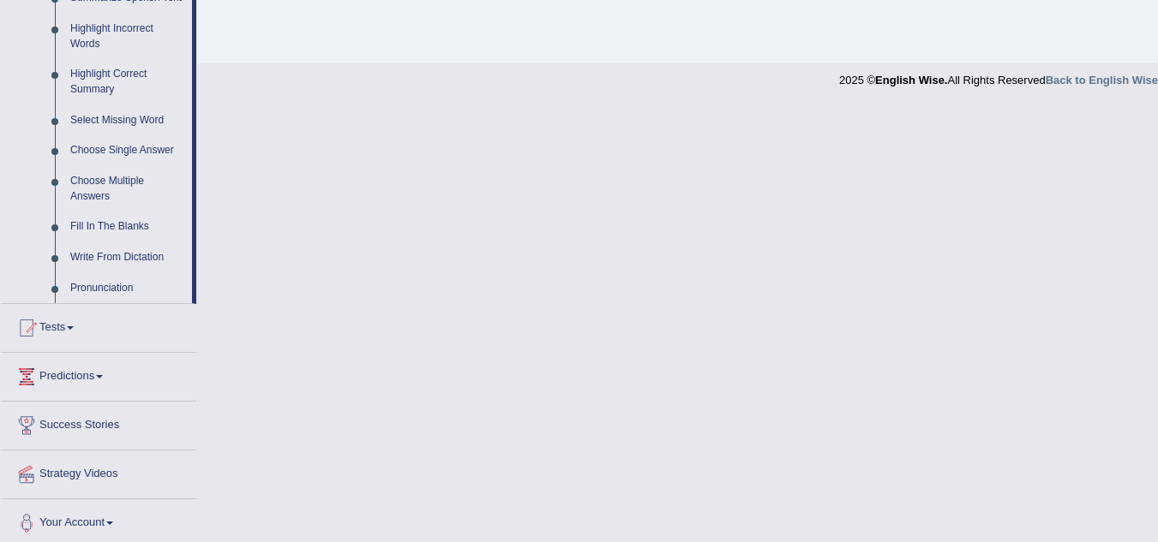
scroll to position [800, 0]
